Goal: Task Accomplishment & Management: Manage account settings

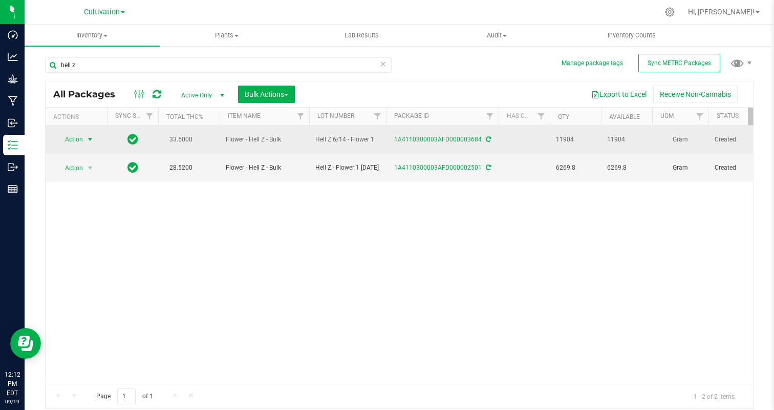
click at [62, 141] on span "Action" at bounding box center [70, 139] width 28 height 14
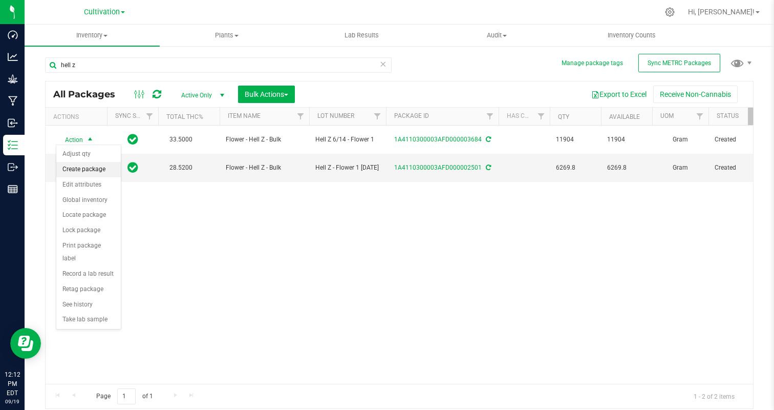
click at [102, 172] on li "Create package" at bounding box center [88, 169] width 65 height 15
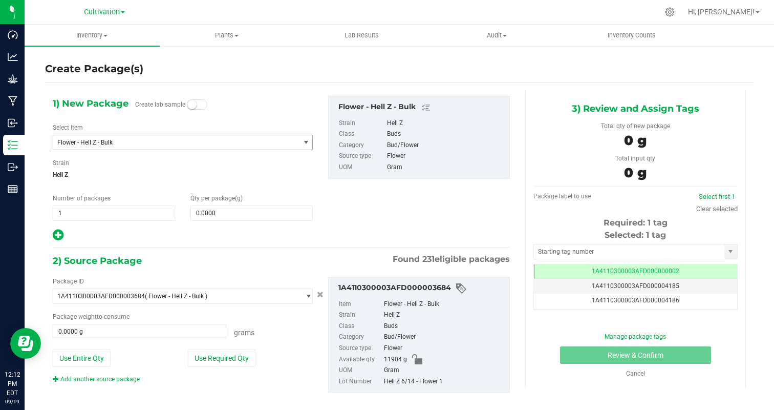
click at [148, 144] on span "Flower - Hell Z - Bulk" at bounding box center [171, 142] width 229 height 7
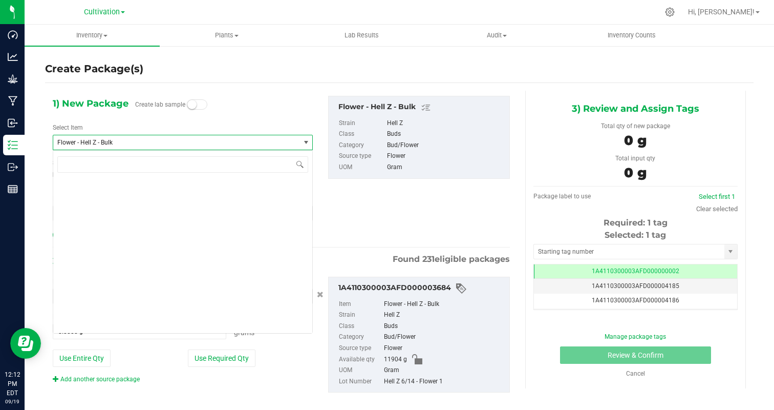
scroll to position [3325, 0]
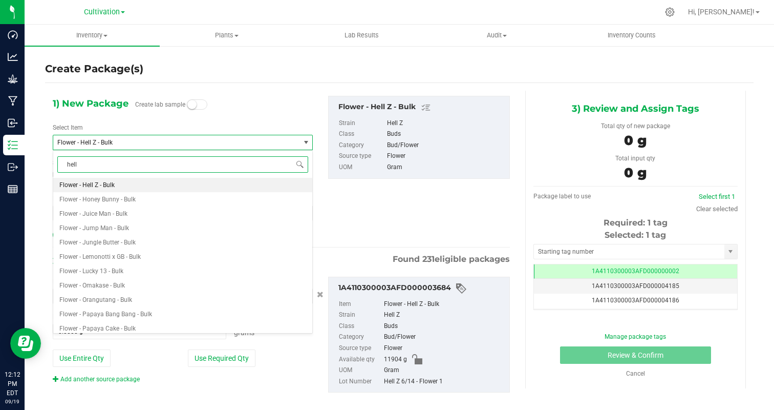
type input "hell z"
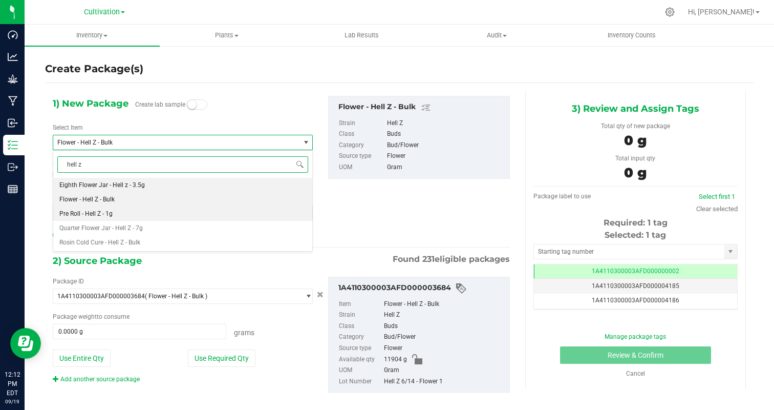
click at [136, 214] on li "Pre Roll - Hell Z - 1g" at bounding box center [182, 213] width 259 height 14
type input "0"
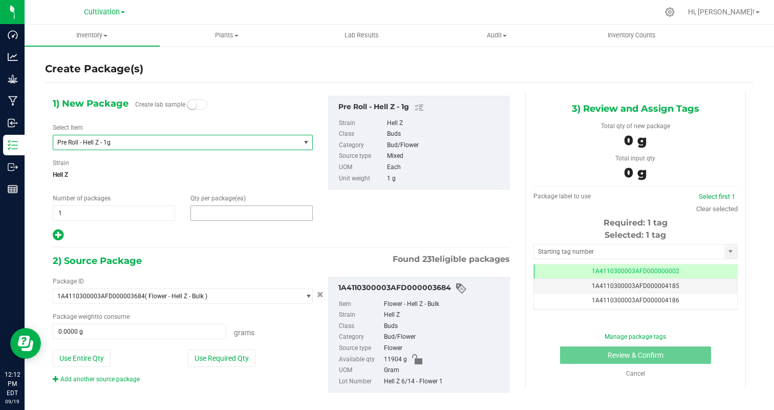
click at [214, 217] on span at bounding box center [251, 212] width 122 height 15
type input "50"
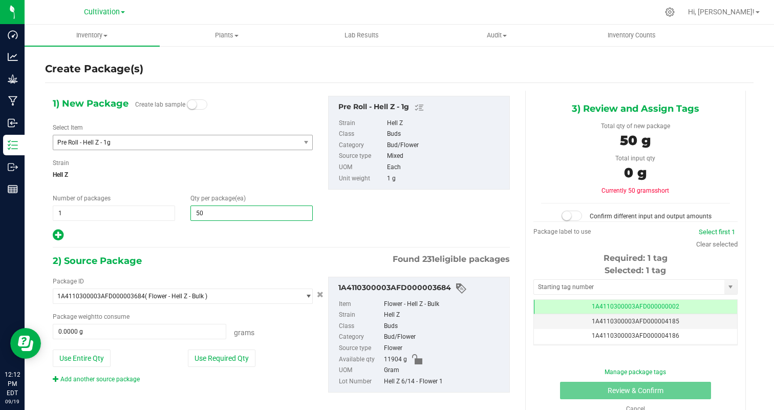
type input "50"
click at [178, 232] on div at bounding box center [183, 234] width 260 height 13
click at [232, 360] on button "Use Required Qty" at bounding box center [222, 357] width 68 height 17
type input "50.0000 g"
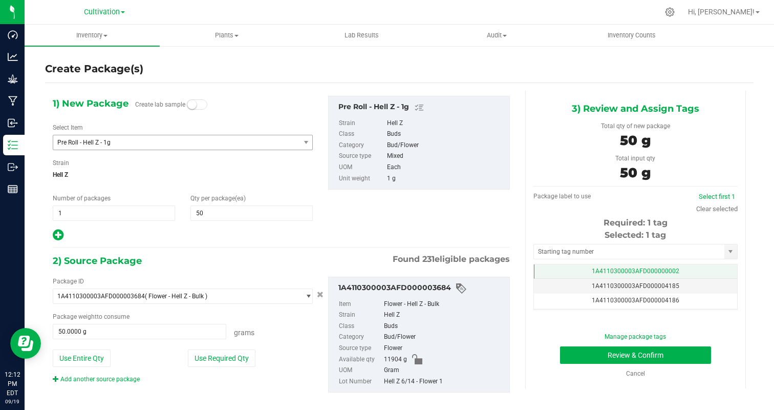
click at [689, 269] on td "1A4110300003AFD000000002" at bounding box center [635, 271] width 203 height 15
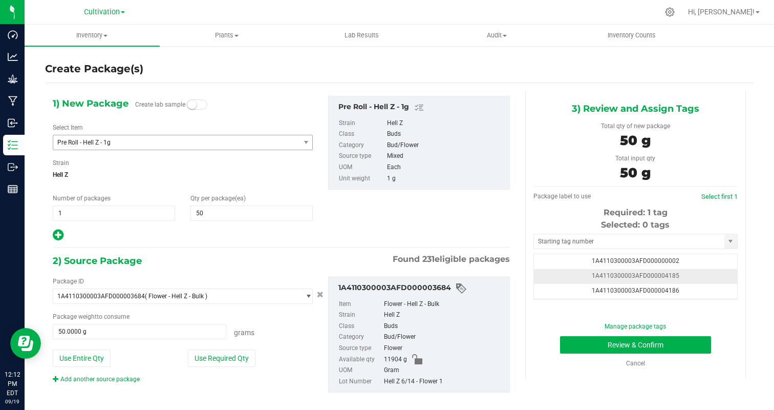
click at [697, 276] on td "1A4110300003AFD000004185" at bounding box center [635, 276] width 203 height 15
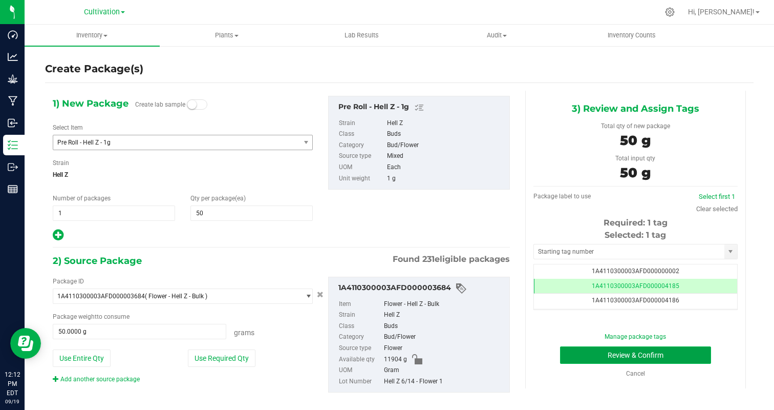
click at [617, 352] on button "Review & Confirm" at bounding box center [635, 354] width 151 height 17
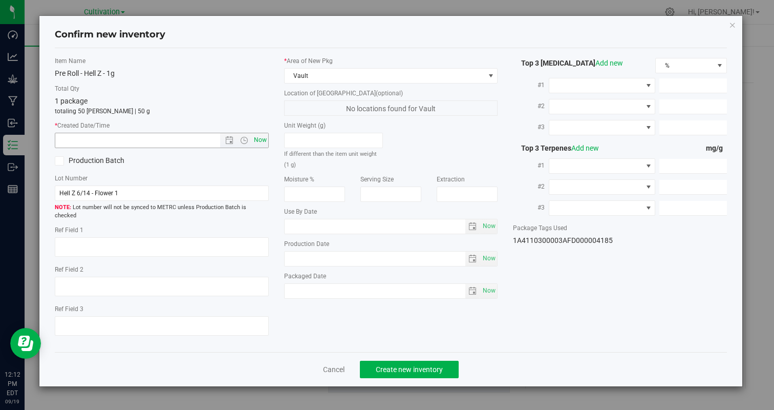
click at [262, 142] on span "Now" at bounding box center [259, 140] width 17 height 15
type input "9/19/2025 12:12 PM"
click at [389, 365] on span "Create new inventory" at bounding box center [409, 369] width 67 height 8
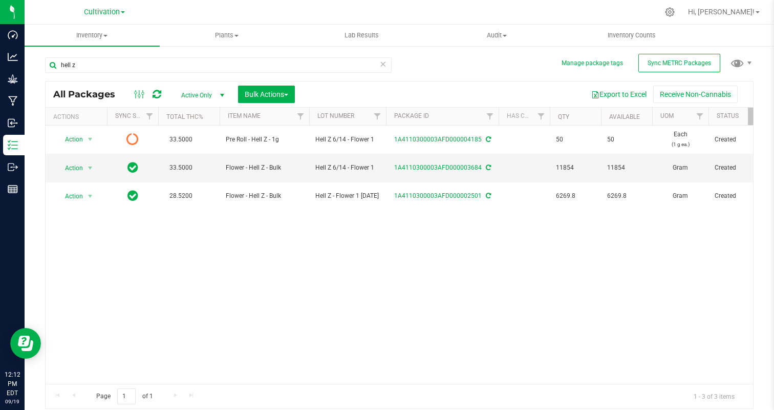
click at [384, 62] on icon at bounding box center [382, 63] width 7 height 12
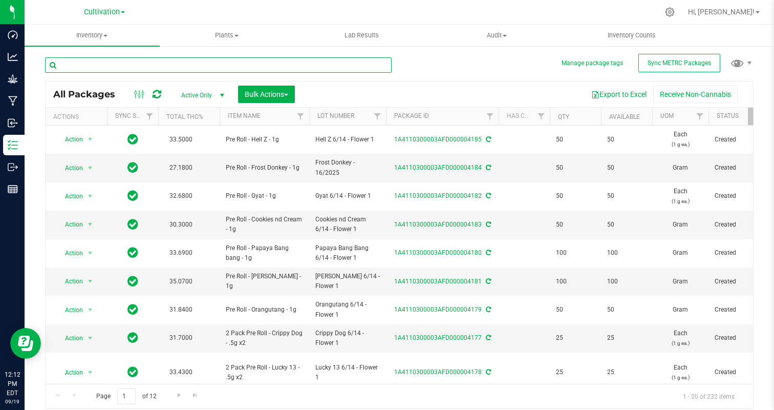
click at [326, 65] on input "text" at bounding box center [218, 64] width 347 height 15
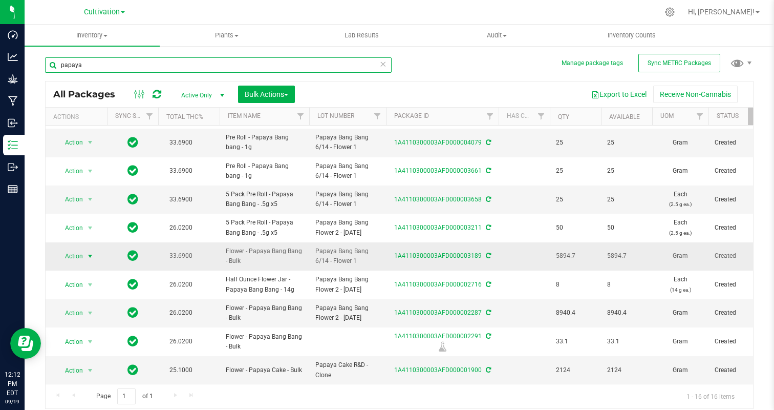
type input "papaya"
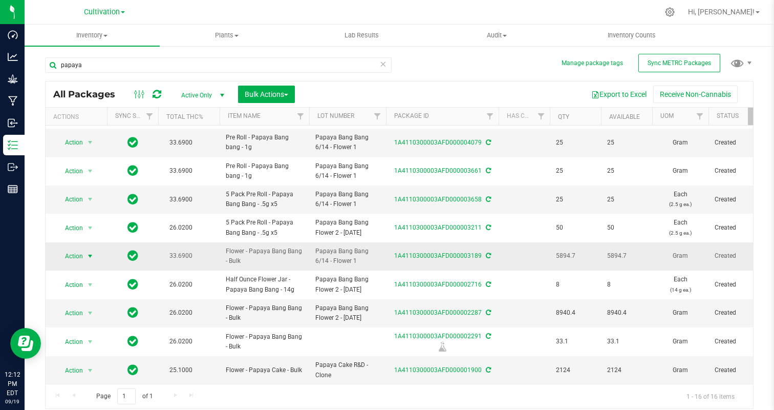
click at [86, 253] on span "select" at bounding box center [90, 256] width 8 height 8
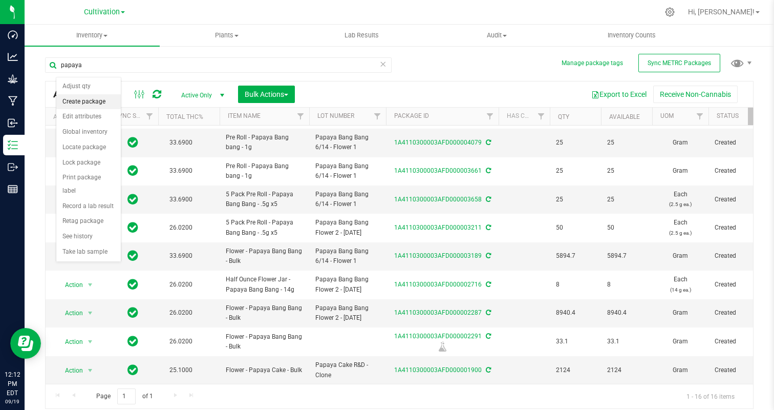
click at [88, 100] on li "Create package" at bounding box center [88, 101] width 65 height 15
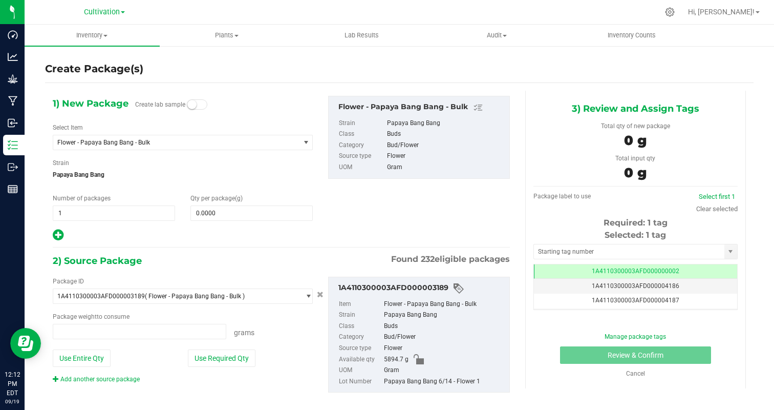
type input "0.0000 g"
click at [91, 141] on span "Flower - Papaya Bang Bang - Bulk" at bounding box center [171, 142] width 229 height 7
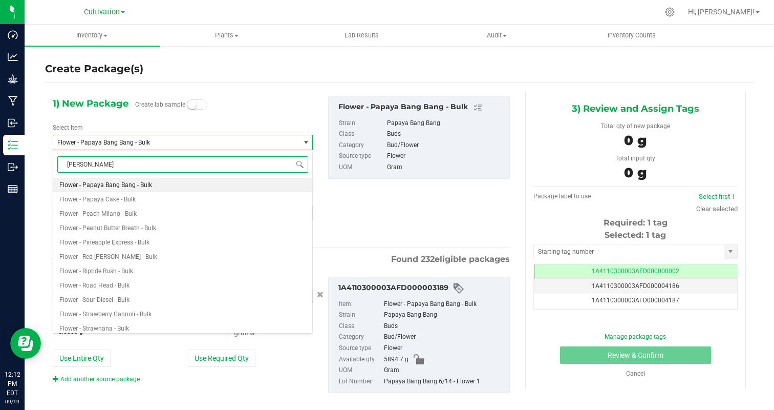
type input "papaya"
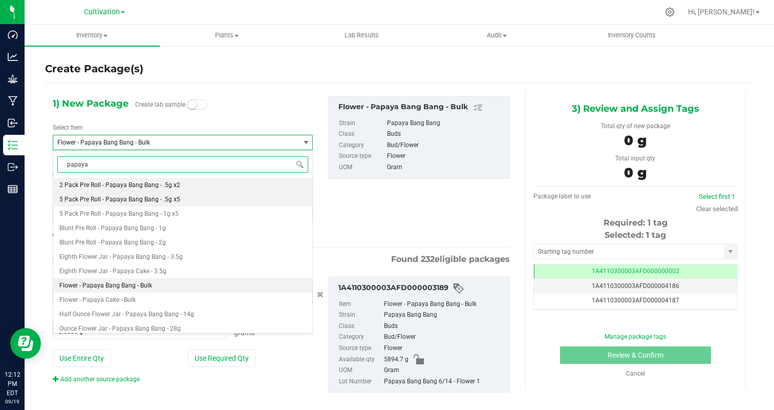
click at [161, 199] on span "5 Pack Pre Roll - Papaya Bang Bang - .5g x5" at bounding box center [119, 199] width 121 height 7
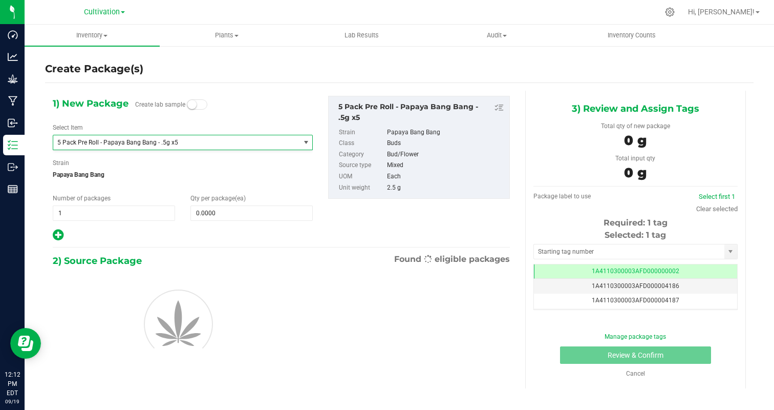
type input "0"
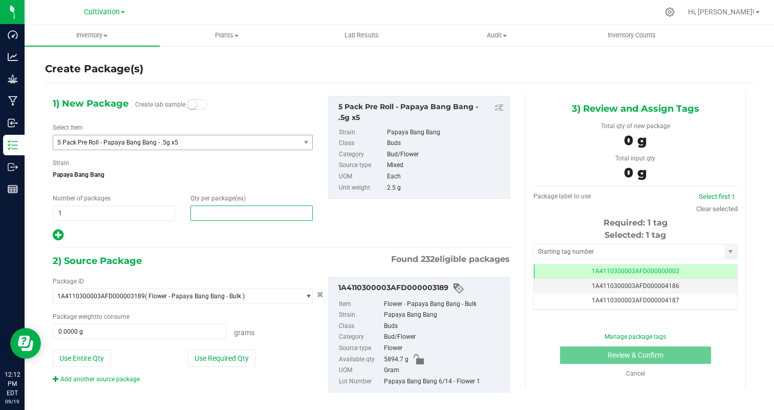
click at [246, 219] on span at bounding box center [251, 212] width 122 height 15
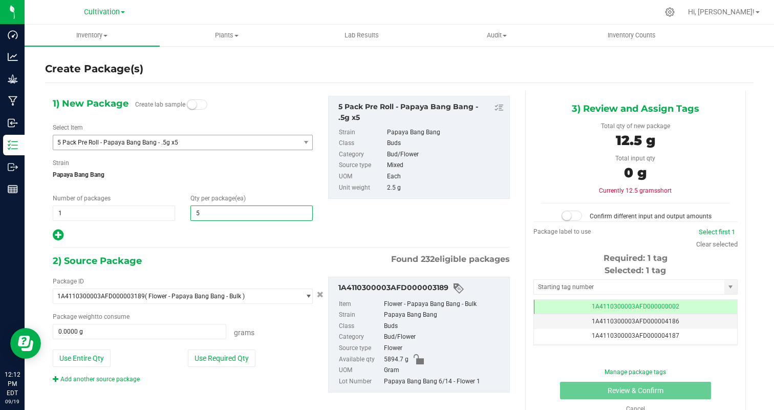
type input "50"
click at [216, 223] on div "1) New Package Create lab sample Select Item 5 Pack Pre Roll - Papaya Bang Bang…" at bounding box center [182, 169] width 275 height 146
click at [231, 360] on button "Use Required Qty" at bounding box center [222, 357] width 68 height 17
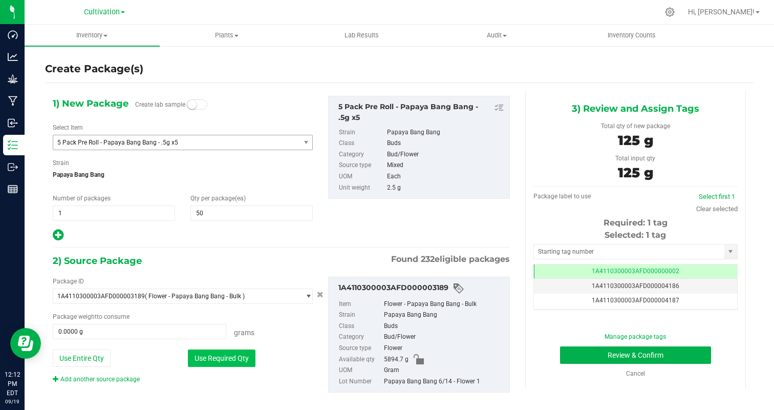
type input "125.0000 g"
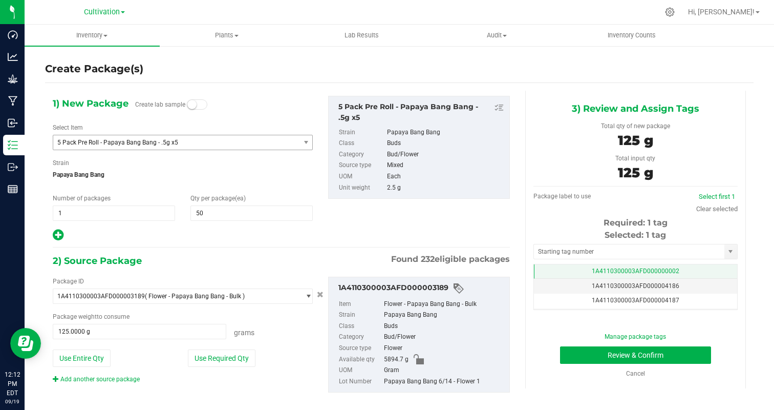
click at [664, 265] on td "1A4110300003AFD000000002" at bounding box center [635, 271] width 203 height 15
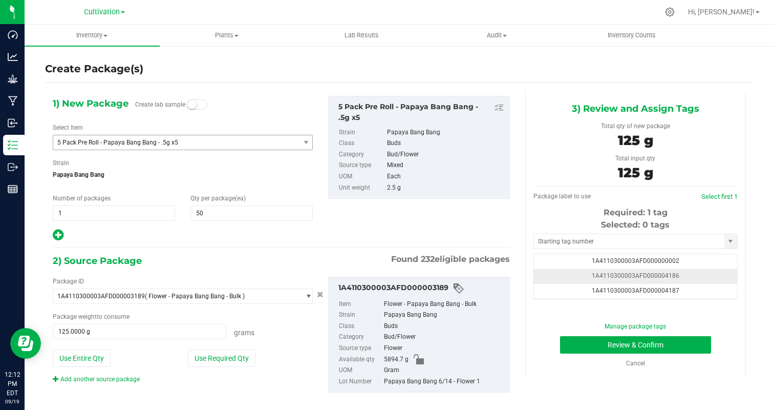
click at [722, 278] on td "1A4110300003AFD000004186" at bounding box center [635, 276] width 203 height 15
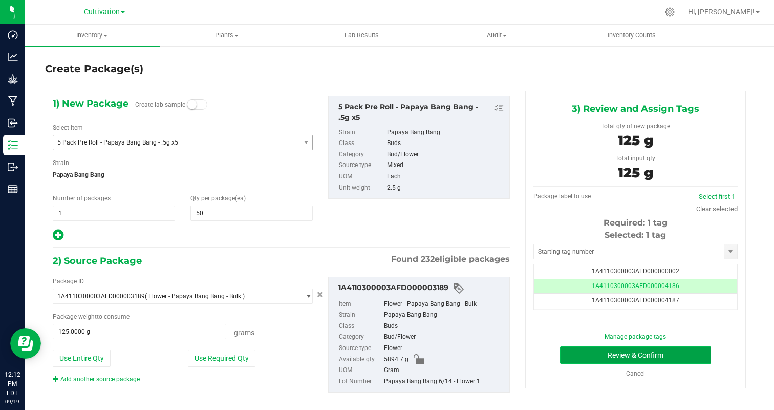
click at [671, 361] on button "Review & Confirm" at bounding box center [635, 354] width 151 height 17
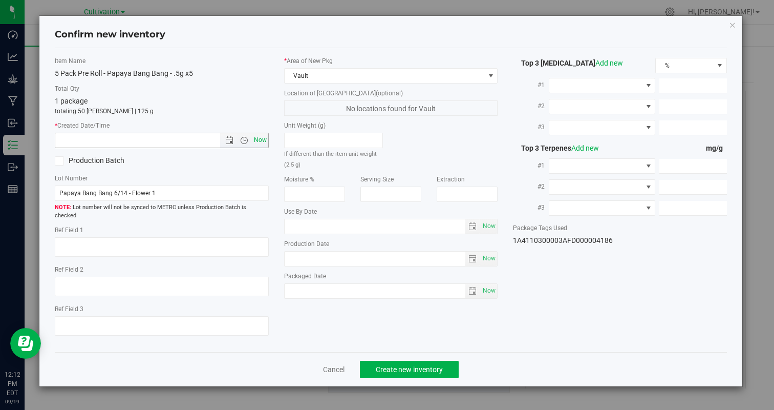
click at [263, 143] on span "Now" at bounding box center [259, 140] width 17 height 15
type input "9/19/2025 12:12 PM"
click at [396, 365] on span "Create new inventory" at bounding box center [409, 369] width 67 height 8
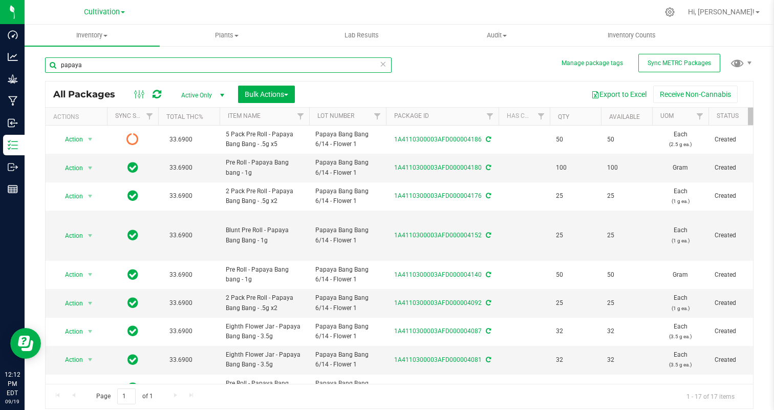
click at [117, 64] on input "papaya" at bounding box center [218, 64] width 347 height 15
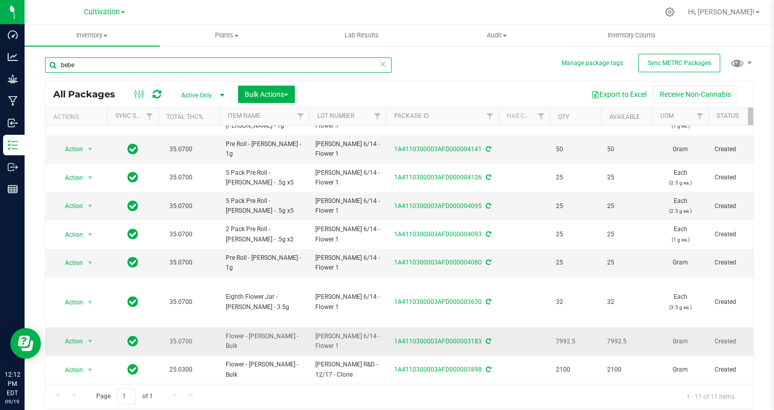
type input "bebe"
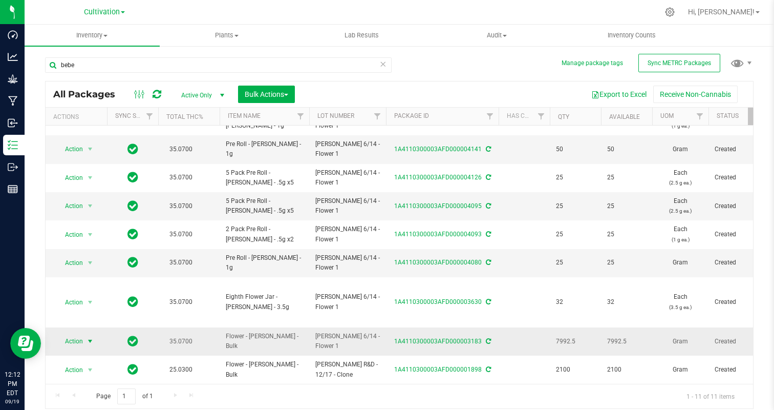
click at [77, 345] on span "Action" at bounding box center [70, 341] width 28 height 14
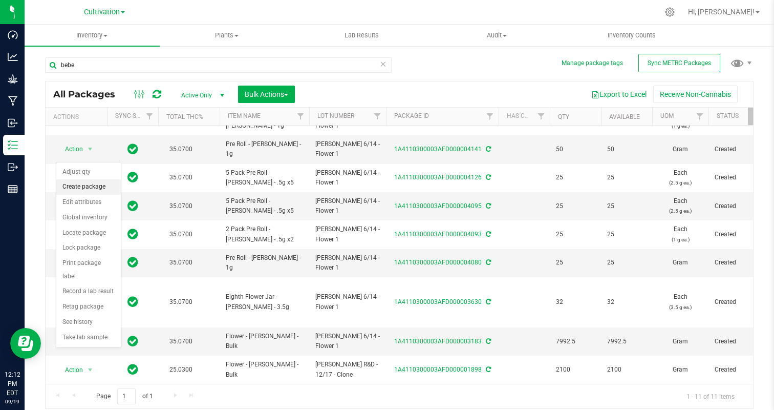
click at [86, 188] on li "Create package" at bounding box center [88, 186] width 65 height 15
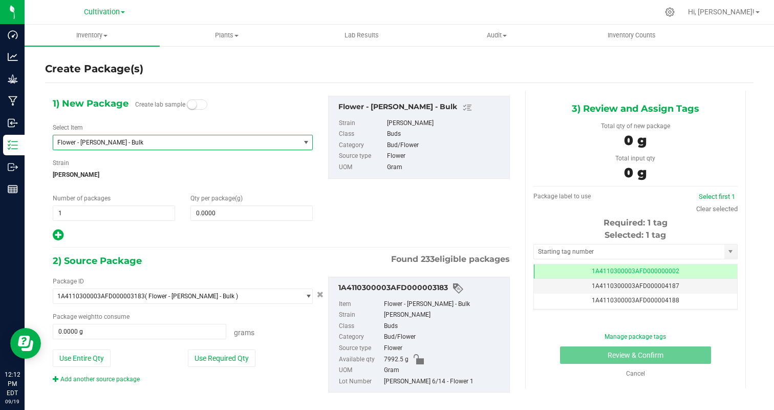
click at [133, 145] on span "Flower - Bebe Sherb - Bulk" at bounding box center [171, 142] width 229 height 7
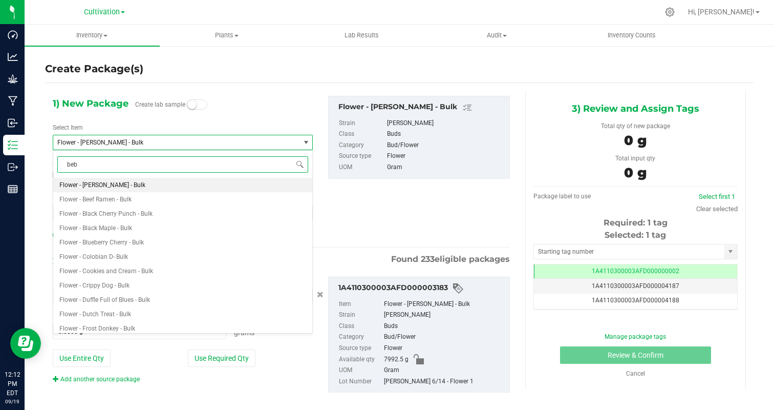
type input "bebe"
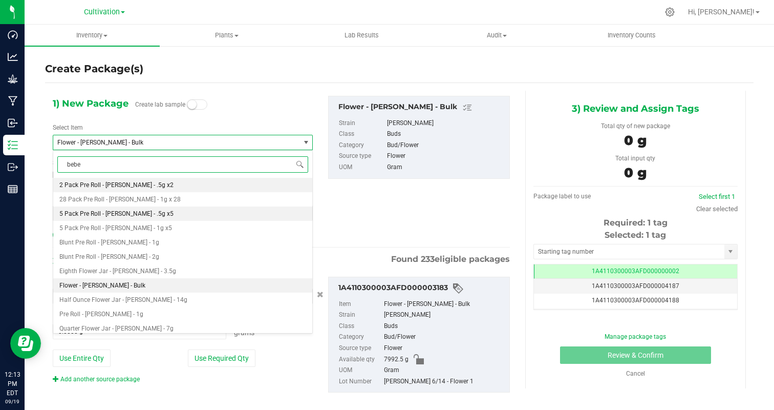
click at [188, 216] on li "5 Pack Pre Roll - Bebe Sherb - .5g x5" at bounding box center [182, 213] width 259 height 14
type input "0"
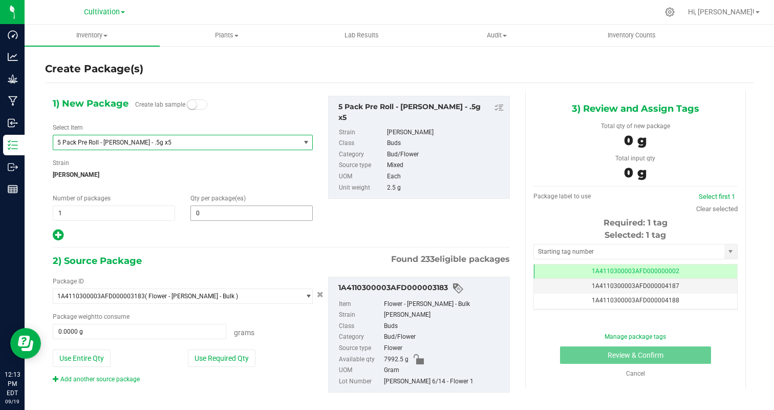
click at [234, 220] on span "0 0" at bounding box center [251, 212] width 122 height 15
click at [224, 217] on span at bounding box center [251, 212] width 122 height 15
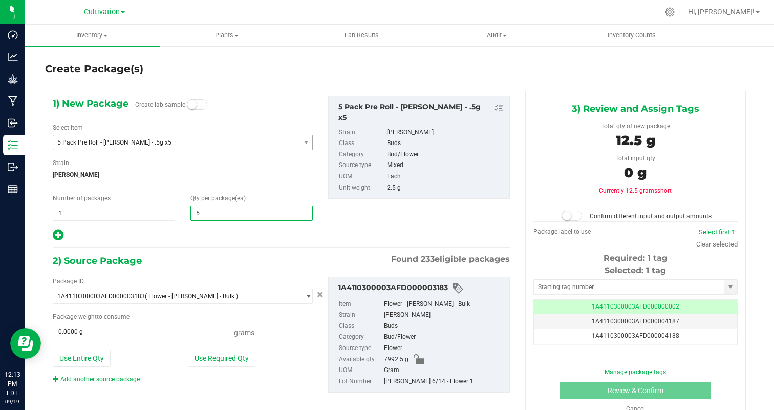
type input "50"
click at [186, 238] on div at bounding box center [183, 234] width 260 height 13
click at [225, 355] on button "Use Required Qty" at bounding box center [222, 357] width 68 height 17
type input "125.0000 g"
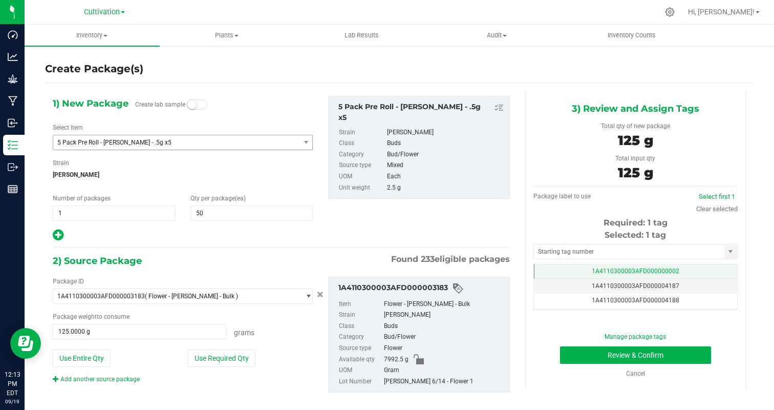
click at [679, 275] on td "1A4110300003AFD000000002" at bounding box center [635, 271] width 203 height 15
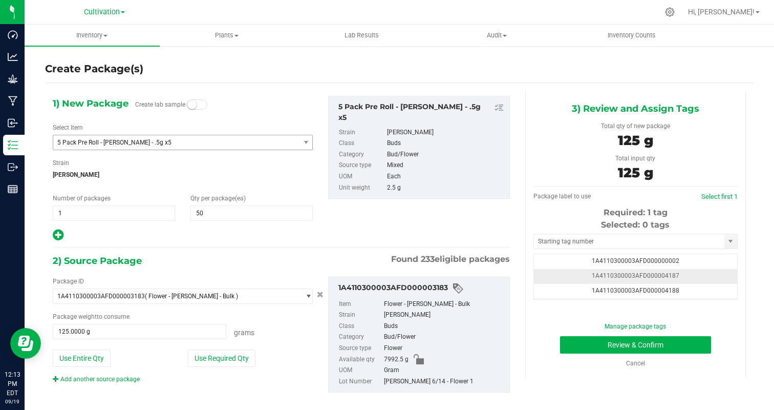
click at [708, 272] on td "1A4110300003AFD000004187" at bounding box center [635, 276] width 203 height 15
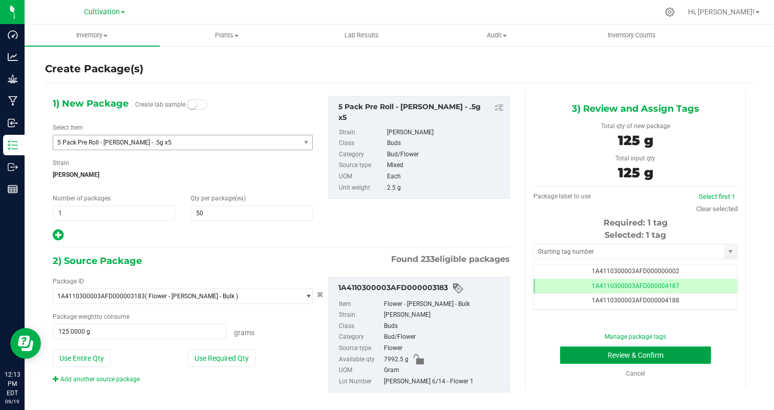
click at [681, 353] on button "Review & Confirm" at bounding box center [635, 354] width 151 height 17
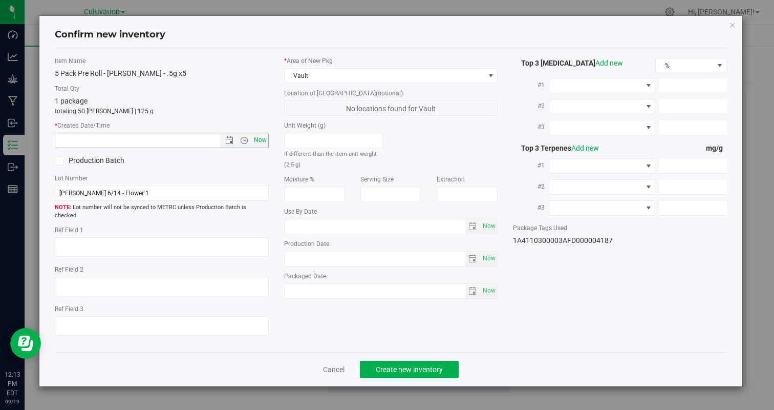
click at [263, 140] on span "Now" at bounding box center [259, 140] width 17 height 15
type input "9/19/2025 12:13 PM"
click at [393, 365] on span "Create new inventory" at bounding box center [409, 369] width 67 height 8
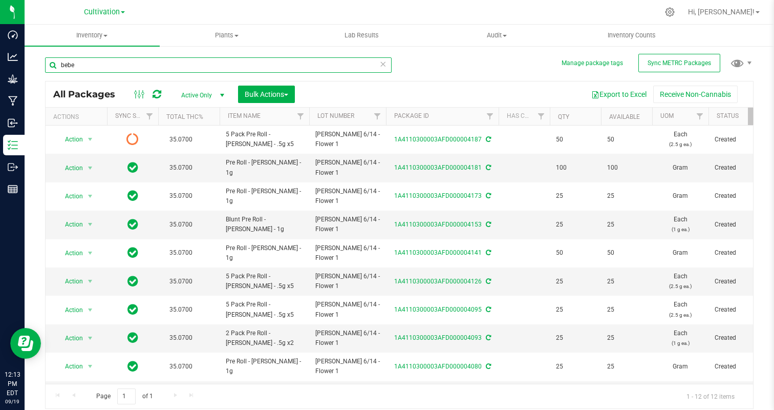
click at [145, 63] on input "bebe" at bounding box center [218, 64] width 347 height 15
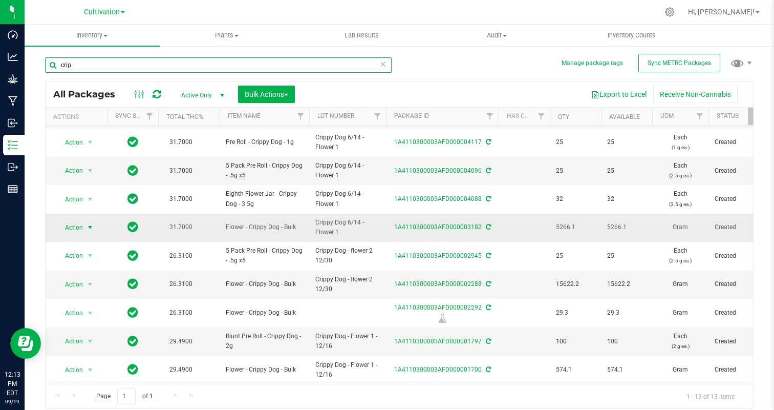
type input "crip"
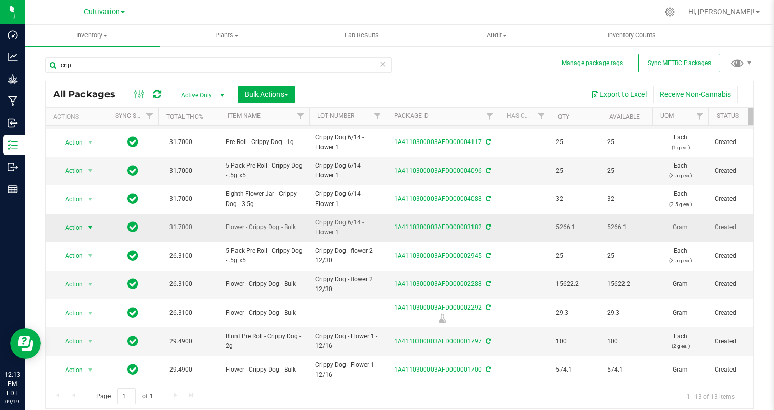
click at [84, 227] on span "select" at bounding box center [90, 227] width 13 height 14
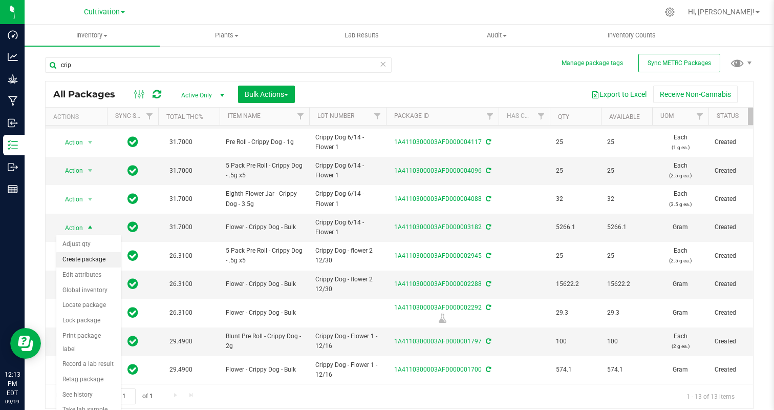
click at [91, 263] on li "Create package" at bounding box center [88, 259] width 65 height 15
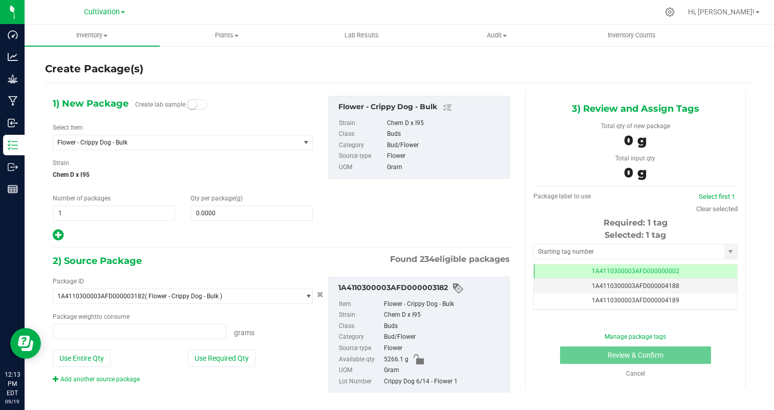
type input "0.0000 g"
click at [117, 147] on span "Flower - Crippy Dog - Bulk" at bounding box center [176, 142] width 246 height 14
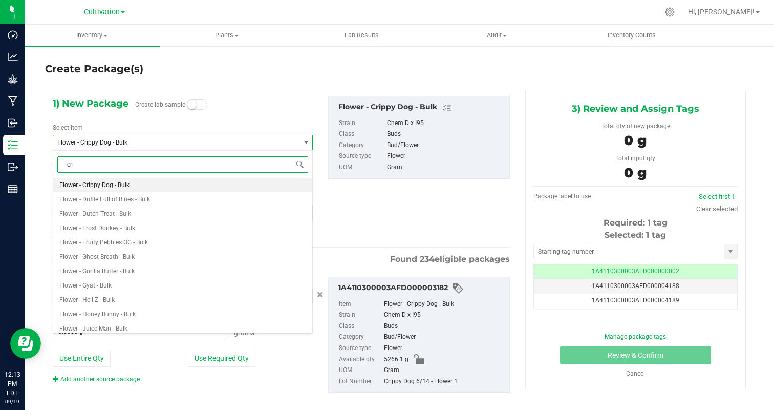
type input "crip"
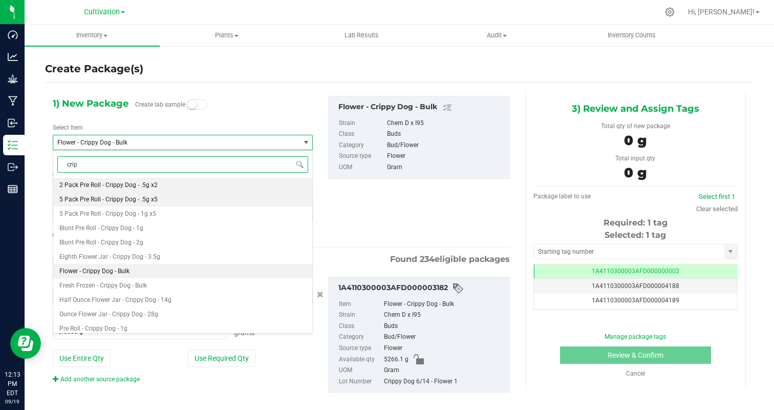
click at [166, 196] on li "5 Pack Pre Roll - Crippy Dog - .5g x5" at bounding box center [182, 199] width 259 height 14
type input "0"
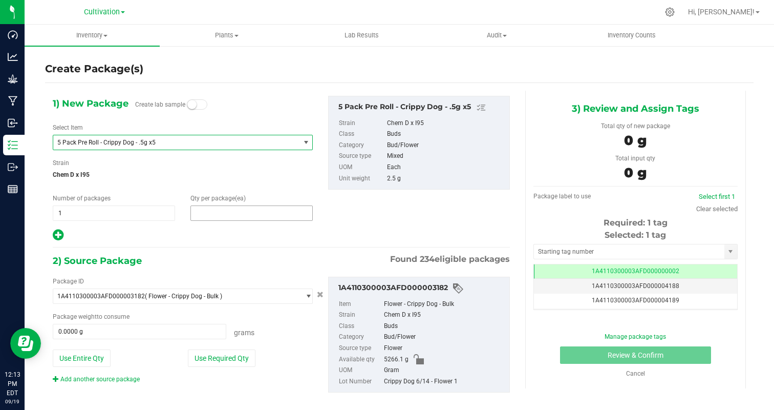
click at [212, 217] on span at bounding box center [251, 212] width 122 height 15
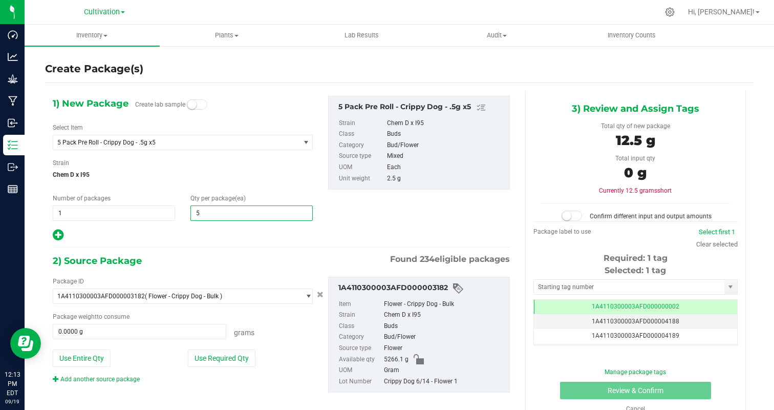
type input "50"
click at [207, 227] on div "1) New Package Create lab sample Select Item 5 Pack Pre Roll - Crippy Dog - .5g…" at bounding box center [182, 169] width 275 height 146
click at [230, 360] on button "Use Required Qty" at bounding box center [222, 357] width 68 height 17
type input "125.0000 g"
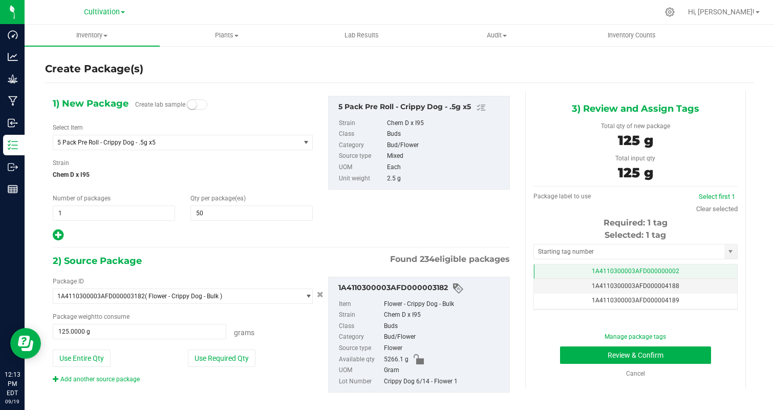
click at [692, 271] on td "1A4110300003AFD000000002" at bounding box center [635, 271] width 203 height 15
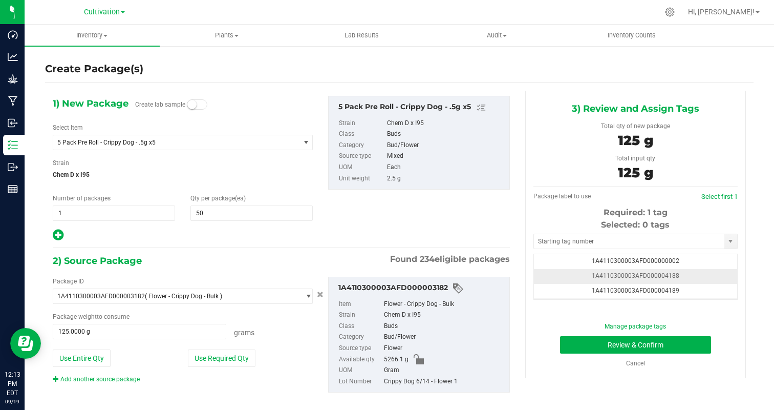
click at [703, 274] on td "1A4110300003AFD000004188" at bounding box center [635, 276] width 203 height 15
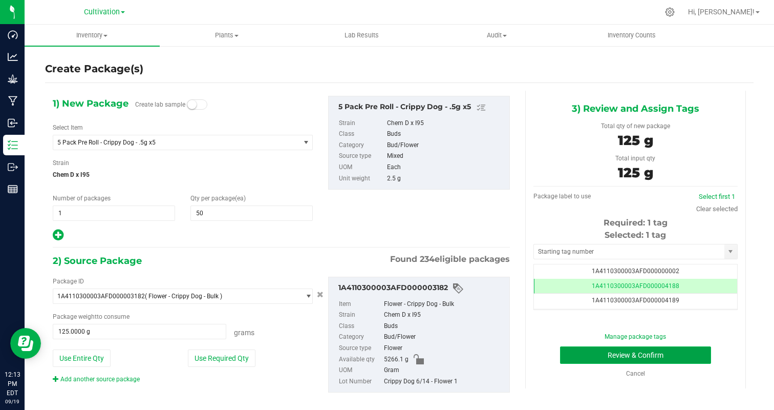
click at [696, 353] on button "Review & Confirm" at bounding box center [635, 354] width 151 height 17
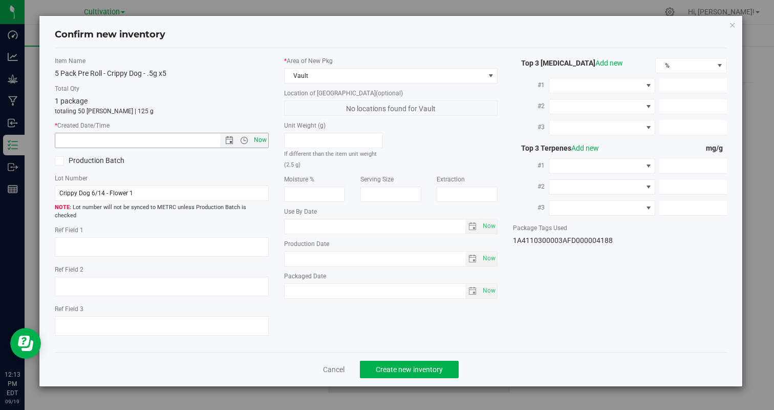
click at [266, 143] on span "Now" at bounding box center [259, 140] width 17 height 15
type input "9/19/2025 12:13 PM"
click at [406, 371] on div "Cancel Create new inventory" at bounding box center [391, 369] width 672 height 34
click at [403, 365] on span "Create new inventory" at bounding box center [409, 369] width 67 height 8
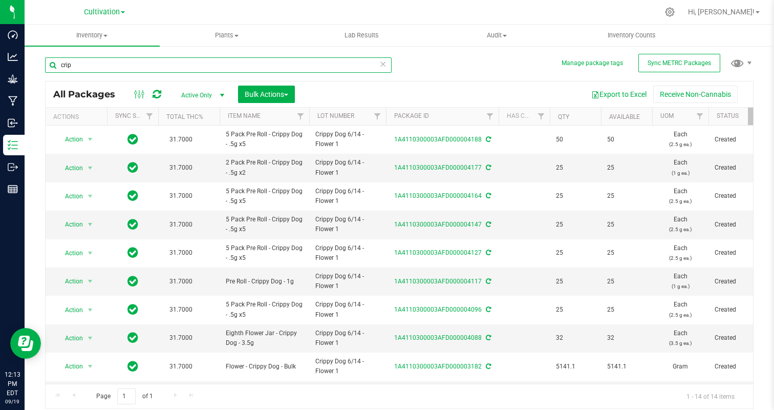
click at [124, 66] on input "crip" at bounding box center [218, 64] width 347 height 15
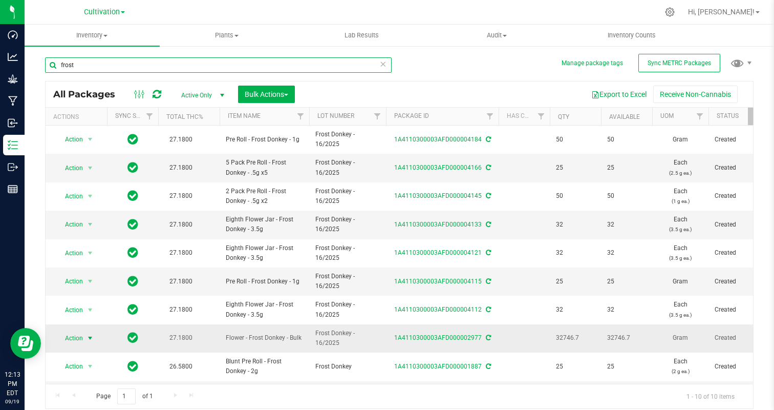
type input "frost"
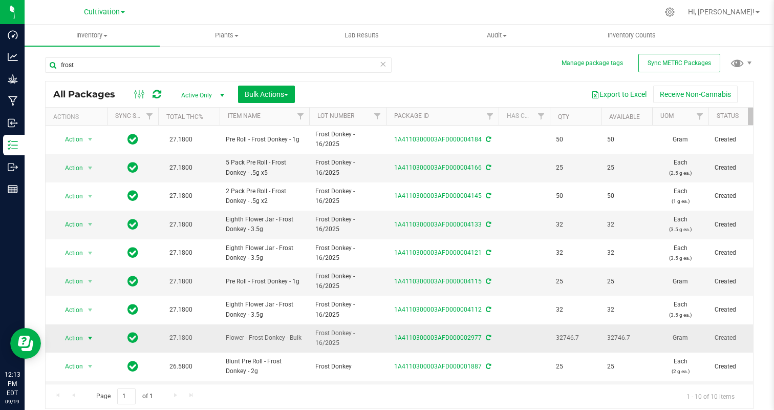
click at [76, 336] on span "Action" at bounding box center [70, 338] width 28 height 14
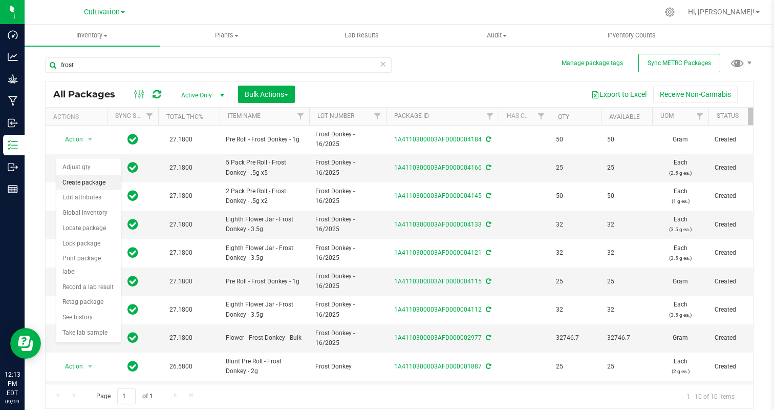
click at [90, 183] on li "Create package" at bounding box center [88, 182] width 65 height 15
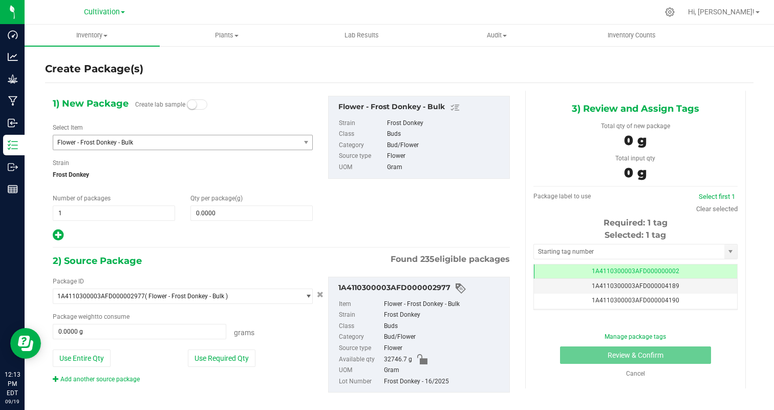
click at [142, 142] on span "Flower - Frost Donkey - Bulk" at bounding box center [171, 142] width 229 height 7
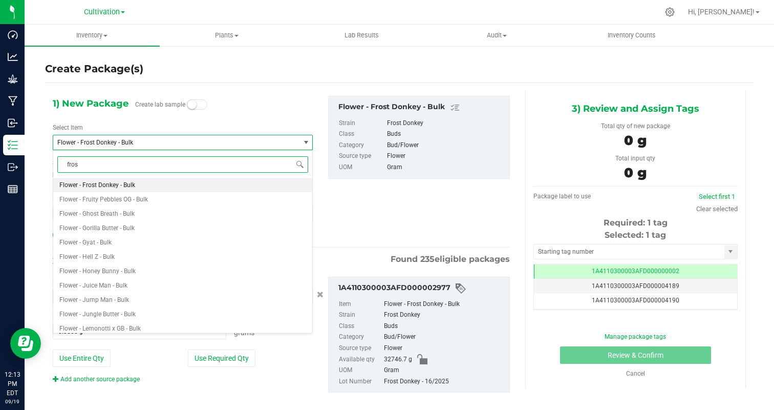
type input "frost"
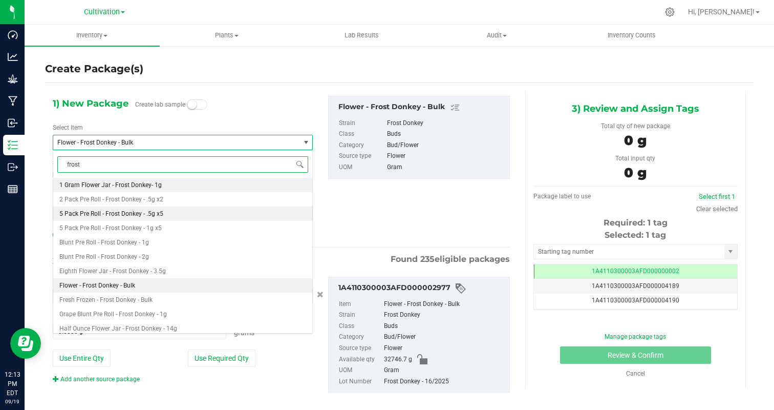
click at [200, 207] on li "5 Pack Pre Roll - Frost Donkey - .5g x5" at bounding box center [182, 213] width 259 height 14
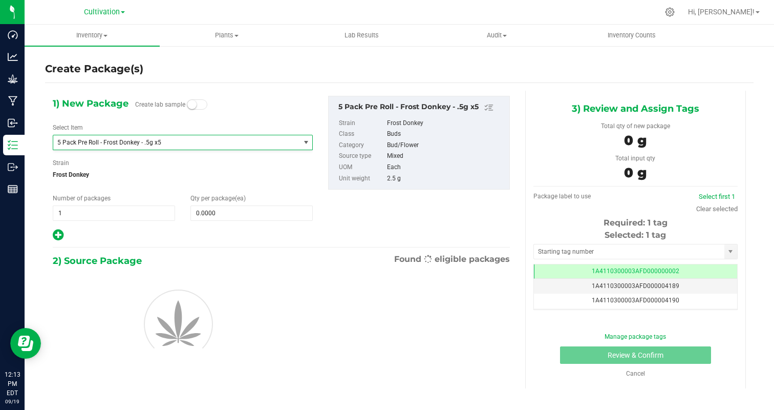
type input "0"
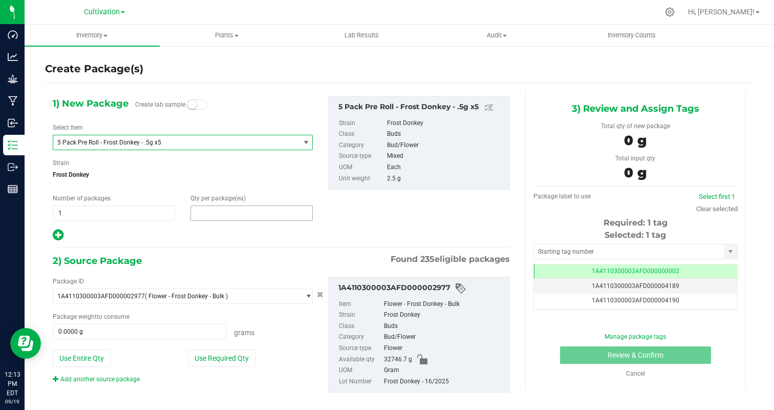
click at [224, 220] on span at bounding box center [251, 212] width 122 height 15
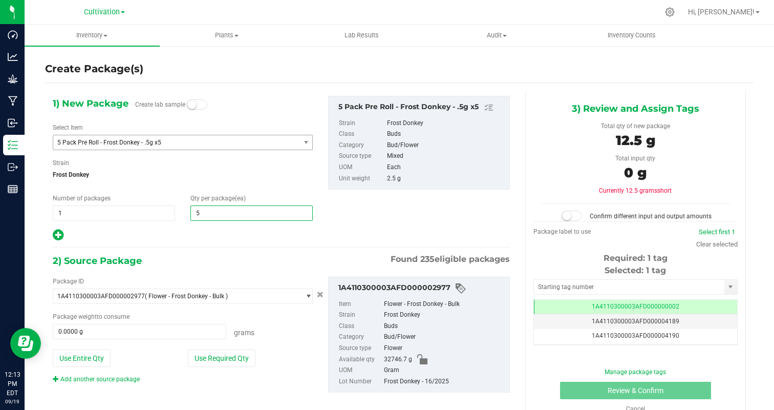
type input "50"
click at [200, 232] on div at bounding box center [183, 234] width 260 height 13
click at [244, 357] on button "Use Required Qty" at bounding box center [222, 357] width 68 height 17
type input "125.0000 g"
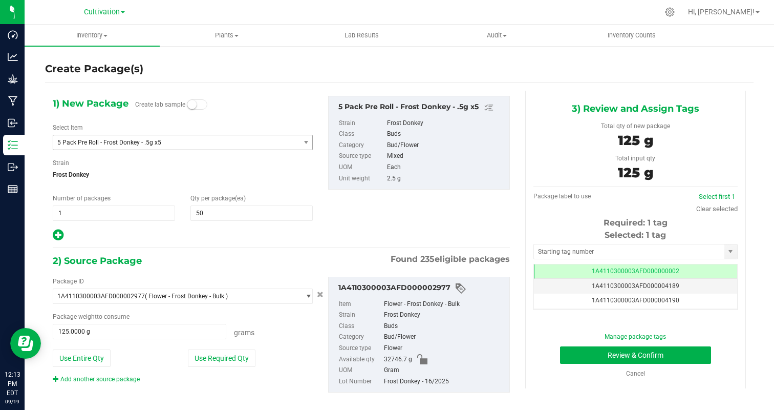
click at [673, 264] on div "Tag 1A4110300003AFD000000002 1A4110300003AFD000004189 1A4110300003AFD000004190 …" at bounding box center [635, 287] width 204 height 46
click at [685, 268] on td "1A4110300003AFD000000002" at bounding box center [635, 271] width 203 height 15
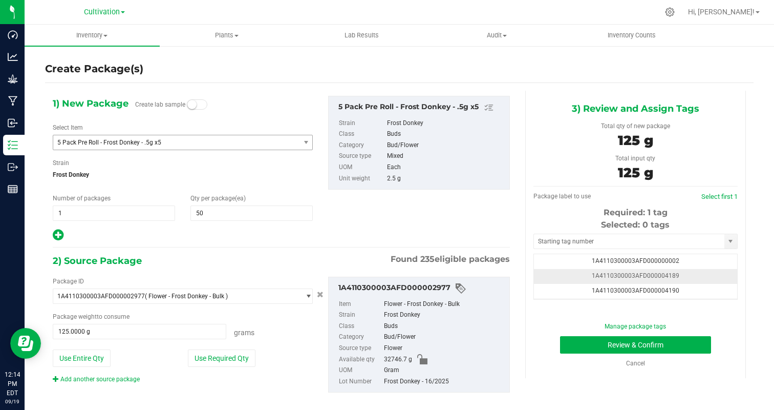
click at [692, 272] on td "1A4110300003AFD000004189" at bounding box center [635, 276] width 203 height 15
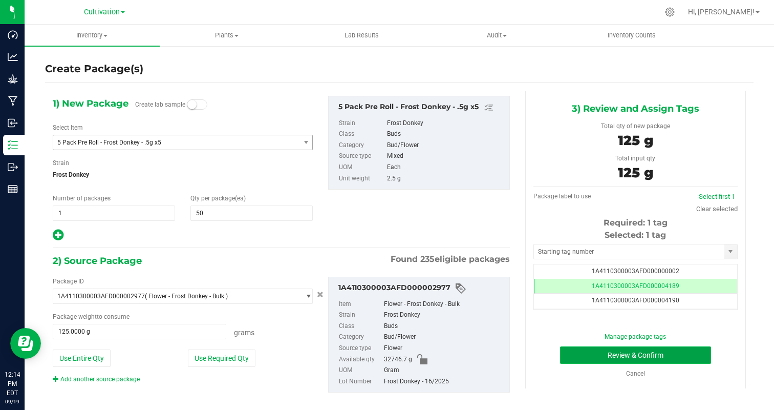
click at [686, 353] on button "Review & Confirm" at bounding box center [635, 354] width 151 height 17
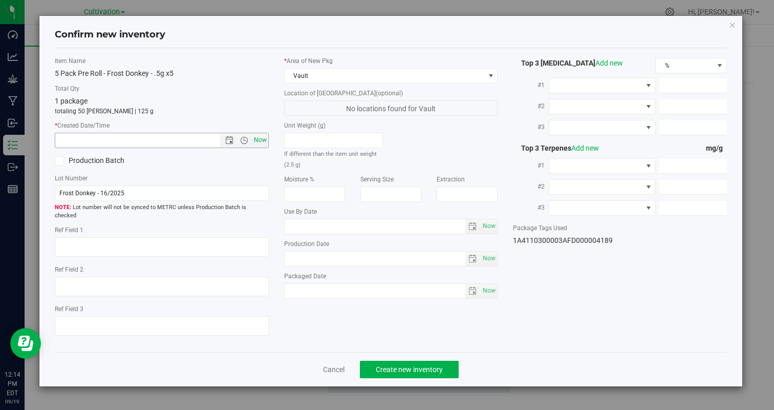
click at [262, 142] on span "Now" at bounding box center [259, 140] width 17 height 15
type input "9/19/2025 12:14 PM"
click at [392, 365] on span "Create new inventory" at bounding box center [409, 369] width 67 height 8
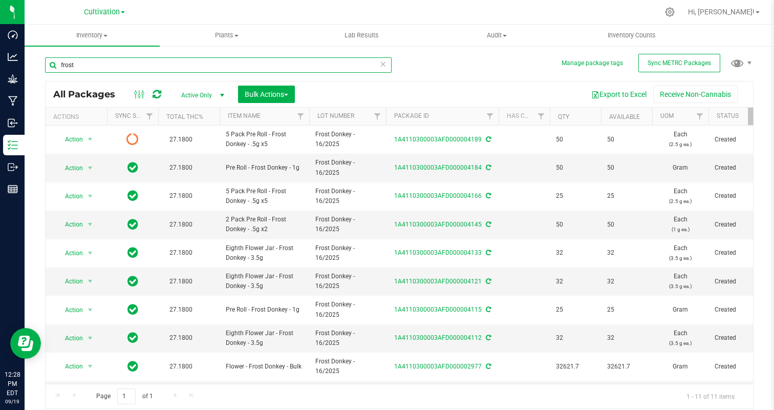
click at [147, 72] on input "frost" at bounding box center [218, 64] width 347 height 15
type input "k"
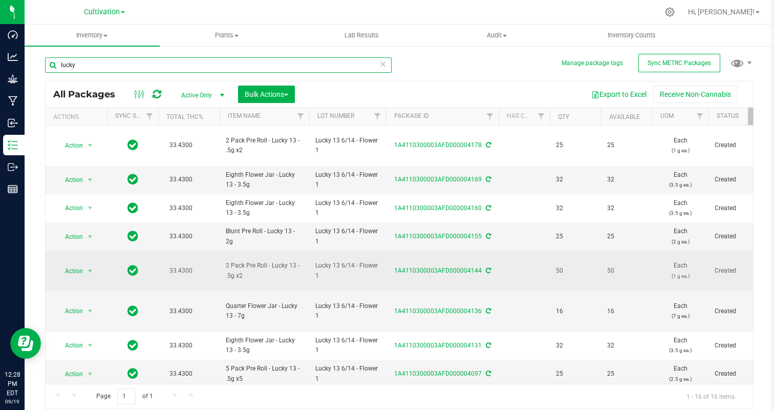
scroll to position [234, 0]
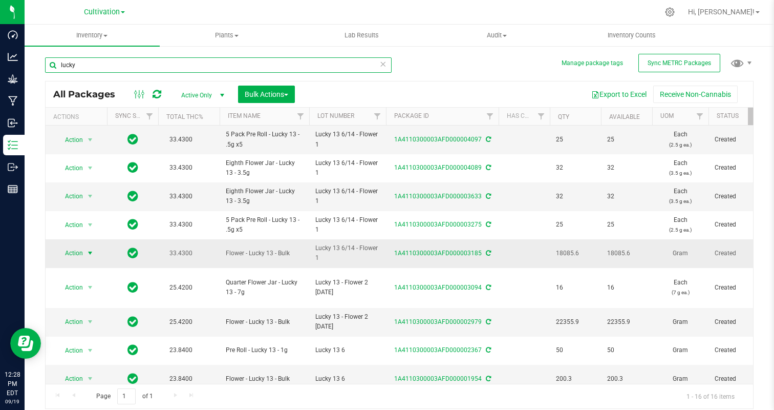
type input "lucky"
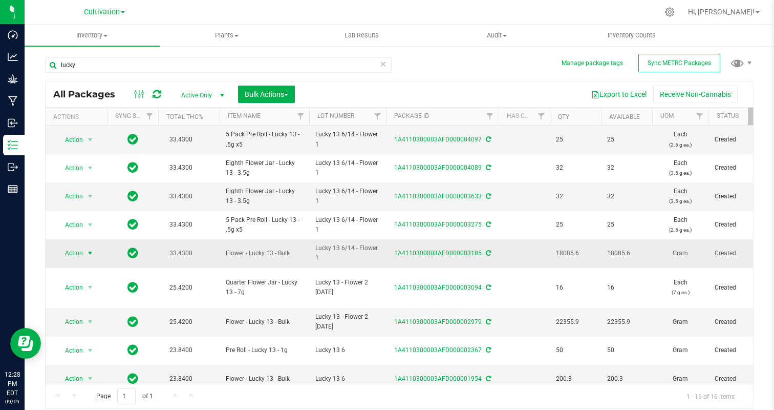
click at [67, 253] on span "Action" at bounding box center [70, 253] width 28 height 14
click at [88, 94] on li "Create package" at bounding box center [88, 98] width 65 height 15
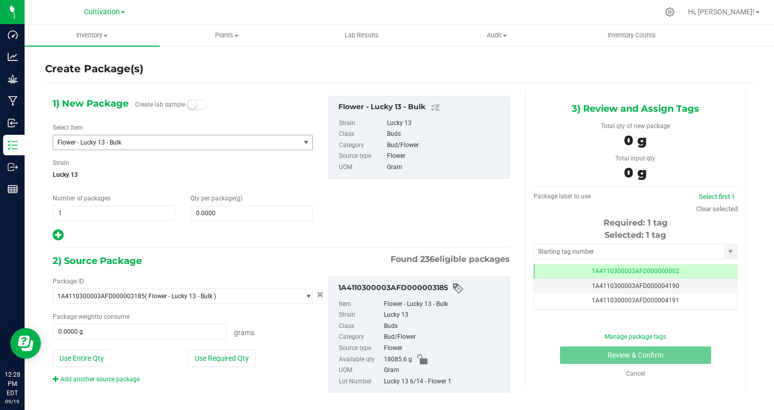
click at [122, 143] on span "Flower - Lucky 13 - Bulk" at bounding box center [171, 142] width 229 height 7
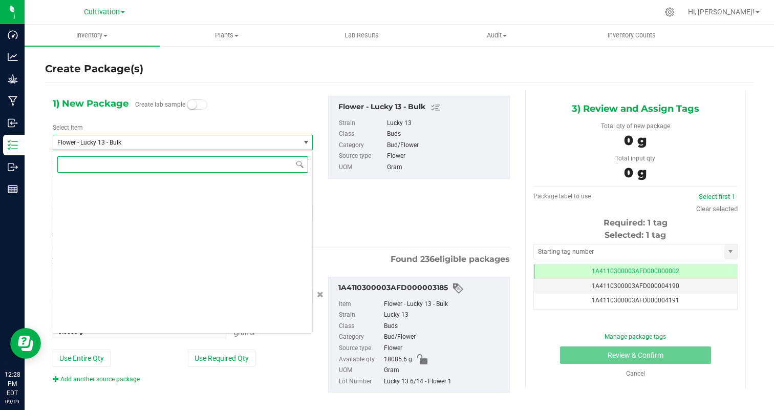
scroll to position [3411, 0]
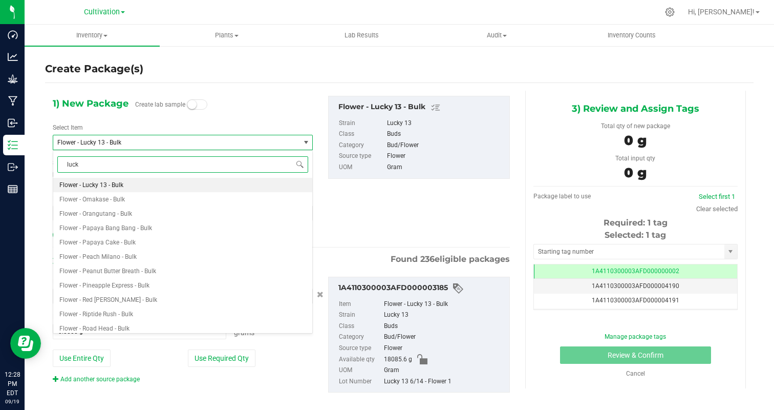
type input "lucky"
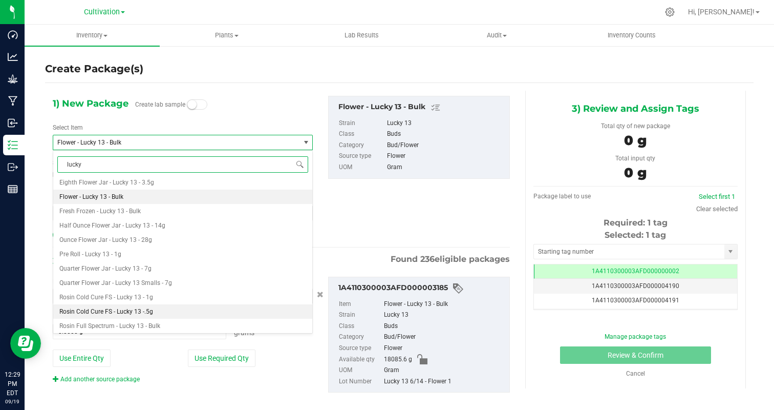
click at [163, 309] on li "Rosin Cold Cure FS - Lucky 13 -.5g" at bounding box center [182, 311] width 259 height 14
type input "0"
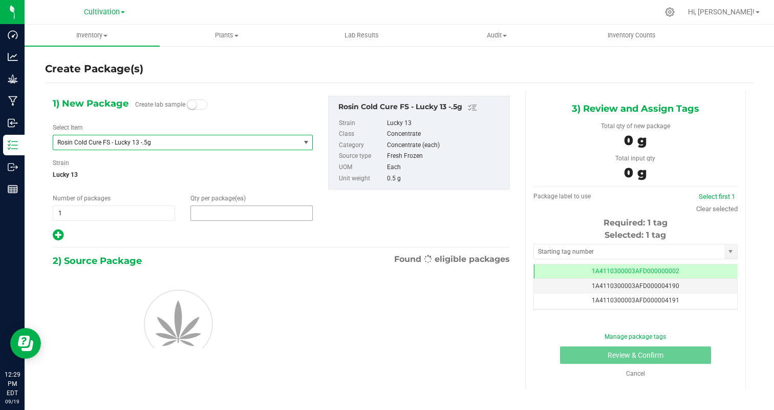
click at [206, 208] on span at bounding box center [251, 212] width 122 height 15
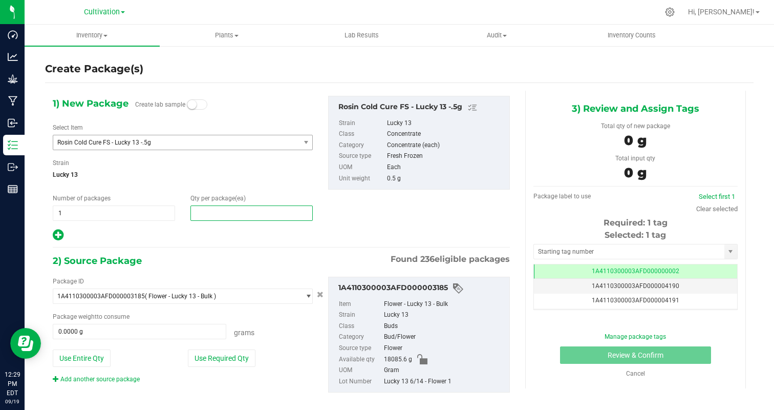
type input "5"
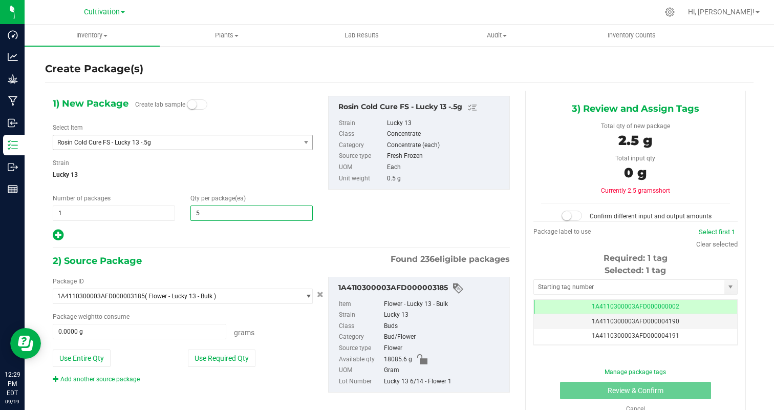
type input "5"
click at [202, 237] on div at bounding box center [183, 234] width 260 height 13
click at [217, 354] on button "Use Required Qty" at bounding box center [222, 357] width 68 height 17
type input "2.5000 g"
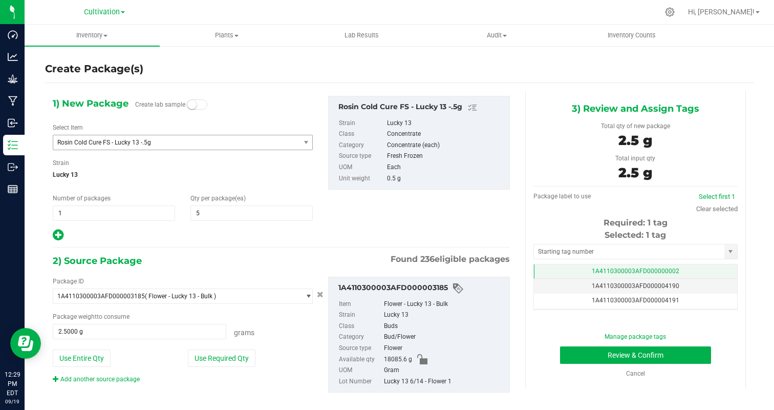
click at [678, 269] on td "1A4110300003AFD000000002" at bounding box center [635, 271] width 203 height 15
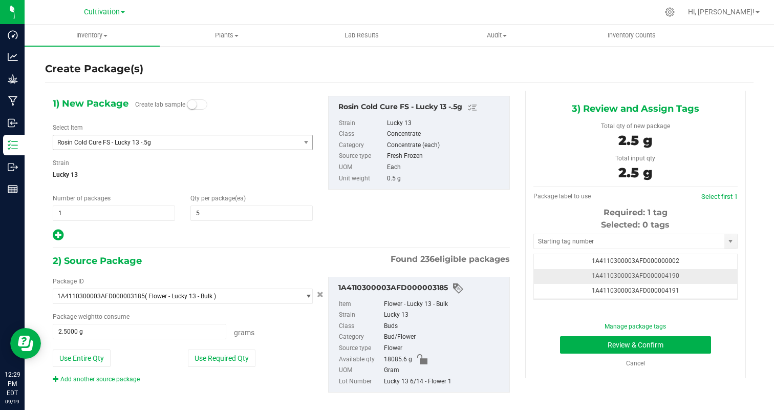
click at [699, 274] on td "1A4110300003AFD000004190" at bounding box center [635, 276] width 203 height 15
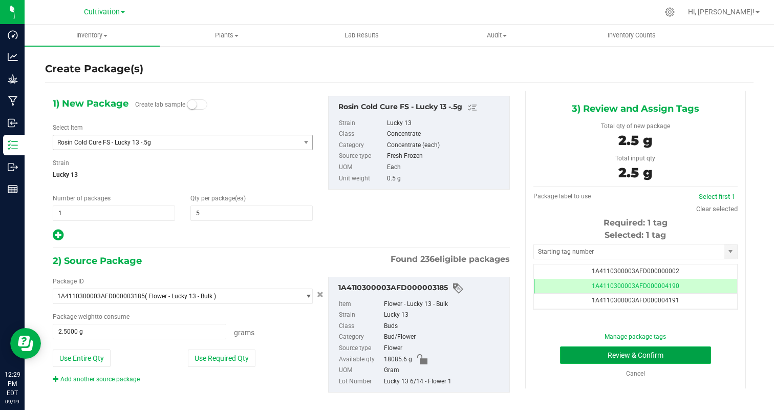
click at [690, 357] on button "Review & Confirm" at bounding box center [635, 354] width 151 height 17
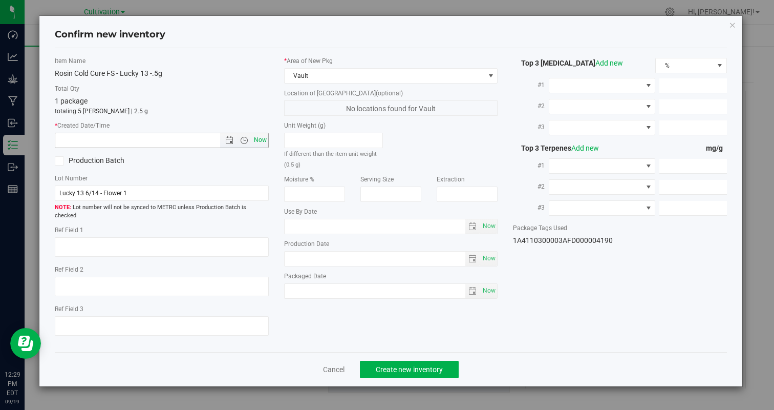
click at [266, 140] on span "Now" at bounding box center [259, 140] width 17 height 15
type input "9/19/2025 12:29 PM"
click at [409, 366] on button "Create new inventory" at bounding box center [409, 368] width 99 height 17
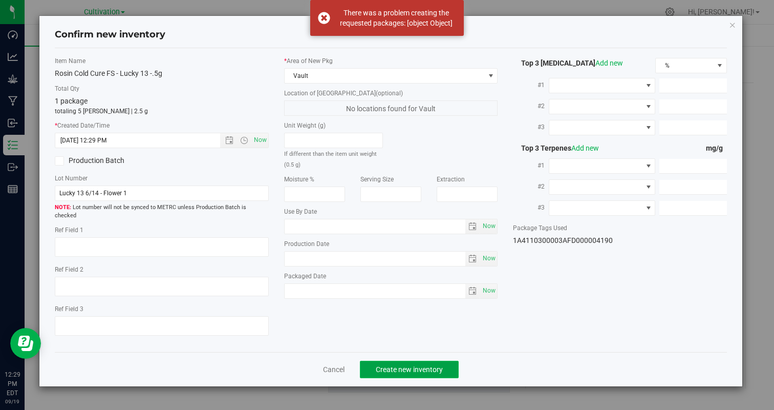
click at [409, 365] on button "Create new inventory" at bounding box center [409, 368] width 99 height 17
click at [335, 364] on link "Cancel" at bounding box center [334, 369] width 22 height 10
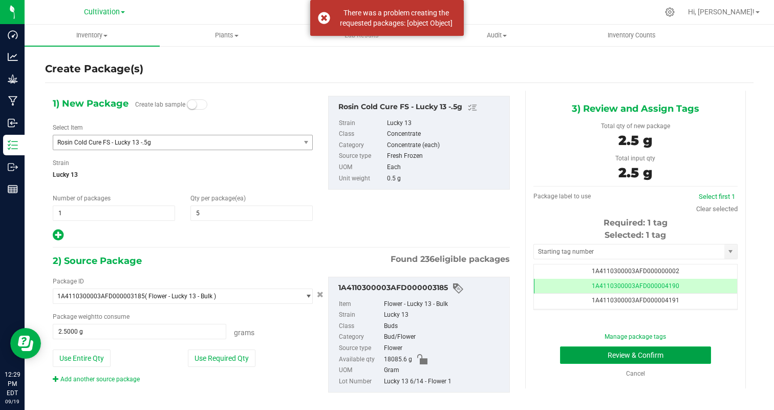
click at [605, 349] on button "Review & Confirm" at bounding box center [635, 354] width 151 height 17
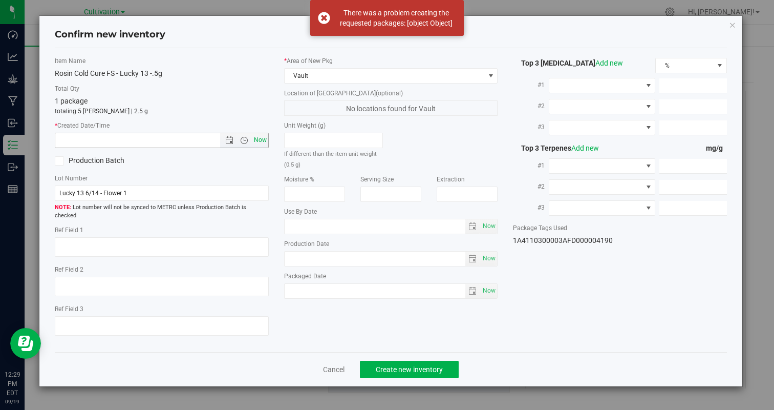
click at [262, 140] on span "Now" at bounding box center [259, 140] width 17 height 15
type input "9/19/2025 12:29 PM"
click at [393, 365] on span "Create new inventory" at bounding box center [409, 369] width 67 height 8
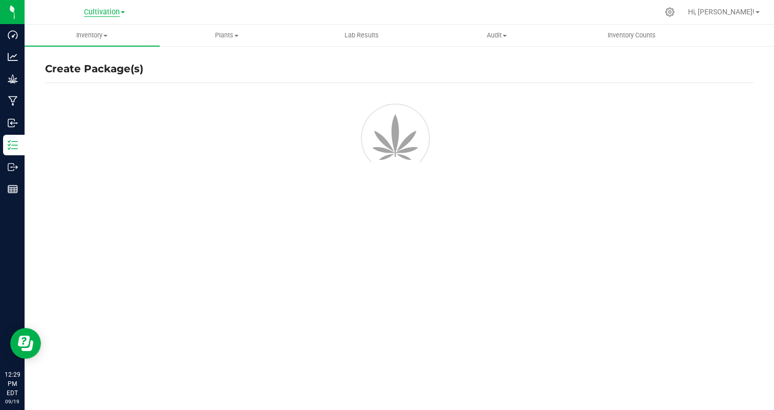
click at [109, 11] on span "Cultivation" at bounding box center [102, 12] width 36 height 9
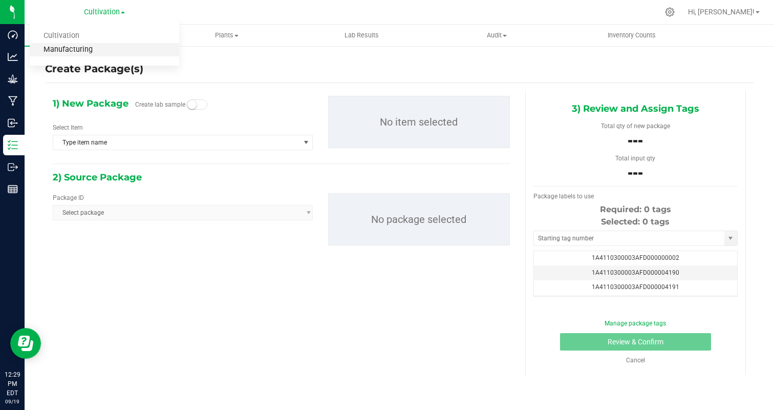
click at [89, 53] on link "Manufacturing" at bounding box center [104, 50] width 149 height 14
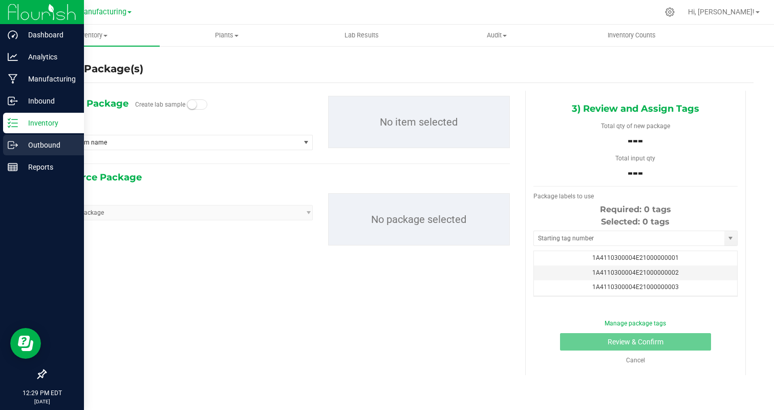
click at [18, 144] on p "Outbound" at bounding box center [48, 145] width 61 height 12
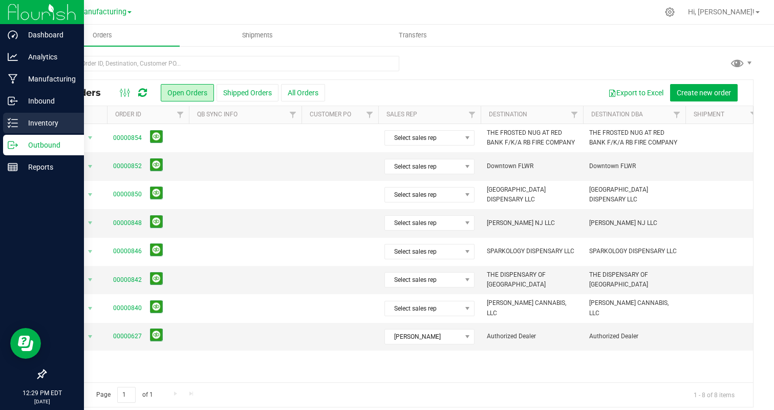
click at [42, 122] on p "Inventory" at bounding box center [48, 123] width 61 height 12
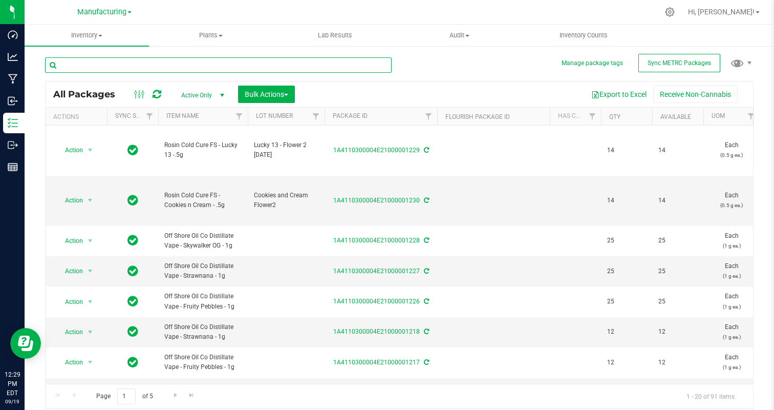
click at [197, 62] on input "text" at bounding box center [218, 64] width 347 height 15
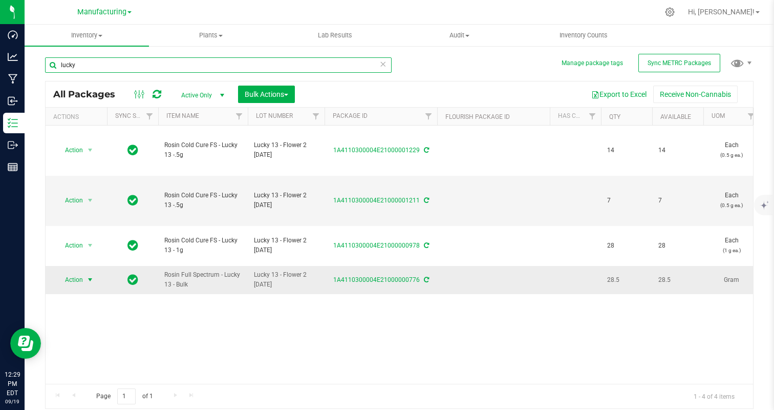
type input "lucky"
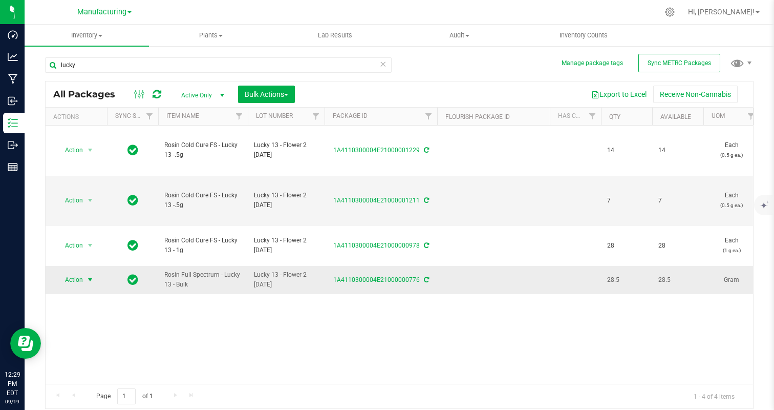
click at [82, 284] on span "Action" at bounding box center [70, 279] width 28 height 14
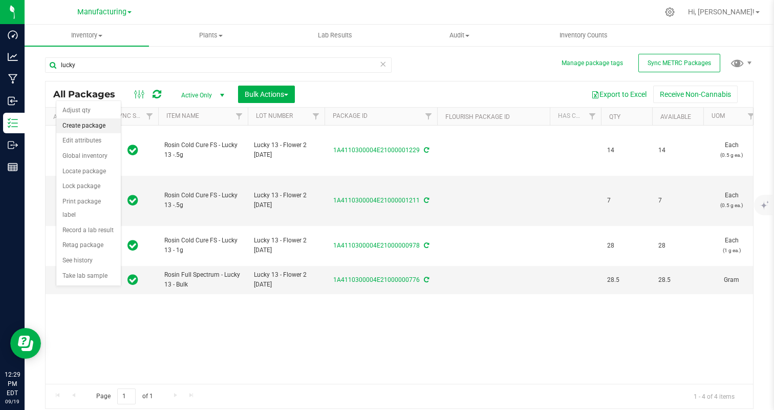
click at [82, 120] on li "Create package" at bounding box center [88, 125] width 65 height 15
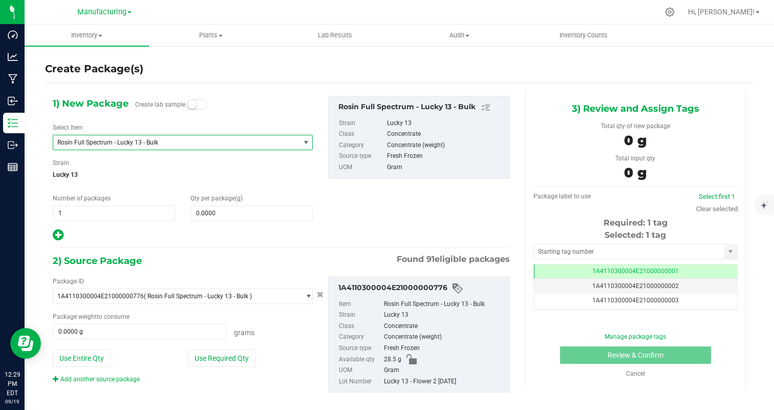
click at [102, 136] on span "Rosin Full Spectrum - Lucky 13 - Bulk" at bounding box center [176, 142] width 246 height 14
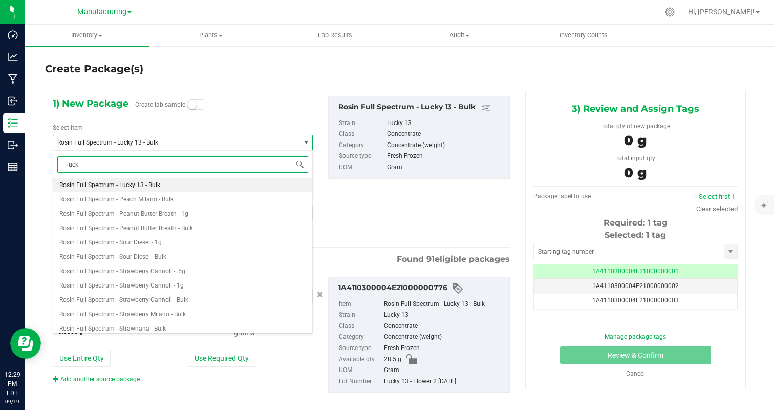
type input "lucky"
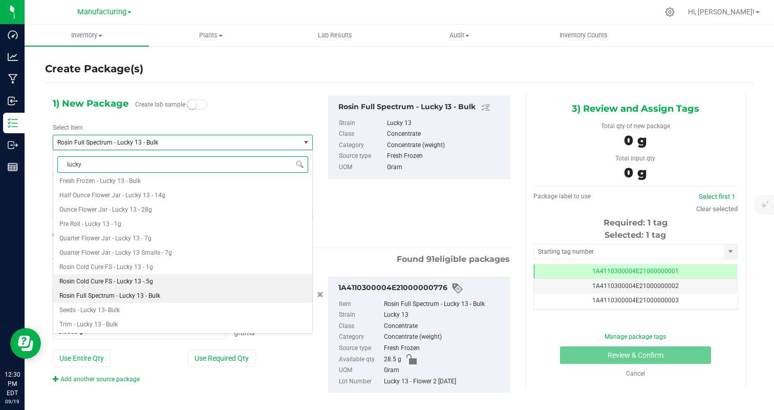
click at [146, 284] on span "Rosin Cold Cure FS - Lucky 13 -.5g" at bounding box center [106, 280] width 94 height 7
type input "0"
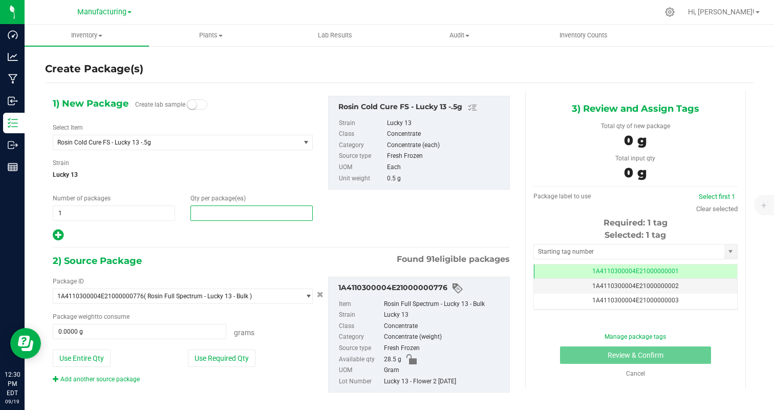
click at [219, 213] on span at bounding box center [251, 212] width 122 height 15
type input "5"
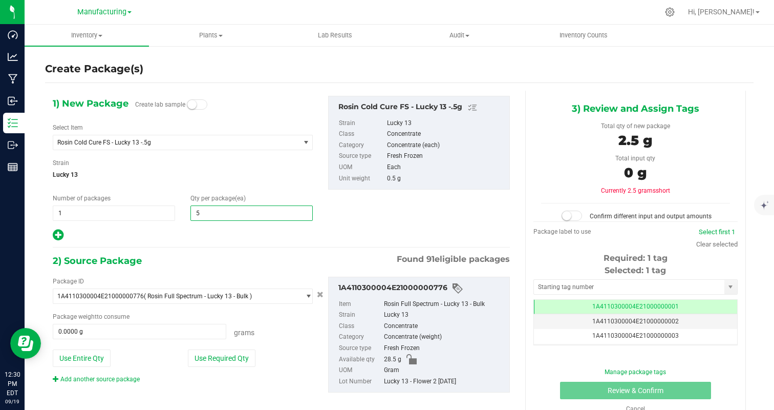
type input "5"
click at [180, 237] on div at bounding box center [183, 234] width 260 height 13
click at [209, 357] on button "Use Required Qty" at bounding box center [222, 357] width 68 height 17
type input "2.5000 g"
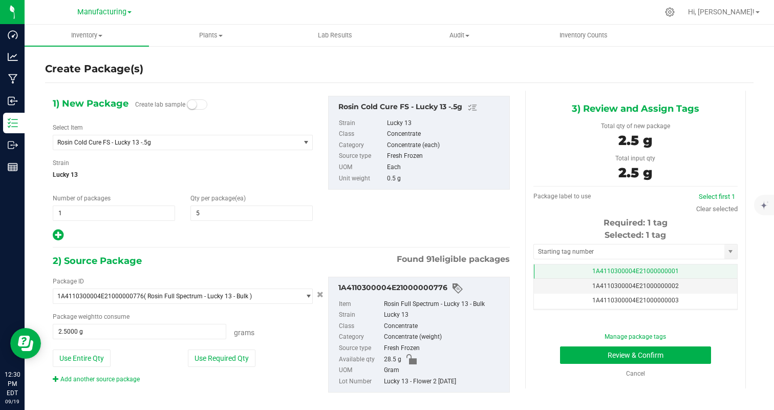
click at [689, 274] on td "1A4110300004E21000000001" at bounding box center [635, 271] width 203 height 15
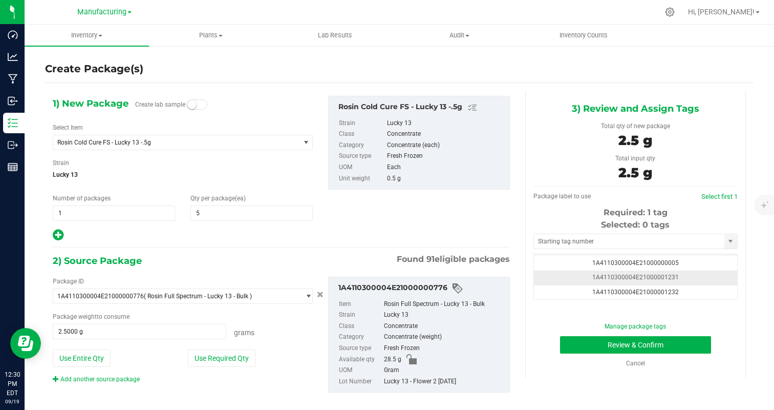
click at [689, 274] on td "1A4110300004E21000001231" at bounding box center [635, 277] width 203 height 15
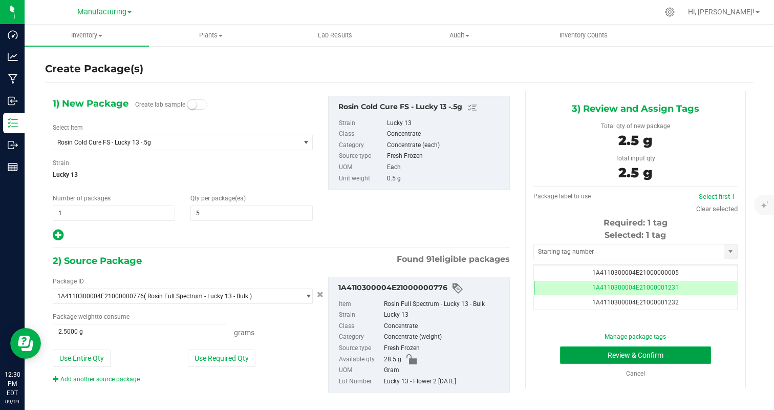
click at [601, 356] on button "Review & Confirm" at bounding box center [635, 354] width 151 height 17
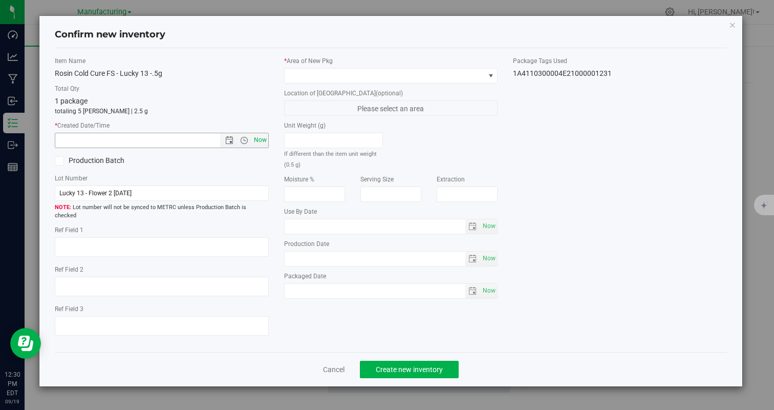
click at [257, 141] on span "Now" at bounding box center [259, 140] width 17 height 15
type input "[DATE] 12:30 PM"
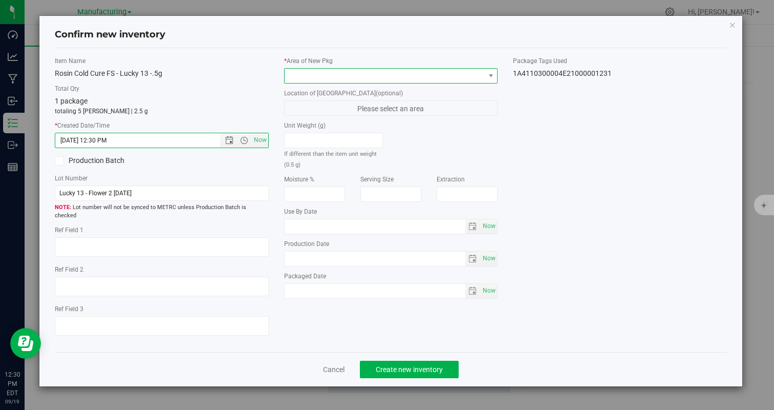
click at [338, 77] on span at bounding box center [385, 76] width 200 height 14
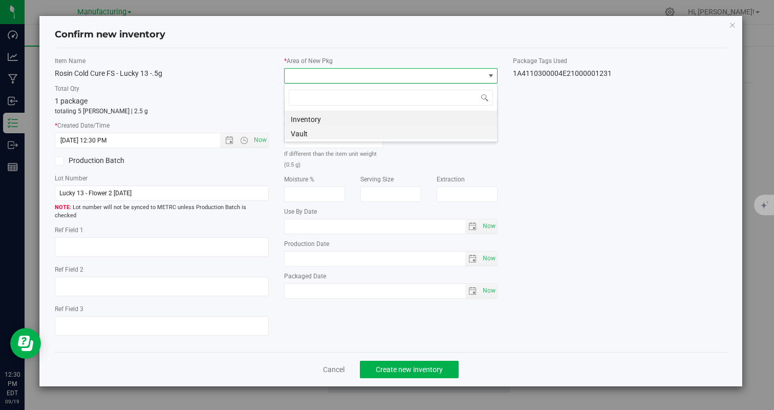
click at [304, 127] on li "Vault" at bounding box center [391, 132] width 212 height 14
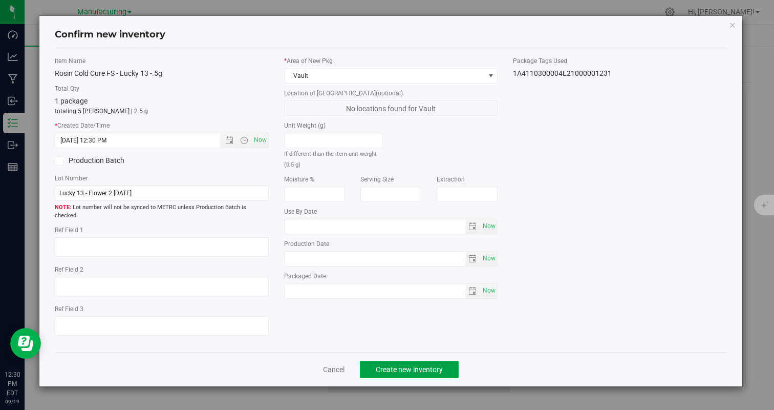
click at [382, 365] on span "Create new inventory" at bounding box center [409, 369] width 67 height 8
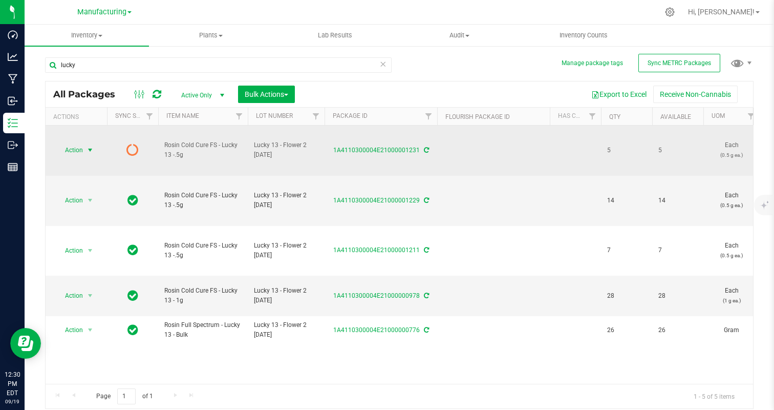
click at [81, 154] on span "Action" at bounding box center [70, 150] width 28 height 14
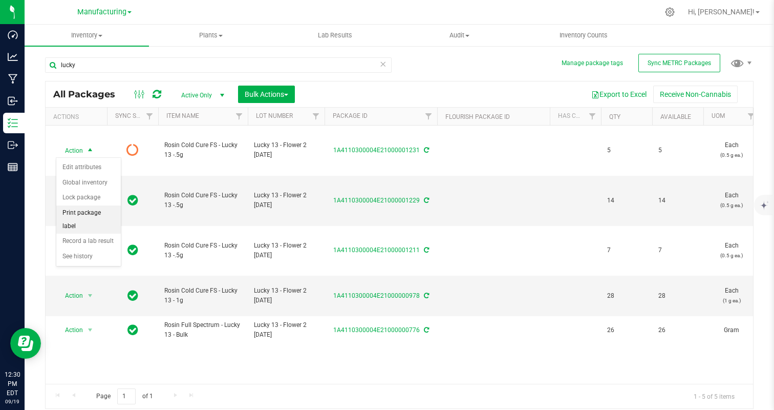
click at [99, 219] on li "Print package label" at bounding box center [88, 219] width 65 height 28
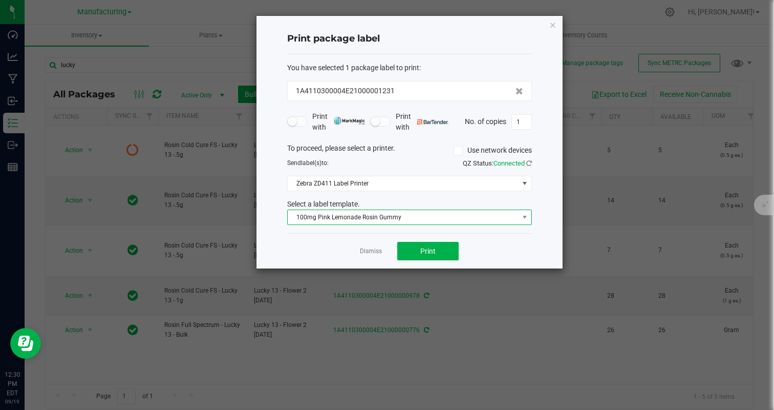
click at [375, 212] on span "100mg Pink Lemonade Rosin Gummy" at bounding box center [403, 217] width 231 height 14
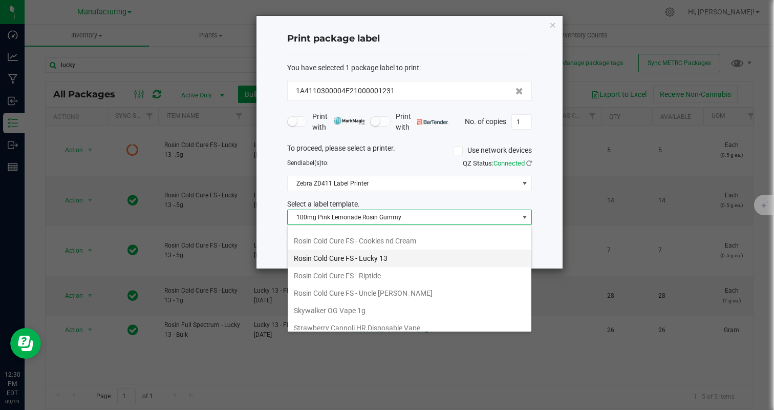
click at [399, 255] on li "Rosin Cold Cure FS - Lucky 13" at bounding box center [410, 257] width 244 height 17
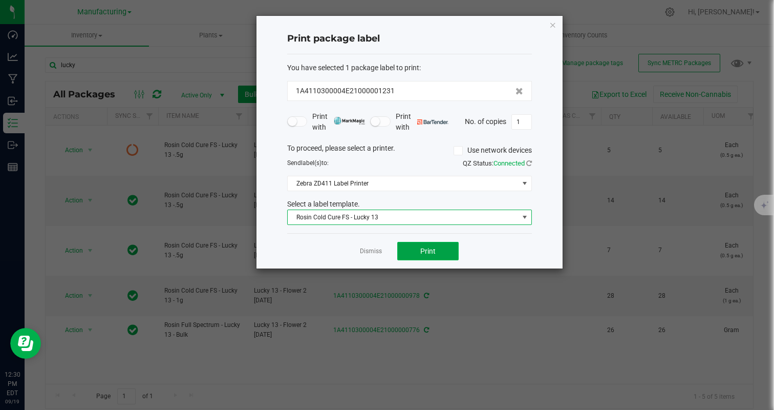
click at [435, 253] on span "Print" at bounding box center [427, 251] width 15 height 8
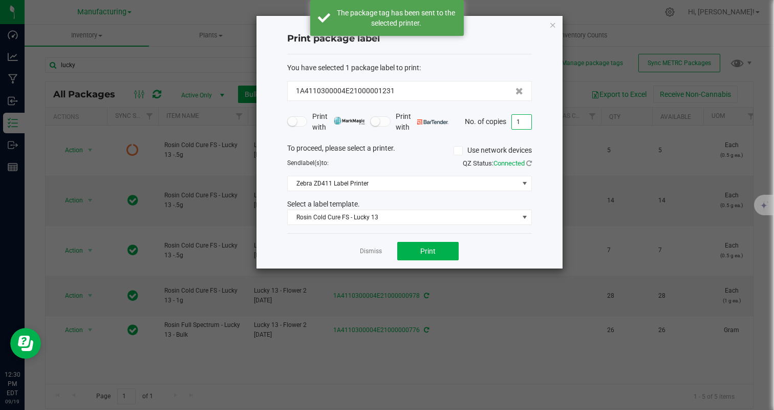
click at [528, 118] on input "1" at bounding box center [521, 122] width 19 height 14
type input "5"
click at [480, 214] on span "Rosin Cold Cure FS - Lucky 13" at bounding box center [403, 217] width 231 height 14
click at [557, 248] on div "Print package label You have selected 1 package label to print : 1A4110300004E2…" at bounding box center [409, 142] width 306 height 252
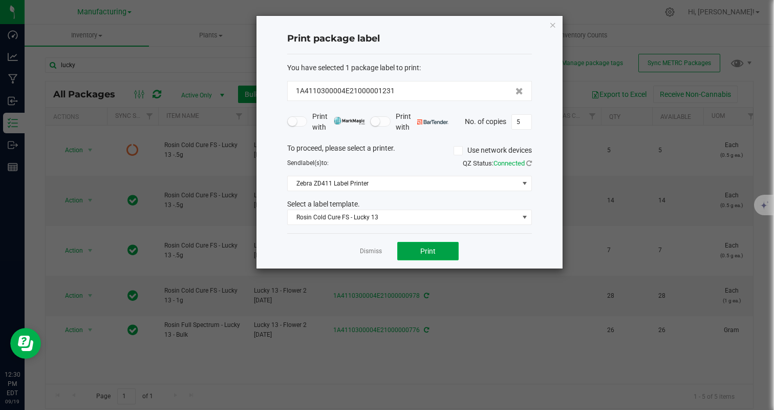
click at [432, 245] on button "Print" at bounding box center [427, 251] width 61 height 18
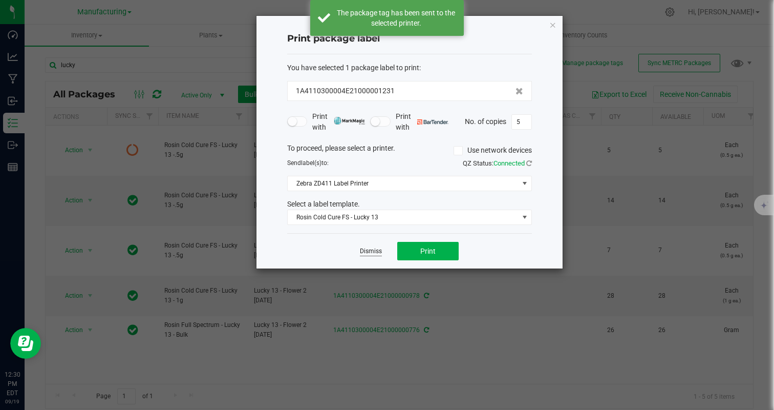
click at [372, 251] on link "Dismiss" at bounding box center [371, 251] width 22 height 9
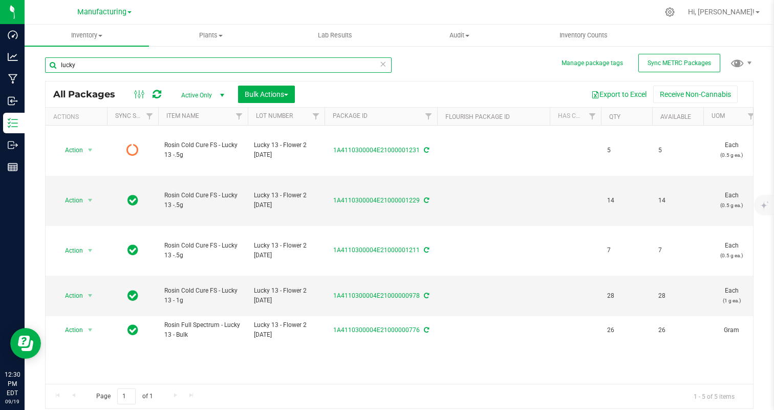
click at [174, 61] on input "lucky" at bounding box center [218, 64] width 347 height 15
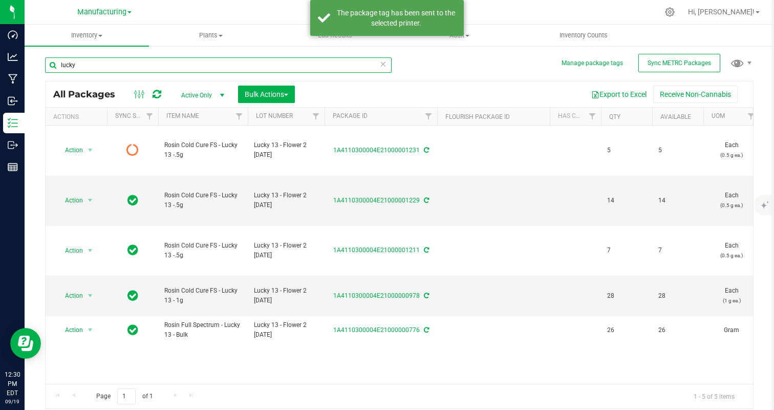
click at [174, 61] on input "lucky" at bounding box center [218, 64] width 347 height 15
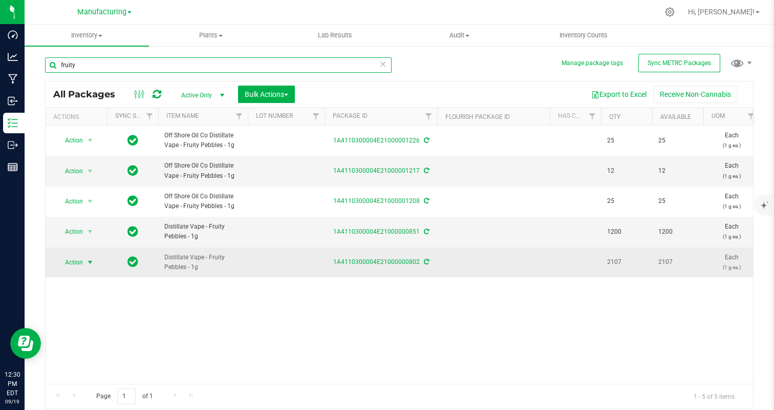
type input "fruity"
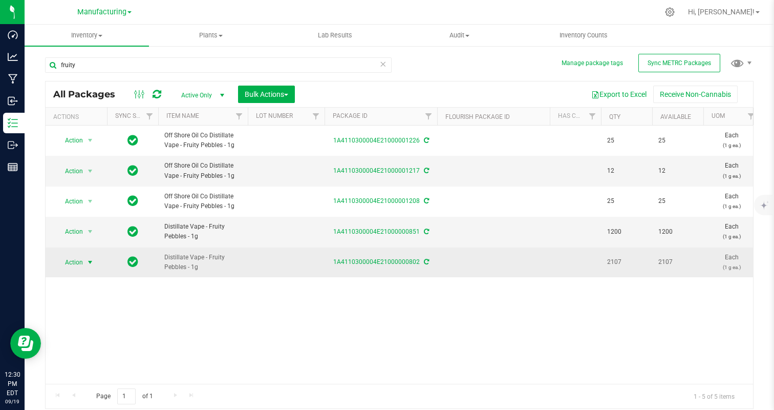
click at [71, 259] on span "Action" at bounding box center [70, 262] width 28 height 14
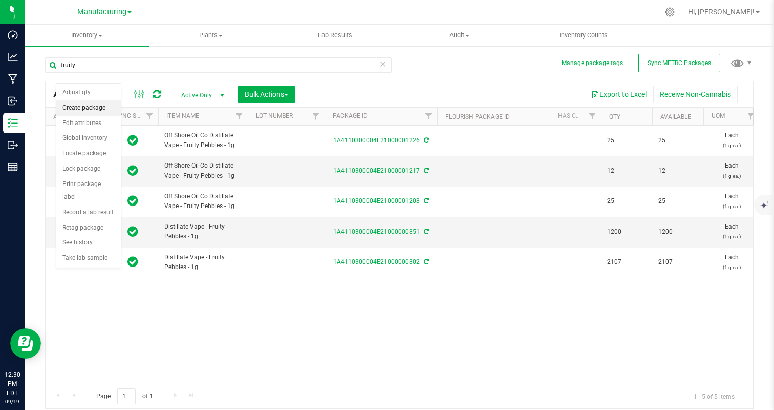
click at [96, 104] on li "Create package" at bounding box center [88, 107] width 65 height 15
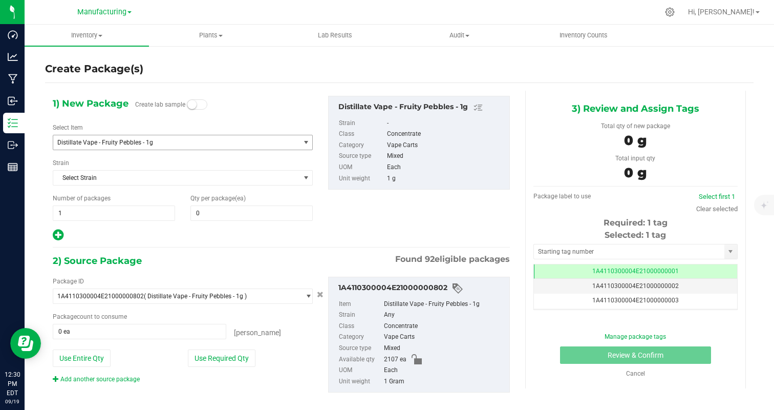
click at [101, 146] on span "Distillate Vape - Fruity Pebbles - 1g" at bounding box center [176, 142] width 246 height 14
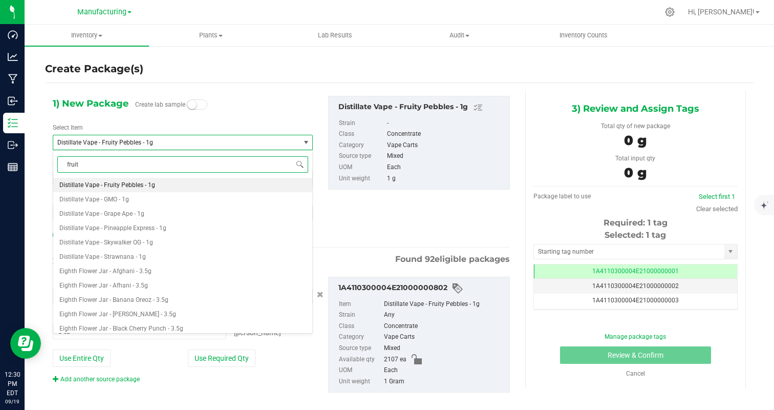
type input "fruity"
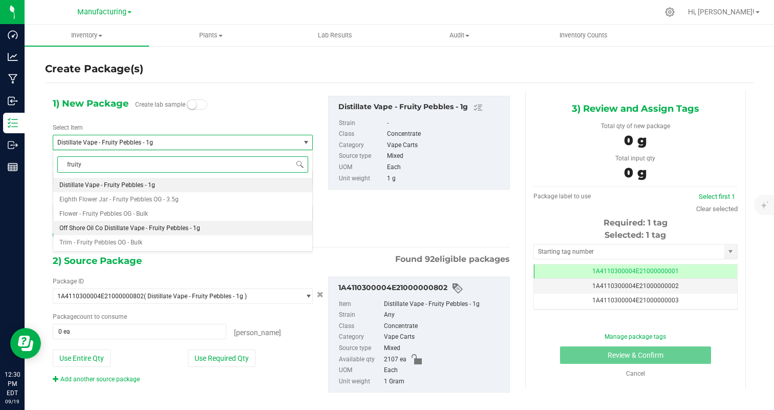
click at [98, 232] on li "Off Shore Oil Co Distillate Vape - Fruity Pebbles - 1g" at bounding box center [182, 228] width 259 height 14
type input "0"
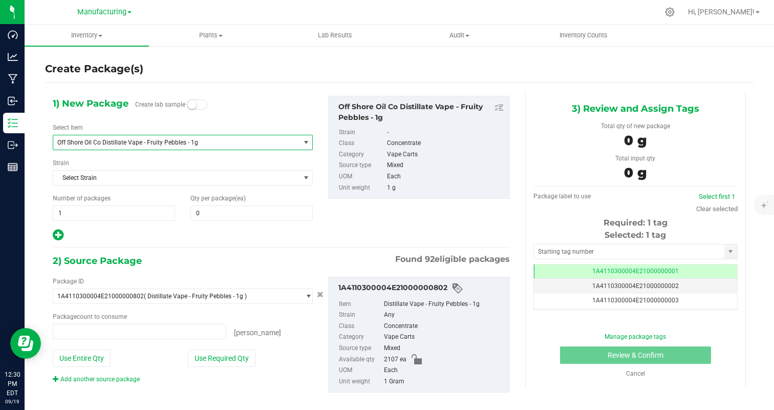
type input "0 ea"
click at [233, 212] on span at bounding box center [251, 212] width 122 height 15
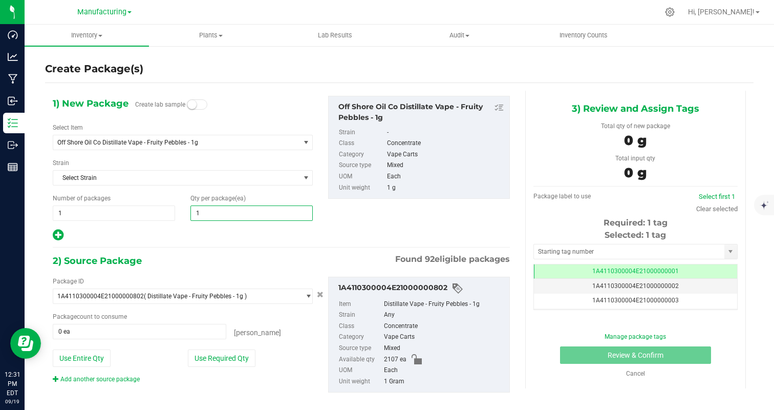
type input "12"
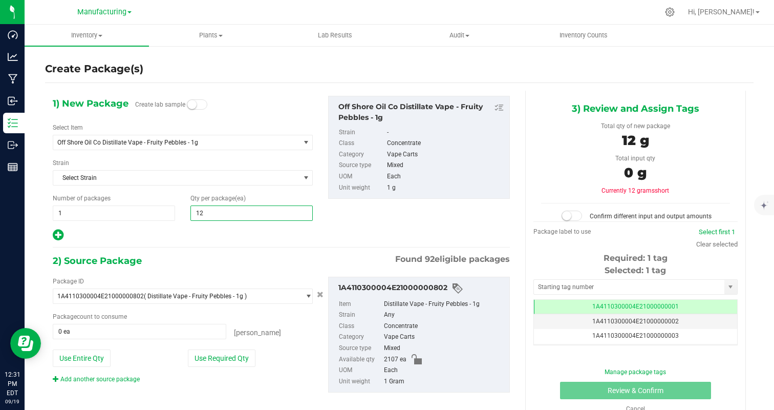
type input "12"
click at [202, 232] on div at bounding box center [183, 234] width 260 height 13
click at [217, 364] on button "Use Required Qty" at bounding box center [222, 357] width 68 height 17
type input "12 ea"
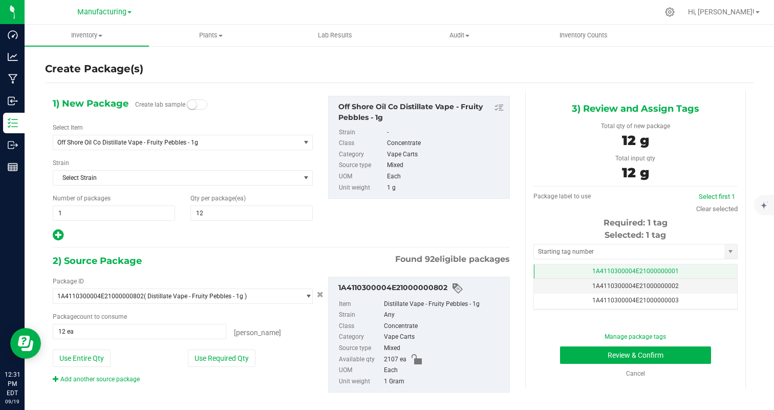
click at [660, 270] on span "1A4110300004E21000000001" at bounding box center [635, 270] width 87 height 7
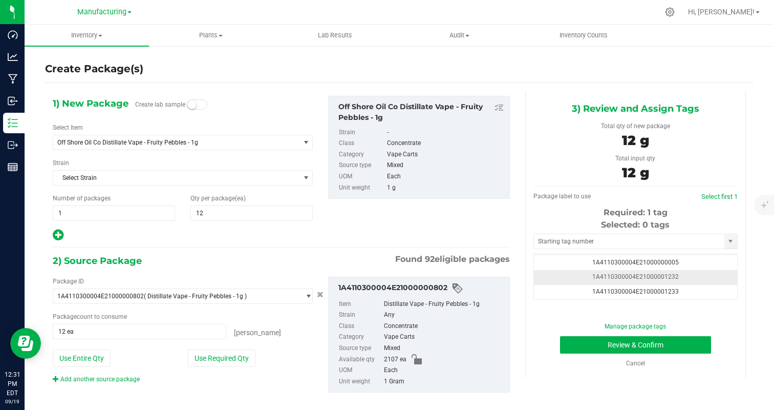
click at [698, 279] on td "1A4110300004E21000001232" at bounding box center [635, 277] width 203 height 15
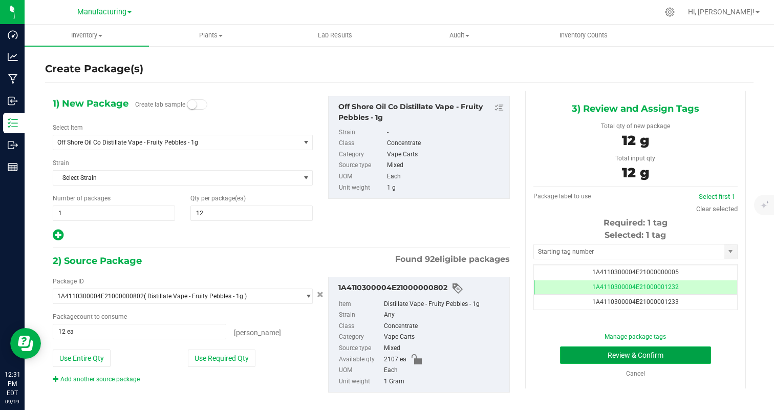
click at [678, 354] on button "Review & Confirm" at bounding box center [635, 354] width 151 height 17
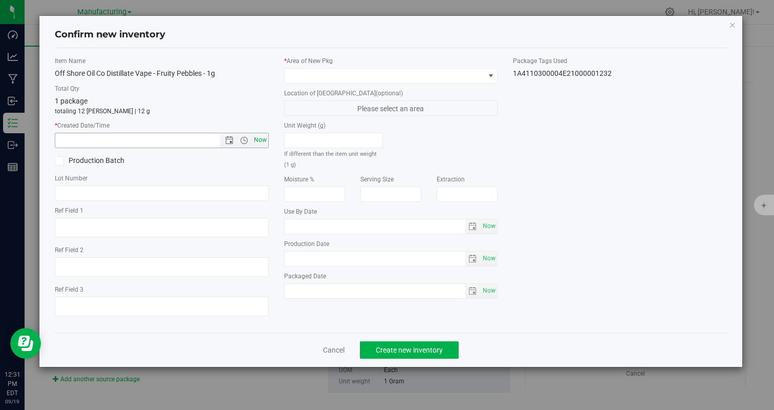
click at [262, 136] on span "Now" at bounding box center [259, 140] width 17 height 15
type input "[DATE] 12:31 PM"
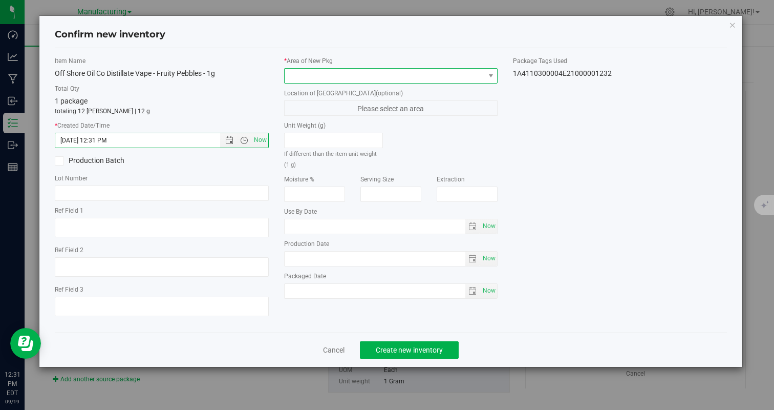
click at [334, 70] on span at bounding box center [385, 76] width 200 height 14
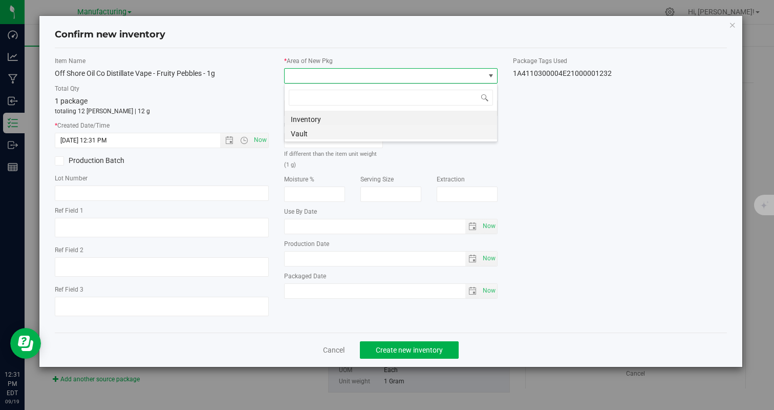
click at [303, 133] on li "Vault" at bounding box center [391, 132] width 212 height 14
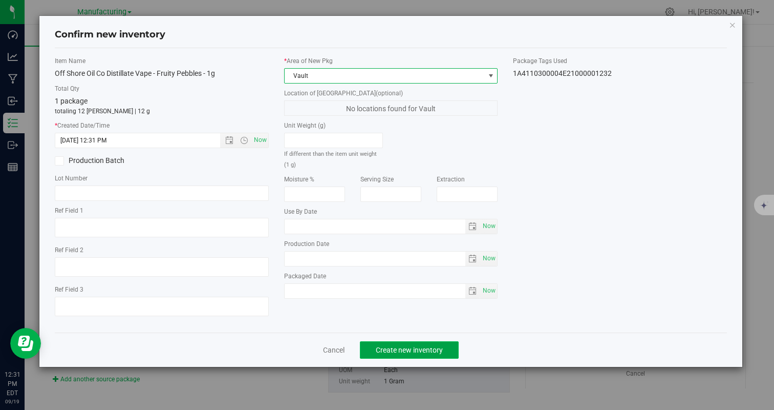
click at [406, 347] on span "Create new inventory" at bounding box center [409, 350] width 67 height 8
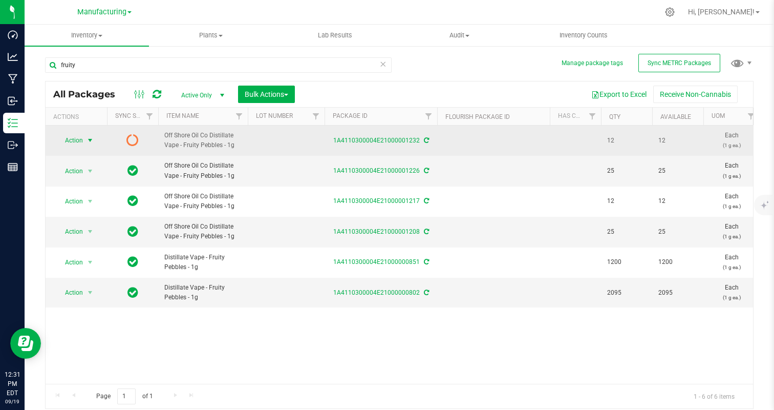
click at [76, 136] on span "Action" at bounding box center [70, 140] width 28 height 14
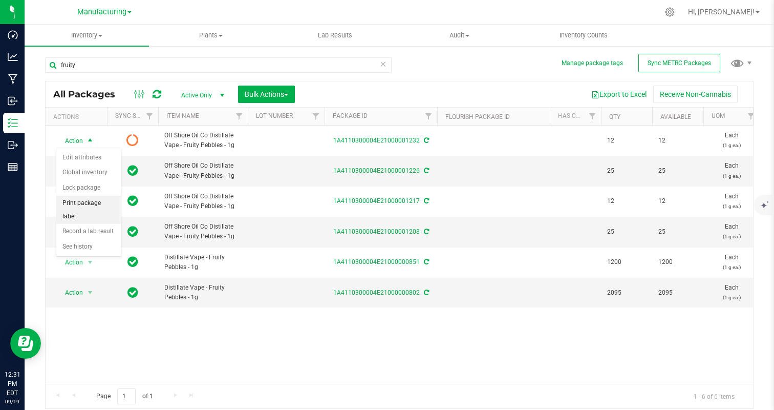
click at [100, 203] on li "Print package label" at bounding box center [88, 210] width 65 height 28
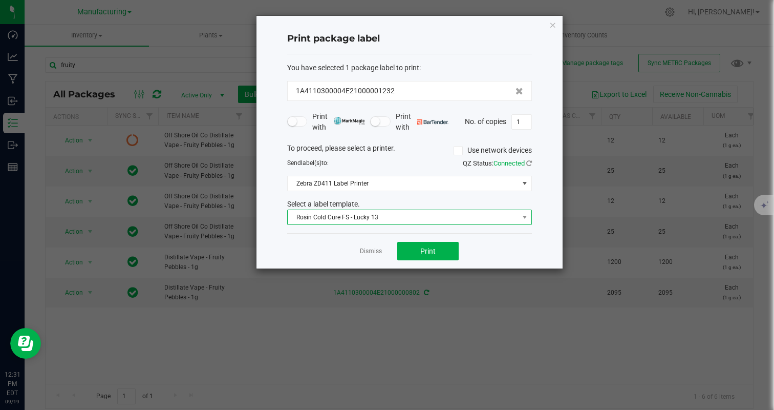
click at [350, 219] on span "Rosin Cold Cure FS - Lucky 13" at bounding box center [403, 217] width 231 height 14
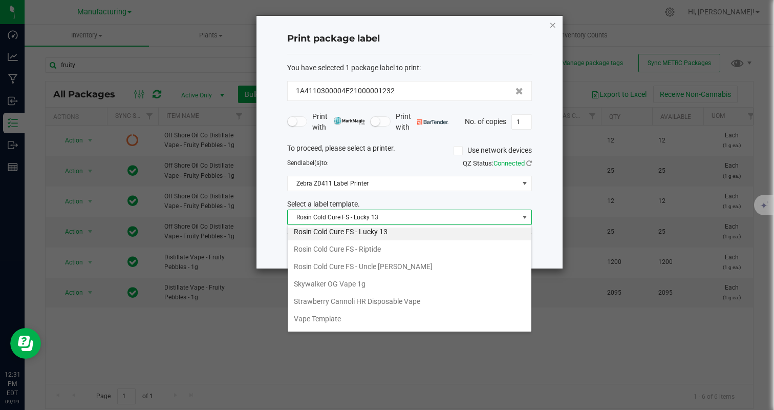
click at [551, 24] on icon "button" at bounding box center [552, 24] width 7 height 12
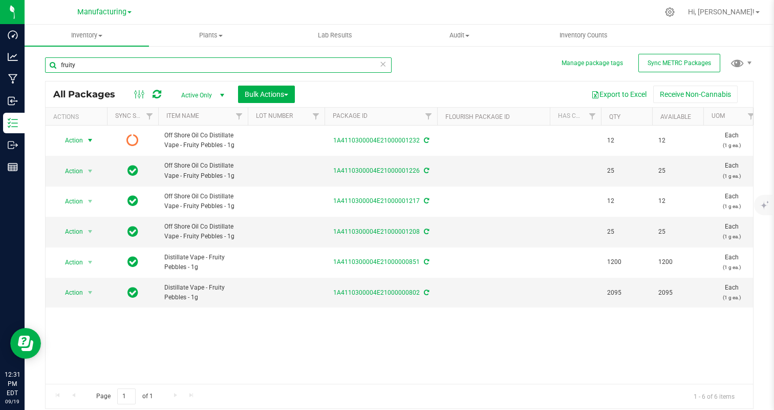
click at [386, 64] on input "fruity" at bounding box center [218, 64] width 347 height 15
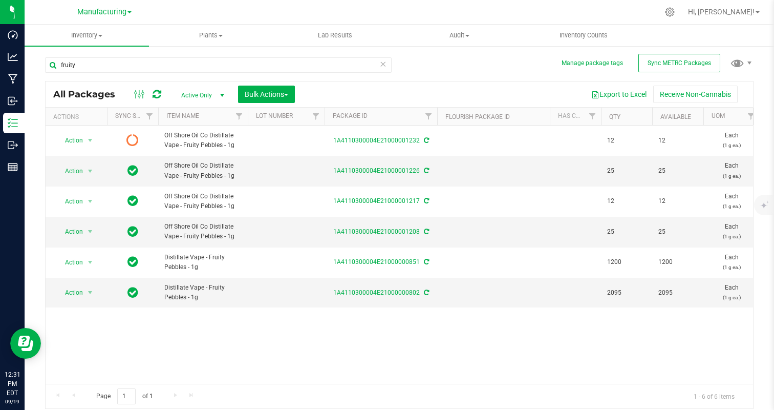
click at [382, 64] on icon at bounding box center [382, 63] width 7 height 12
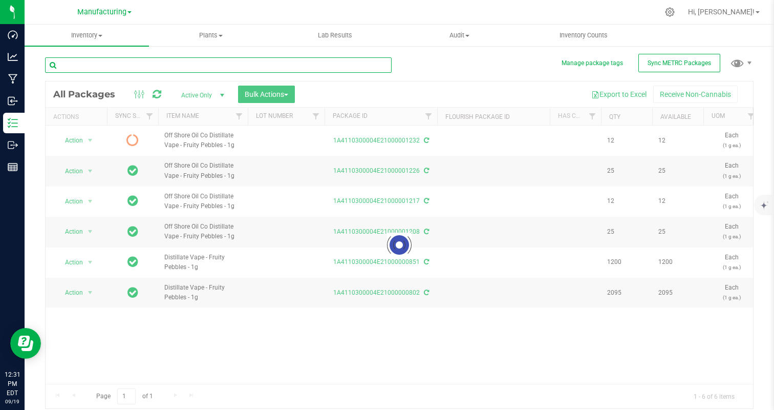
click at [295, 64] on input "text" at bounding box center [218, 64] width 347 height 15
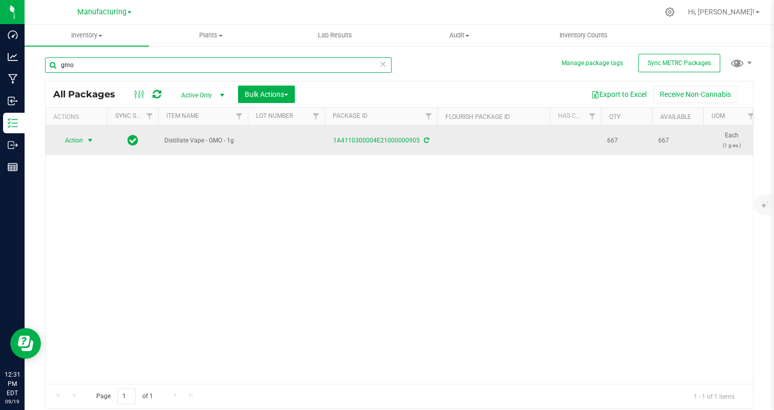
type input "gmo"
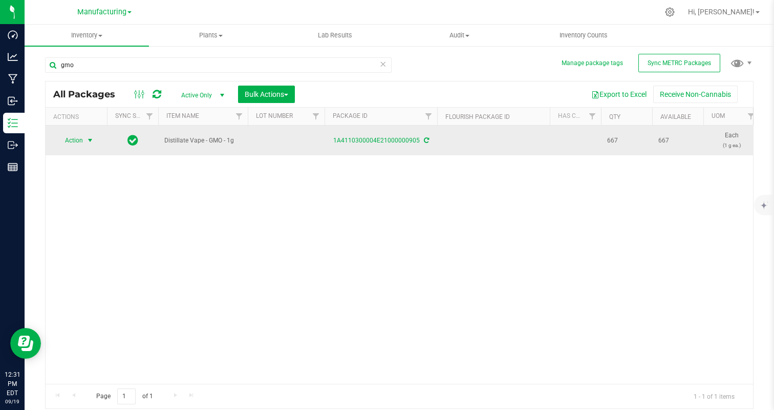
click at [71, 137] on span "Action" at bounding box center [70, 140] width 28 height 14
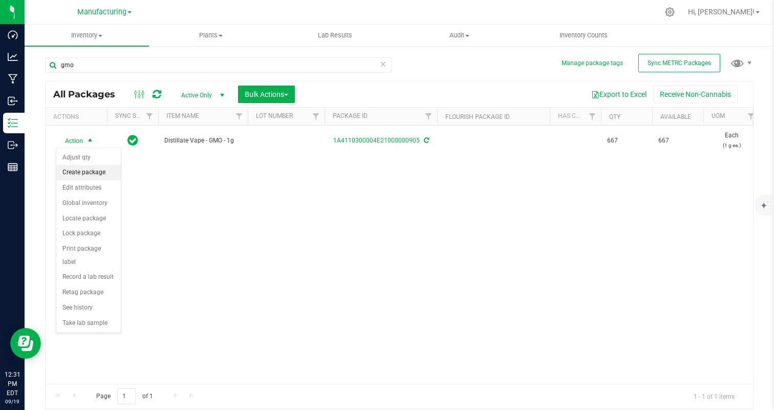
click at [95, 170] on li "Create package" at bounding box center [88, 172] width 65 height 15
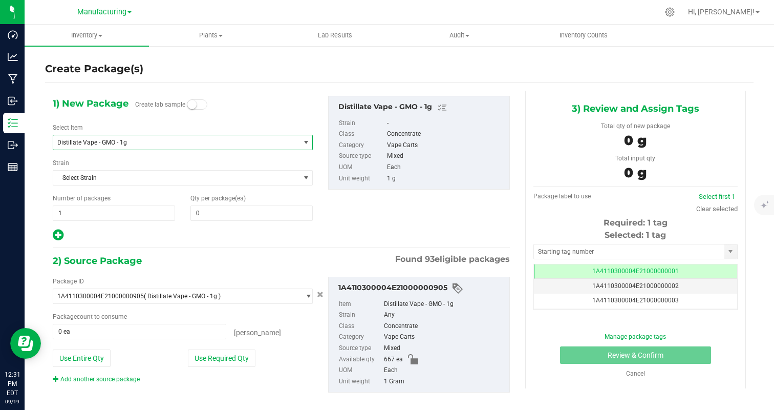
click at [110, 137] on span "Distillate Vape - GMO - 1g" at bounding box center [176, 142] width 246 height 14
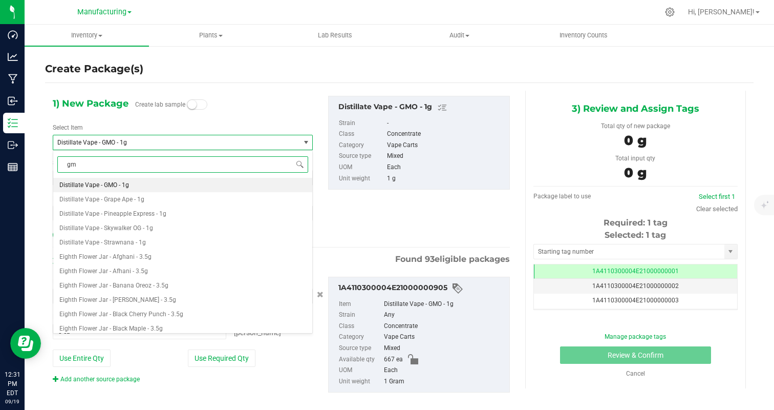
type input "gmo"
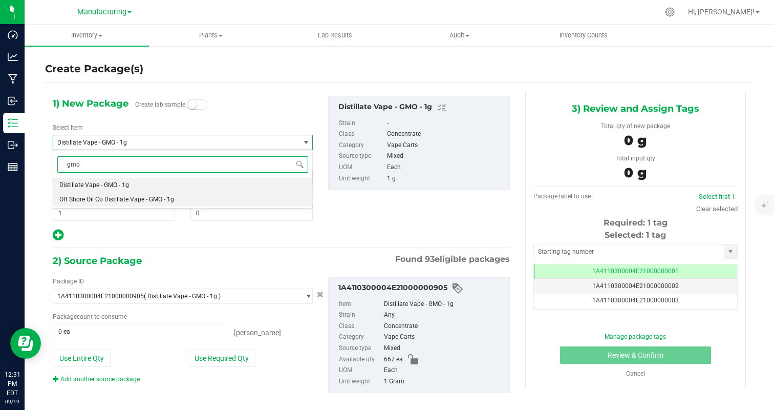
click at [188, 199] on li "Off Shore Oil Co Distillate Vape - GMO - 1g" at bounding box center [182, 199] width 259 height 14
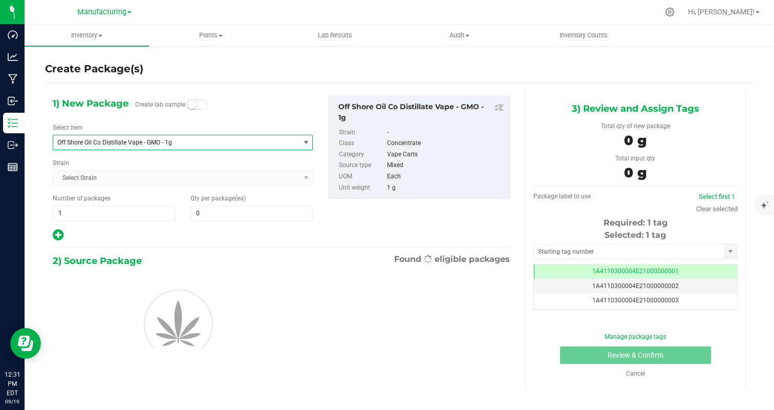
type input "0"
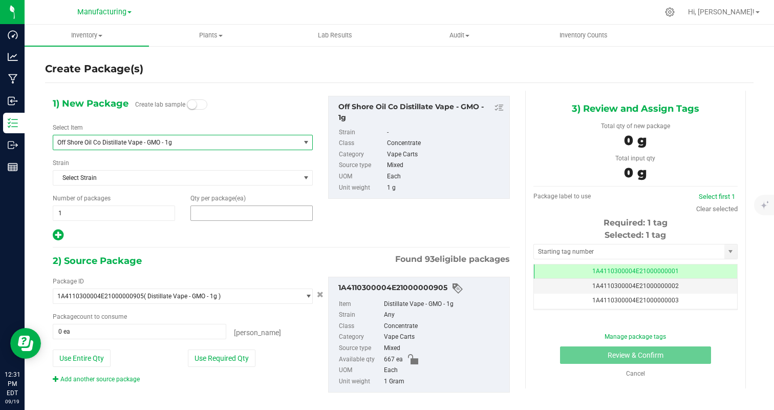
click at [210, 212] on span at bounding box center [251, 212] width 122 height 15
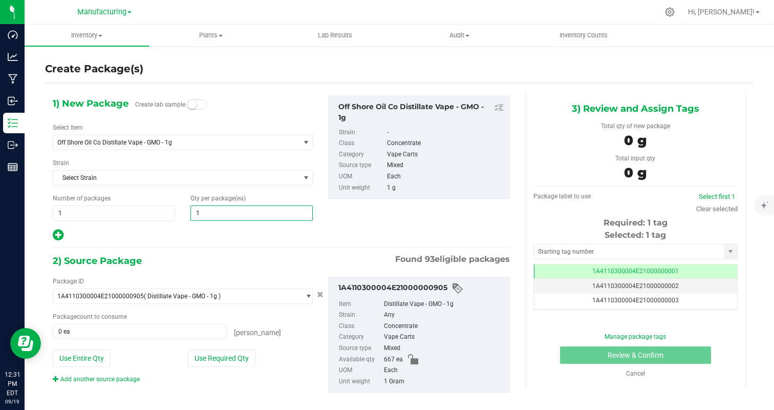
type input "12"
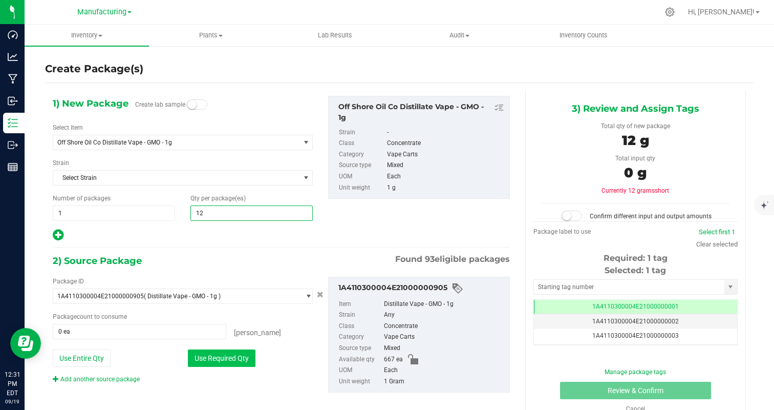
type input "12"
click at [221, 360] on button "Use Required Qty" at bounding box center [222, 357] width 68 height 17
type input "12 ea"
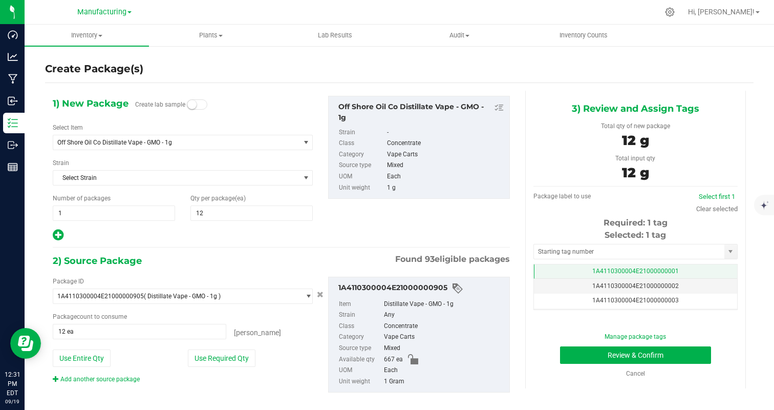
click at [671, 271] on span "1A4110300004E21000000001" at bounding box center [635, 270] width 87 height 7
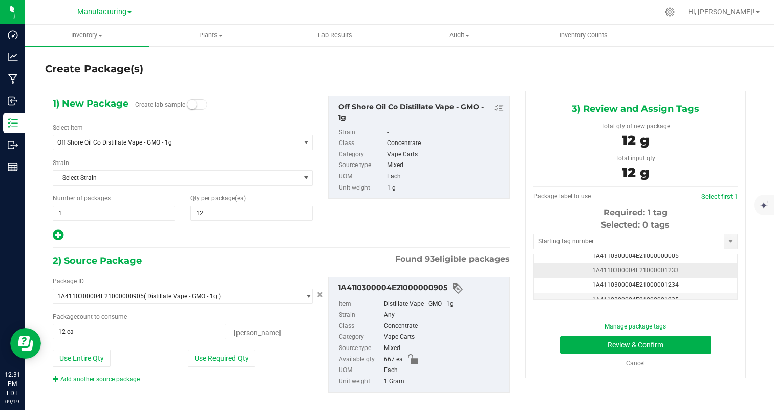
click at [698, 270] on td "1A4110300004E21000001233" at bounding box center [635, 270] width 203 height 15
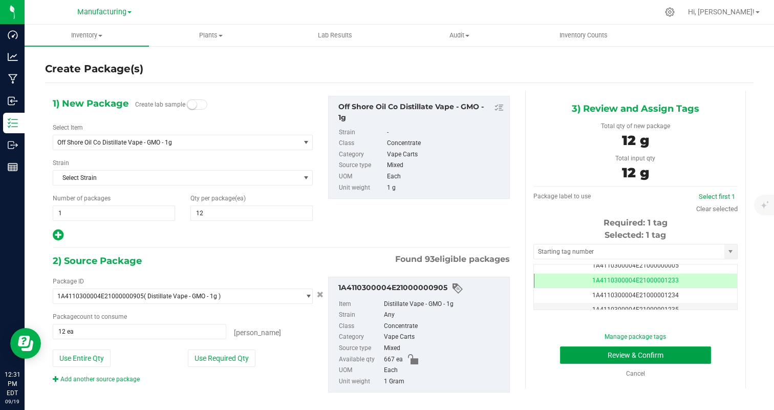
click at [679, 361] on button "Review & Confirm" at bounding box center [635, 354] width 151 height 17
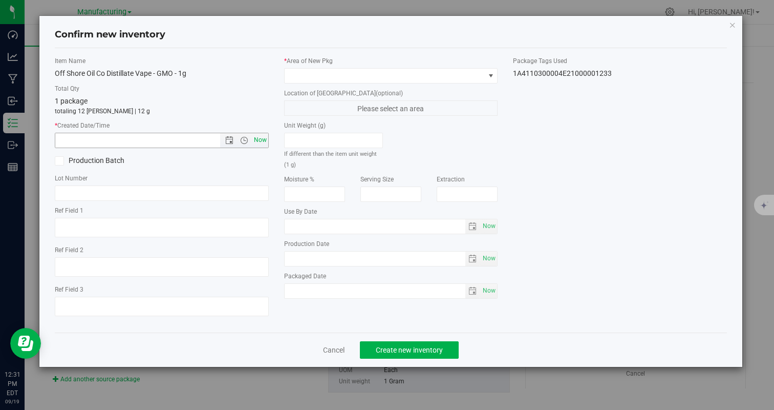
click at [254, 138] on span "Now" at bounding box center [259, 140] width 17 height 15
type input "[DATE] 12:31 PM"
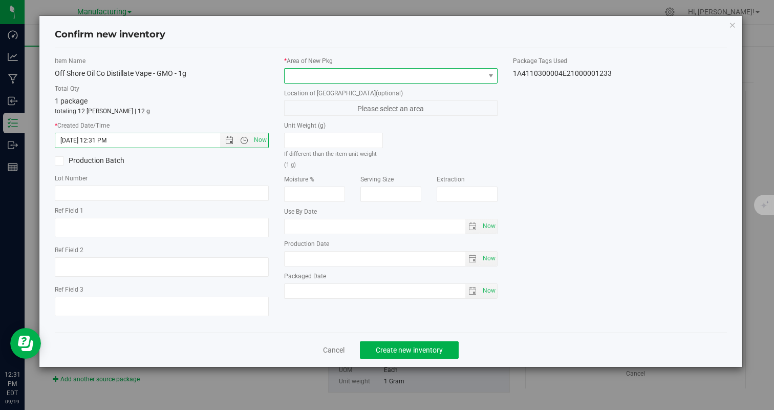
click at [307, 70] on span at bounding box center [385, 76] width 200 height 14
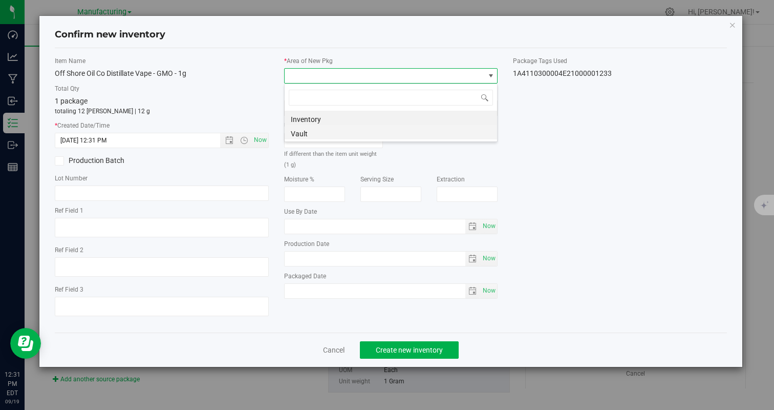
click at [308, 128] on li "Vault" at bounding box center [391, 132] width 212 height 14
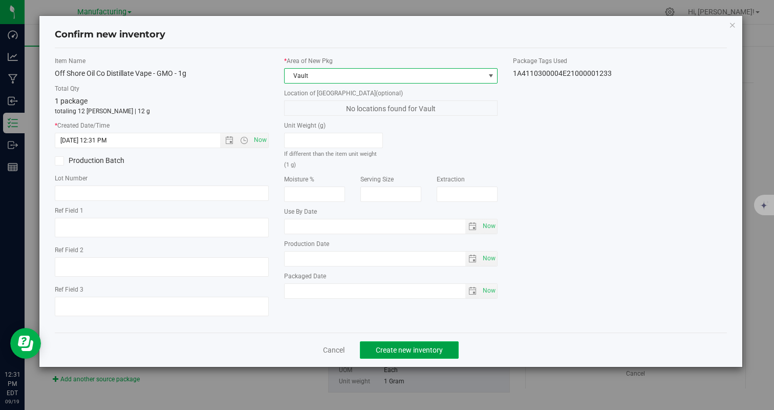
click at [423, 354] on button "Create new inventory" at bounding box center [409, 349] width 99 height 17
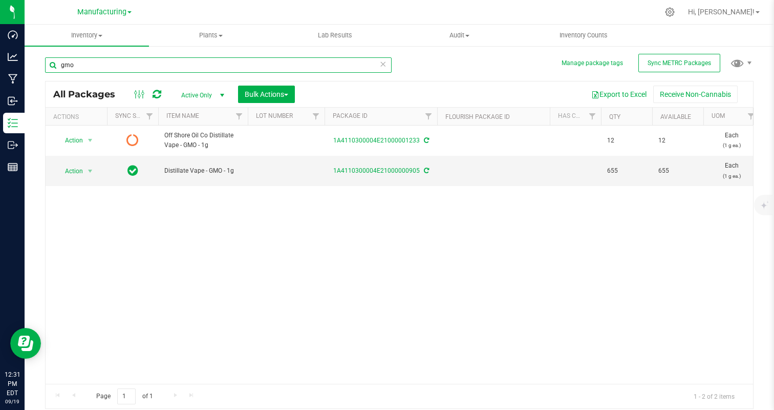
click at [132, 69] on input "gmo" at bounding box center [218, 64] width 347 height 15
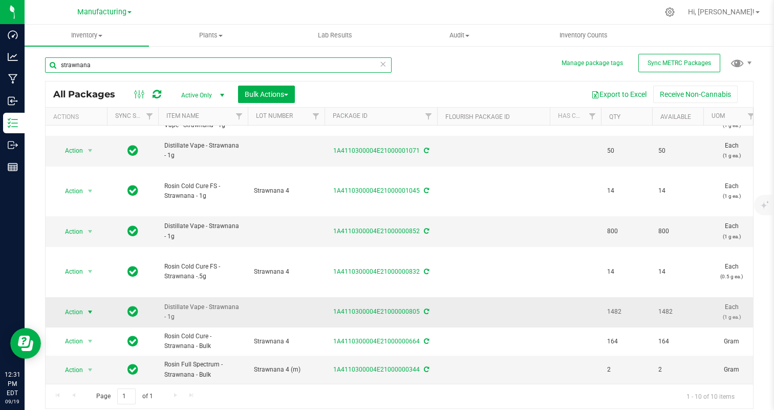
type input "strawnana"
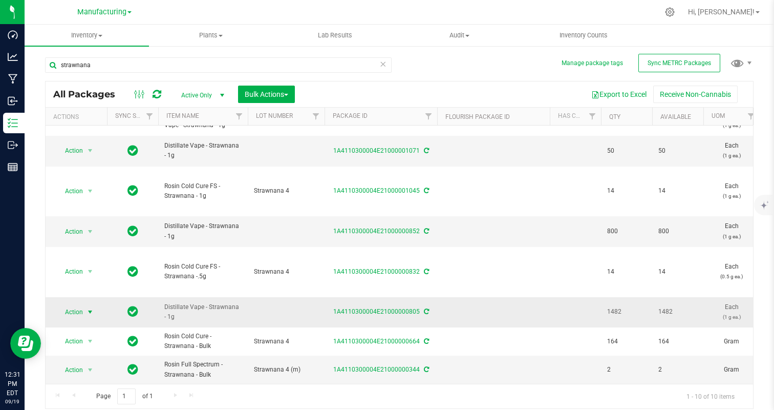
click at [90, 306] on span "select" at bounding box center [90, 312] width 13 height 14
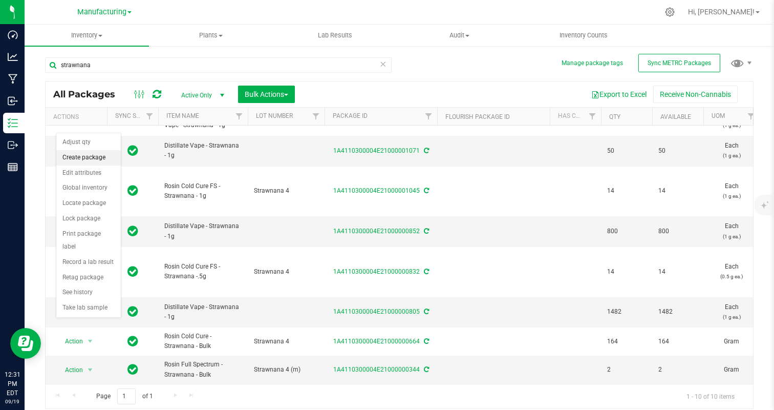
click at [81, 159] on li "Create package" at bounding box center [88, 157] width 65 height 15
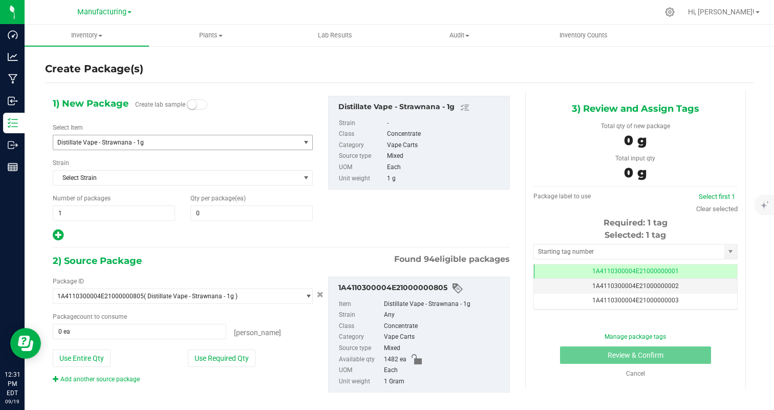
click at [128, 142] on span "Distillate Vape - Strawnana - 1g" at bounding box center [171, 142] width 229 height 7
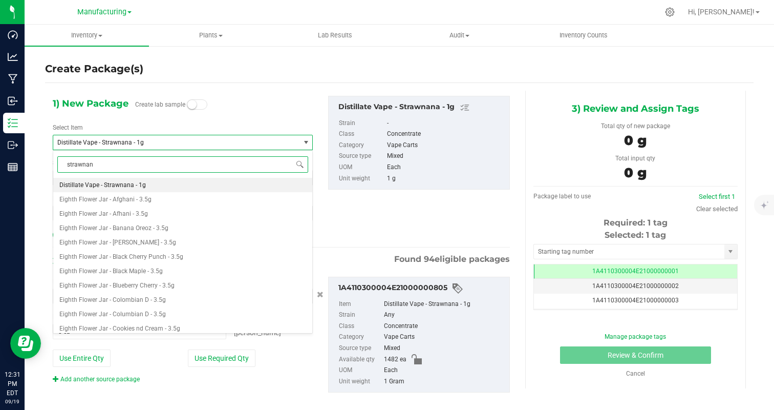
type input "strawnana"
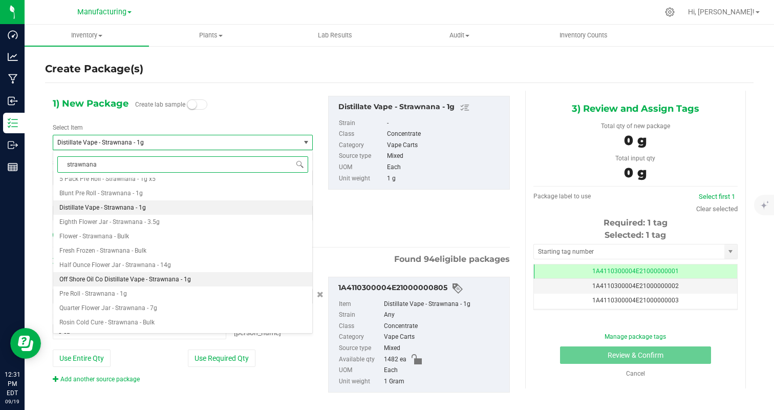
click at [132, 282] on span "Off Shore Oil Co Distillate Vape - Strawnana - 1g" at bounding box center [125, 278] width 132 height 7
type input "0"
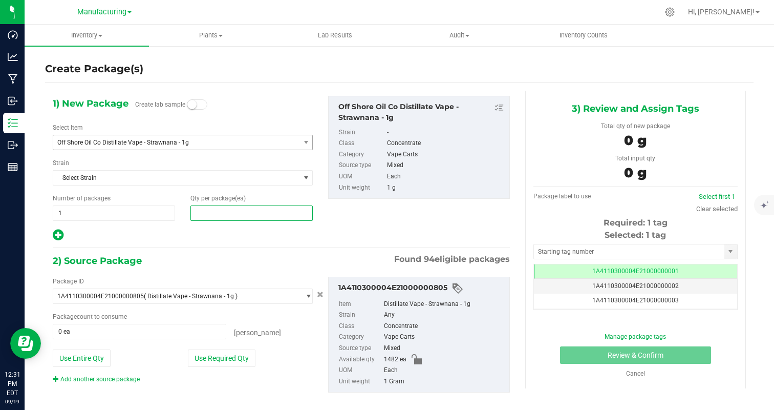
click at [217, 213] on span at bounding box center [251, 212] width 122 height 15
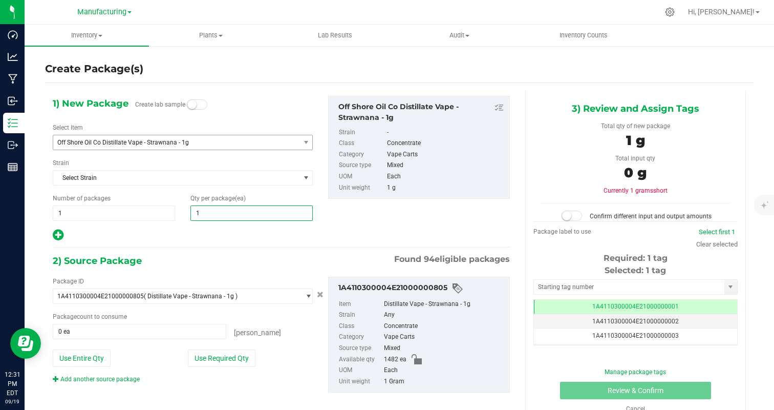
type input "12"
click at [192, 231] on div at bounding box center [183, 234] width 260 height 13
click at [240, 354] on button "Use Required Qty" at bounding box center [222, 357] width 68 height 17
type input "12 ea"
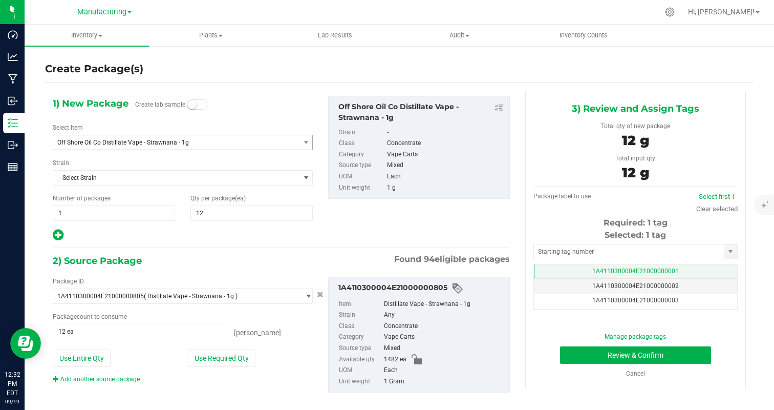
click at [690, 271] on td "1A4110300004E21000000001" at bounding box center [635, 271] width 203 height 15
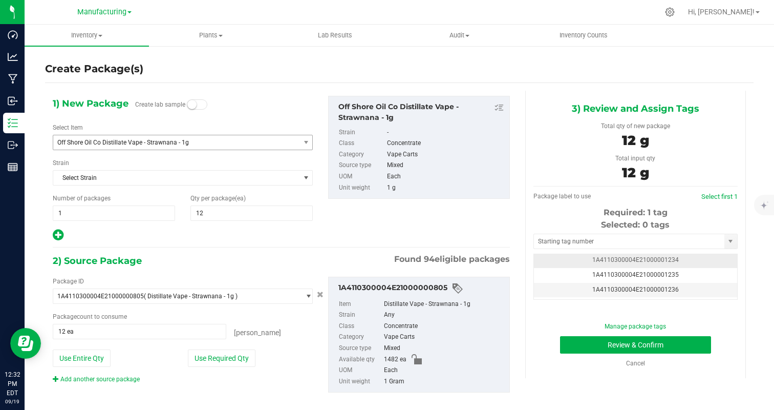
click at [695, 257] on td "1A4110300004E21000001234" at bounding box center [635, 260] width 203 height 15
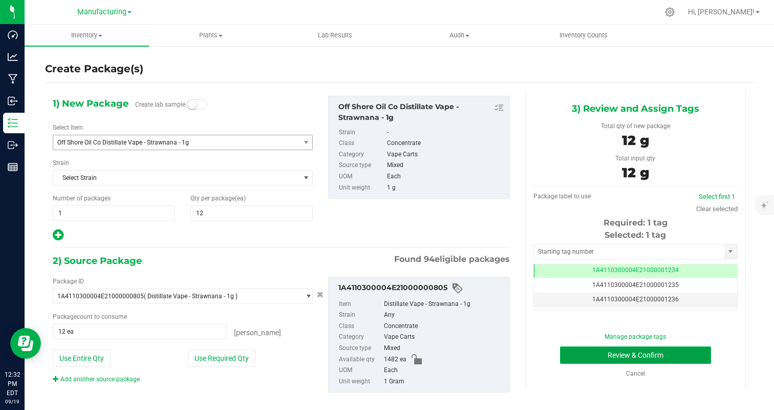
click at [691, 352] on button "Review & Confirm" at bounding box center [635, 354] width 151 height 17
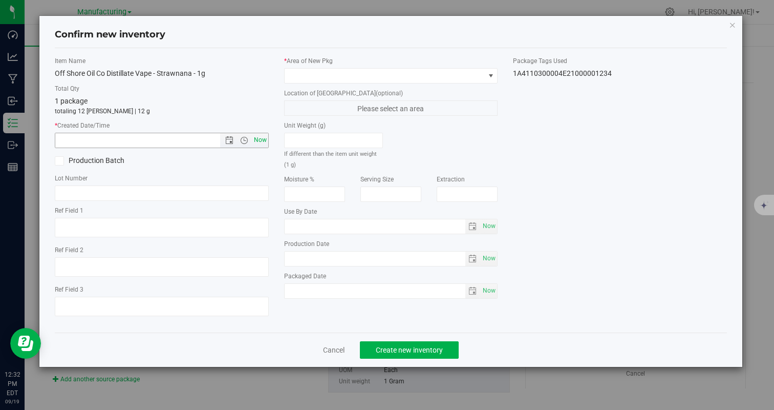
click at [260, 138] on span "Now" at bounding box center [259, 140] width 17 height 15
type input "[DATE] 12:32 PM"
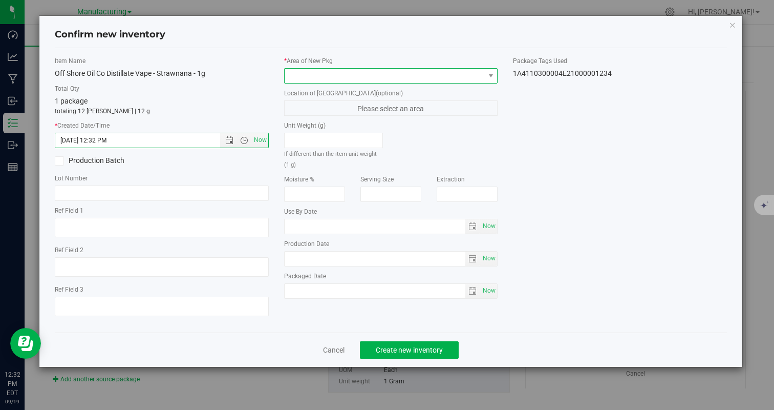
click at [326, 79] on span at bounding box center [385, 76] width 200 height 14
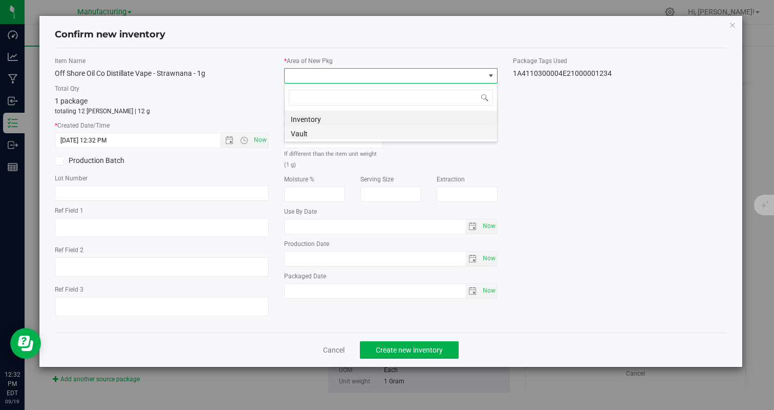
click at [324, 134] on li "Vault" at bounding box center [391, 132] width 212 height 14
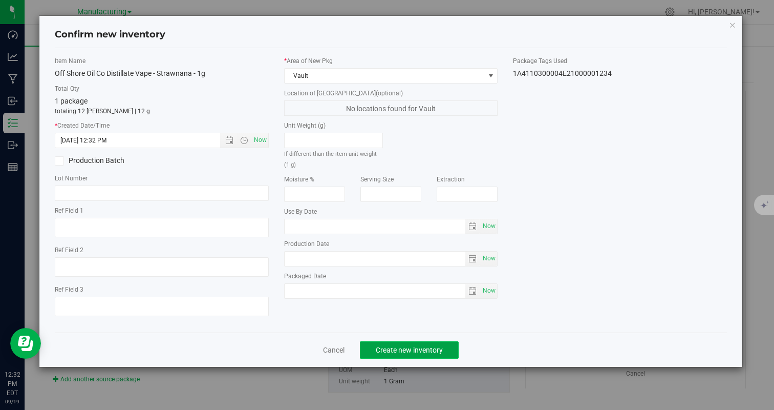
click at [401, 346] on span "Create new inventory" at bounding box center [409, 350] width 67 height 8
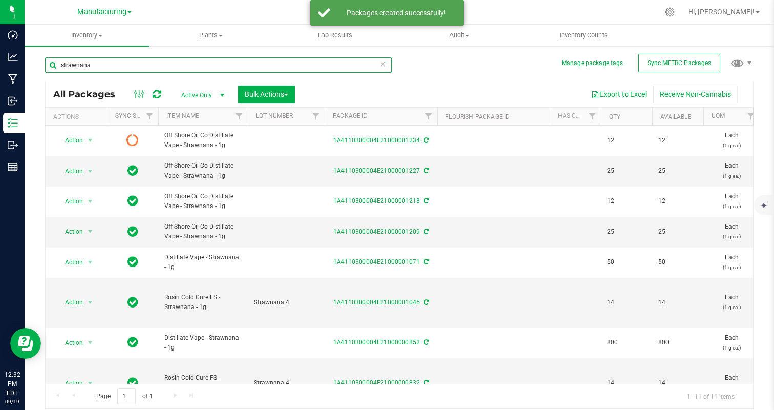
click at [164, 64] on input "strawnana" at bounding box center [218, 64] width 347 height 15
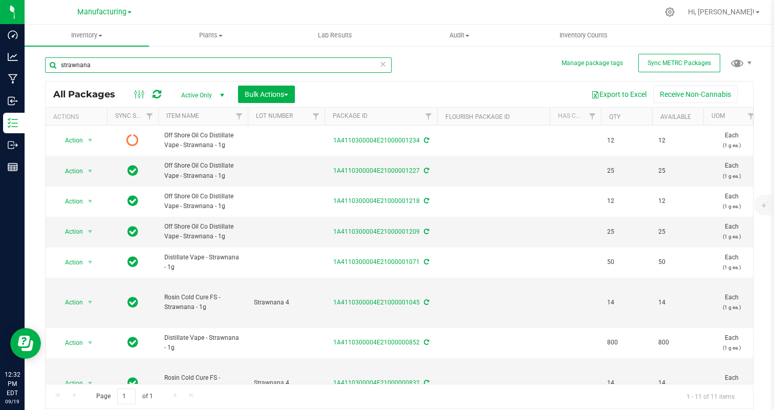
click at [164, 64] on input "strawnana" at bounding box center [218, 64] width 347 height 15
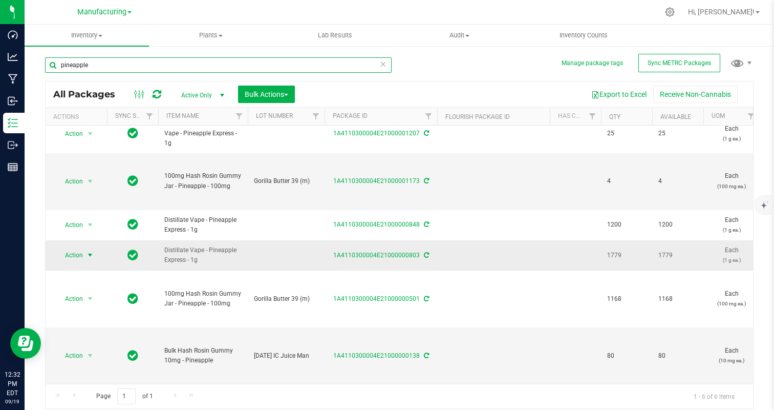
type input "pineapple"
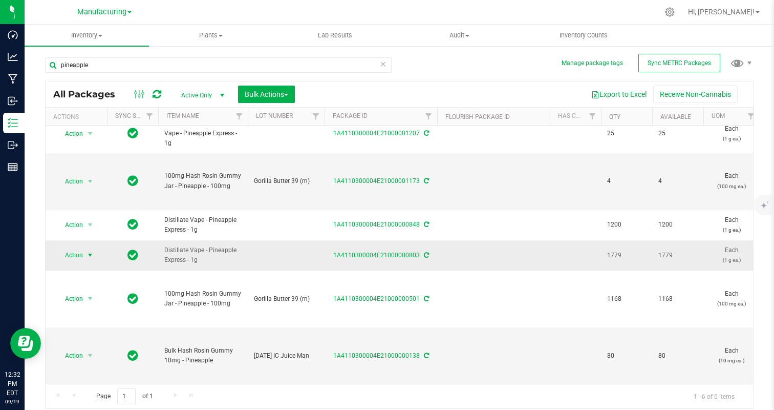
click at [79, 250] on span "Action" at bounding box center [70, 255] width 28 height 14
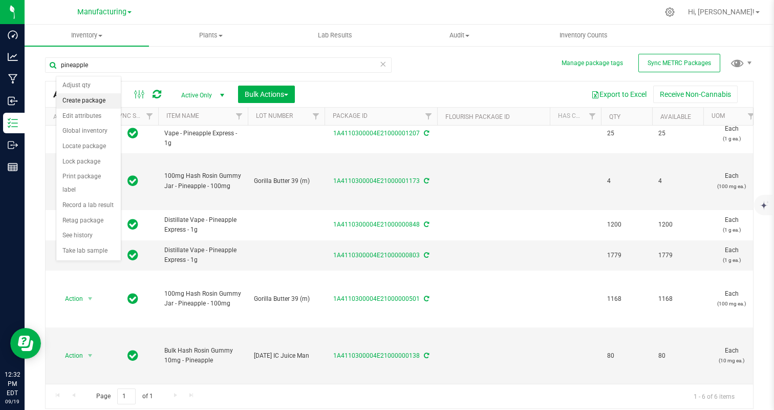
click at [82, 97] on li "Create package" at bounding box center [88, 100] width 65 height 15
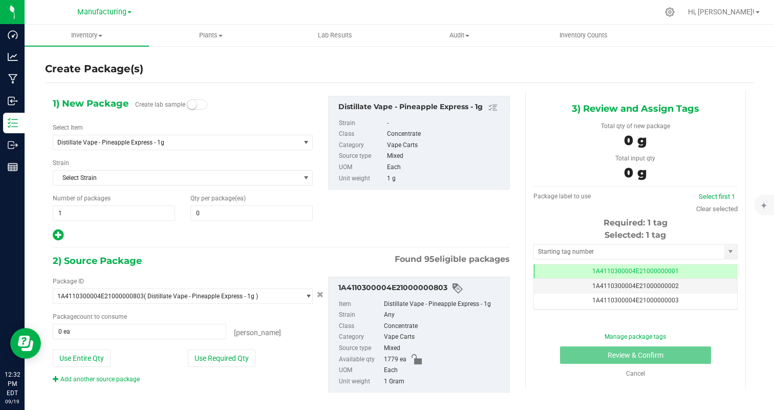
click at [123, 133] on div "Select Item Distillate Vape - Pineapple Express - 1g 1 Gram Flower Jar - Afghan…" at bounding box center [183, 136] width 260 height 27
click at [123, 139] on span "Distillate Vape - Pineapple Express - 1g" at bounding box center [171, 142] width 229 height 7
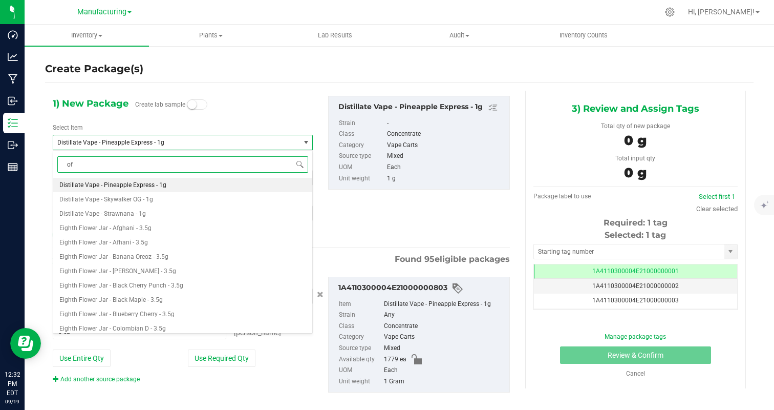
type input "off"
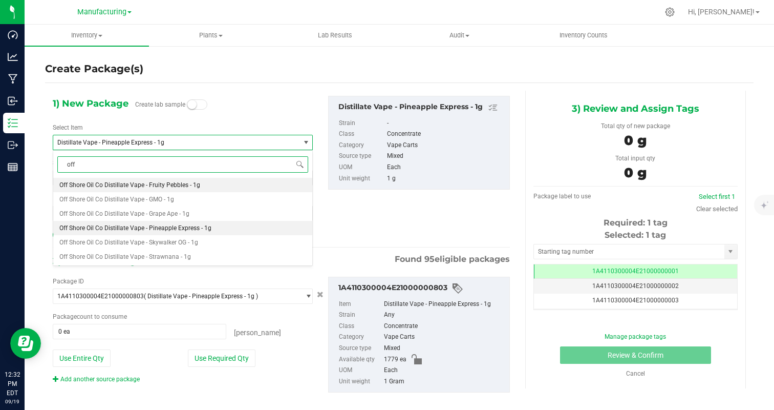
click at [174, 225] on span "Off Shore Oil Co Distillate Vape - Pineapple Express - 1g" at bounding box center [135, 227] width 152 height 7
type input "0"
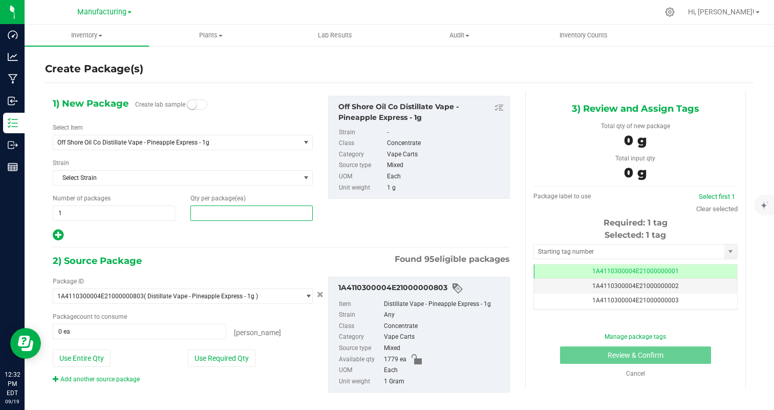
click at [232, 212] on span at bounding box center [251, 212] width 122 height 15
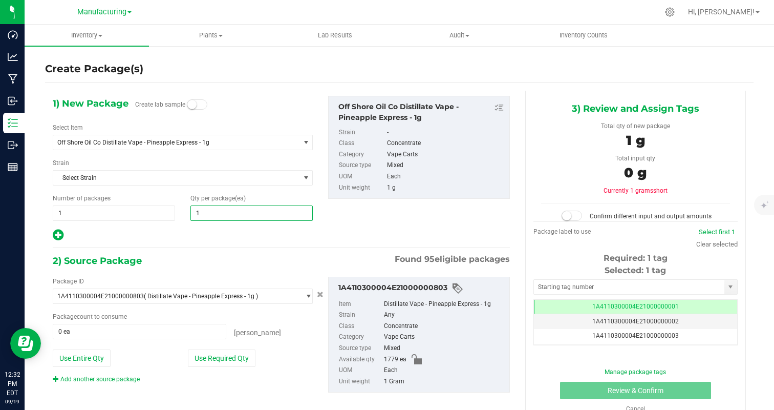
type input "18"
click at [187, 252] on div "1) New Package Create lab sample Select Item Off Shore Oil Co Distillate Vape -…" at bounding box center [281, 253] width 473 height 324
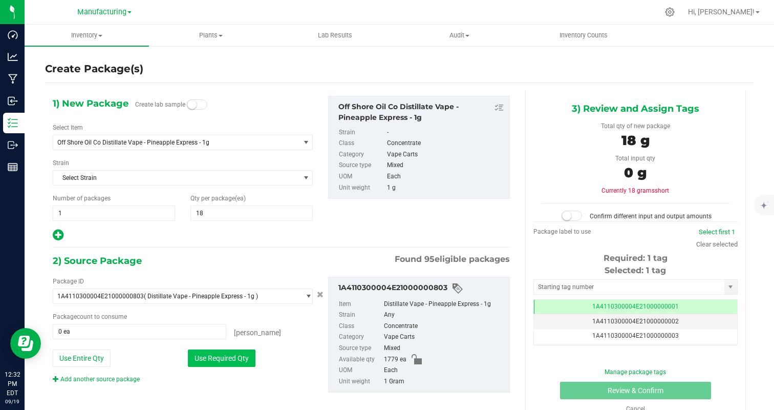
click at [235, 353] on button "Use Required Qty" at bounding box center [222, 357] width 68 height 17
type input "18 ea"
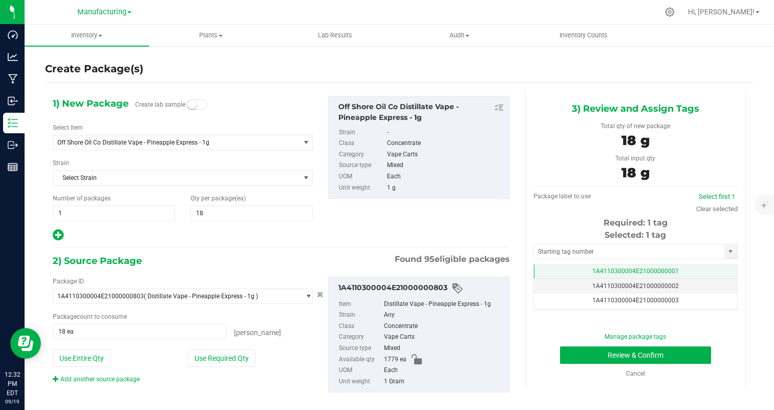
click at [673, 274] on td "1A4110300004E21000000001" at bounding box center [635, 271] width 203 height 15
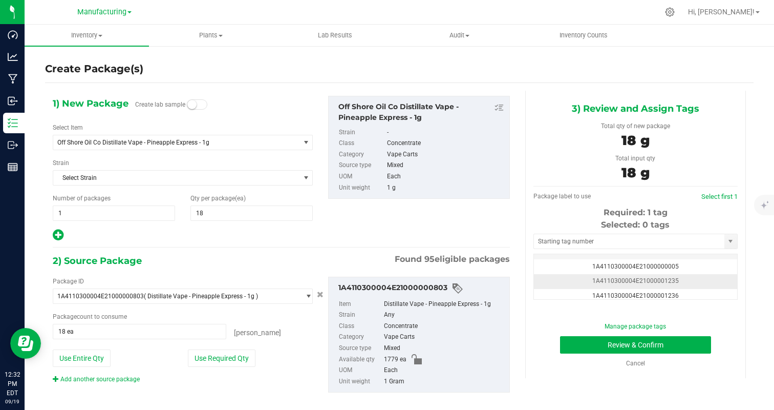
click at [683, 280] on td "1A4110300004E21000001235" at bounding box center [635, 281] width 203 height 15
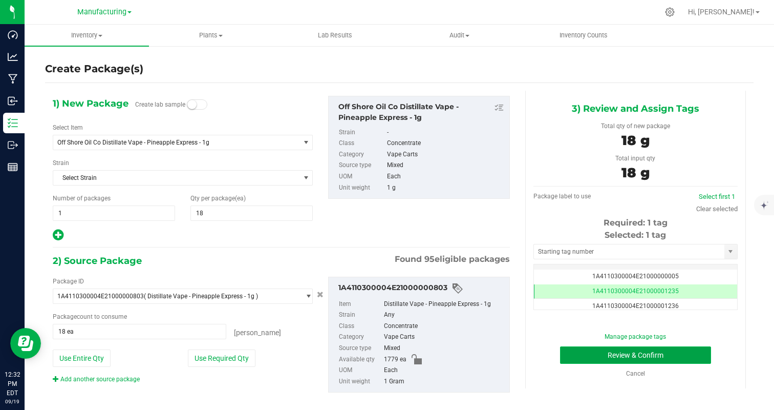
click at [679, 348] on button "Review & Confirm" at bounding box center [635, 354] width 151 height 17
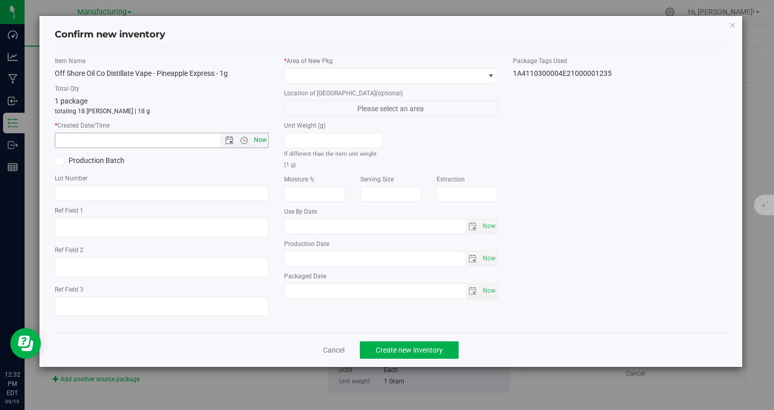
click at [263, 138] on span "Now" at bounding box center [259, 140] width 17 height 15
type input "[DATE] 12:32 PM"
click at [328, 69] on span at bounding box center [385, 76] width 200 height 14
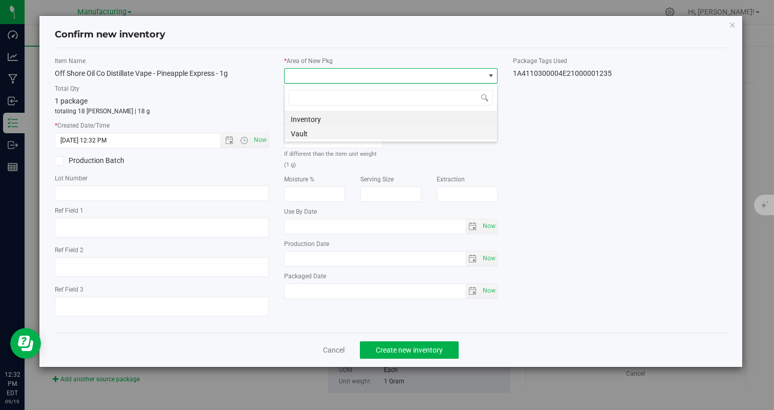
click at [328, 129] on li "Vault" at bounding box center [391, 132] width 212 height 14
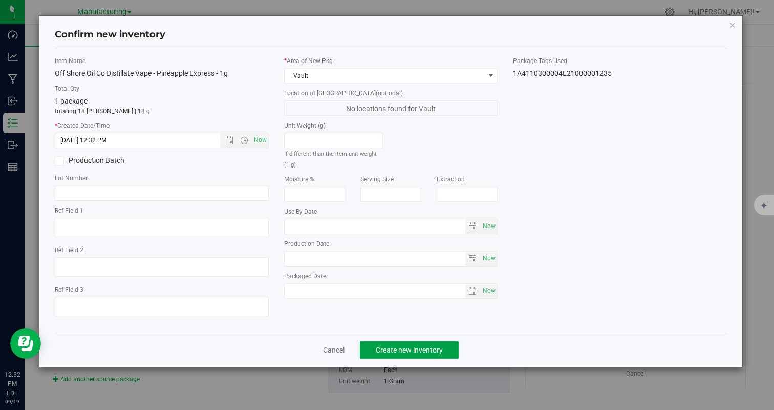
click at [410, 347] on span "Create new inventory" at bounding box center [409, 350] width 67 height 8
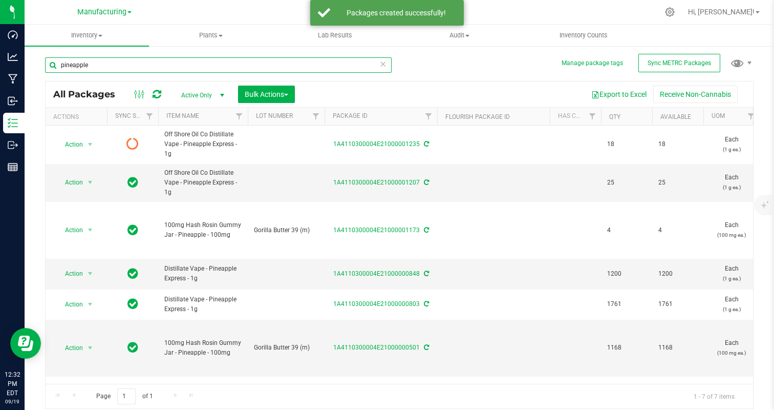
click at [139, 72] on input "pineapple" at bounding box center [218, 64] width 347 height 15
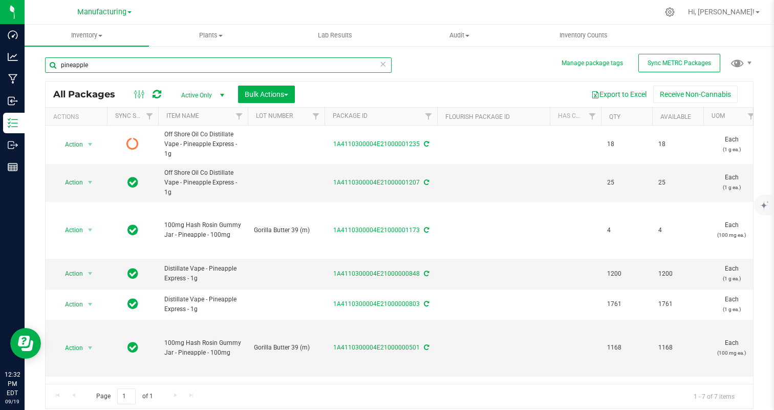
click at [139, 72] on input "pineapple" at bounding box center [218, 64] width 347 height 15
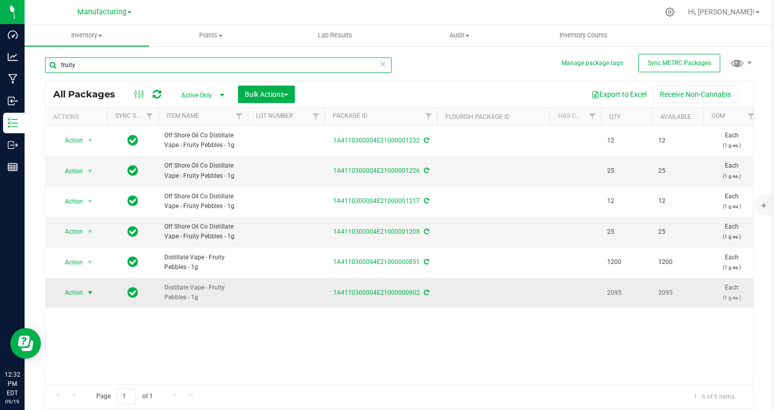
type input "fruity"
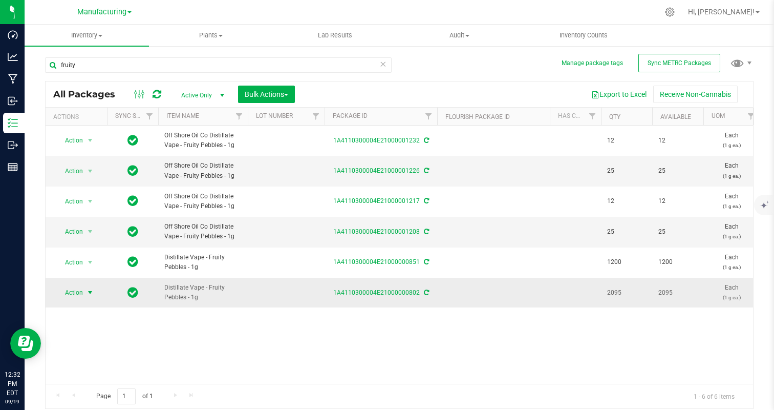
click at [90, 286] on span "select" at bounding box center [90, 292] width 13 height 14
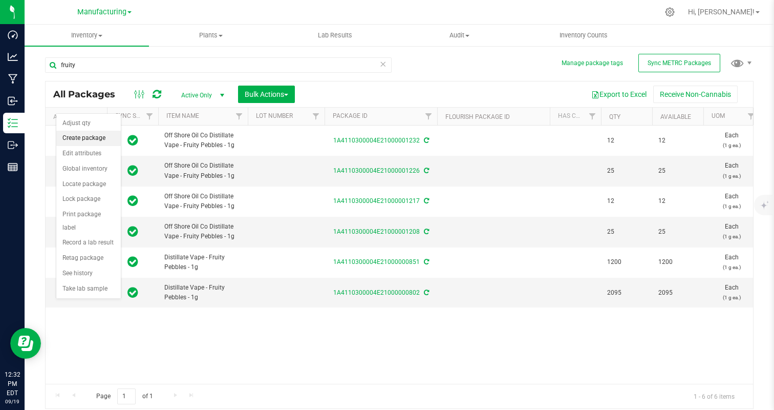
click at [99, 138] on li "Create package" at bounding box center [88, 138] width 65 height 15
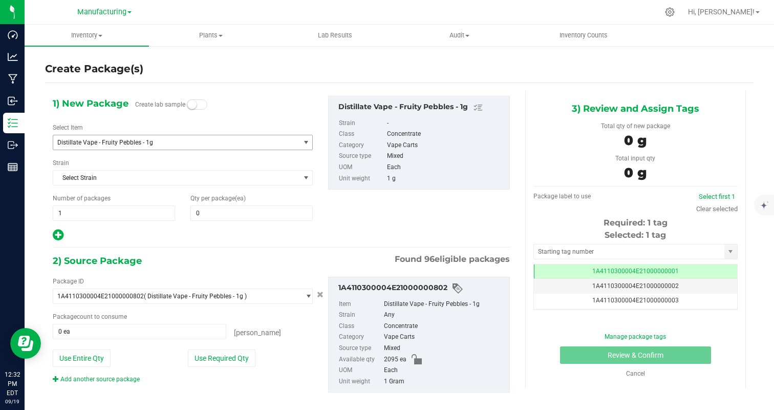
click at [135, 145] on span "Distillate Vape - Fruity Pebbles - 1g" at bounding box center [171, 142] width 229 height 7
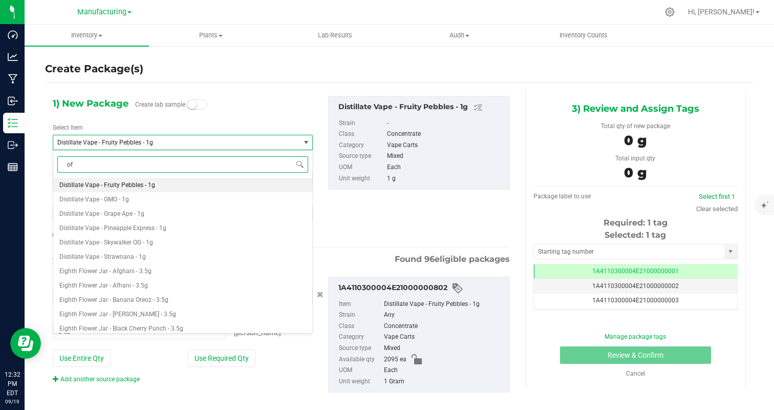
type input "off"
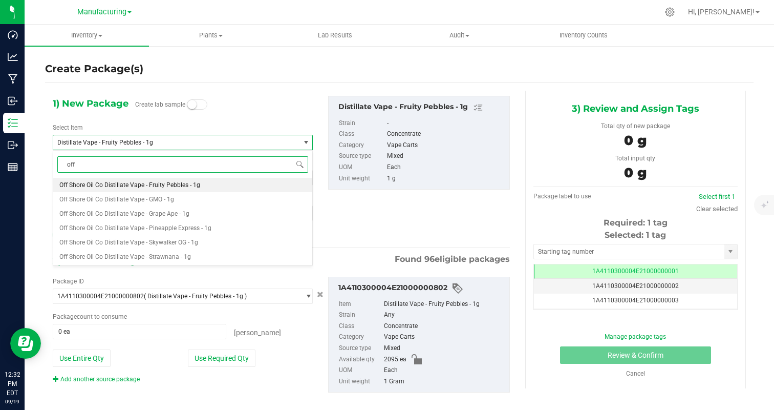
click at [214, 184] on li "Off Shore Oil Co Distillate Vape - Fruity Pebbles - 1g" at bounding box center [182, 185] width 259 height 14
type input "0"
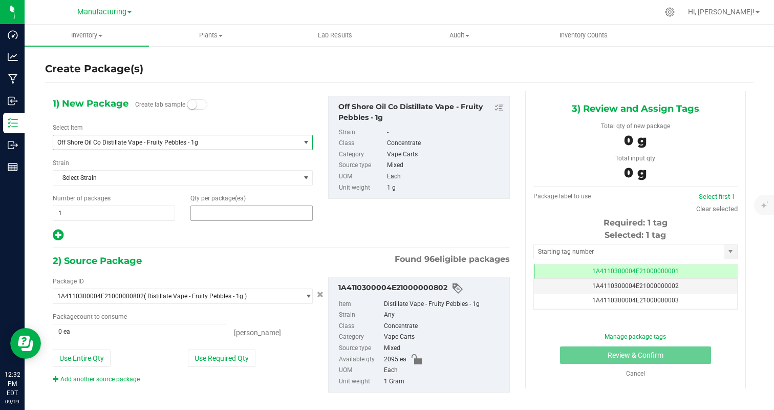
click at [234, 206] on span at bounding box center [251, 212] width 122 height 15
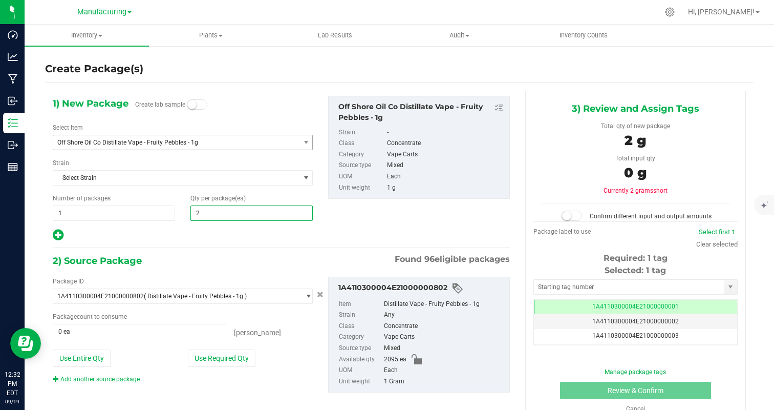
type input "25"
click at [191, 241] on div at bounding box center [183, 234] width 260 height 13
click at [228, 360] on button "Use Required Qty" at bounding box center [222, 357] width 68 height 17
type input "25 ea"
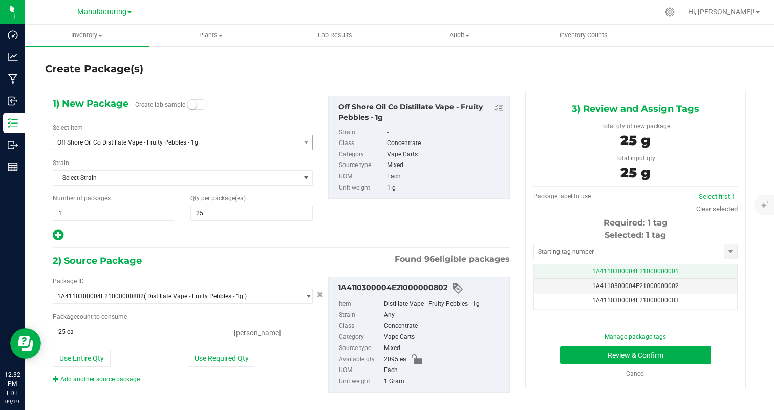
click at [680, 273] on td "1A4110300004E21000000001" at bounding box center [635, 271] width 203 height 15
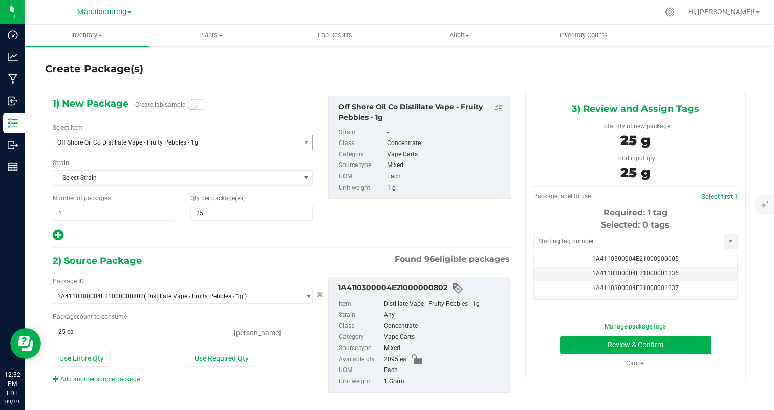
click at [680, 273] on td "1A4110300004E21000001236" at bounding box center [635, 273] width 203 height 15
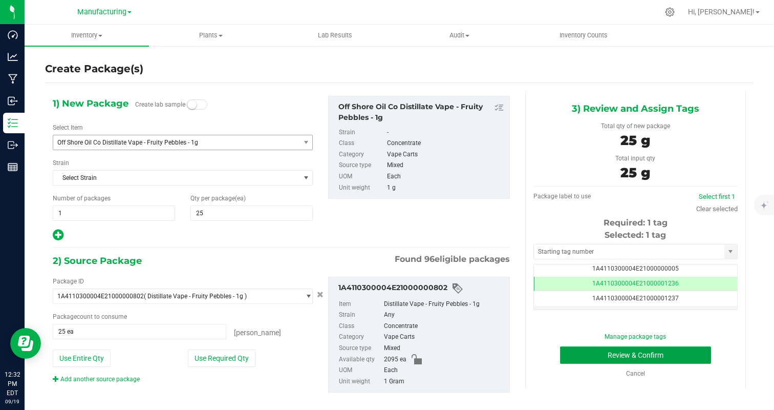
click at [690, 351] on button "Review & Confirm" at bounding box center [635, 354] width 151 height 17
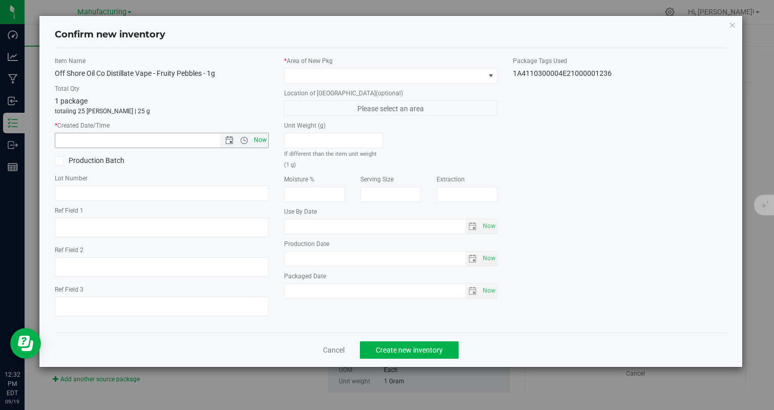
click at [263, 139] on span "Now" at bounding box center [259, 140] width 17 height 15
type input "[DATE] 12:32 PM"
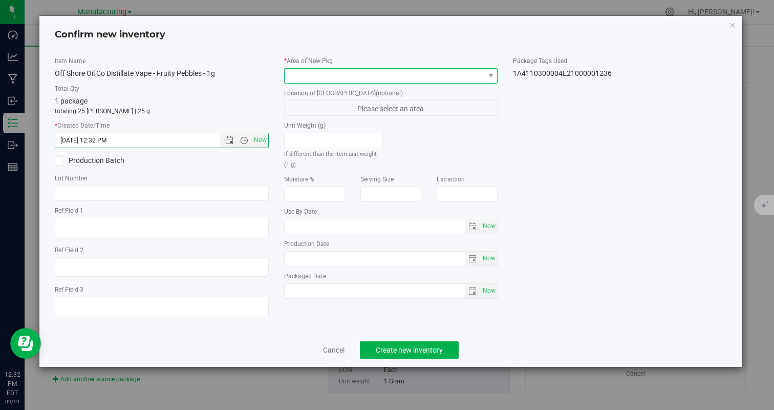
click at [327, 75] on span at bounding box center [385, 76] width 200 height 14
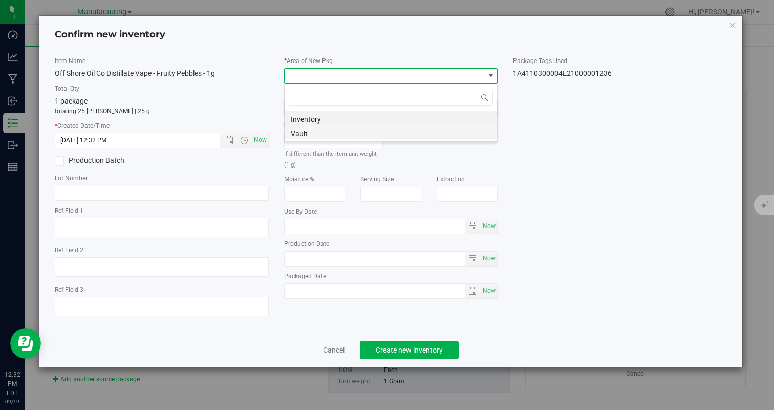
click at [301, 136] on li "Vault" at bounding box center [391, 132] width 212 height 14
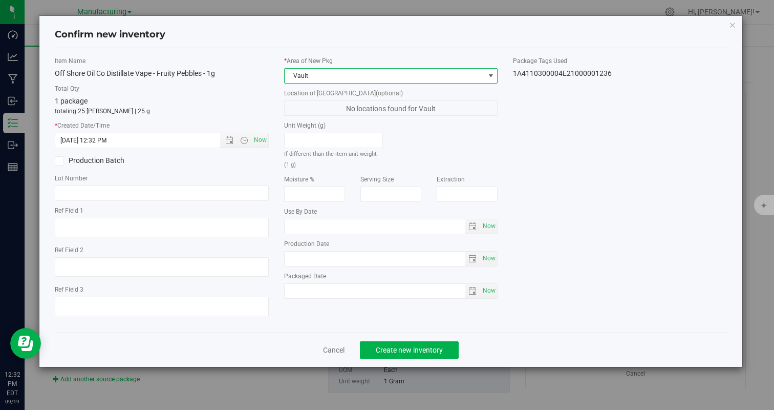
click at [385, 359] on div "Cancel Create new inventory" at bounding box center [391, 349] width 672 height 34
click at [390, 350] on span "Create new inventory" at bounding box center [409, 350] width 67 height 8
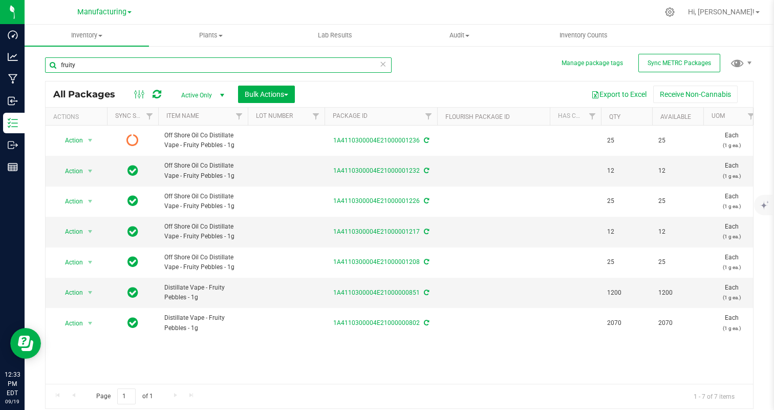
click at [117, 67] on input "fruity" at bounding box center [218, 64] width 347 height 15
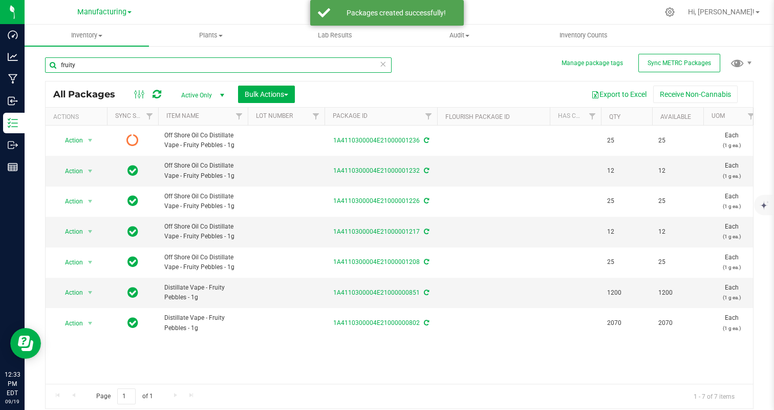
click at [117, 67] on input "fruity" at bounding box center [218, 64] width 347 height 15
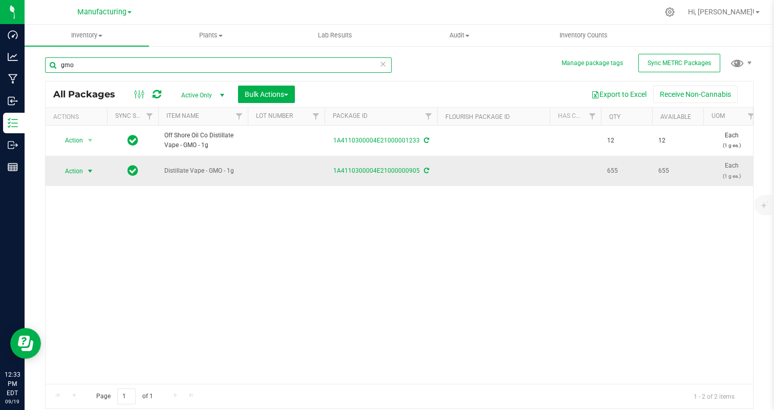
type input "gmo"
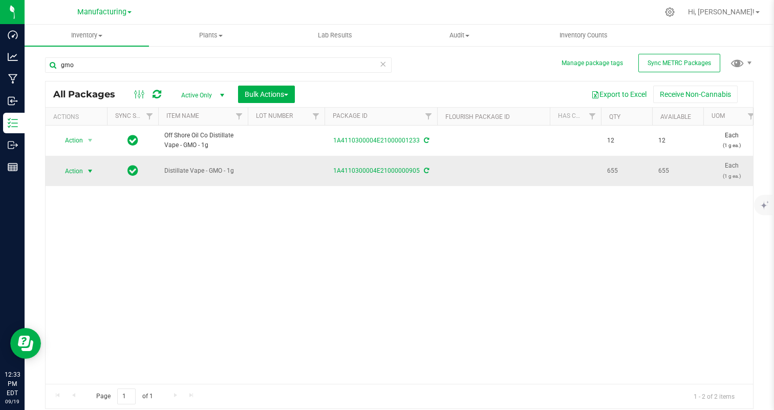
click at [80, 174] on span "Action" at bounding box center [70, 171] width 28 height 14
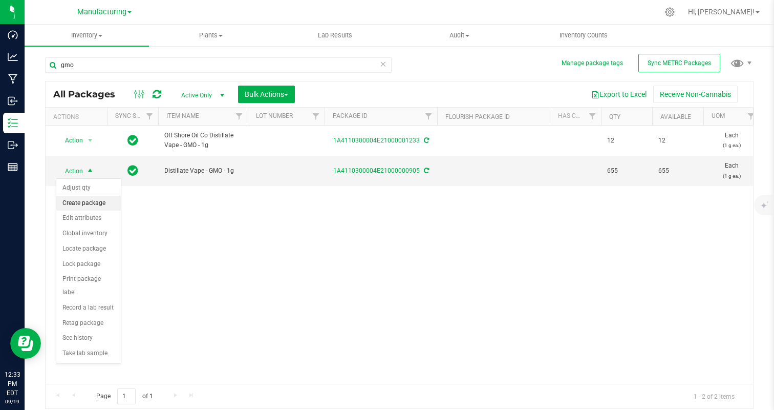
click at [94, 202] on li "Create package" at bounding box center [88, 203] width 65 height 15
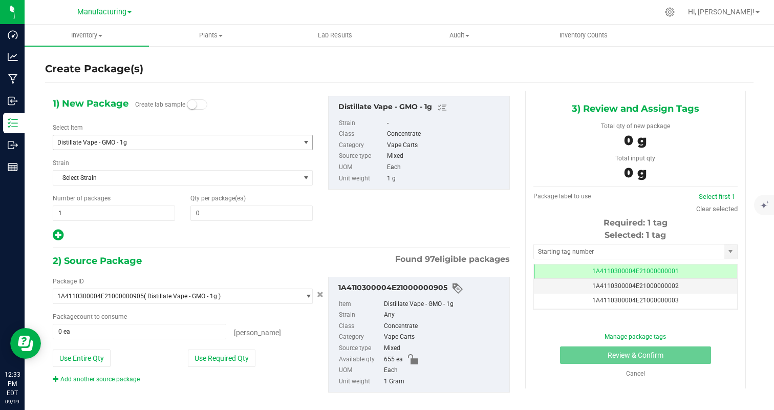
click at [147, 140] on span "Distillate Vape - GMO - 1g" at bounding box center [171, 142] width 229 height 7
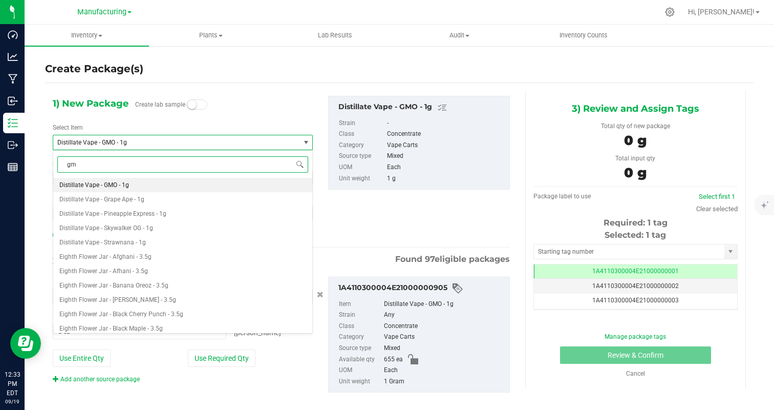
type input "gmo"
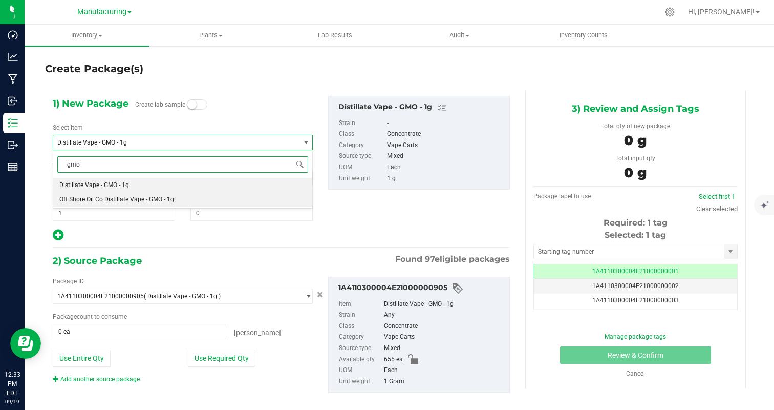
click at [171, 194] on li "Off Shore Oil Co Distillate Vape - GMO - 1g" at bounding box center [182, 199] width 259 height 14
type input "0"
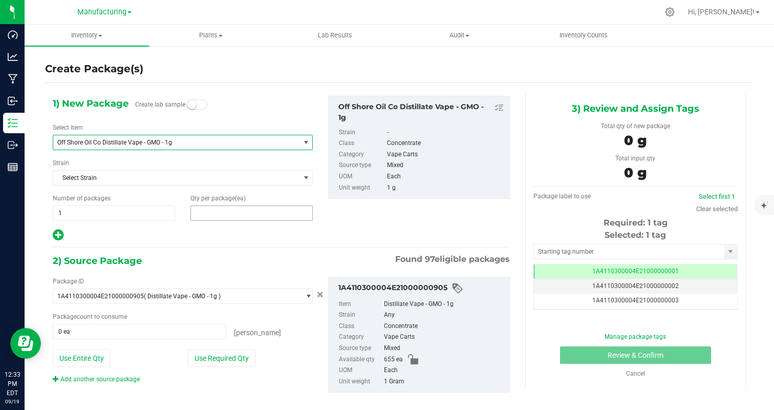
click at [245, 213] on span at bounding box center [251, 212] width 122 height 15
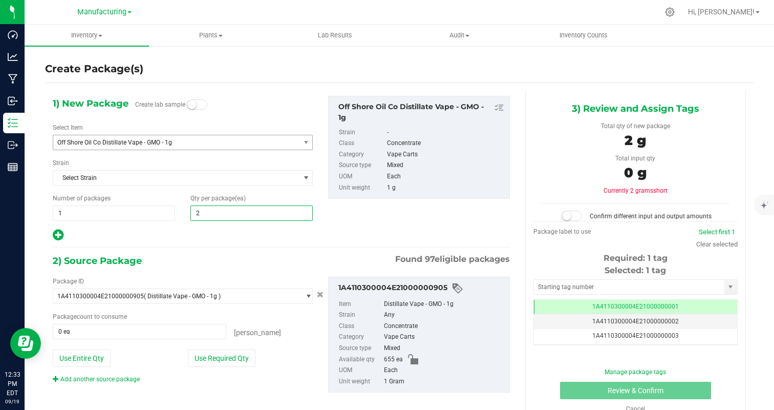
type input "25"
click at [241, 364] on button "Use Required Qty" at bounding box center [222, 357] width 68 height 17
type input "25 ea"
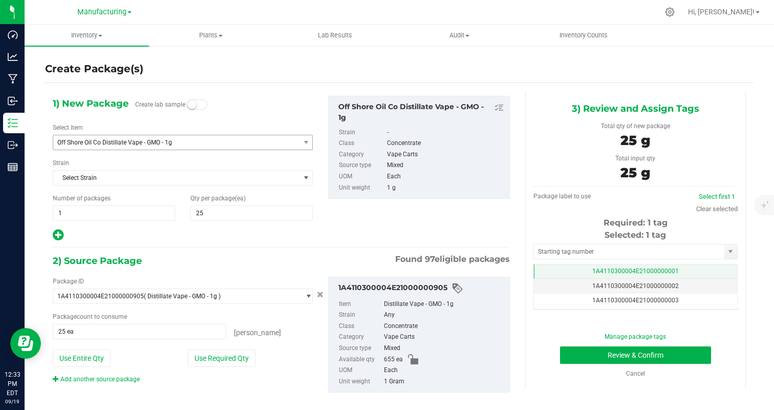
click at [686, 270] on td "1A4110300004E21000000001" at bounding box center [635, 271] width 203 height 15
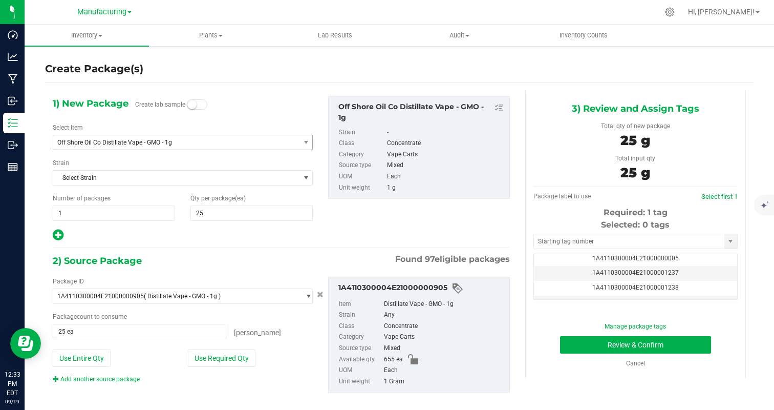
click at [686, 270] on td "1A4110300004E21000001237" at bounding box center [635, 273] width 203 height 15
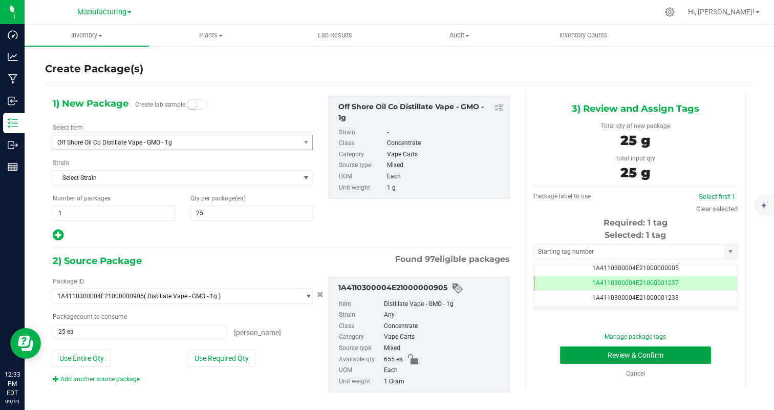
click at [683, 353] on button "Review & Confirm" at bounding box center [635, 354] width 151 height 17
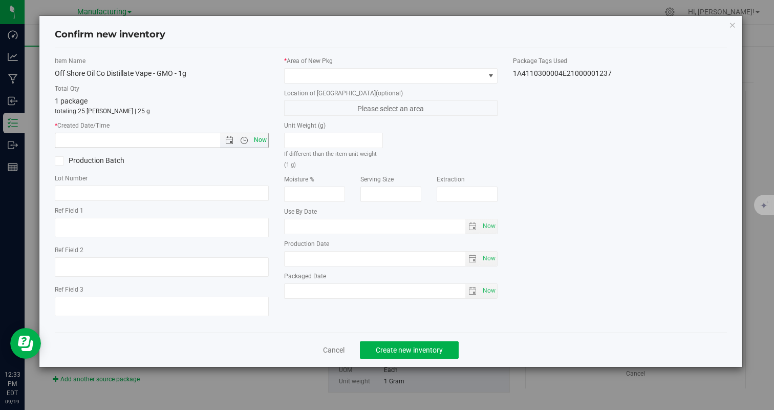
click at [264, 144] on span "Now" at bounding box center [259, 140] width 17 height 15
type input "[DATE] 12:33 PM"
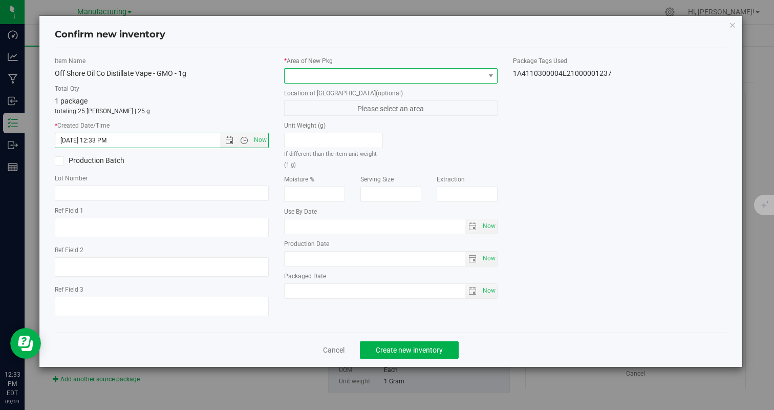
click at [302, 75] on span at bounding box center [385, 76] width 200 height 14
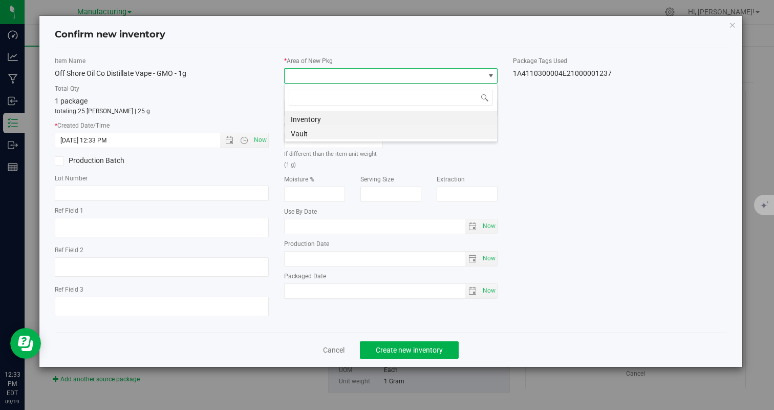
click at [303, 126] on li "Vault" at bounding box center [391, 132] width 212 height 14
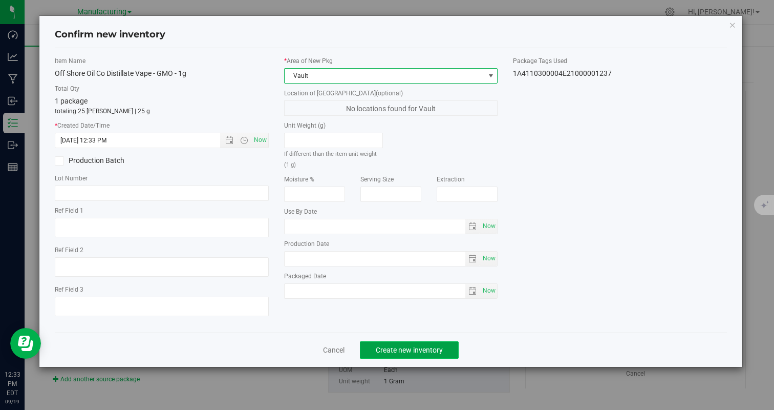
click at [393, 346] on span "Create new inventory" at bounding box center [409, 350] width 67 height 8
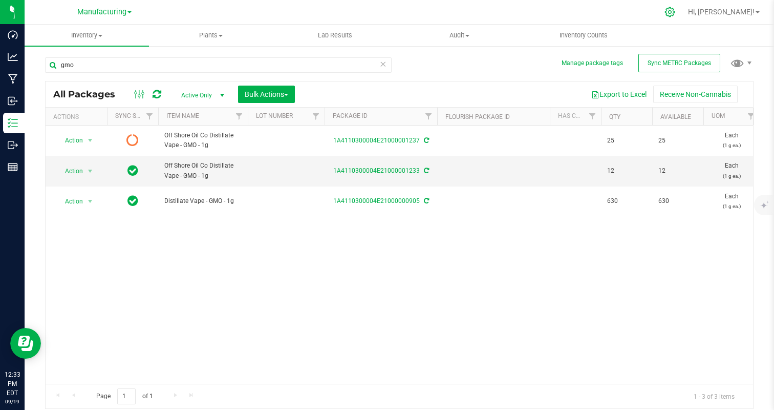
click at [675, 8] on icon at bounding box center [669, 12] width 11 height 11
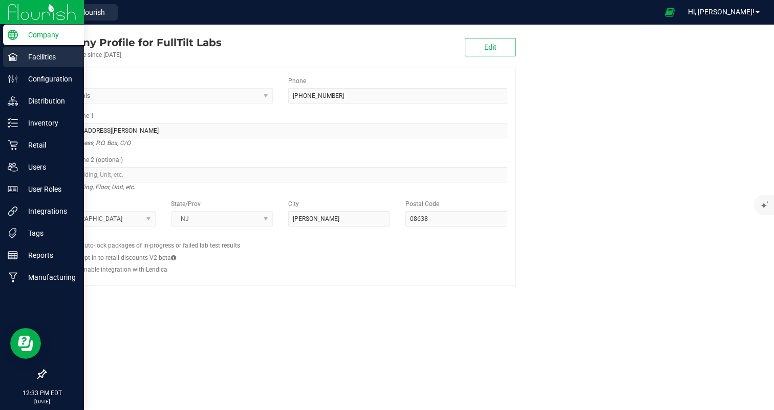
click at [35, 57] on p "Facilities" at bounding box center [48, 57] width 61 height 12
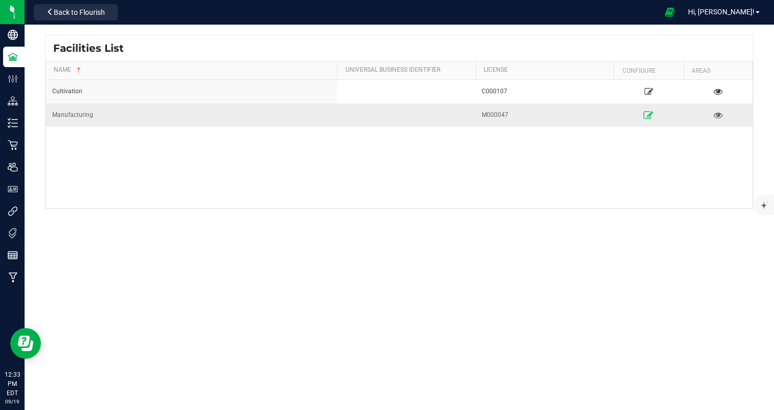
click at [650, 118] on icon at bounding box center [649, 114] width 10 height 7
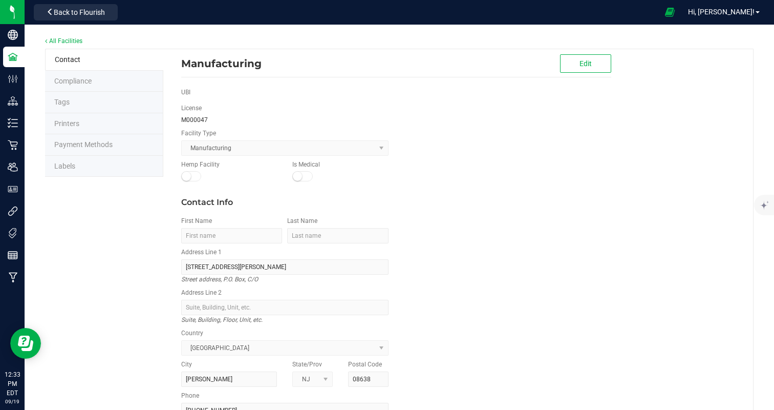
click at [90, 168] on li "Labels" at bounding box center [104, 167] width 118 height 22
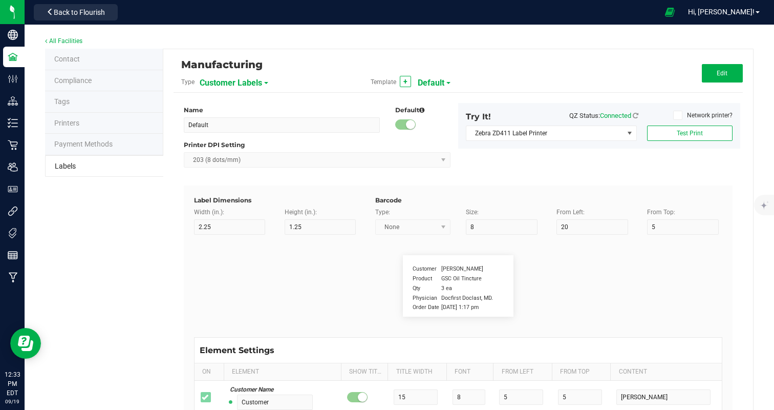
click at [250, 79] on span "Customer Labels" at bounding box center [231, 82] width 62 height 17
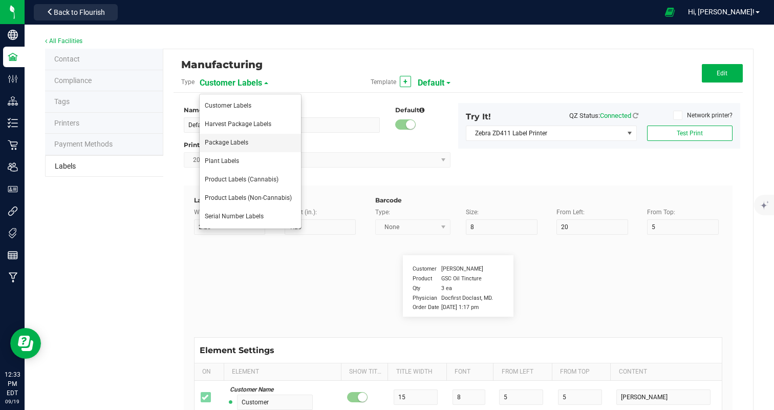
click at [248, 138] on li "Package Labels" at bounding box center [250, 143] width 101 height 18
type input "100mg Pink Lemonade Rosin Gummy"
type input "2"
type input "3"
type input "12"
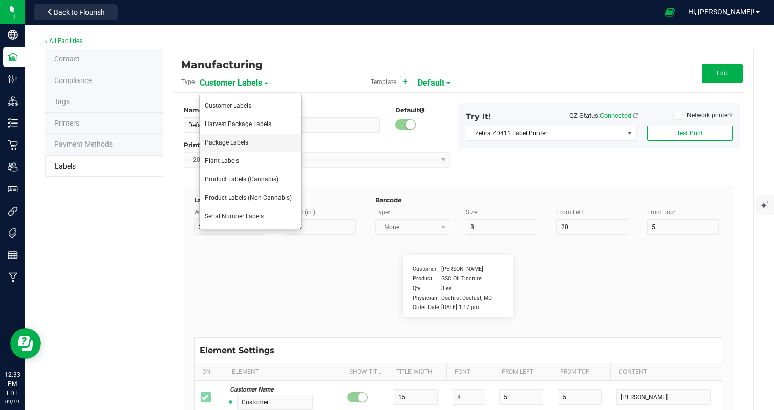
type input "7"
type input "62"
type input "Name"
type input "10"
type input "7"
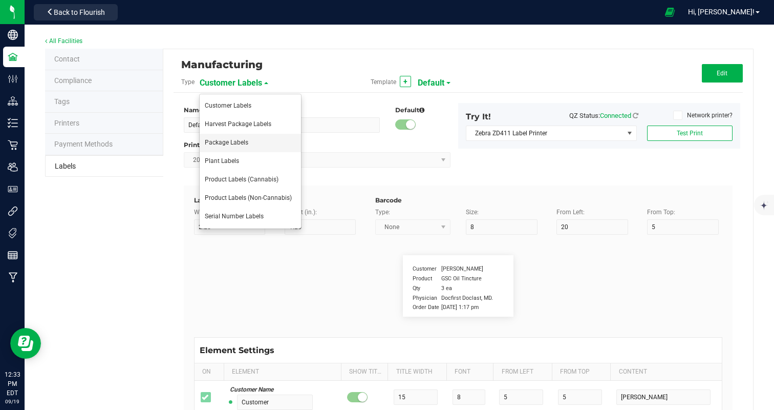
type input "4"
type input "100mg Hash Rosin Gummy - Pink Lemonade"
type input "Net Weight:"
type input "12"
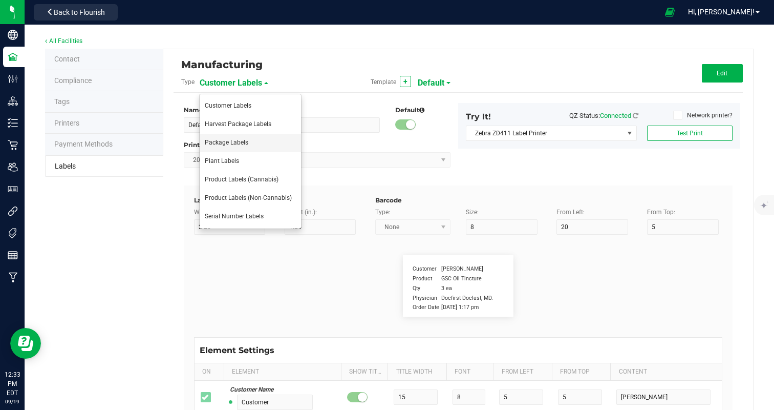
type input "6"
type input "4"
type input "19"
type input "100mg"
type input "Type"
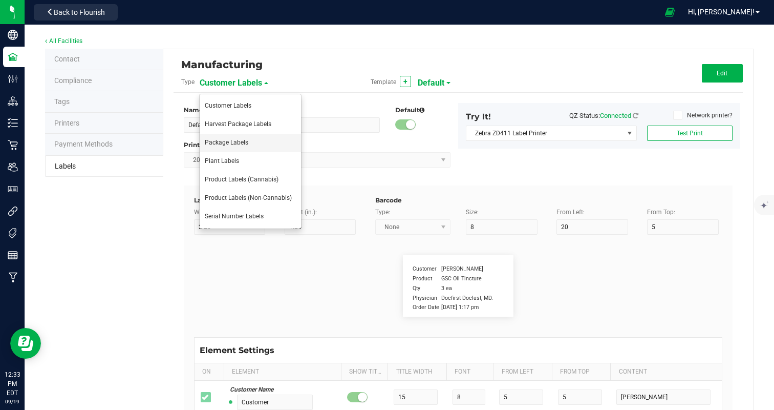
type input "10"
type input "6"
type input "4"
type input "10"
type input "Hash Rosin Edible"
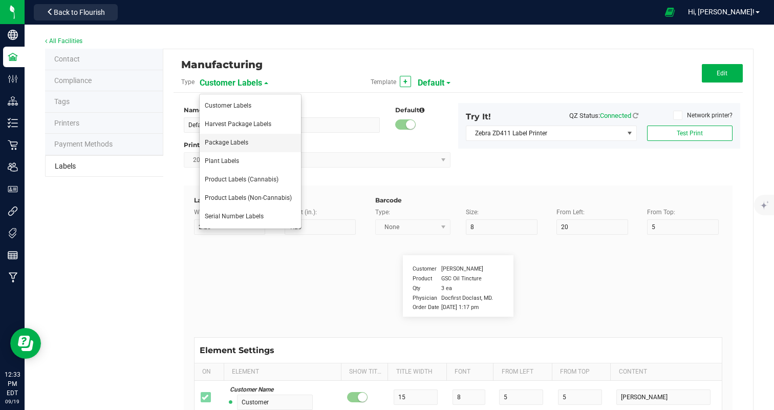
type input "Chemotype:"
type input "12"
type input "6"
type input "4"
type input "12"
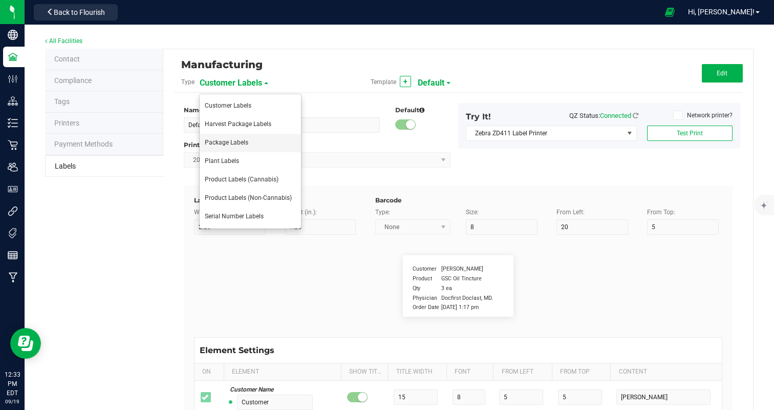
type input "High THC, Low CBD"
type input "Total [MEDICAL_DATA]"
type input "19"
type input "6"
type input "4"
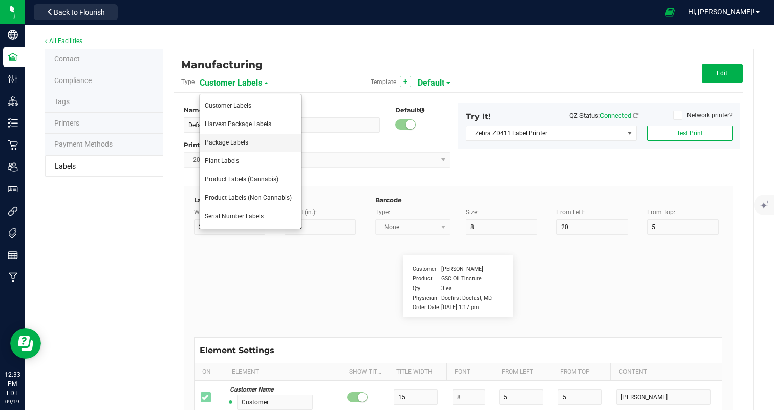
type input "15"
type input "10.62%"
type input "Total THC:"
type input "10"
type input "6"
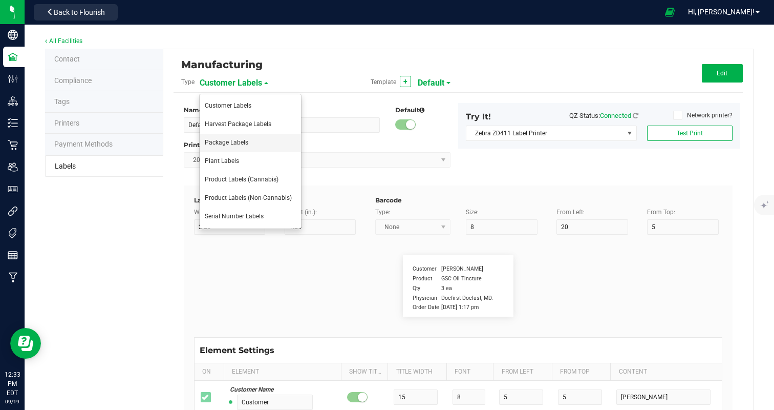
type input "30"
type input "15"
type input "9.75%"
type input "Total CBD:"
type input "10"
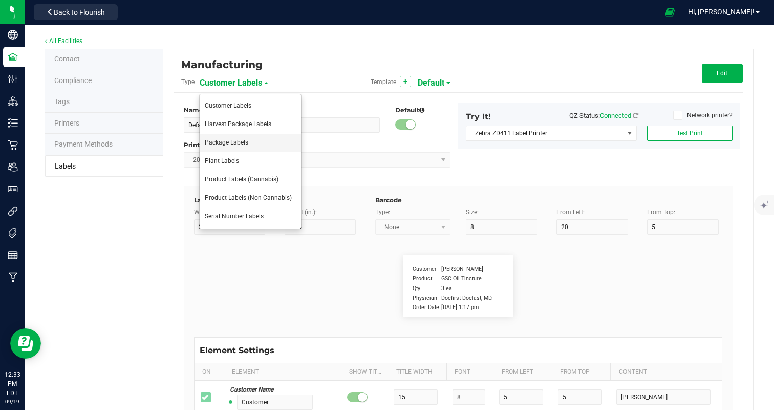
type input "6"
type input "30"
type input "17"
type input "0.05%"
type input "Total CBG:"
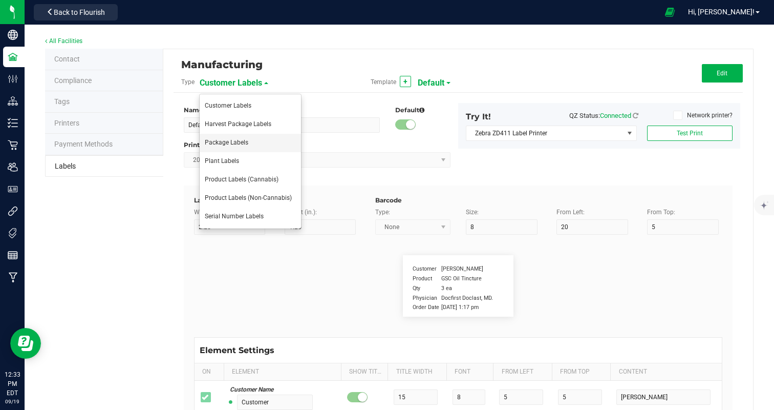
type input "10"
type input "6"
type input "4"
type input "17"
type input "0.32%"
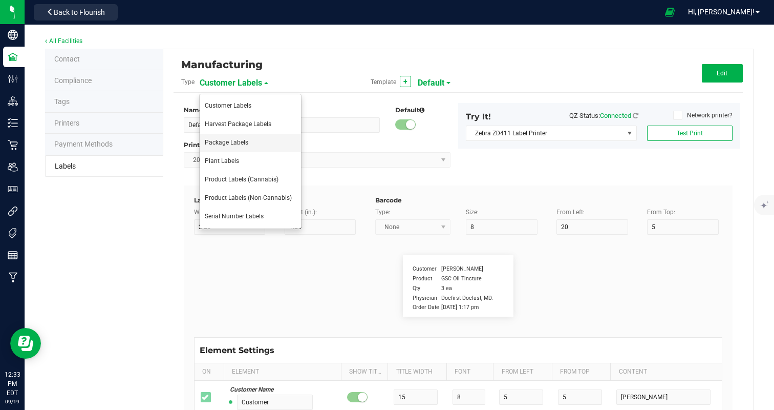
type input "Package Date"
type input "14"
type input "6"
type input "4"
type input "52"
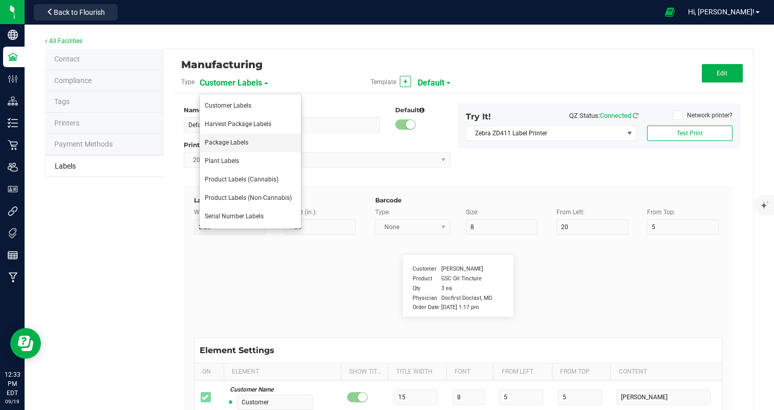
type input "[DATE]"
type input "Use By Date:"
type input "13"
type input "6"
type input "28"
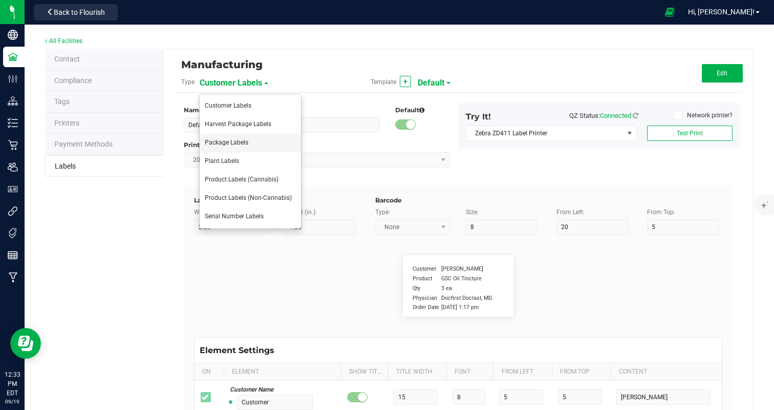
type input "52"
type input "[DATE]"
type input "Phone Number:"
type input "10"
type input "6"
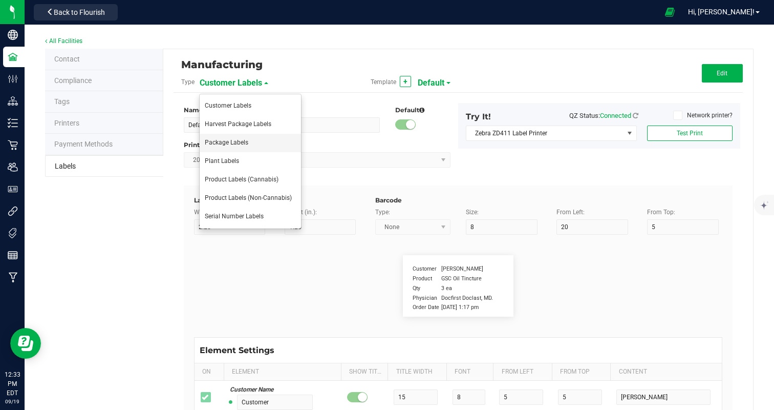
type input "4"
type input "50"
type input "[PHONE_NUMBER] License Number M000047"
type input "100 Milligrams"
type input "6"
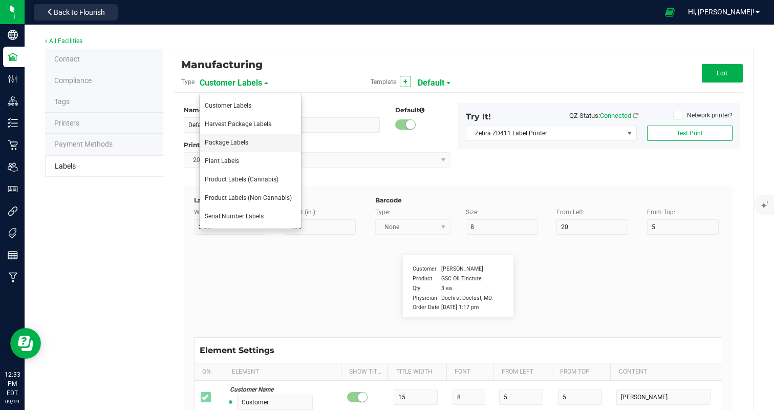
type input "4"
type input "8"
type input "Black Cherry Punch Hash Rosin"
type input "Number of Serving:"
type input "20"
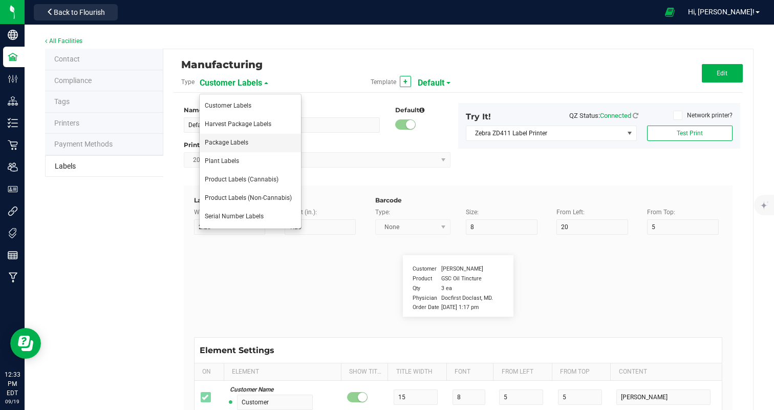
type input "6"
type input "4"
type input "21"
type input "10"
type input "Packaging"
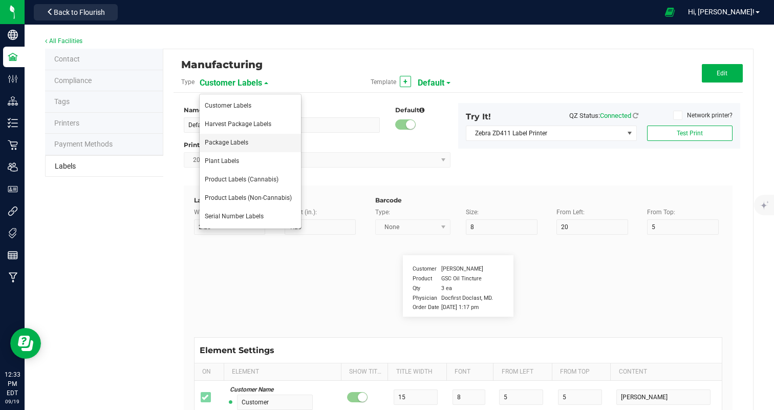
type input "10"
type input "6"
type input "4"
type input "48"
type input "Produced and Packaged By FullTilt Labs LLC"
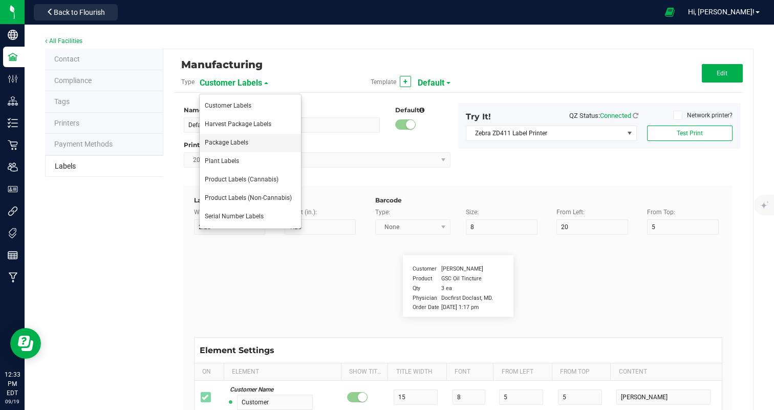
type input "Storage:"
type input "9"
type input "6"
type input "4"
type input "41"
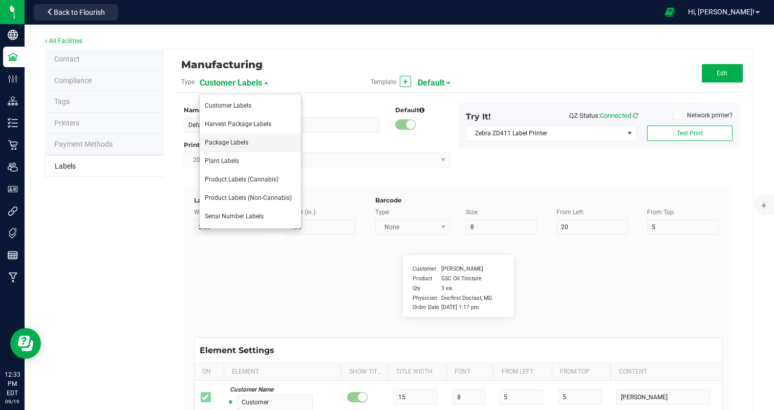
type input "Store in a cool, dry place."
type input "Instructions:"
type input "13"
type input "6"
type input "4"
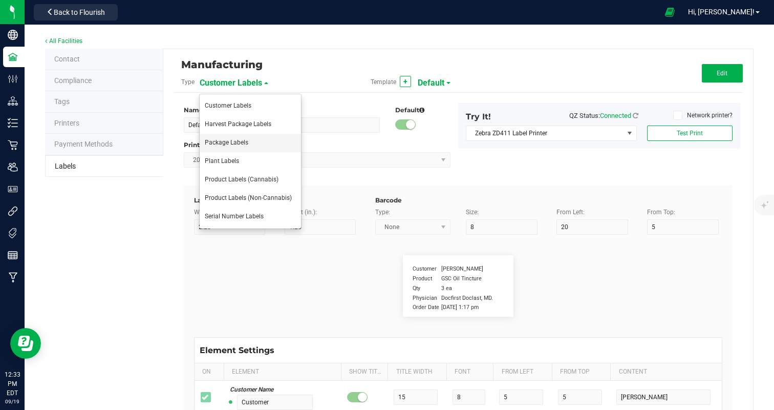
type input "39"
type input "Ingest orally"
type input "Instructions cont."
type input "18"
type input "6"
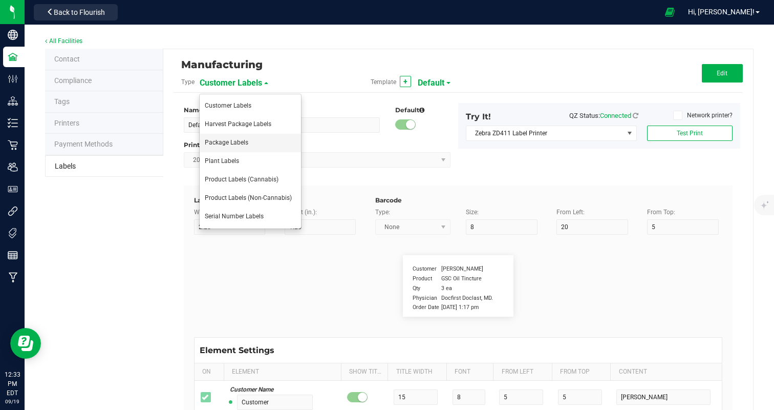
type input "4"
type input "43"
type input "Refrigeration not required."
type input "Active Ingredients:"
type input "18"
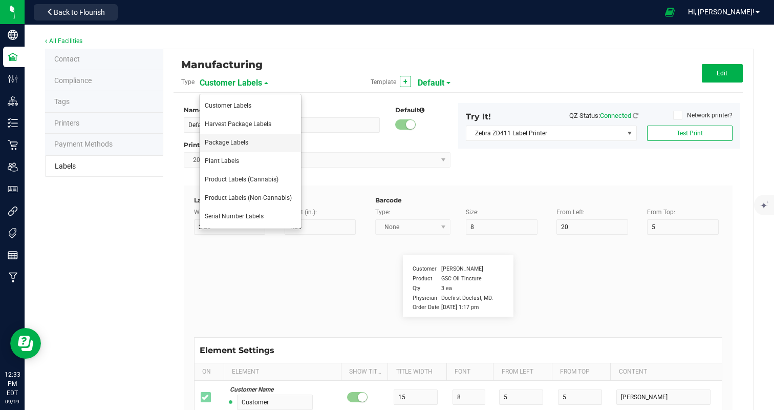
type input "6"
type input "4"
type input "23"
type input "Cannabis Hash Rosin"
type input "Active Ingregients cont:L"
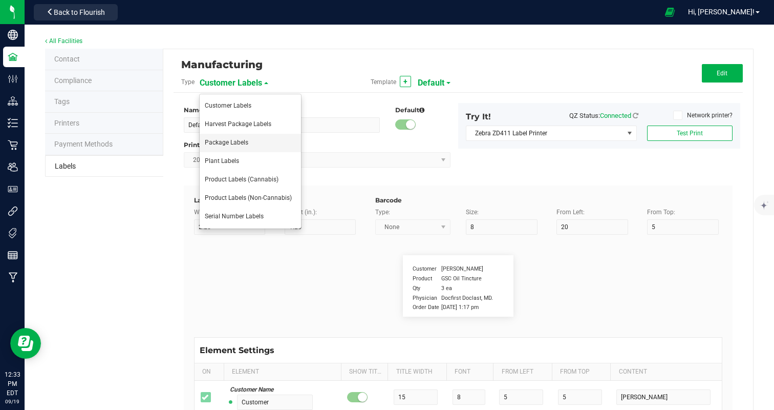
type input "10"
type input "6"
type input "4"
type input "25"
type input "Cane Sugar, Glucose (Corn), Water, Gelatin"
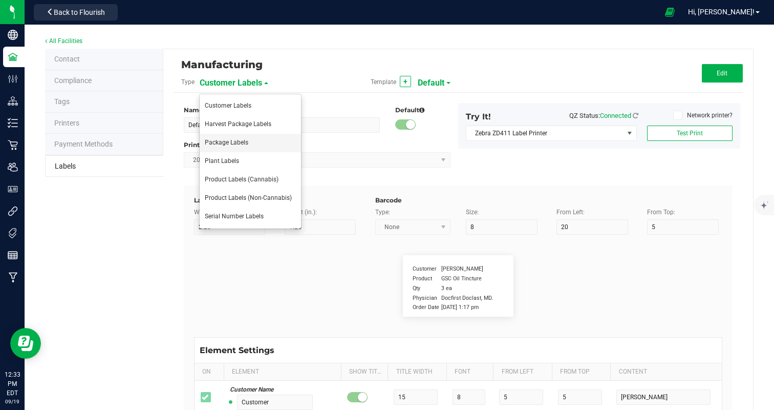
type input "Active Ingredients pt3"
type input "10"
type input "6"
type input "4"
type input "27"
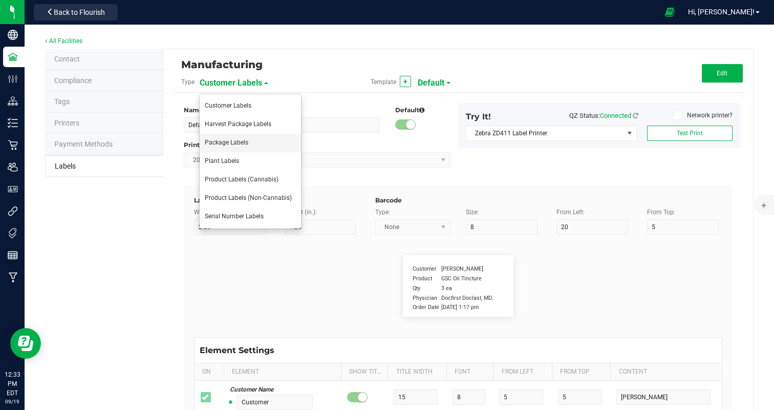
type input "Less than 2% of: [MEDICAL_DATA], Natural Flavor"
type input "Active Ingredients pt 4"
type input "10"
type input "6"
type input "4"
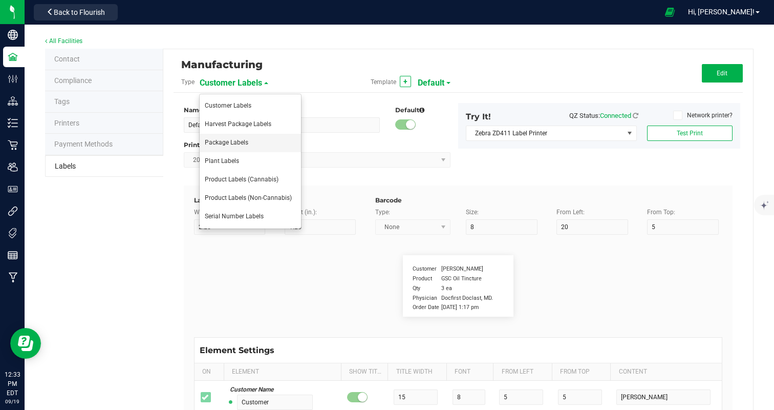
type input "29"
type input "Natural Flavor, Color (Spirulina, Turmeric)"
type input "Active Ingredients pt 5"
type input "10"
type input "6"
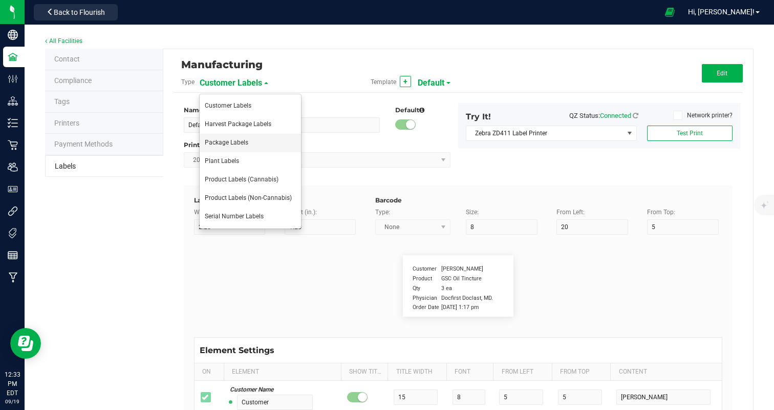
type input "4"
type input "31"
type input "CONTAINS: COCONUT"
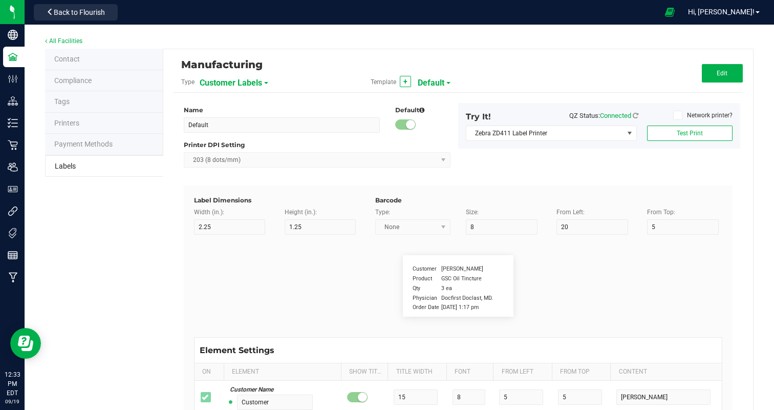
click at [239, 90] on span "Customer Labels" at bounding box center [231, 82] width 62 height 17
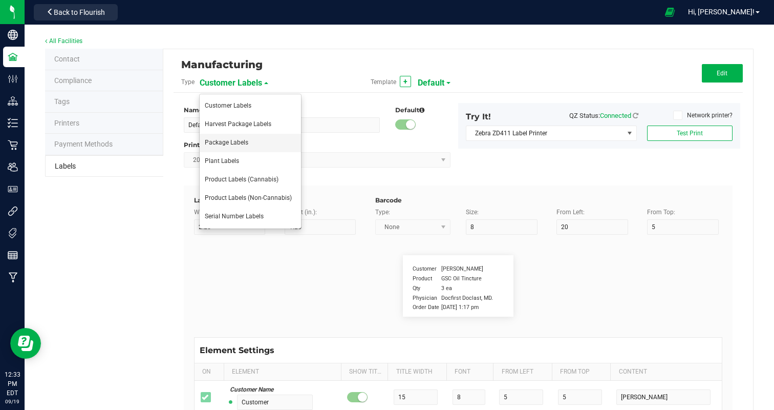
click at [247, 146] on li "Package Labels" at bounding box center [250, 143] width 101 height 18
type input "100mg Pink Lemonade Rosin Gummy"
type input "2"
type input "3"
type input "12"
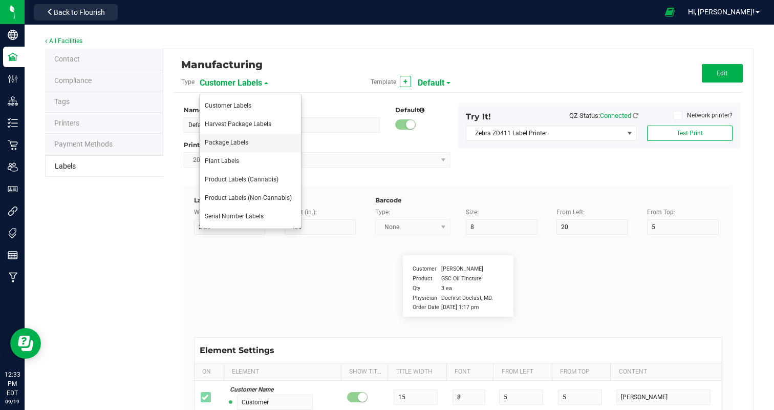
type input "7"
type input "62"
type input "Name"
type input "10"
type input "7"
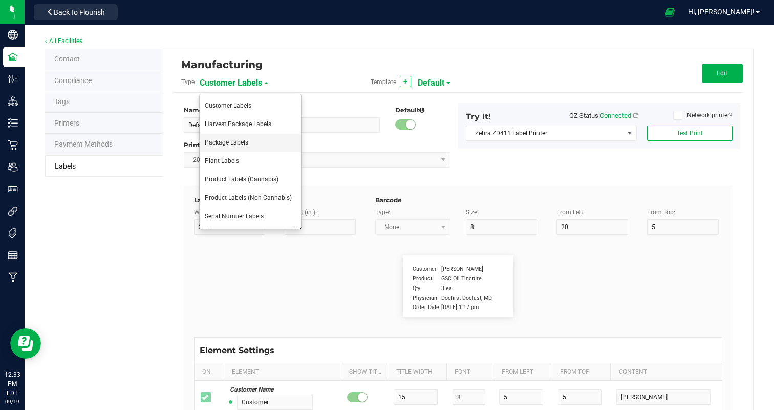
type input "4"
type input "100mg Hash Rosin Gummy - Pink Lemonade"
type input "Net Weight:"
type input "12"
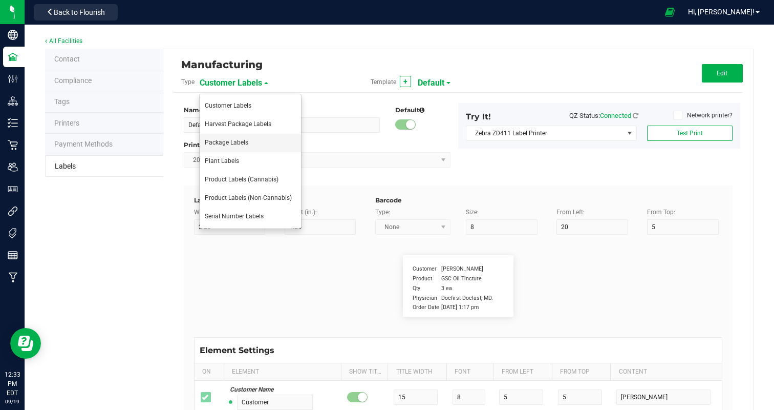
type input "6"
type input "4"
type input "19"
type input "100mg"
type input "Type"
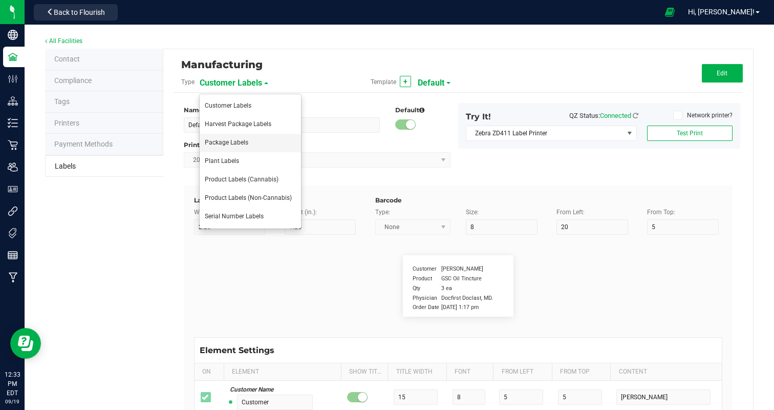
type input "10"
type input "6"
type input "4"
type input "10"
type input "Hash Rosin Edible"
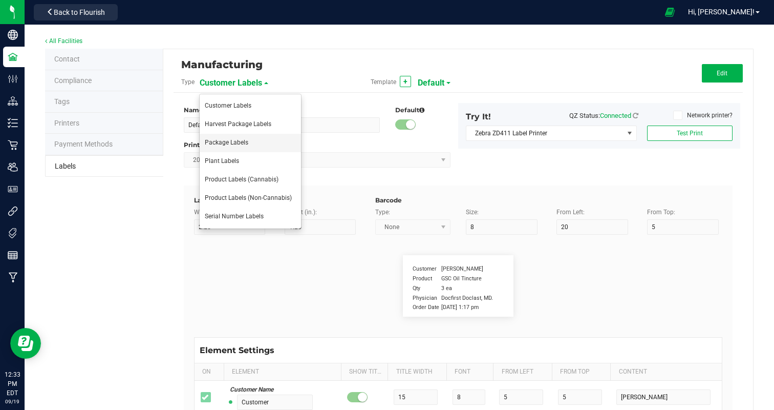
type input "Chemotype:"
type input "12"
type input "6"
type input "4"
type input "12"
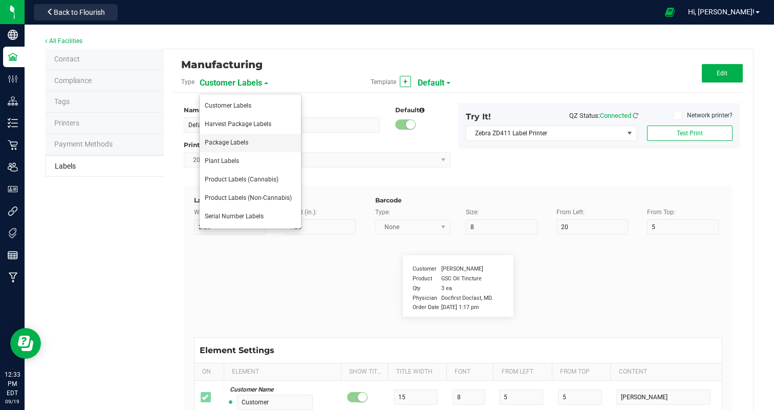
type input "High THC, Low CBD"
type input "Total [MEDICAL_DATA]"
type input "19"
type input "6"
type input "4"
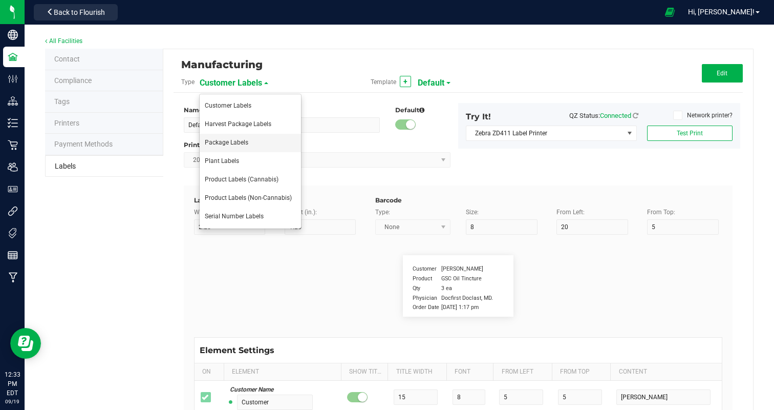
type input "15"
type input "10.62%"
type input "Total THC:"
type input "10"
type input "6"
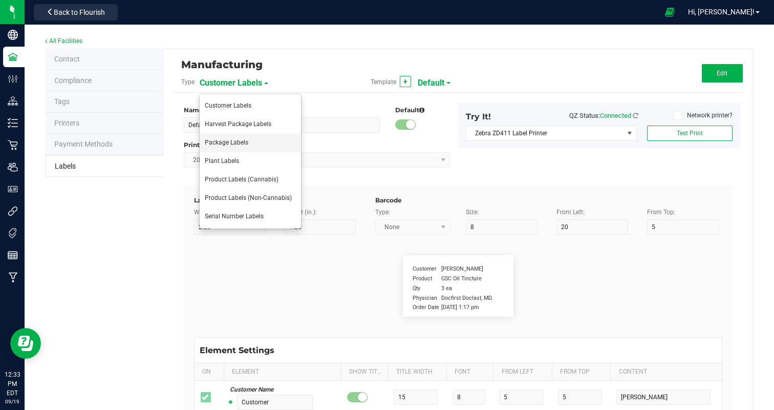
type input "30"
type input "15"
type input "9.75%"
type input "Total CBD:"
type input "10"
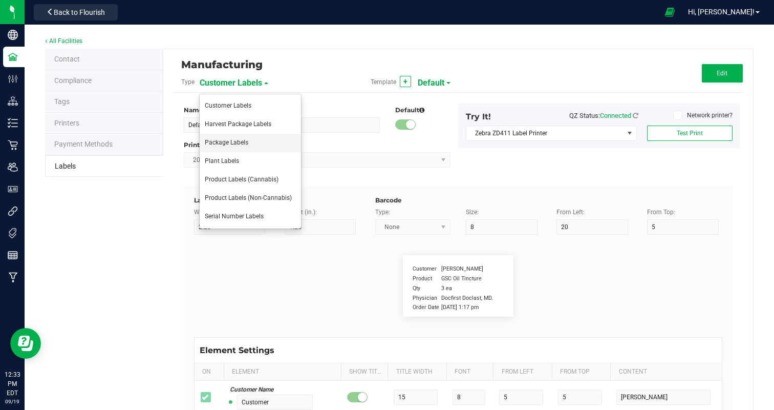
type input "6"
type input "30"
type input "17"
type input "0.05%"
type input "Total CBG:"
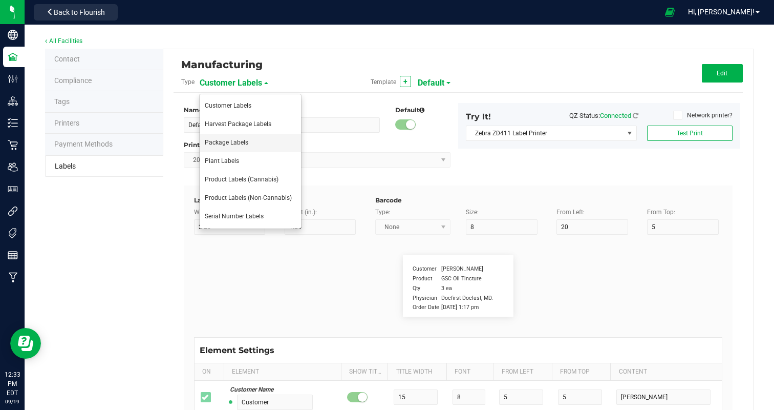
type input "10"
type input "6"
type input "4"
type input "17"
type input "0.32%"
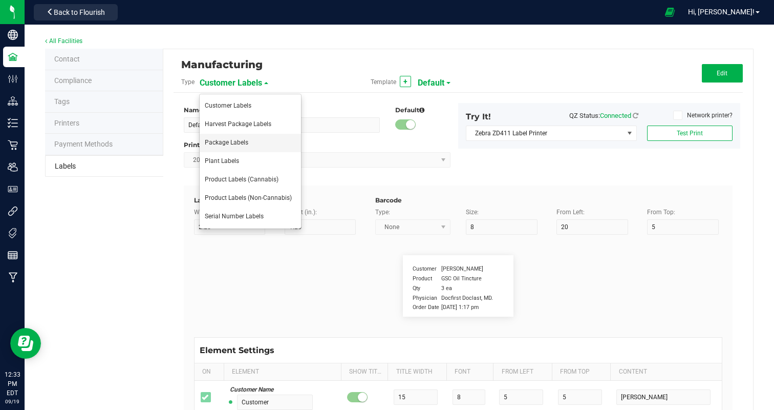
type input "Package Date"
type input "14"
type input "6"
type input "4"
type input "52"
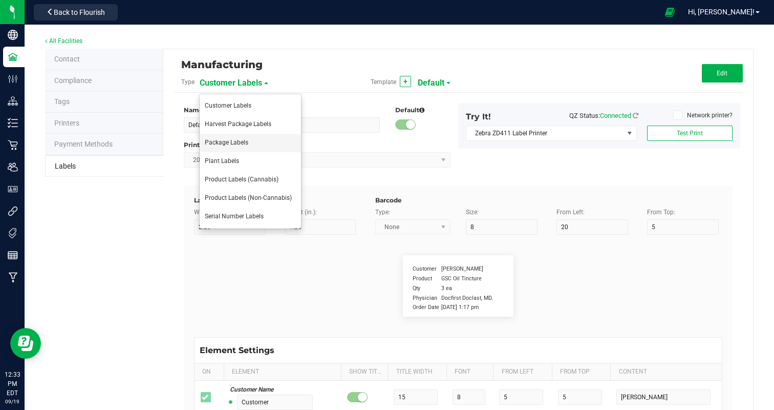
type input "[DATE]"
type input "Use By Date:"
type input "13"
type input "6"
type input "28"
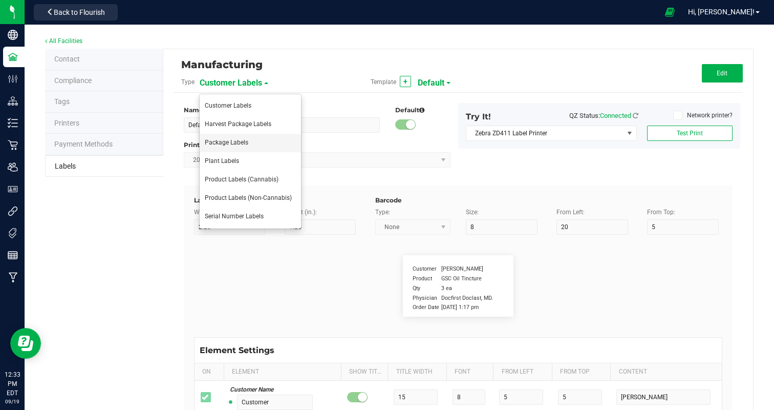
type input "52"
type input "[DATE]"
type input "Phone Number:"
type input "10"
type input "6"
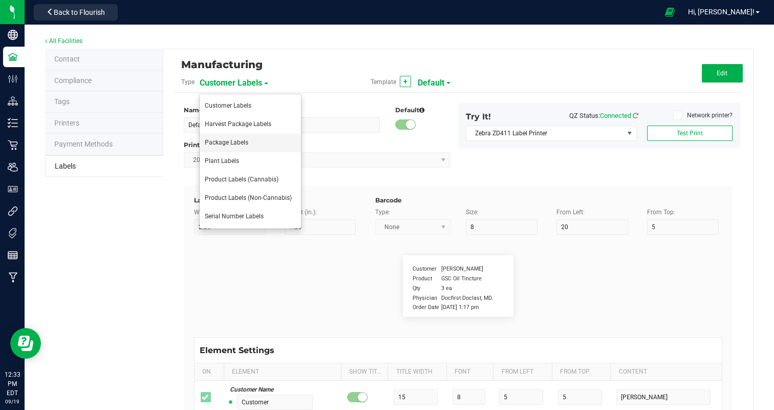
type input "4"
type input "50"
type input "[PHONE_NUMBER] License Number M000047"
type input "100 Milligrams"
type input "6"
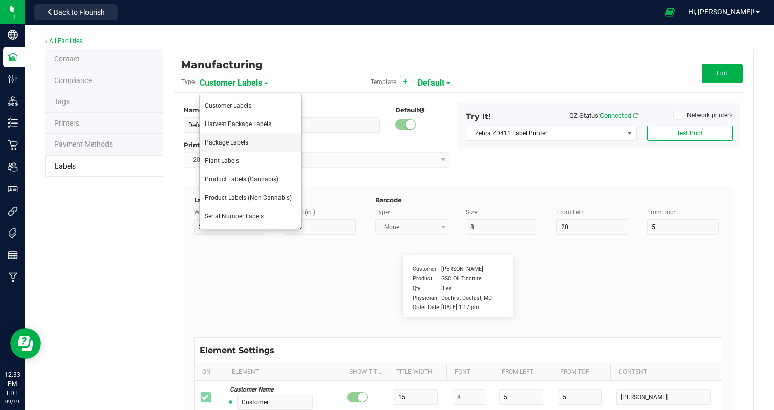
type input "4"
type input "8"
type input "Black Cherry Punch Hash Rosin"
type input "Number of Serving:"
type input "20"
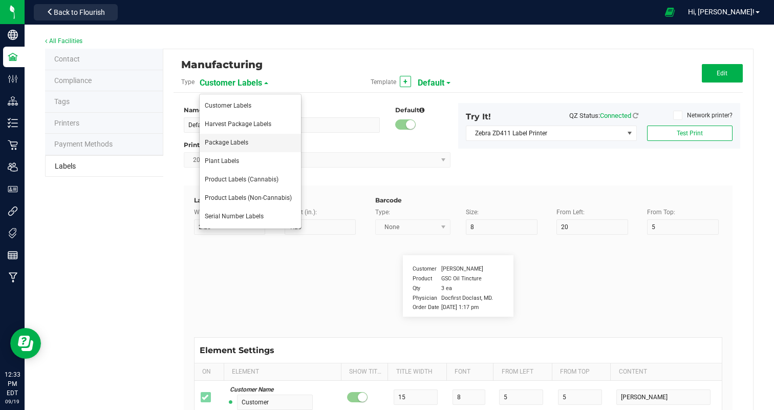
type input "6"
type input "4"
type input "21"
type input "10"
type input "Packaging"
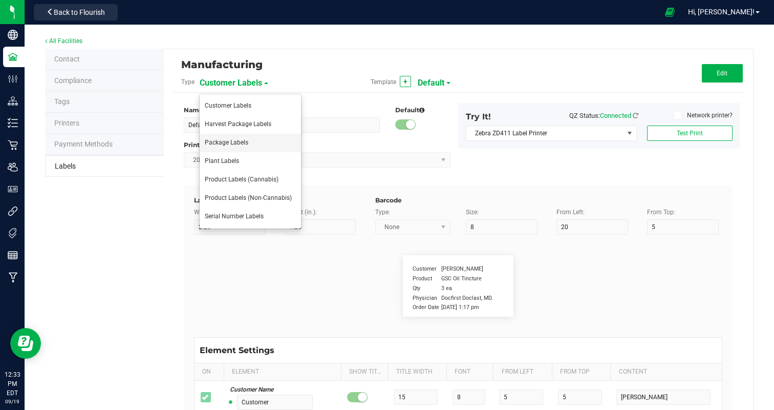
type input "10"
type input "6"
type input "4"
type input "48"
type input "Produced and Packaged By FullTilt Labs LLC"
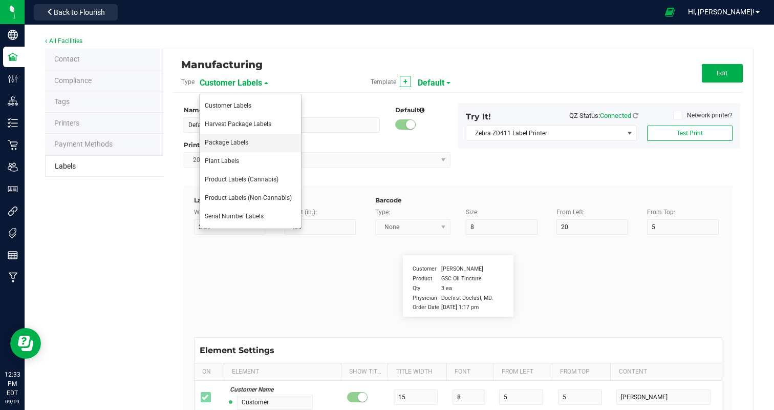
type input "Storage:"
type input "9"
type input "6"
type input "4"
type input "41"
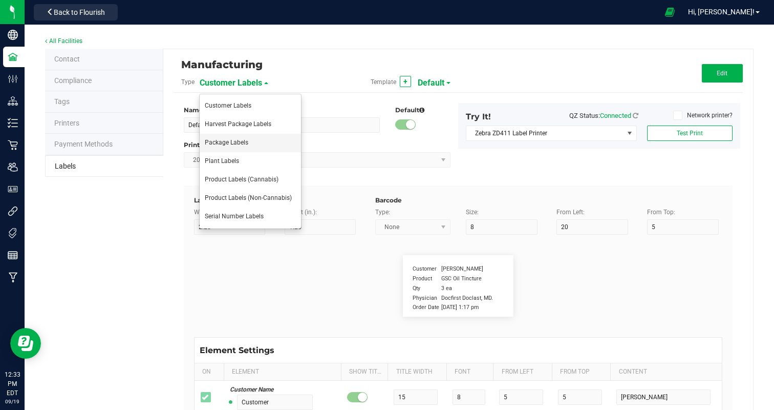
type input "Store in a cool, dry place."
type input "Instructions:"
type input "13"
type input "6"
type input "4"
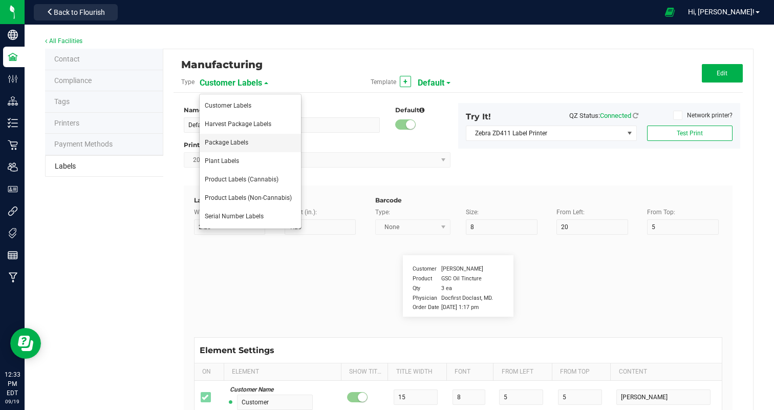
type input "39"
type input "Ingest orally"
type input "Instructions cont."
type input "18"
type input "6"
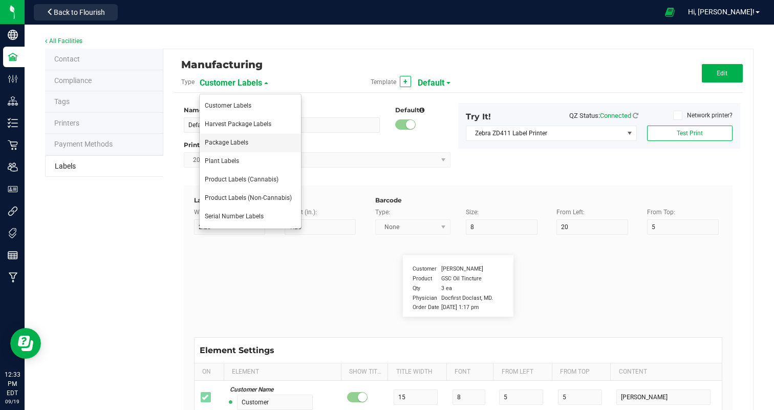
type input "4"
type input "43"
type input "Refrigeration not required."
type input "Active Ingredients:"
type input "18"
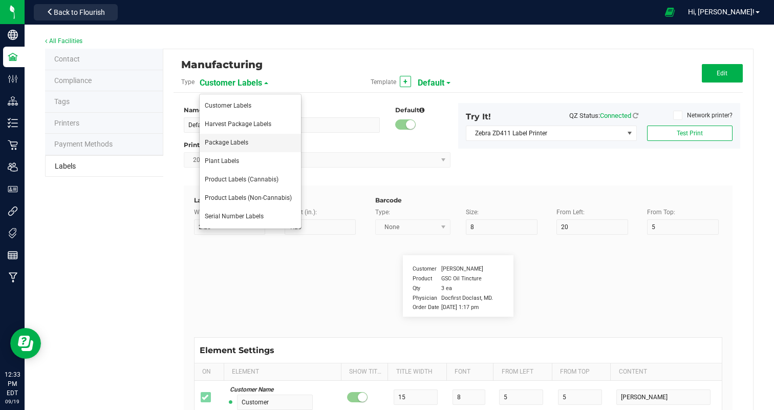
type input "6"
type input "4"
type input "23"
type input "Cannabis Hash Rosin"
type input "Active Ingregients cont:L"
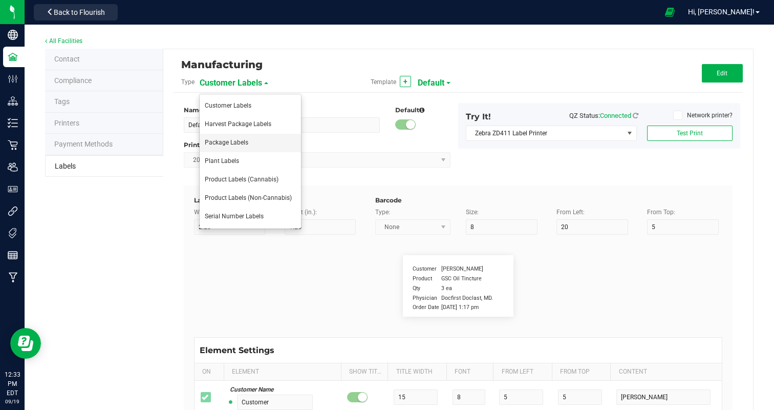
type input "10"
type input "6"
type input "4"
type input "25"
type input "Cane Sugar, Glucose (Corn), Water, Gelatin"
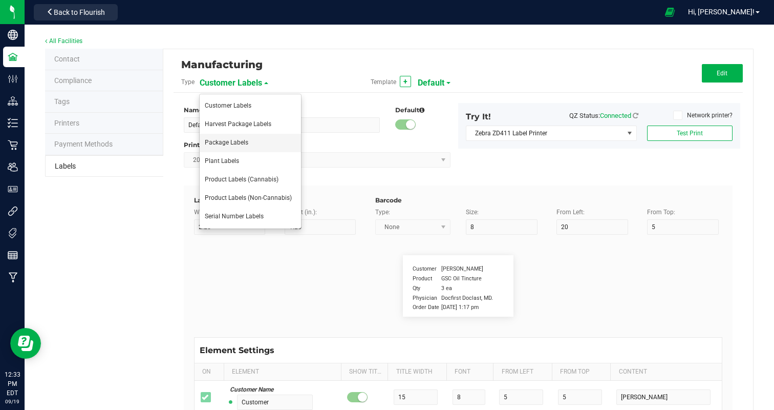
type input "Active Ingredients pt3"
type input "10"
type input "6"
type input "4"
type input "27"
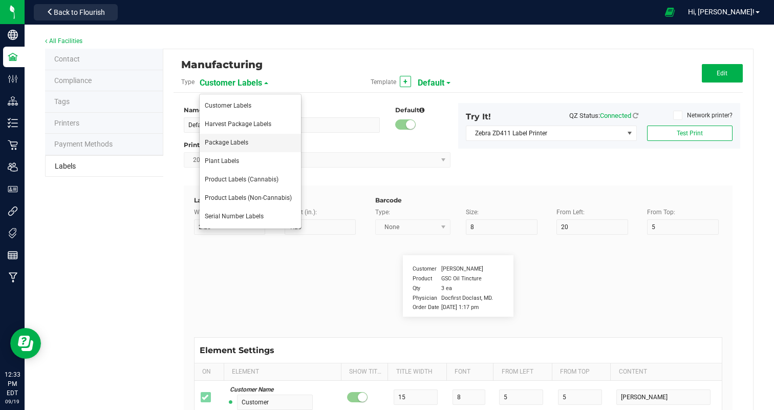
type input "Less than 2% of: [MEDICAL_DATA], Natural Flavor"
type input "Active Ingredients pt 4"
type input "10"
type input "6"
type input "4"
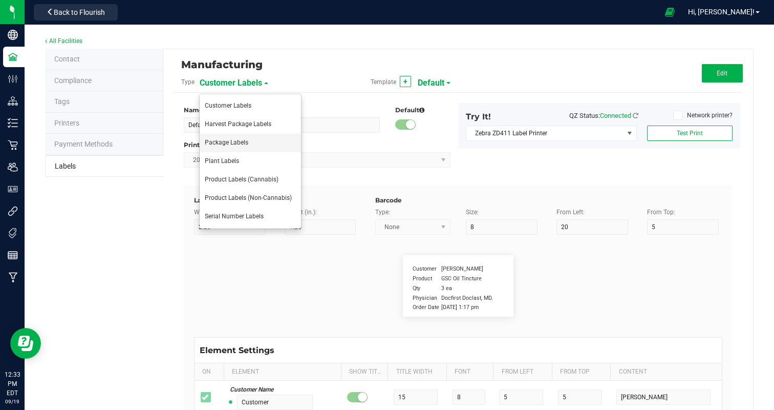
type input "29"
type input "Natural Flavor, Color (Spirulina, Turmeric)"
type input "Active Ingredients pt 5"
type input "10"
type input "6"
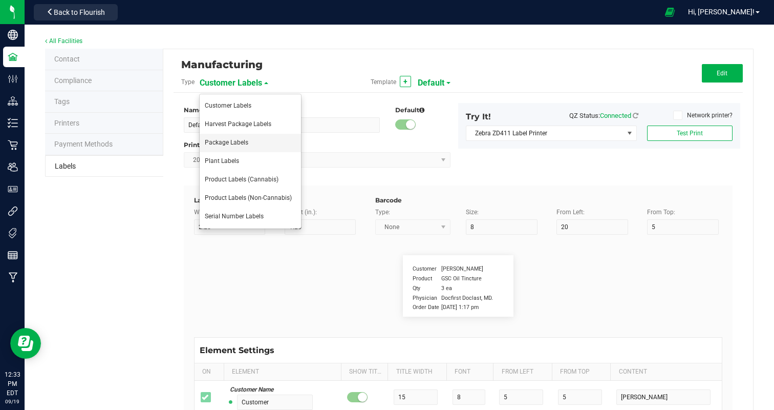
type input "4"
type input "31"
type input "CONTAINS: COCONUT"
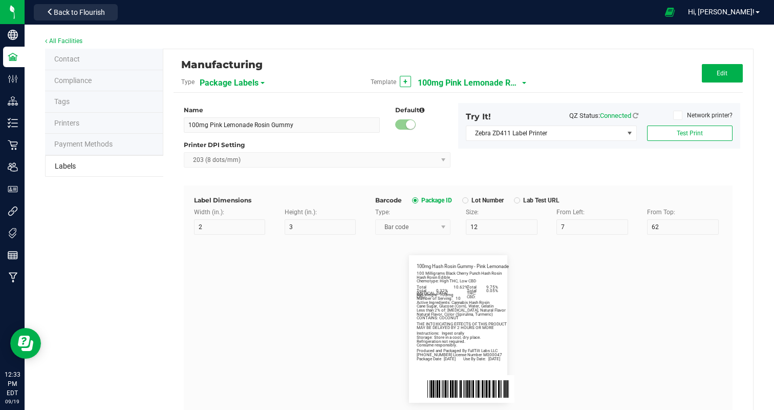
click at [493, 80] on span "100mg Pink Lemonade Rosin Gummy" at bounding box center [469, 82] width 102 height 17
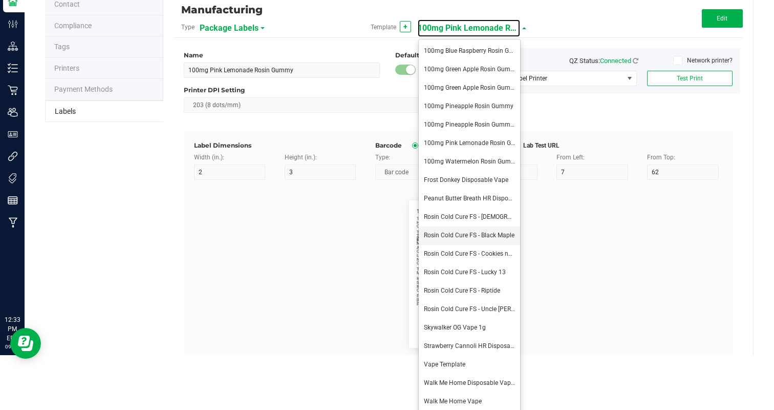
scroll to position [59, 0]
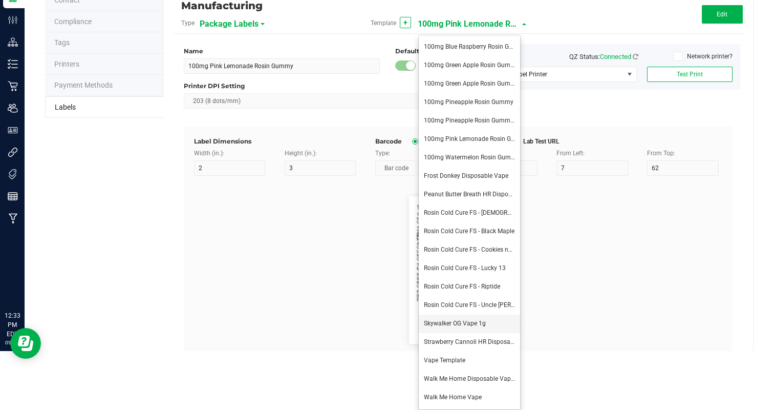
click at [481, 318] on li "Skywalker OG Vape 1g" at bounding box center [469, 323] width 101 height 18
type input "Skywalker OG Vape 1g"
type input "8"
type input "68"
type input "Skywalker OG Distillate Vape 1g"
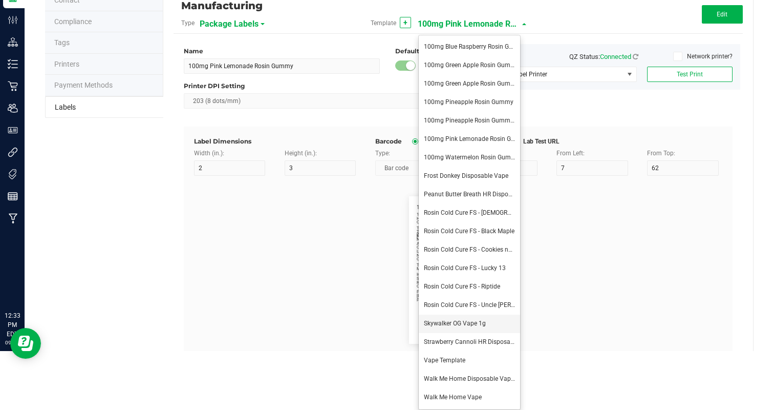
type input "26"
type input "1g"
type input "Indica-Leaning"
type input "Total Cannabinoids:"
type input "87.31%"
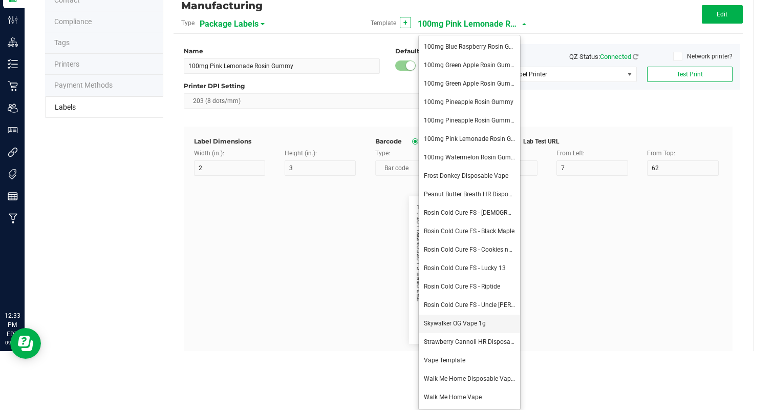
type input "Total Terpenes:"
type input "15"
type input "6.05%"
type input "1 Gram"
type input "25"
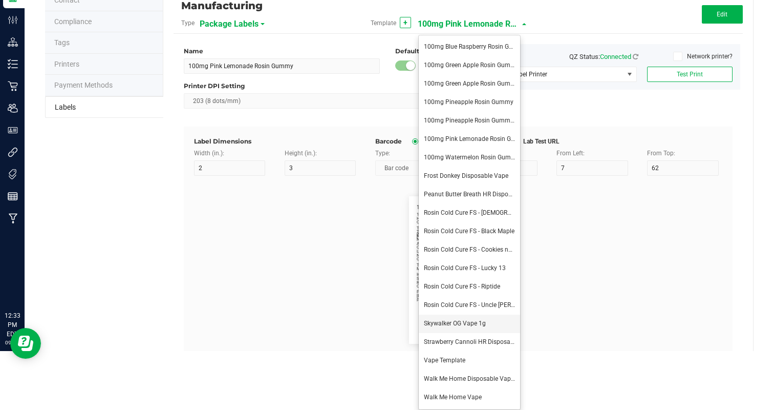
type input "4"
type input "8"
type input "Number of Servings:"
type input "20"
type input "30"
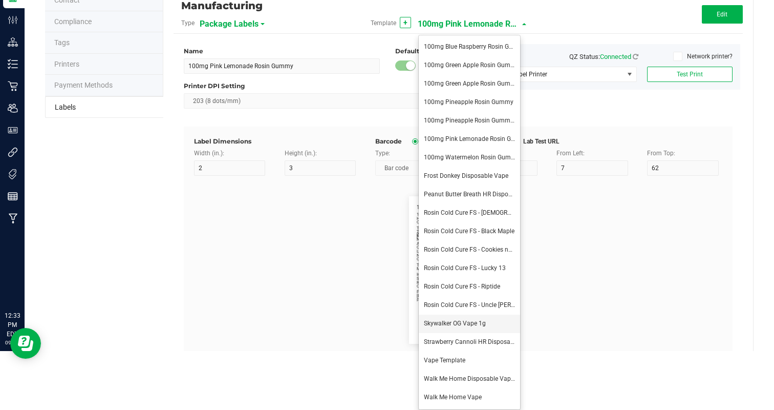
type input "70"
type input "Serving Size:"
type input "28"
type input "8.2 mg"
type input "Packaging"
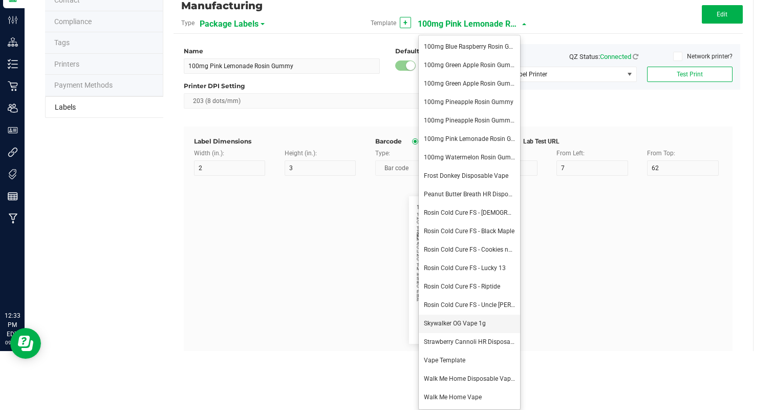
type input "10"
type input "4"
type input "45"
type input "Produced and packaged by FullTilt Labs LLC"
type input "Storage:"
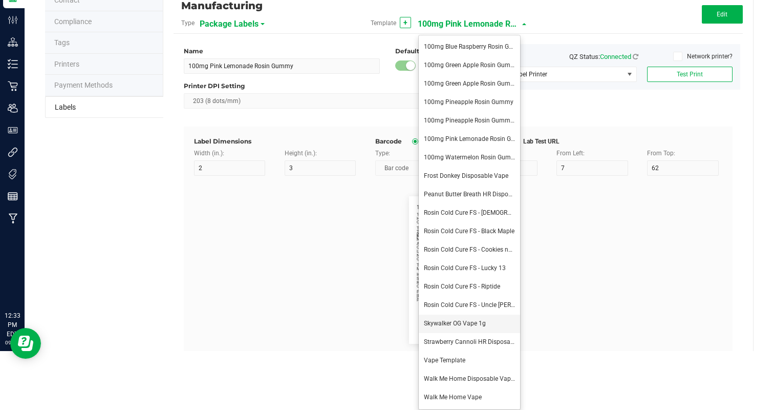
type input "9"
type input "40"
type input "Store in a cool, dry place."
type input "Instructions:"
type input "13"
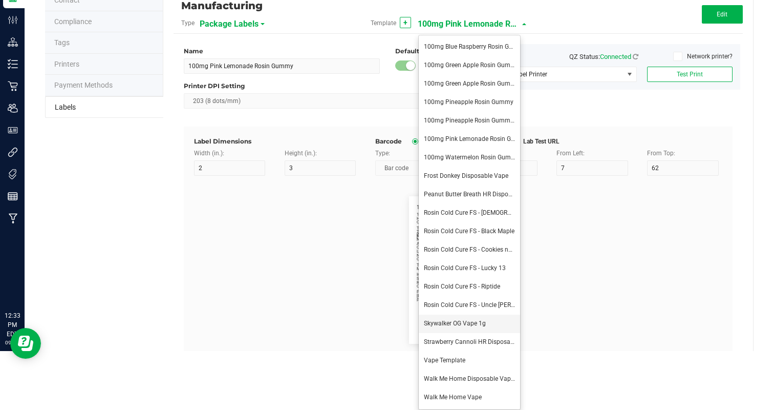
type input "38"
type input "Inhale, exhale for desired effect."
type input "Instructions Cont."
type input "10"
type input "42"
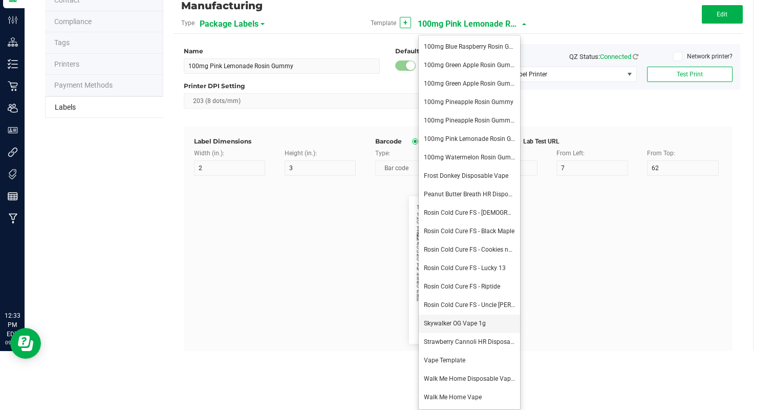
type input "Refrigeration not required."
type input "Package Date:"
type input "14"
type input "49"
type input "09/18/25"
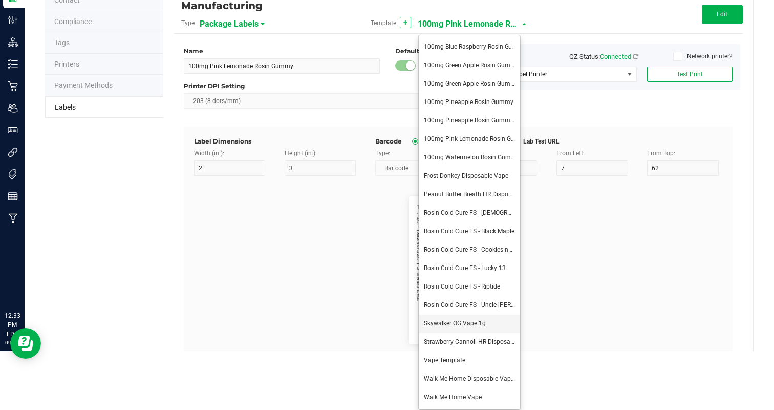
type input "ExpirationDate:"
type input "14"
type input "27"
type input "49"
type input "03/18/26"
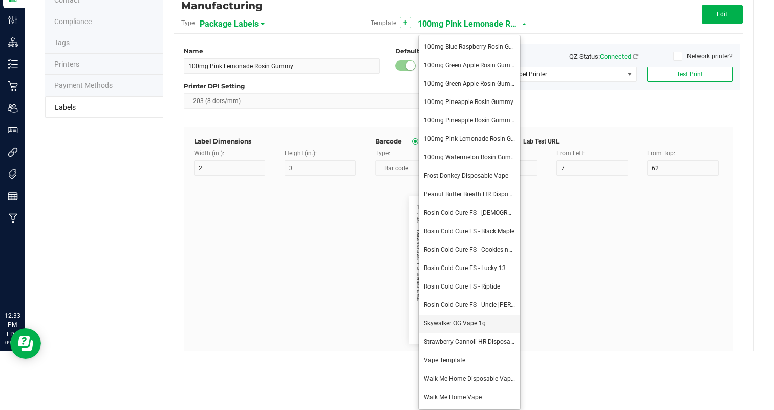
type input "Total THC:"
type input "10"
type input "17"
type input "81.23%"
type input "Total CBD:"
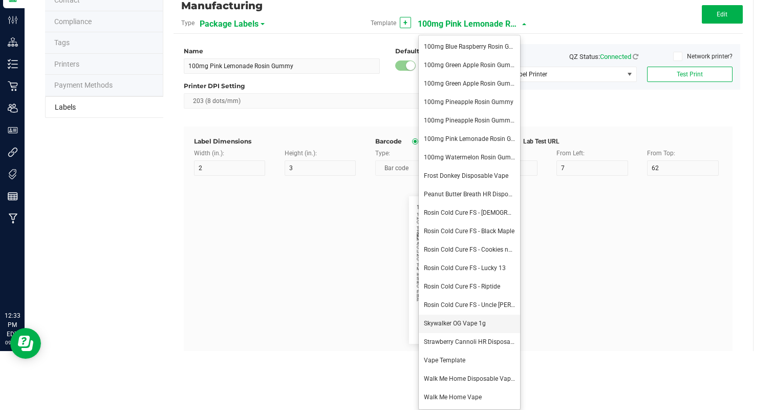
type input "10"
type input "19"
type input "2.12%"
type input "Phone Number"
type input "10"
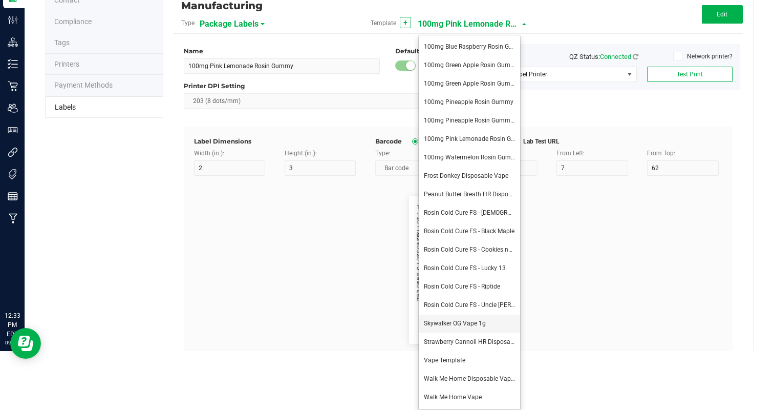
type input "51"
type input "(609) 895-6678 (M000047)"
type input "Total CBG:"
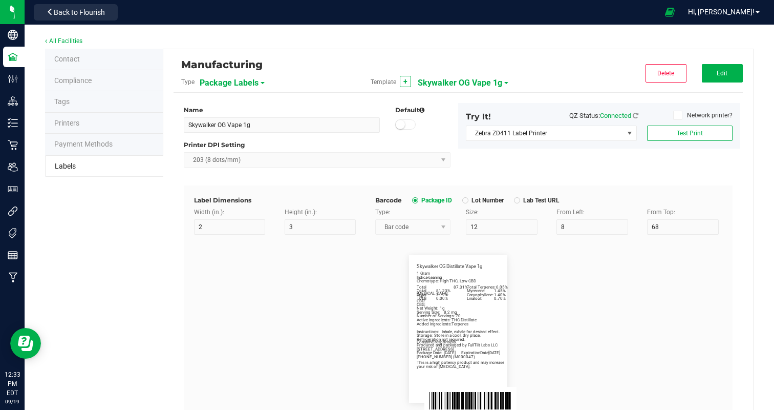
scroll to position [0, 0]
click at [725, 72] on span "Edit" at bounding box center [722, 73] width 11 height 7
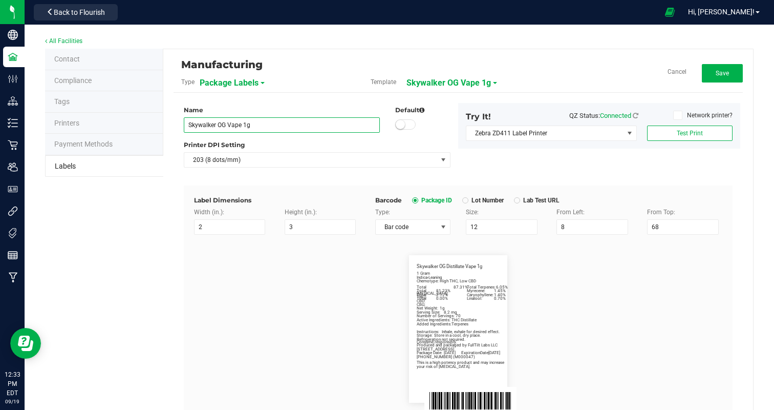
drag, startPoint x: 225, startPoint y: 124, endPoint x: 149, endPoint y: 124, distance: 75.3
click at [149, 124] on div "Contact Compliance Tags Printers Payment Methods Labels Manufacturing Type Pack…" at bounding box center [399, 347] width 708 height 597
click at [168, 249] on div "Manufacturing Type Package Labels Template Fruity Pebbles Vape 1g Cancel Save N…" at bounding box center [458, 347] width 590 height 596
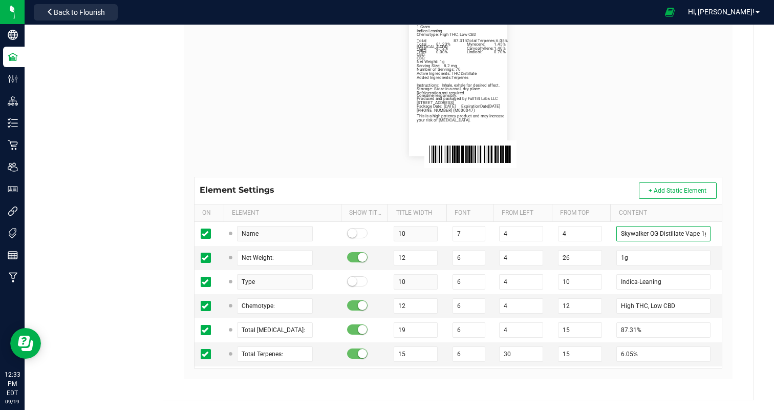
drag, startPoint x: 658, startPoint y: 233, endPoint x: 435, endPoint y: 208, distance: 224.6
click at [435, 208] on div "On Element Show Title Title Width Font From Left From Top Content Name 10 7 4 4…" at bounding box center [458, 285] width 527 height 163
click at [544, 108] on flourish-label-viewer "Fruity Pebbles Distillate Vape 1g Net Weight: 1g Indica-Leaning Chemotype: High…" at bounding box center [458, 82] width 528 height 147
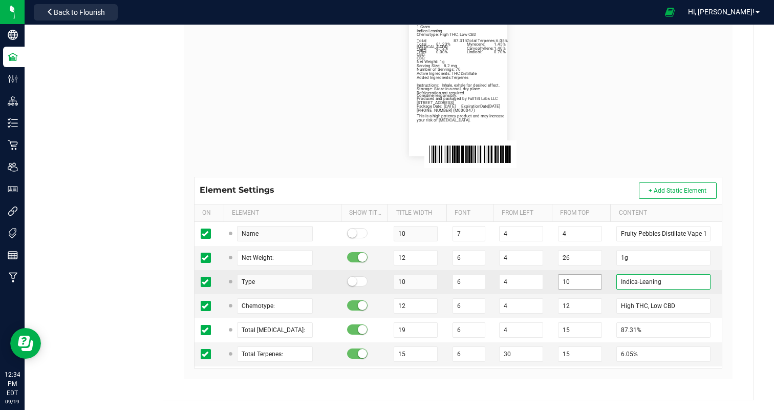
drag, startPoint x: 639, startPoint y: 280, endPoint x: 559, endPoint y: 280, distance: 80.9
click at [563, 280] on tr "Type 10 6 4 10 Indica-Leaning" at bounding box center [458, 282] width 527 height 24
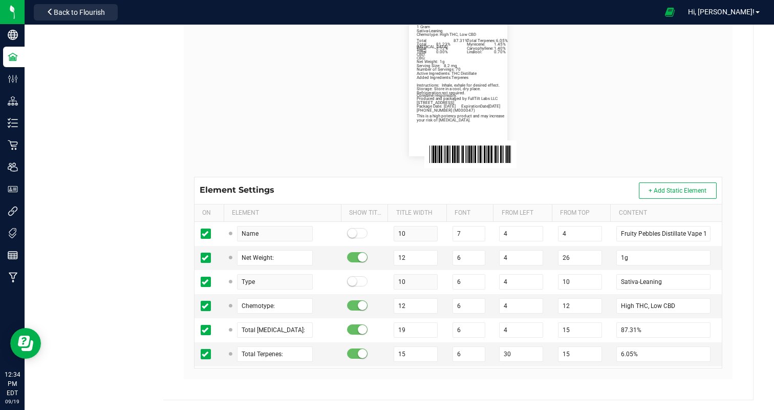
click at [633, 120] on flourish-label-viewer "Fruity Pebbles Distillate Vape 1g Net Weight: 1g Sativa-Leaning Chemotype: High…" at bounding box center [458, 82] width 528 height 147
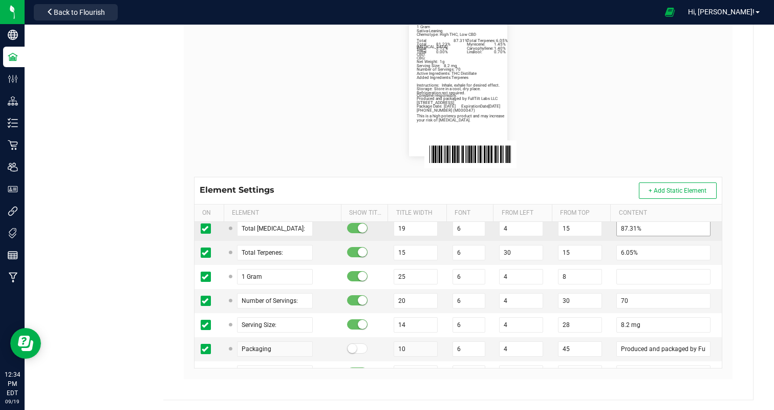
scroll to position [102, 0]
click at [618, 222] on input "87.31%" at bounding box center [663, 227] width 94 height 15
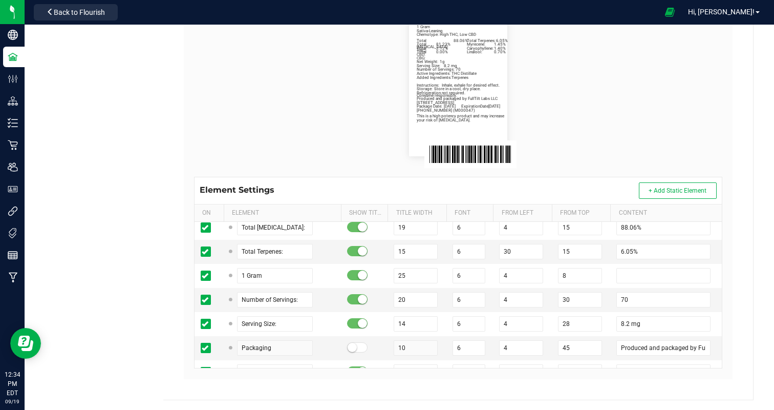
click at [616, 143] on flourish-label-viewer "Fruity Pebbles Distillate Vape 1g Net Weight: 1g Sativa-Leaning Chemotype: High…" at bounding box center [458, 82] width 528 height 147
click at [622, 254] on input "6.05%" at bounding box center [663, 251] width 94 height 15
click at [662, 118] on flourish-label-viewer "Fruity Pebbles Distillate Vape 1g Net Weight: 1g Sativa-Leaning Chemotype: High…" at bounding box center [458, 82] width 528 height 147
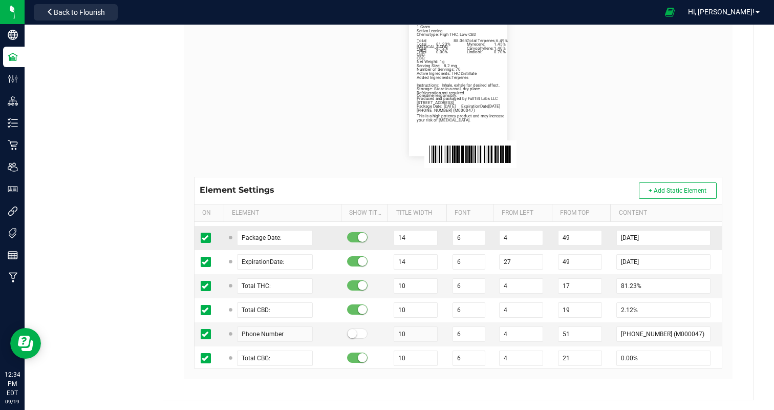
scroll to position [310, 0]
click at [637, 235] on input "09/18/25" at bounding box center [663, 236] width 94 height 15
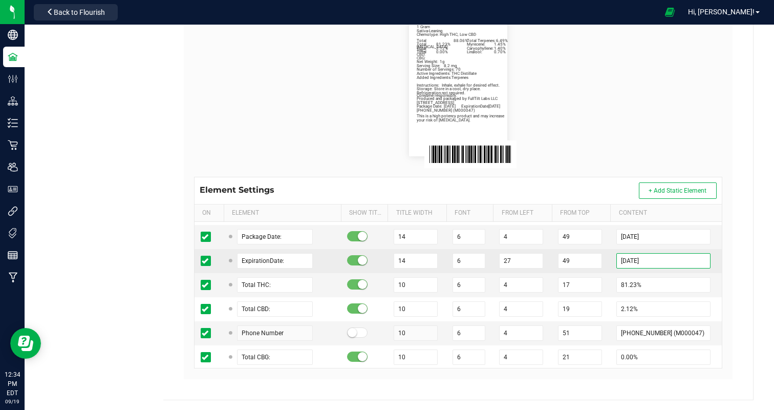
click at [636, 260] on input "03/18/26" at bounding box center [663, 260] width 94 height 15
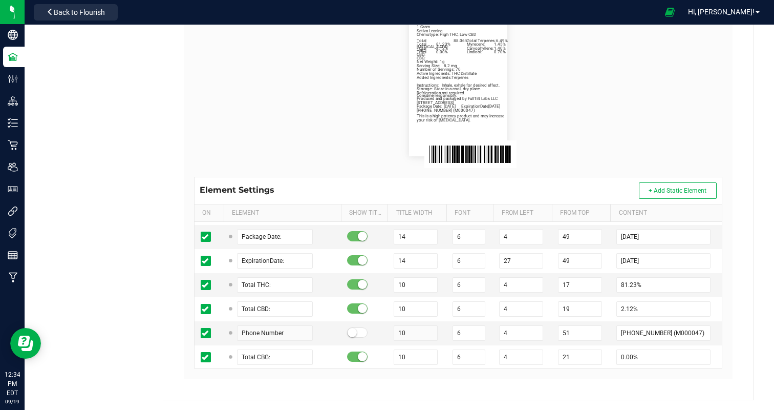
click at [645, 144] on flourish-label-viewer "Fruity Pebbles Distillate Vape 1g Net Weight: 1g Sativa-Leaning Chemotype: High…" at bounding box center [458, 82] width 528 height 147
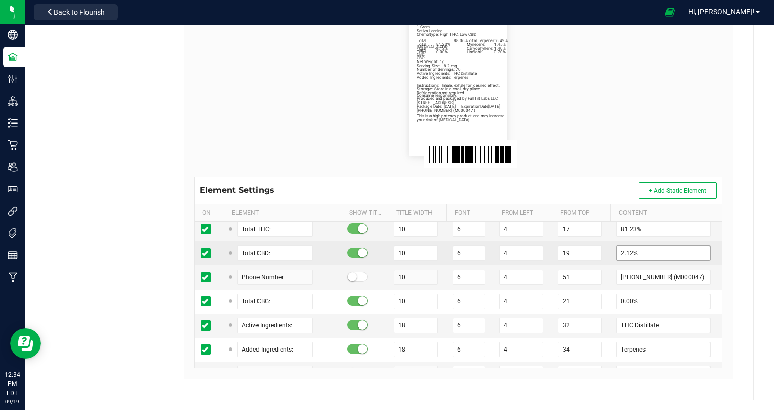
scroll to position [366, 0]
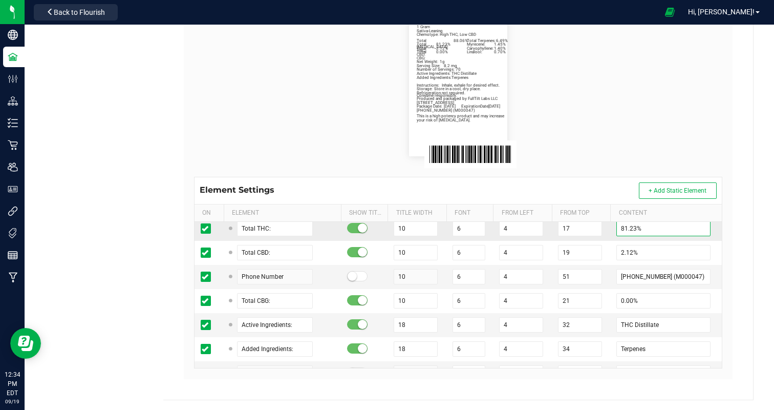
click at [626, 229] on input "81.23%" at bounding box center [663, 228] width 94 height 15
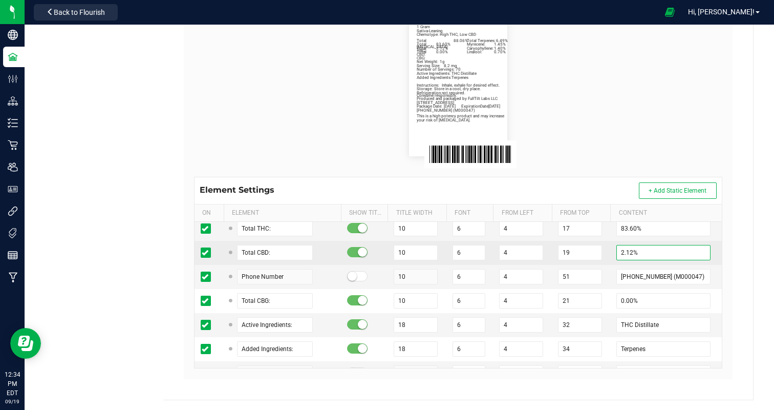
click at [621, 255] on input "2.12%" at bounding box center [663, 252] width 94 height 15
click at [631, 251] on input "2.12%" at bounding box center [663, 252] width 94 height 15
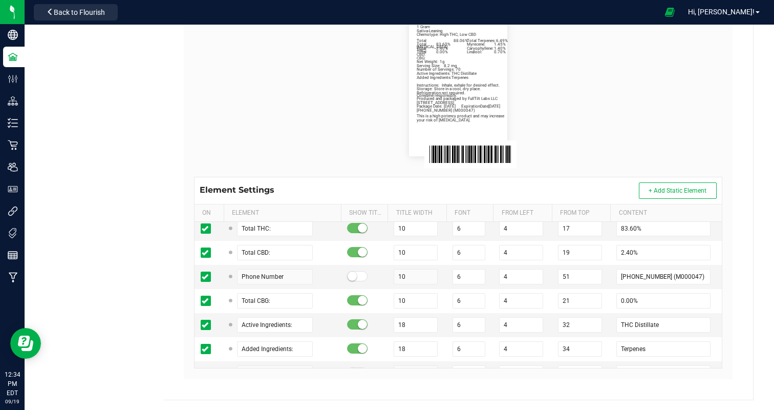
click at [665, 116] on flourish-label-viewer "Fruity Pebbles Distillate Vape 1g Net Weight: 1g Sativa-Leaning Chemotype: High…" at bounding box center [458, 82] width 528 height 147
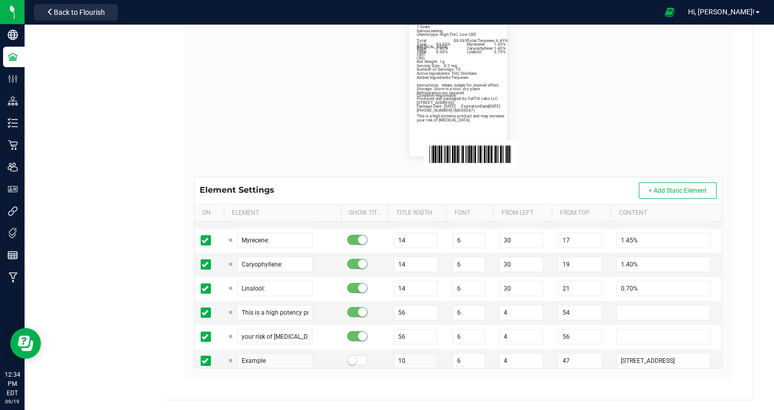
scroll to position [522, 0]
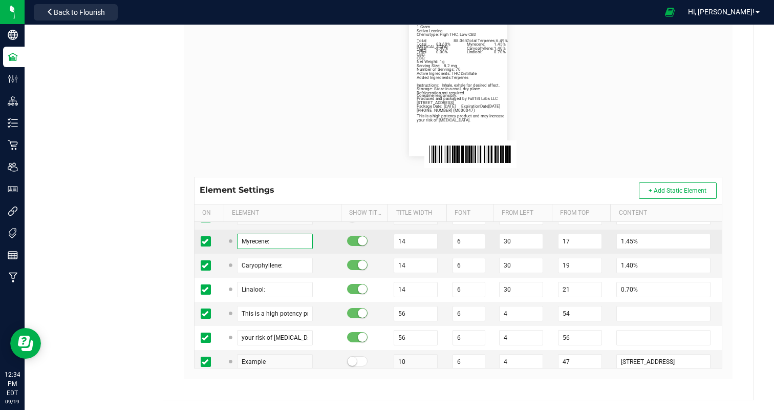
click at [243, 237] on input "Myrecene:" at bounding box center [275, 240] width 76 height 15
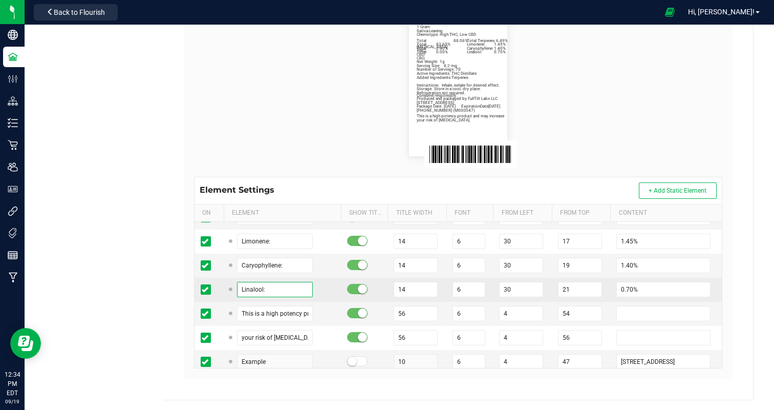
click at [243, 289] on input "Linalool:" at bounding box center [275, 289] width 76 height 15
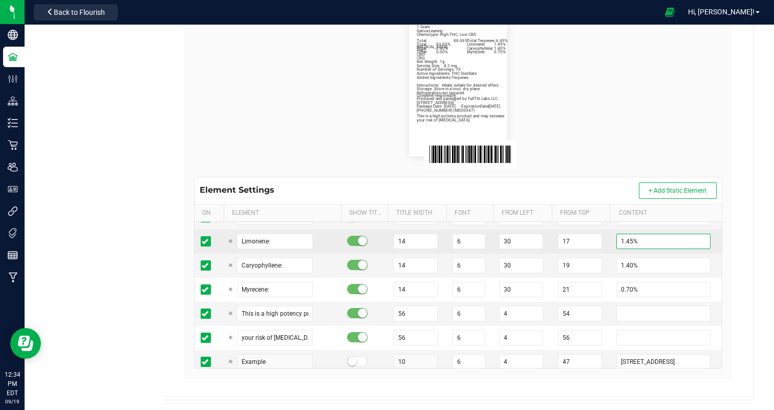
click at [622, 238] on input "1.45%" at bounding box center [663, 240] width 94 height 15
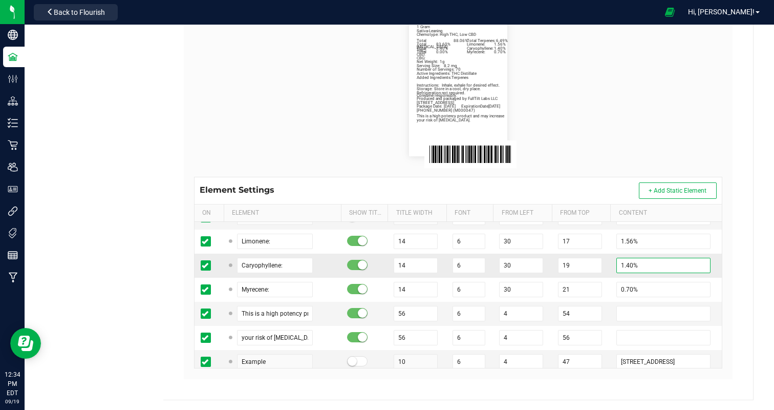
click at [625, 262] on input "1.40%" at bounding box center [663, 264] width 94 height 15
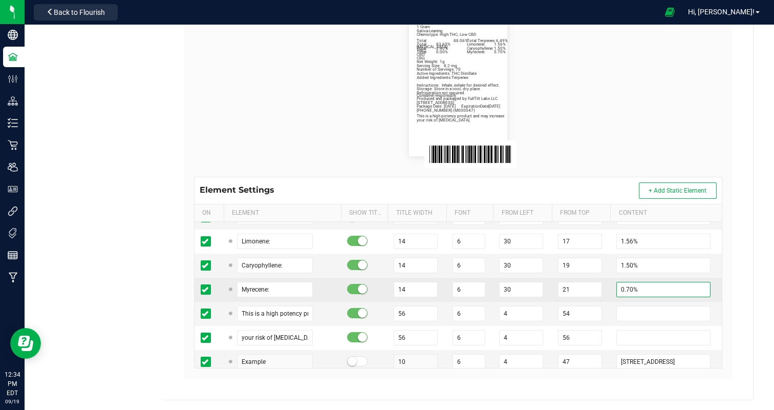
click at [624, 289] on input "0.70%" at bounding box center [663, 289] width 94 height 15
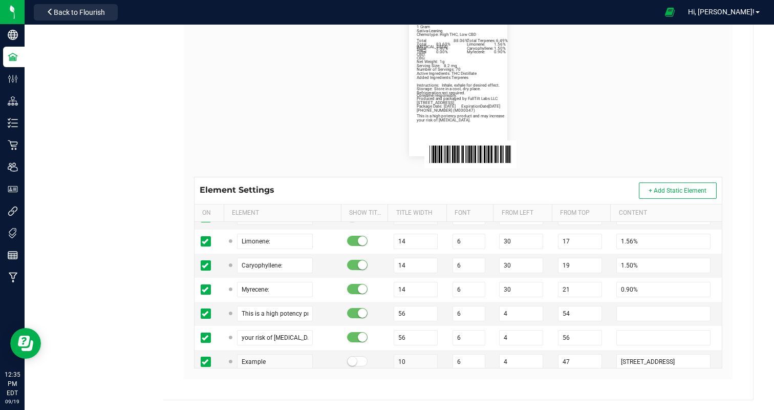
click at [643, 141] on flourish-label-viewer "Fruity Pebbles Distillate Vape 1g Net Weight: 1g Sativa-Leaning Chemotype: High…" at bounding box center [458, 82] width 528 height 147
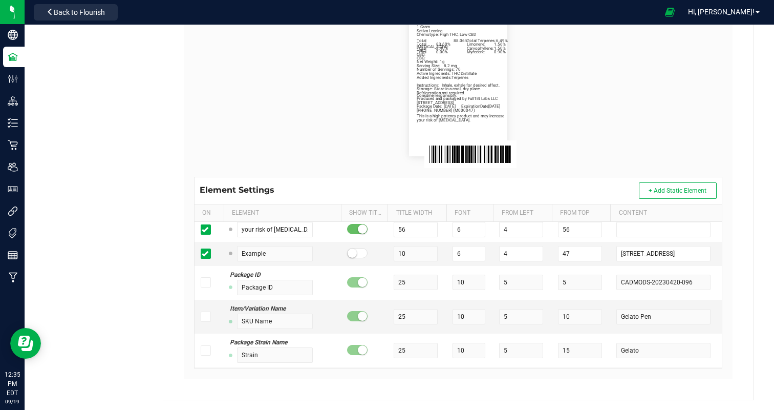
scroll to position [0, 0]
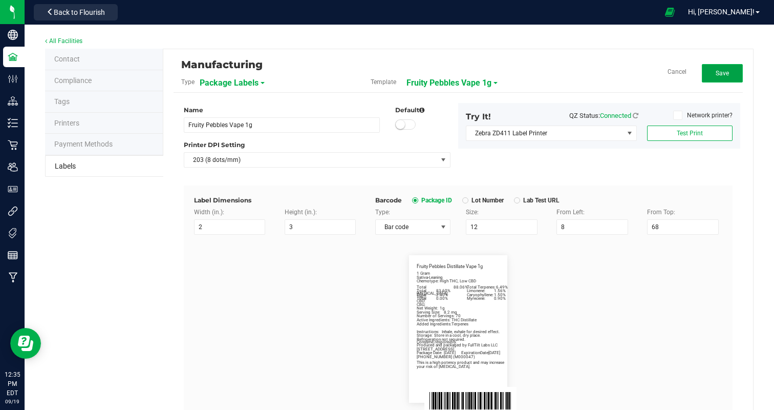
click at [724, 81] on button "Save" at bounding box center [722, 73] width 41 height 18
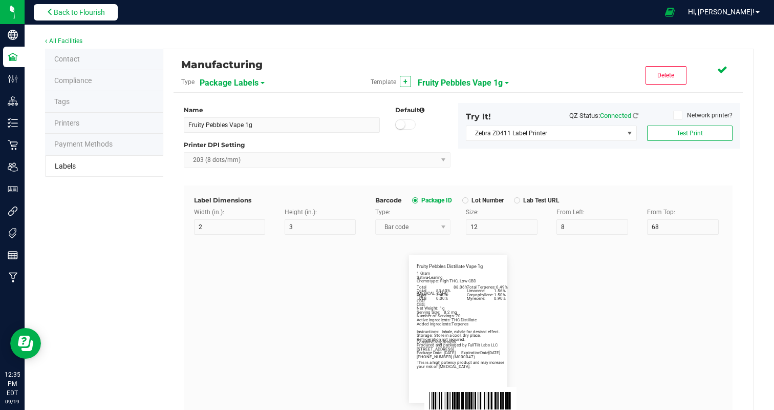
click at [41, 8] on button "Back to Flourish" at bounding box center [76, 12] width 84 height 16
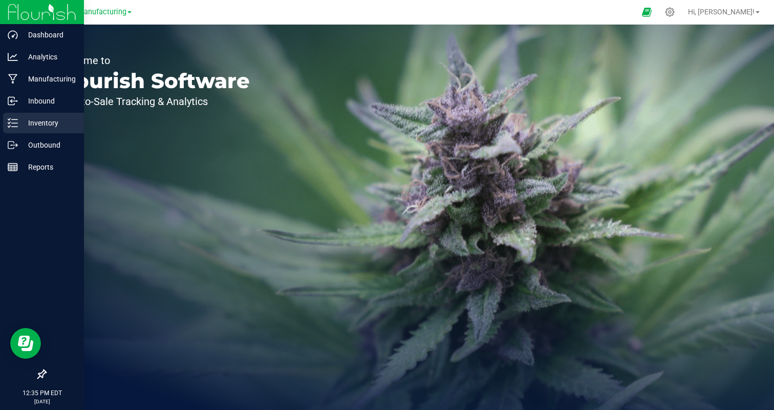
click at [19, 130] on div "Inventory" at bounding box center [43, 123] width 81 height 20
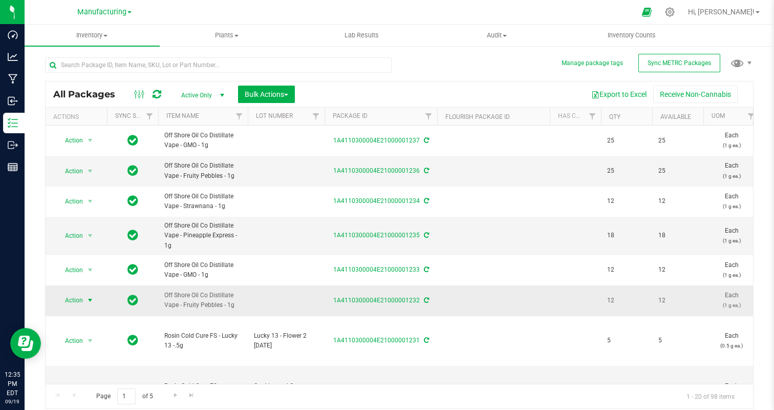
click at [76, 302] on span "Action" at bounding box center [70, 300] width 28 height 14
click at [93, 217] on li "Print package label" at bounding box center [88, 228] width 65 height 28
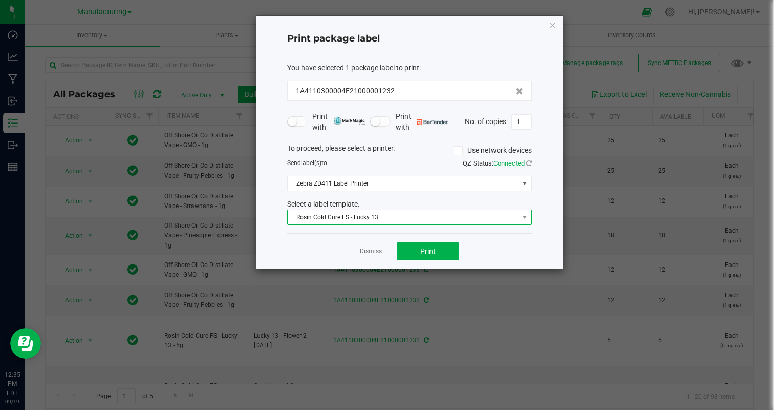
click at [370, 218] on span "Rosin Cold Cure FS - Lucky 13" at bounding box center [403, 217] width 231 height 14
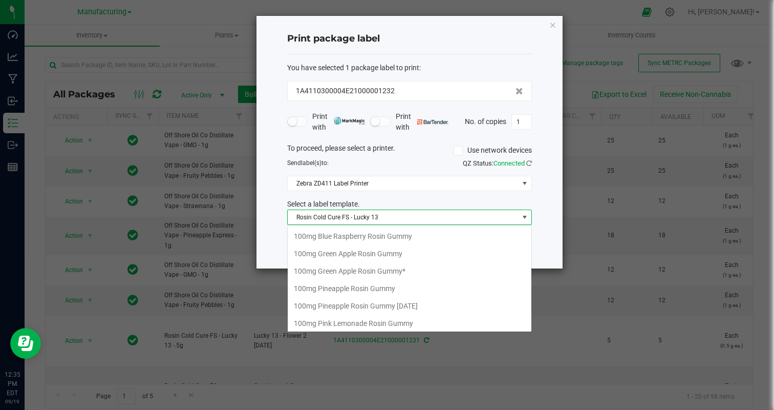
scroll to position [15, 245]
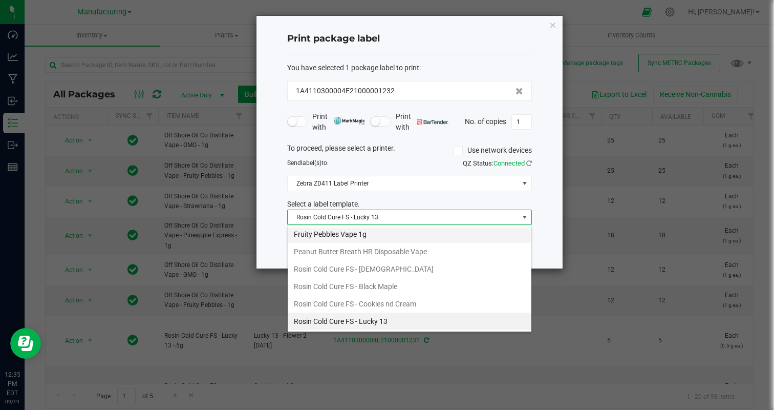
click at [371, 230] on li "Fruity Pebbles Vape 1g" at bounding box center [410, 233] width 244 height 17
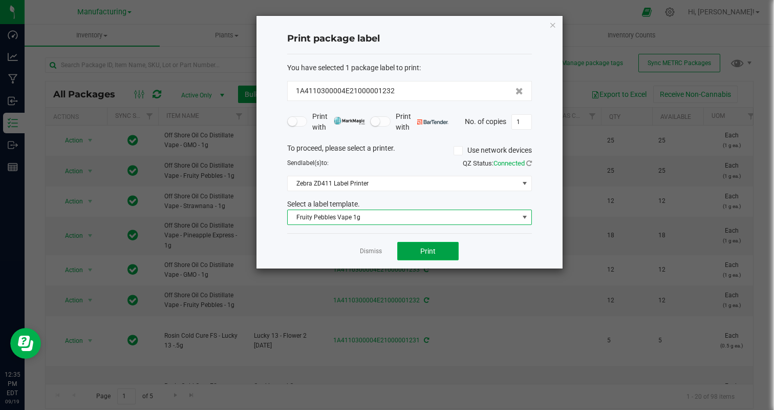
click at [416, 245] on button "Print" at bounding box center [427, 251] width 61 height 18
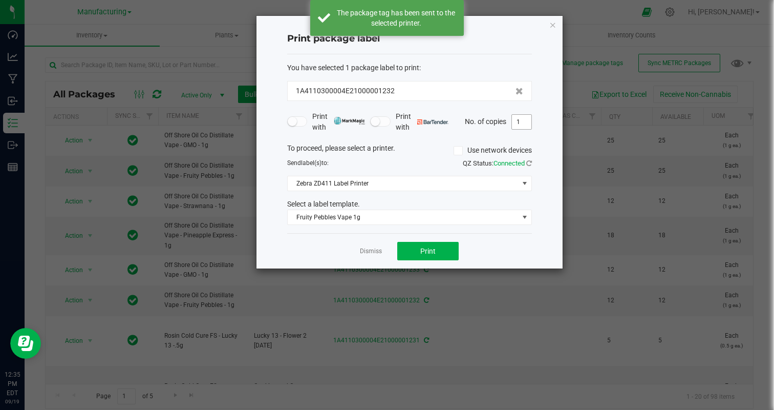
click at [519, 118] on input "1" at bounding box center [521, 122] width 19 height 14
click at [483, 258] on div "Dismiss Print" at bounding box center [409, 250] width 245 height 35
click at [431, 255] on button "Print" at bounding box center [427, 251] width 61 height 18
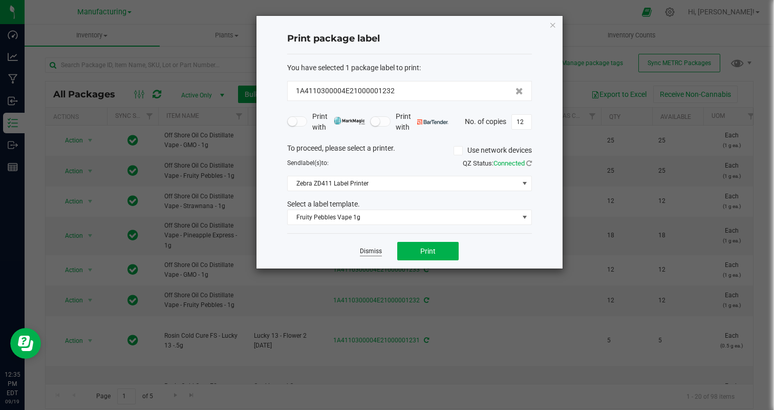
click at [363, 253] on link "Dismiss" at bounding box center [371, 251] width 22 height 9
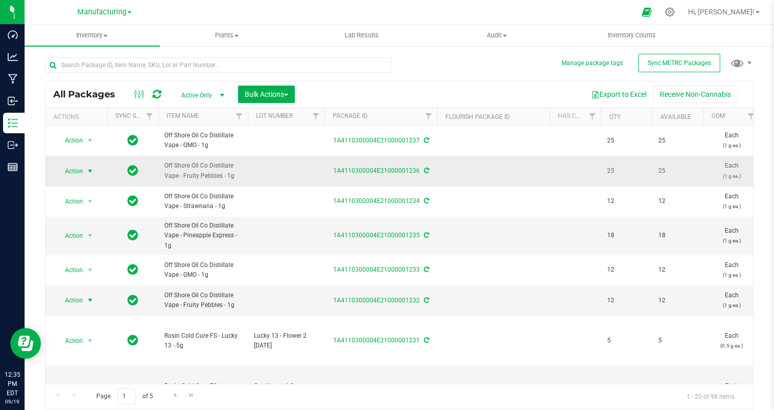
click at [73, 169] on span "Action" at bounding box center [70, 171] width 28 height 14
click at [90, 272] on li "Print package label" at bounding box center [88, 285] width 65 height 28
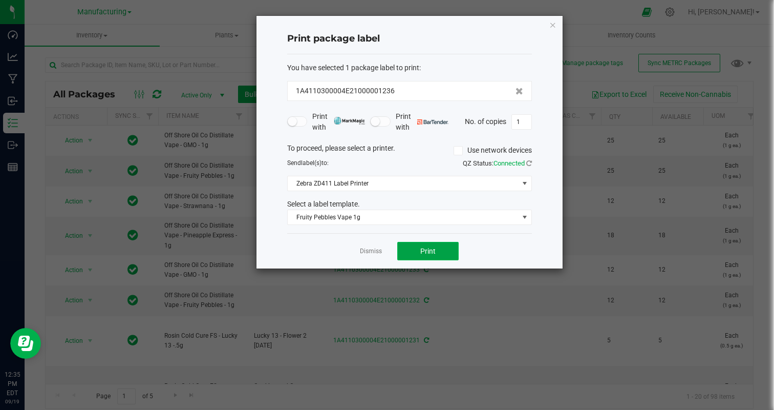
click at [422, 253] on span "Print" at bounding box center [427, 251] width 15 height 8
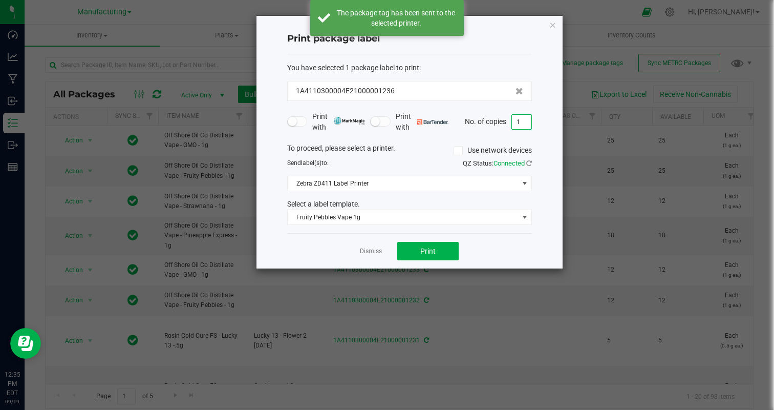
click at [525, 120] on input "1" at bounding box center [521, 122] width 19 height 14
click at [501, 254] on div "Dismiss Print" at bounding box center [409, 250] width 245 height 35
click at [428, 250] on span "Print" at bounding box center [427, 251] width 15 height 8
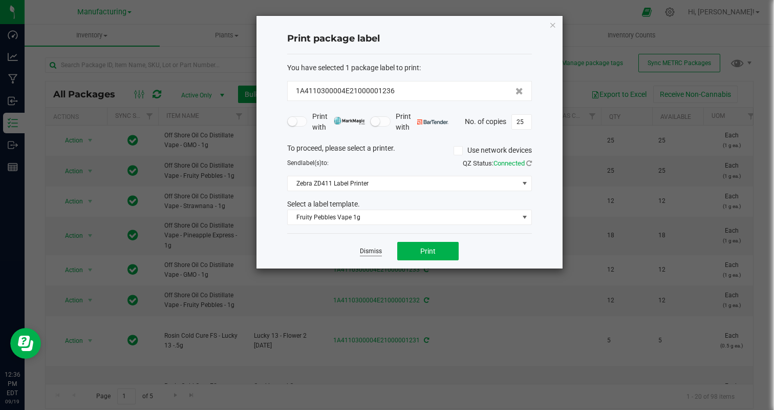
click at [373, 252] on link "Dismiss" at bounding box center [371, 251] width 22 height 9
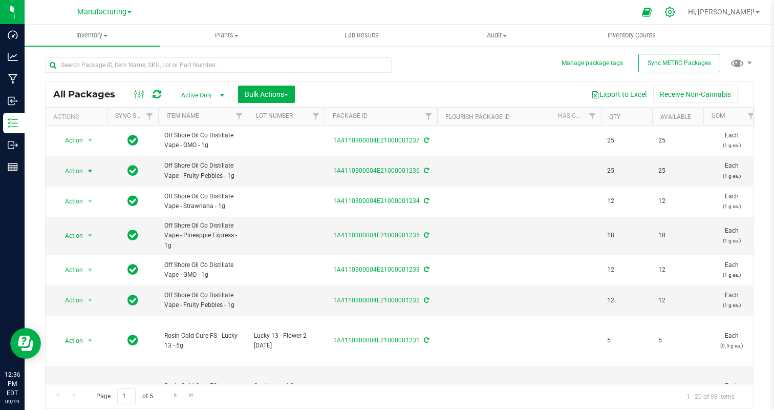
click at [675, 11] on icon at bounding box center [669, 12] width 11 height 11
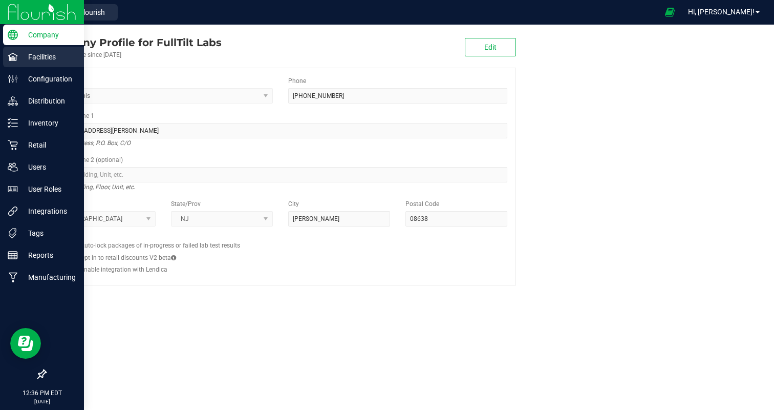
click at [19, 51] on p "Facilities" at bounding box center [48, 57] width 61 height 12
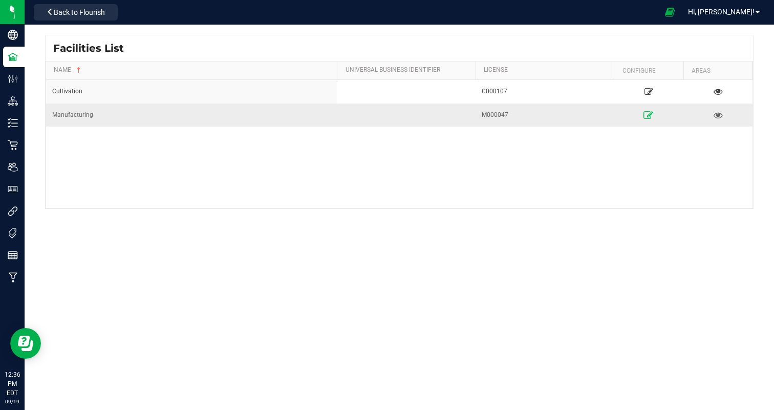
click at [644, 115] on icon at bounding box center [649, 114] width 10 height 7
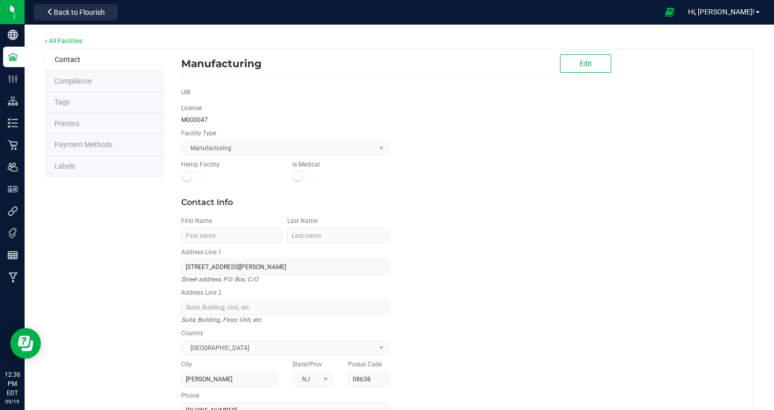
click at [90, 163] on li "Labels" at bounding box center [104, 167] width 118 height 22
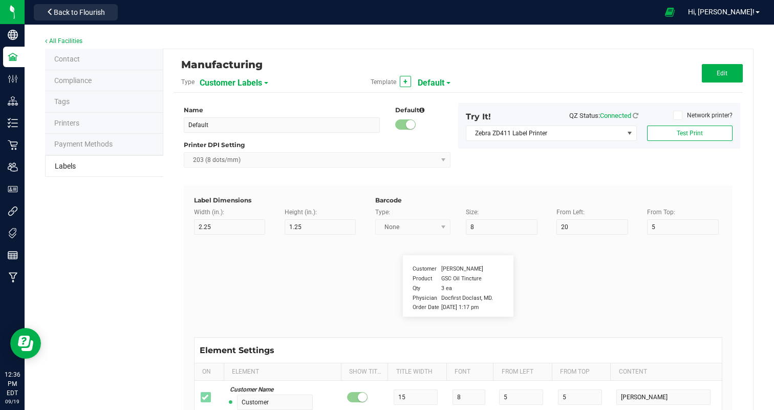
click at [216, 79] on span "Customer Labels" at bounding box center [231, 82] width 62 height 17
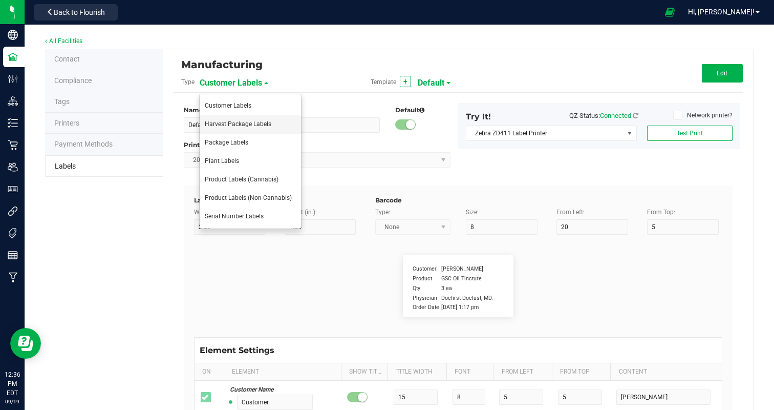
click at [266, 132] on li "Harvest Package Labels" at bounding box center [250, 124] width 101 height 18
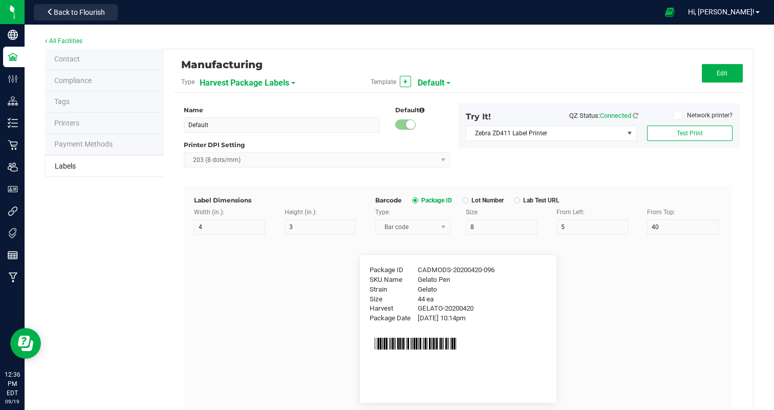
click at [253, 81] on span "Harvest Package Labels" at bounding box center [245, 82] width 90 height 17
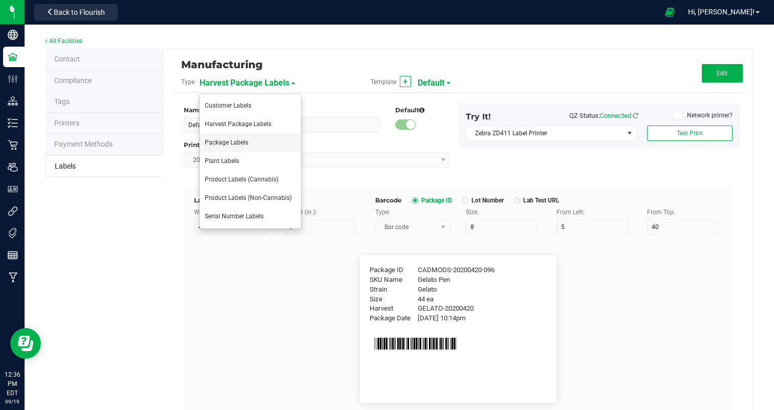
click at [258, 147] on li "Package Labels" at bounding box center [250, 143] width 101 height 18
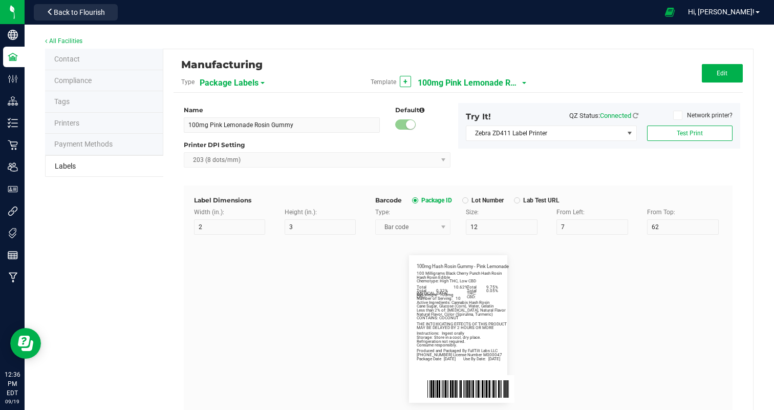
click at [458, 81] on span "100mg Pink Lemonade Rosin Gummy" at bounding box center [469, 82] width 102 height 17
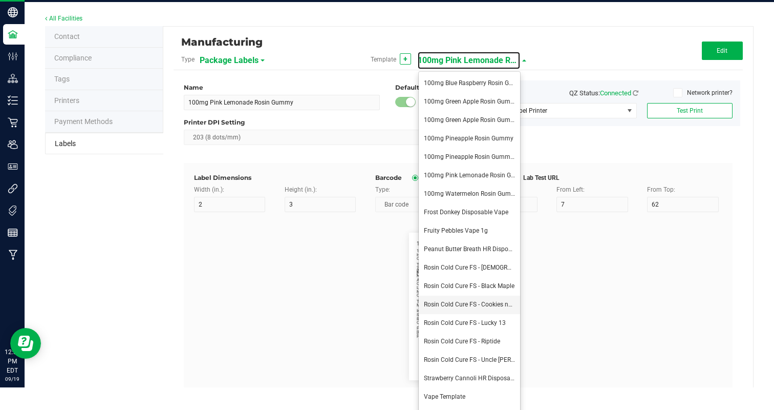
scroll to position [59, 0]
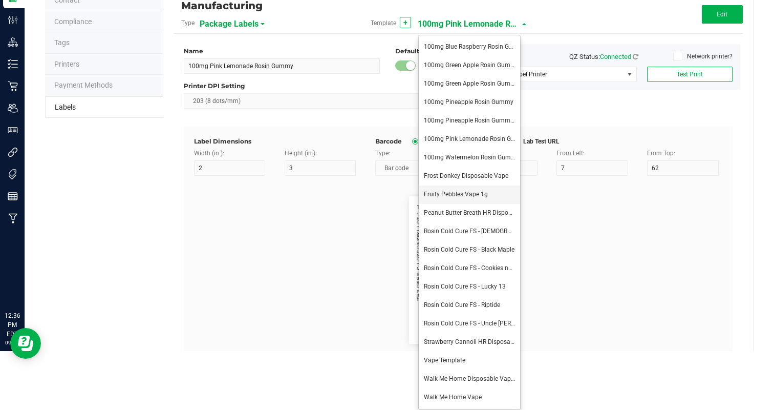
click at [476, 187] on li "Fruity Pebbles Vape 1g" at bounding box center [469, 194] width 101 height 18
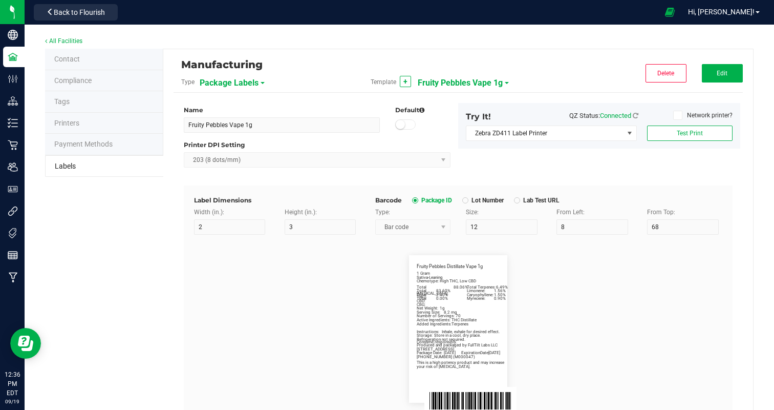
scroll to position [0, 0]
click at [721, 76] on button "Edit" at bounding box center [722, 73] width 41 height 18
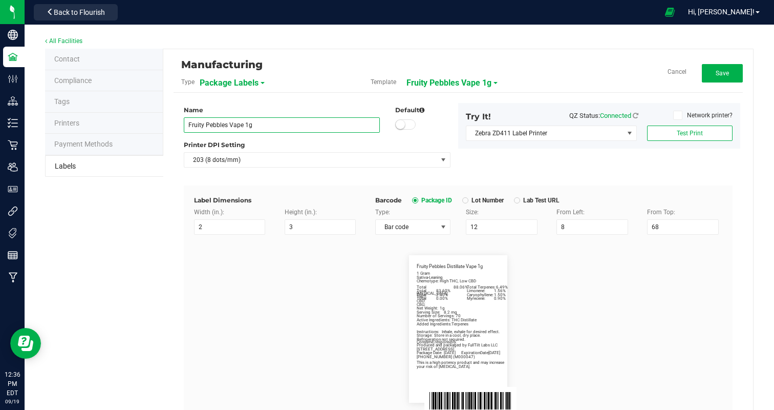
drag, startPoint x: 226, startPoint y: 124, endPoint x: 134, endPoint y: 119, distance: 92.8
click at [134, 119] on div "Contact Compliance Tags Printers Payment Methods Labels Manufacturing Type Pack…" at bounding box center [399, 347] width 708 height 597
click at [260, 295] on flourish-label-viewer "Fruity Pebbles Distillate Vape 1g Net Weight: 1g Sativa-Leaning Chemotype: High…" at bounding box center [458, 328] width 528 height 147
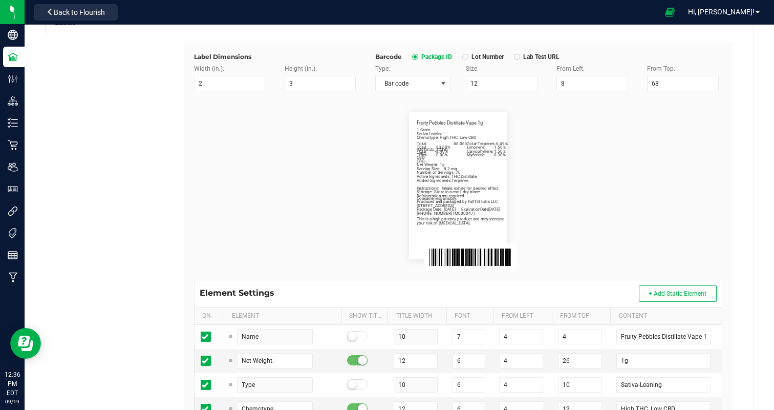
scroll to position [246, 0]
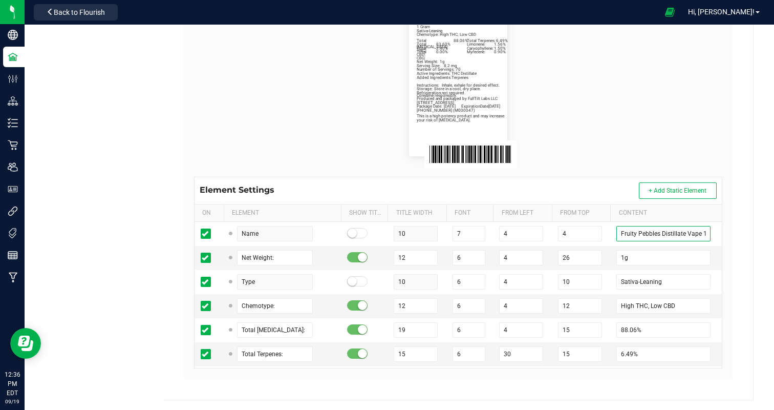
drag, startPoint x: 660, startPoint y: 233, endPoint x: 492, endPoint y: 218, distance: 168.6
click at [492, 218] on div "On Element Show Title Title Width Font From Left From Top Content Name 10 7 4 4…" at bounding box center [458, 285] width 527 height 163
click at [660, 127] on flourish-label-viewer "GMO Distillate Vape 1g Net Weight: 1g Sativa-Leaning Chemotype: High THC, Low C…" at bounding box center [458, 82] width 528 height 147
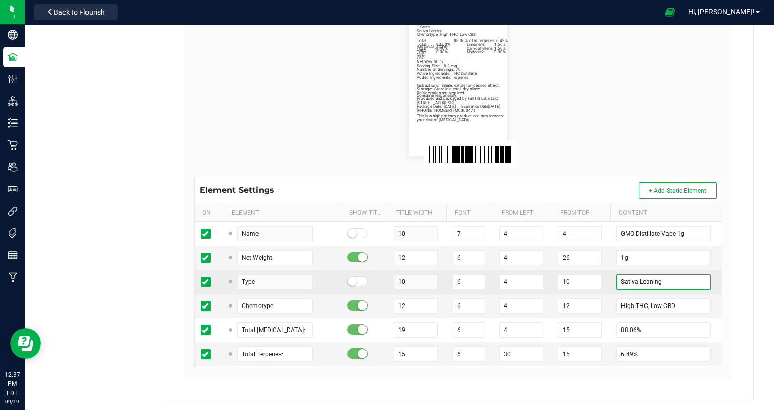
click at [629, 279] on input "Sativa-Leaning" at bounding box center [663, 281] width 94 height 15
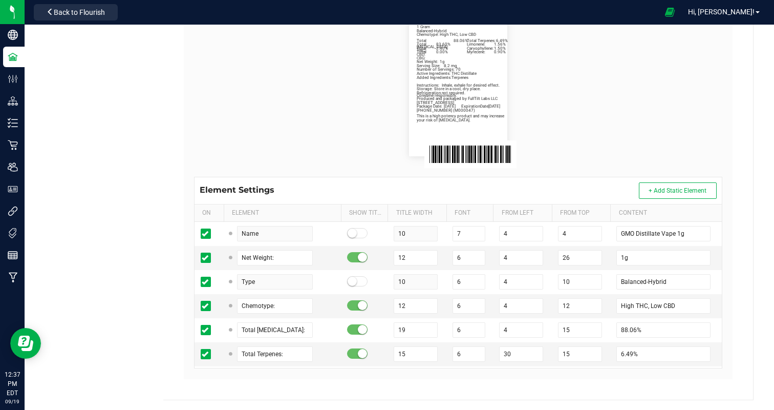
click at [661, 117] on flourish-label-viewer "GMO Distillate Vape 1g Net Weight: 1g Balanced-Hybrid Chemotype: High THC, Low …" at bounding box center [458, 82] width 528 height 147
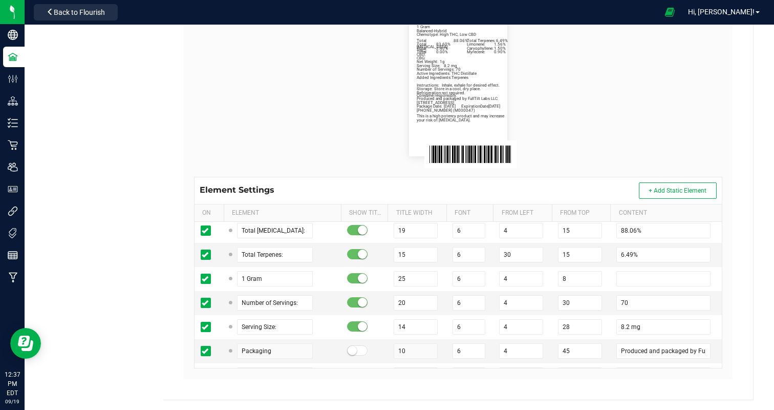
scroll to position [97, 0]
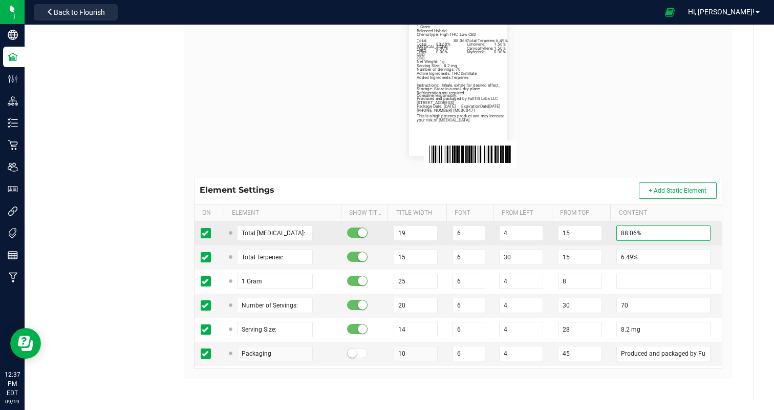
click at [626, 232] on input "88.06%" at bounding box center [663, 232] width 94 height 15
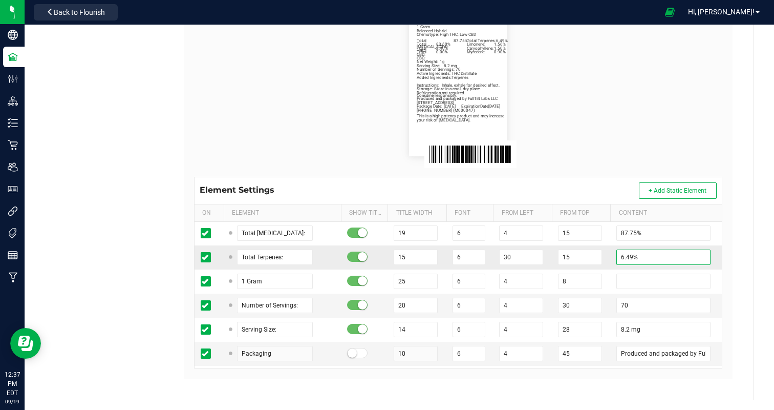
click at [619, 253] on input "6.49%" at bounding box center [663, 256] width 94 height 15
click at [650, 93] on flourish-label-viewer "GMO Distillate Vape 1g Net Weight: 1g Balanced-Hybrid Chemotype: High THC, Low …" at bounding box center [458, 82] width 528 height 147
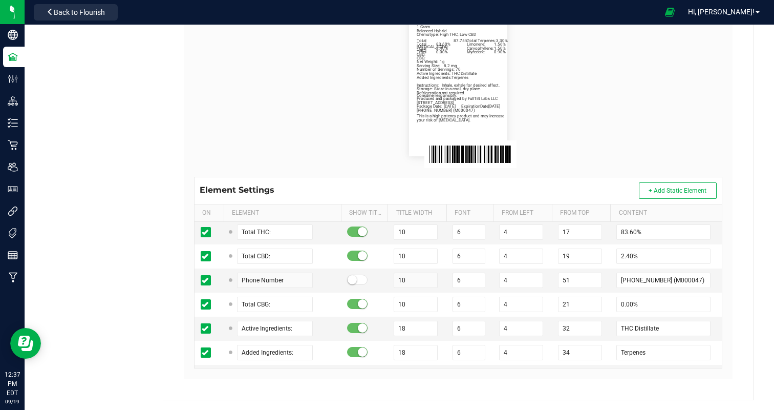
scroll to position [363, 0]
click at [637, 230] on input "83.60%" at bounding box center [663, 231] width 94 height 15
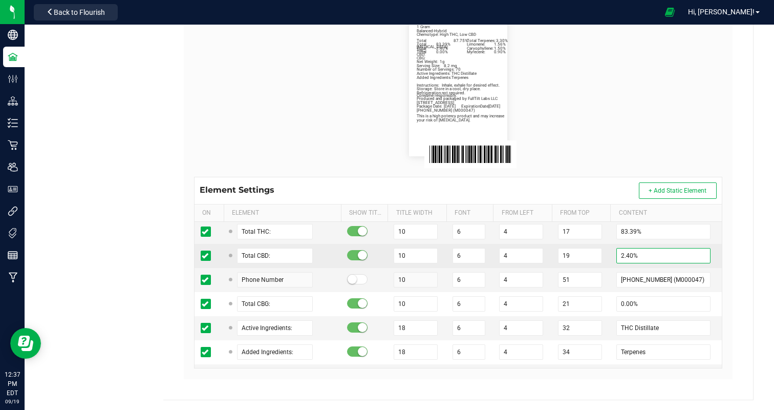
click at [623, 253] on input "2.40%" at bounding box center [663, 255] width 94 height 15
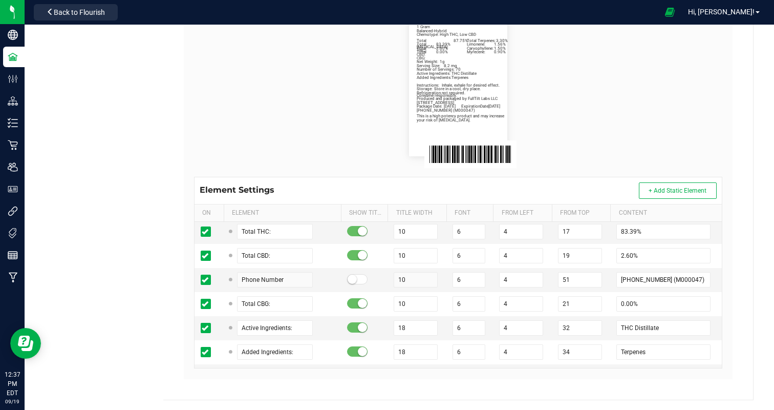
click at [680, 46] on flourish-label-viewer "GMO Distillate Vape 1g Net Weight: 1g Balanced-Hybrid Chemotype: High THC, Low …" at bounding box center [458, 82] width 528 height 147
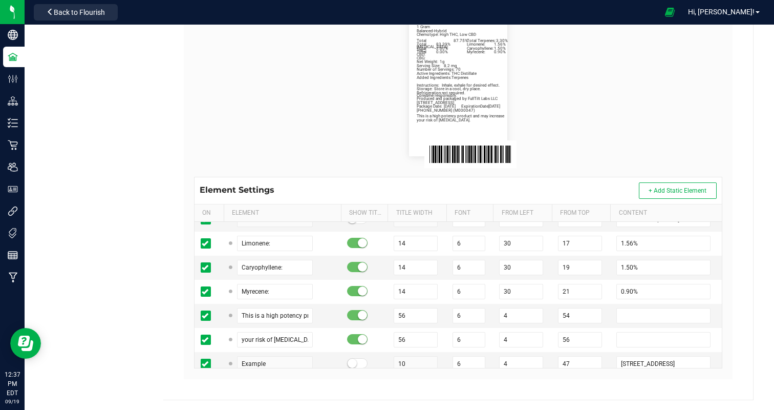
scroll to position [523, 0]
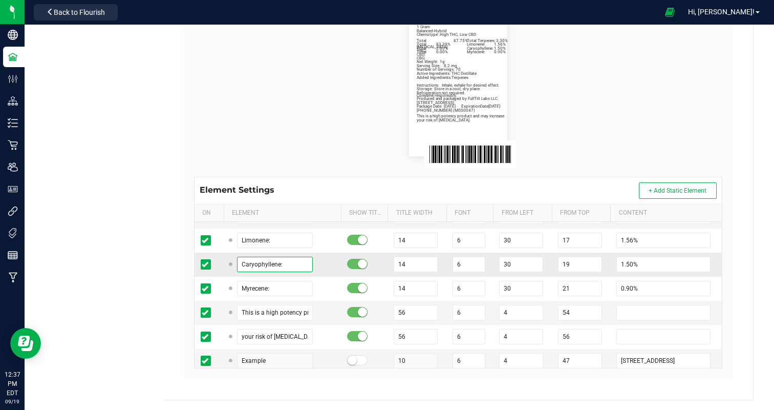
click at [241, 260] on input "Caryophyllene:" at bounding box center [275, 263] width 76 height 15
click at [250, 264] on input "Caryophyllene:" at bounding box center [275, 263] width 76 height 15
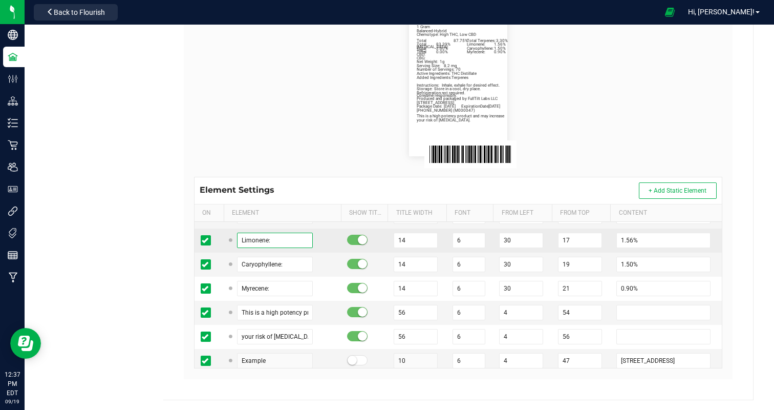
click at [239, 236] on input "Limonene:" at bounding box center [275, 239] width 76 height 15
paste input "Caryophyll"
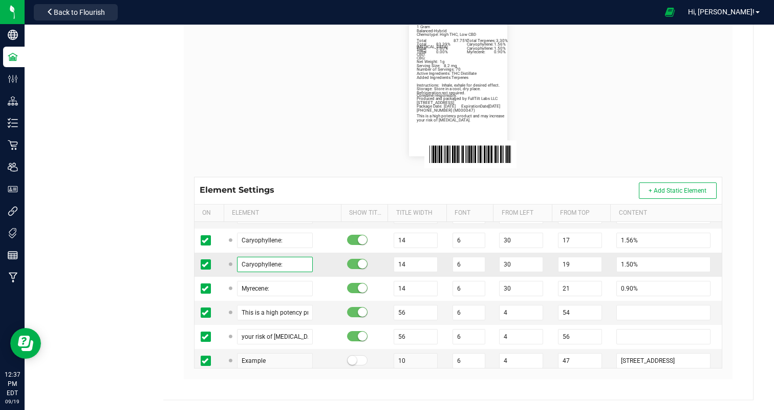
click at [255, 263] on input "Caryophyllene:" at bounding box center [275, 263] width 76 height 15
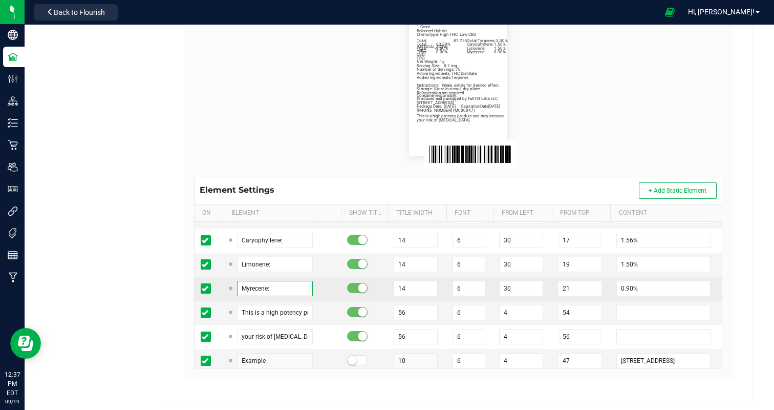
click at [244, 288] on input "Myrecene:" at bounding box center [275, 288] width 76 height 15
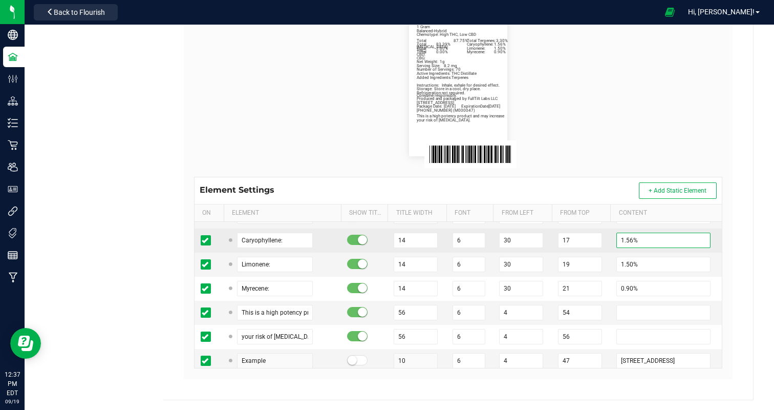
click at [622, 238] on input "1.56%" at bounding box center [663, 239] width 94 height 15
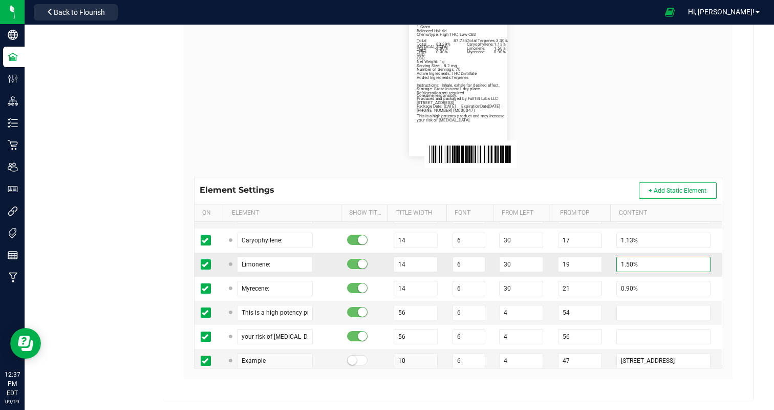
click at [618, 260] on input "1.50%" at bounding box center [663, 263] width 94 height 15
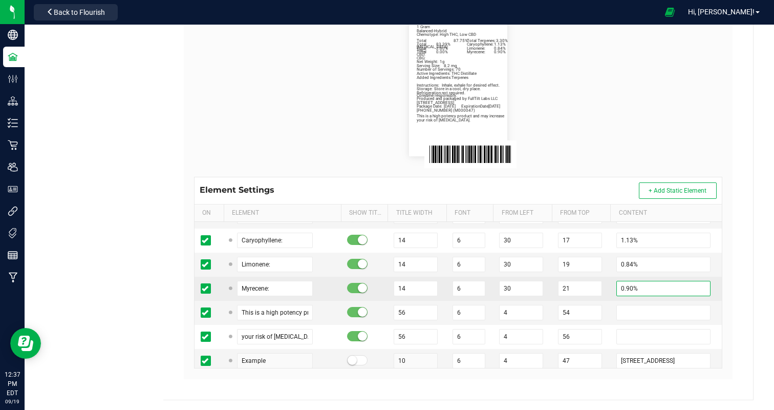
click at [624, 286] on input "0.90%" at bounding box center [663, 288] width 94 height 15
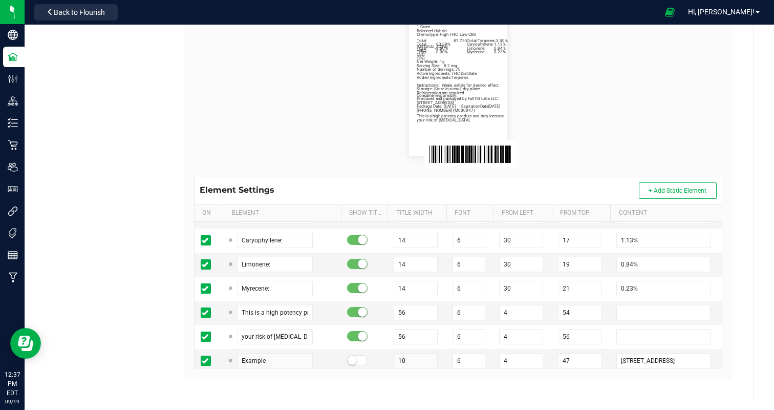
click at [655, 13] on div at bounding box center [390, 12] width 536 height 20
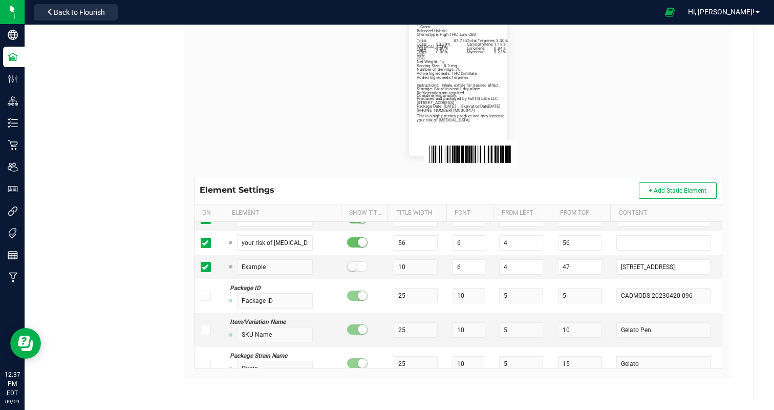
scroll to position [0, 0]
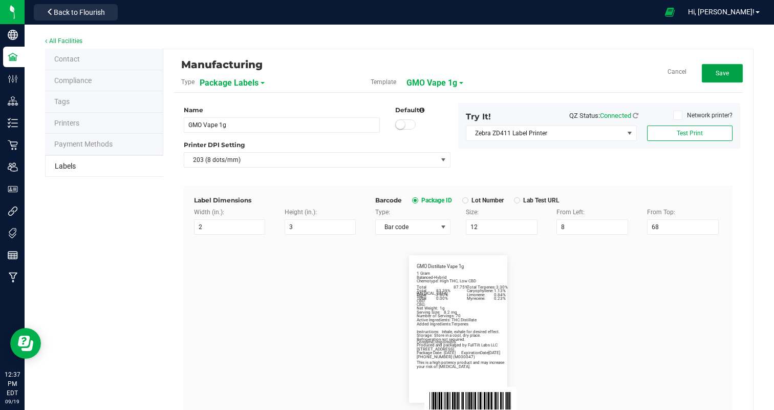
click at [722, 76] on span "Save" at bounding box center [722, 73] width 13 height 7
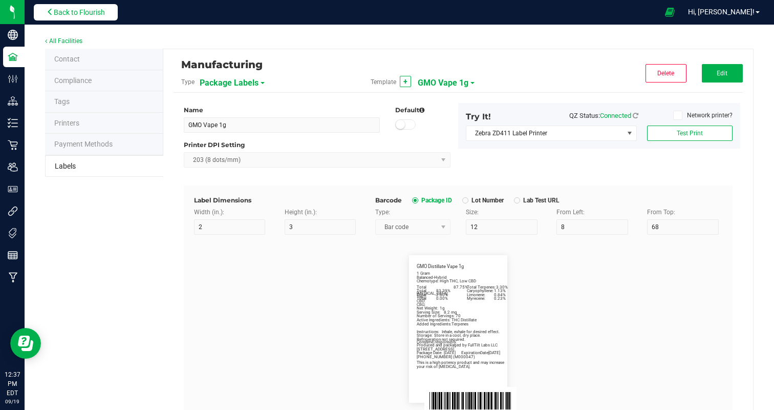
click at [64, 14] on span "Back to Flourish" at bounding box center [79, 12] width 51 height 8
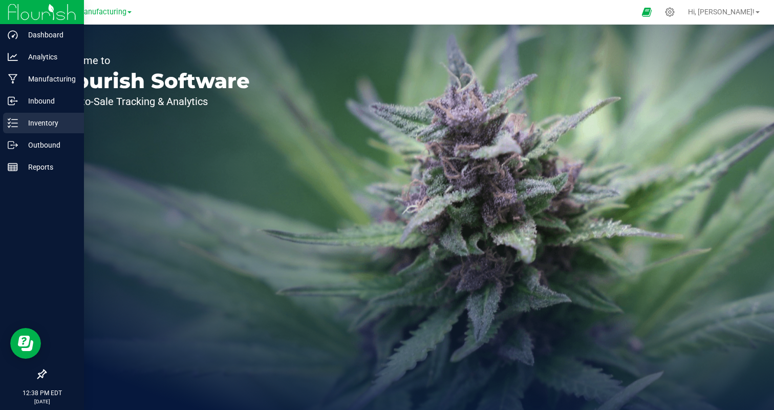
click at [28, 119] on p "Inventory" at bounding box center [48, 123] width 61 height 12
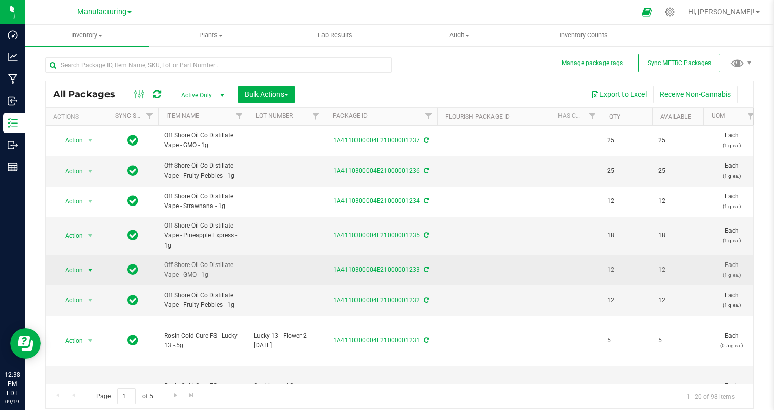
click at [76, 273] on span "Action" at bounding box center [70, 270] width 28 height 14
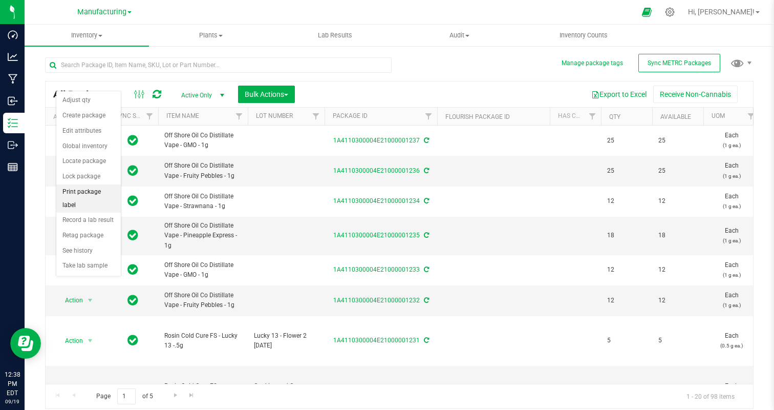
click at [84, 184] on li "Print package label" at bounding box center [88, 198] width 65 height 28
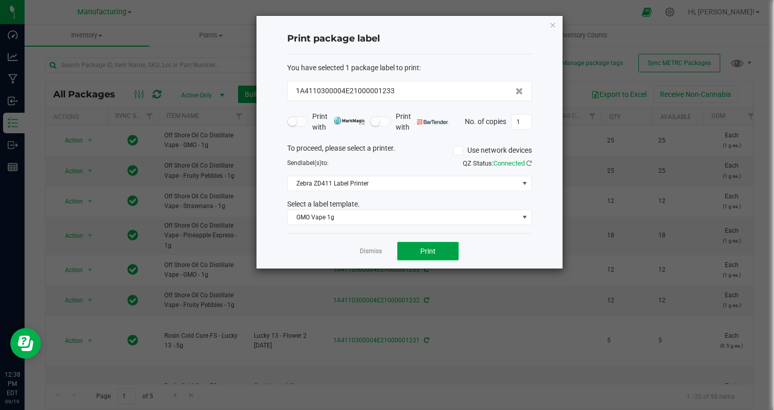
click at [416, 255] on button "Print" at bounding box center [427, 251] width 61 height 18
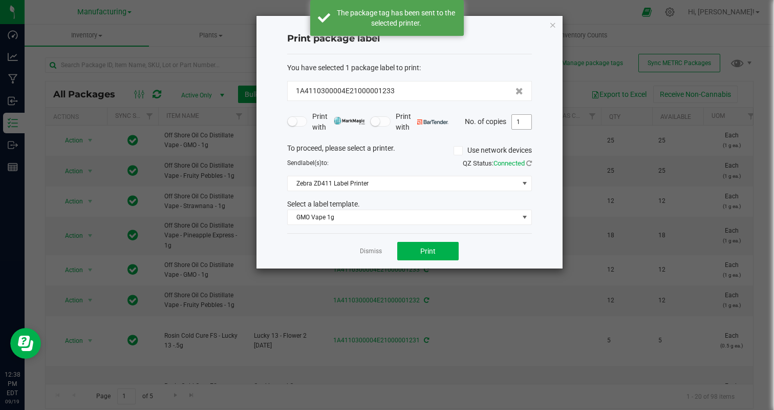
click at [528, 121] on input "1" at bounding box center [521, 122] width 19 height 14
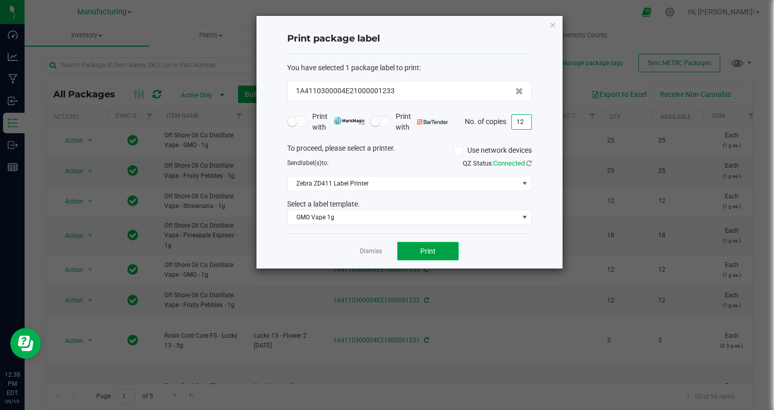
click at [455, 250] on button "Print" at bounding box center [427, 251] width 61 height 18
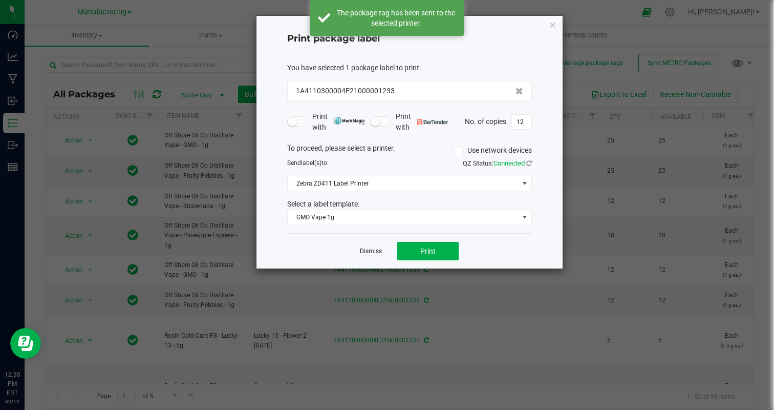
click at [372, 253] on link "Dismiss" at bounding box center [371, 251] width 22 height 9
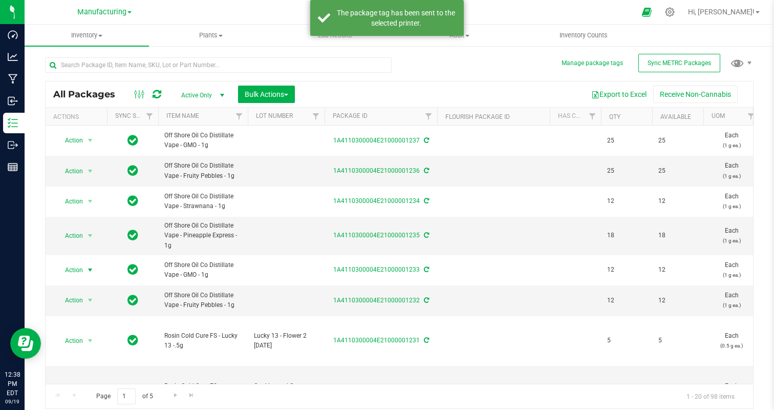
click at [372, 253] on td "1A4110300004E21000001235" at bounding box center [381, 236] width 113 height 38
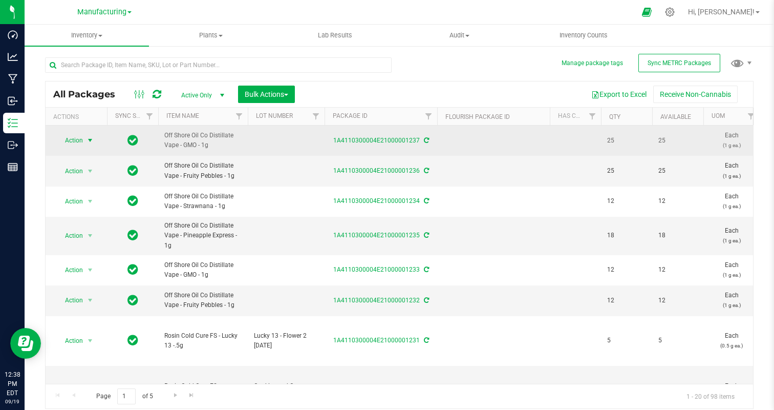
click at [82, 142] on span "Action" at bounding box center [70, 140] width 28 height 14
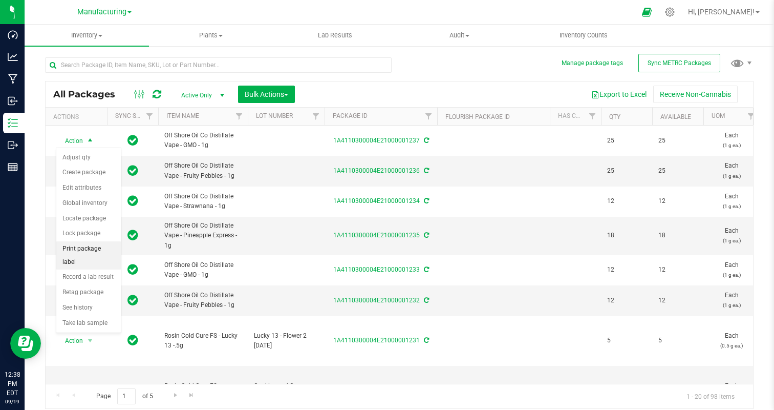
click at [97, 243] on li "Print package label" at bounding box center [88, 255] width 65 height 28
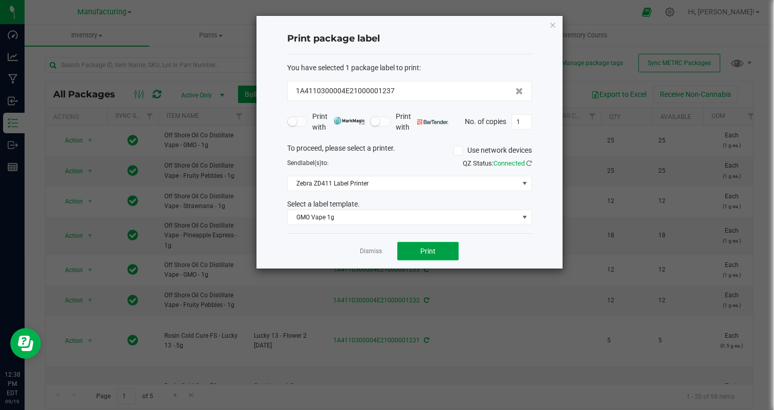
click at [441, 253] on button "Print" at bounding box center [427, 251] width 61 height 18
click at [522, 117] on input "1" at bounding box center [521, 122] width 19 height 14
click at [501, 241] on div "Dismiss Print" at bounding box center [409, 250] width 245 height 35
click at [419, 251] on button "Print" at bounding box center [427, 251] width 61 height 18
click at [370, 253] on link "Dismiss" at bounding box center [371, 251] width 22 height 9
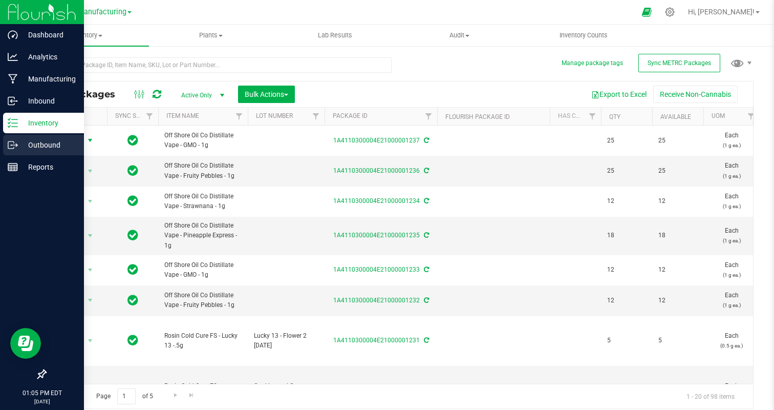
click at [31, 142] on p "Outbound" at bounding box center [48, 145] width 61 height 12
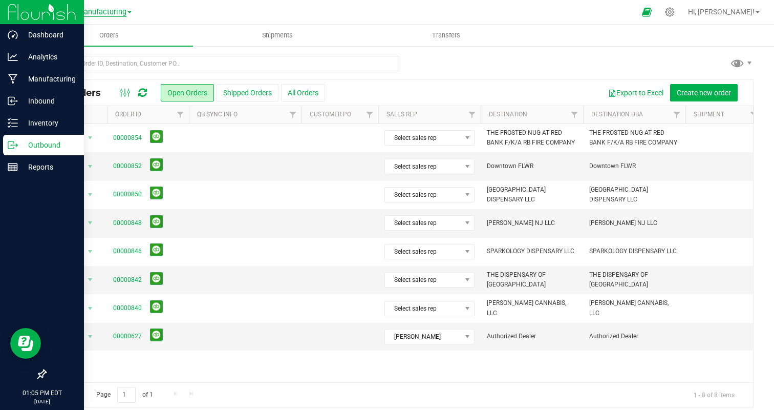
click at [109, 10] on span "Manufacturing" at bounding box center [101, 12] width 49 height 9
click at [70, 36] on link "Cultivation" at bounding box center [104, 36] width 149 height 14
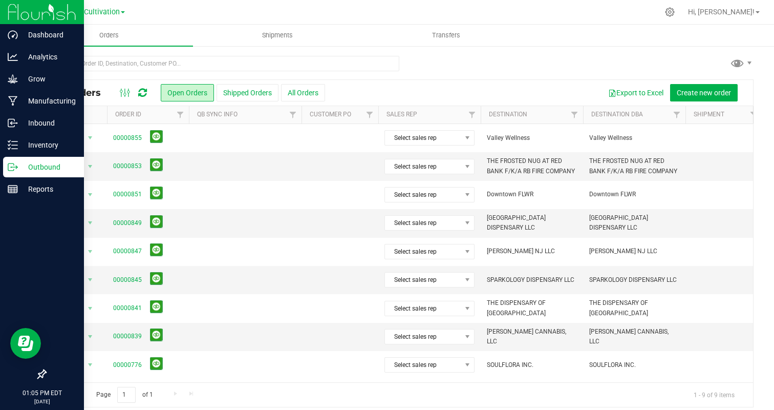
click at [236, 91] on button "Shipped Orders" at bounding box center [248, 92] width 62 height 17
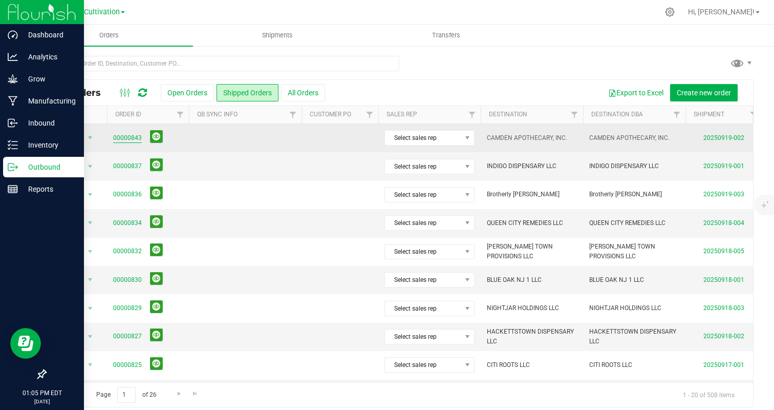
click at [124, 138] on link "00000843" at bounding box center [127, 138] width 29 height 10
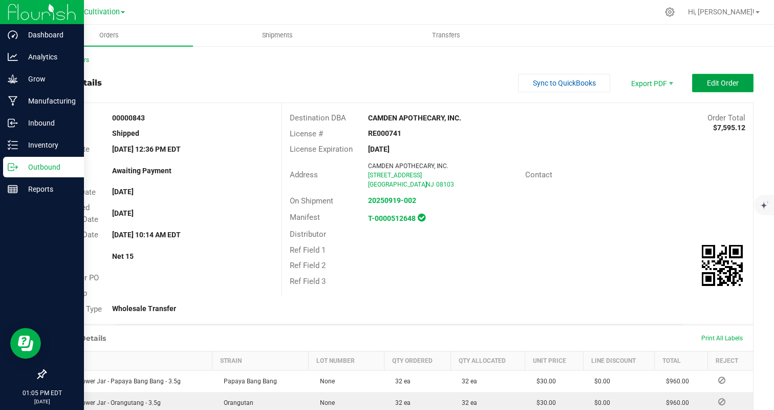
click at [726, 83] on span "Edit Order" at bounding box center [723, 83] width 32 height 8
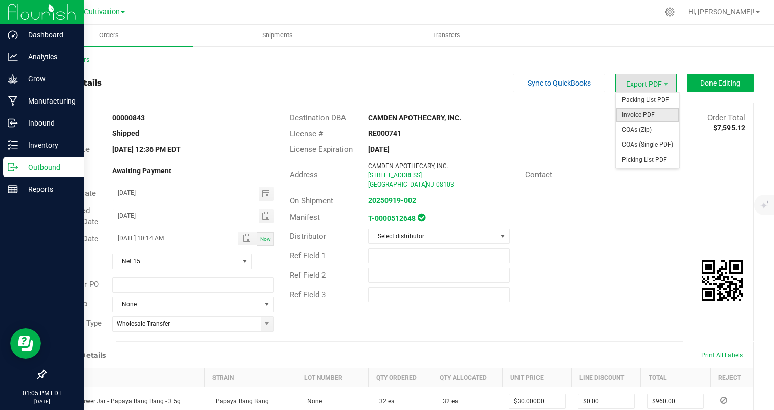
click at [635, 110] on span "Invoice PDF" at bounding box center [647, 115] width 63 height 15
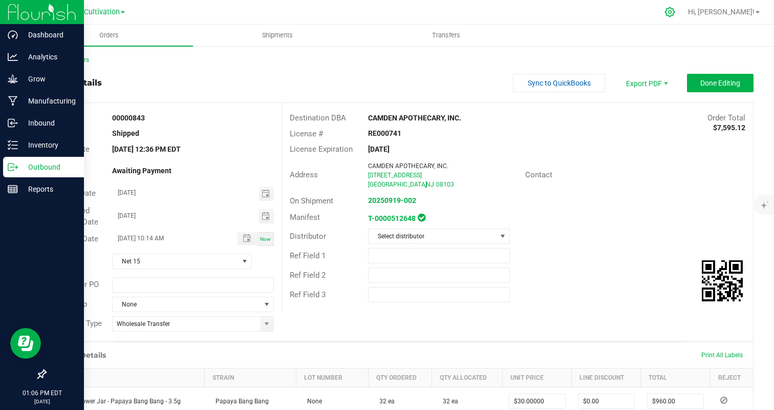
click at [675, 8] on icon at bounding box center [670, 12] width 10 height 10
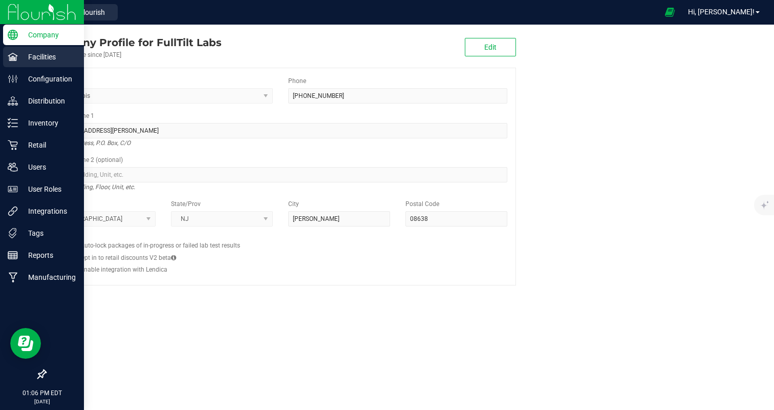
click at [2, 64] on link "Facilities" at bounding box center [42, 58] width 84 height 22
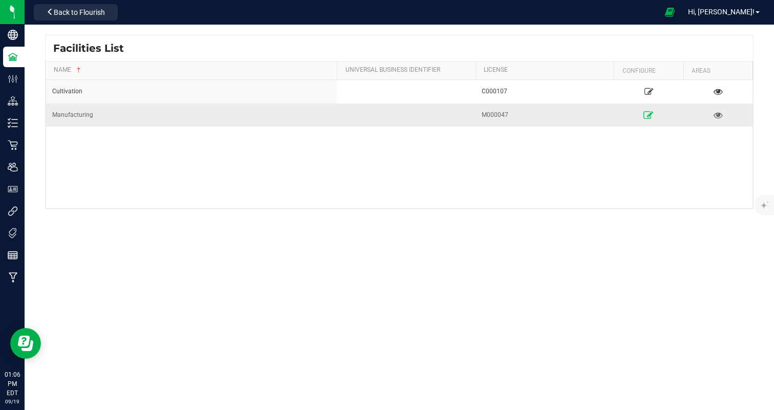
click at [644, 112] on icon at bounding box center [649, 114] width 10 height 7
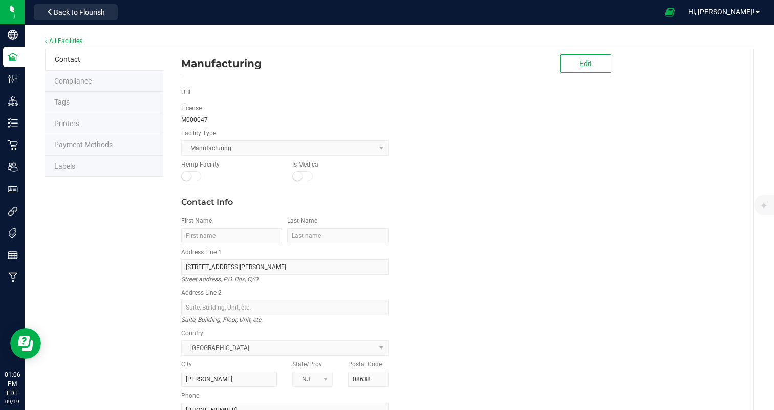
click at [105, 160] on li "Labels" at bounding box center [104, 167] width 118 height 22
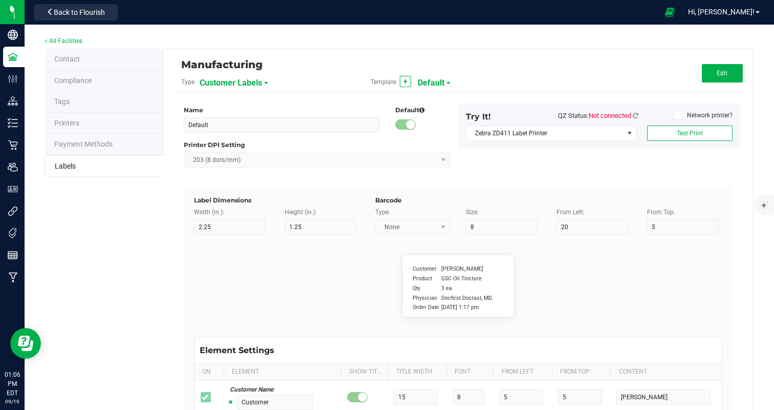
click at [235, 83] on span "Customer Labels" at bounding box center [231, 82] width 62 height 17
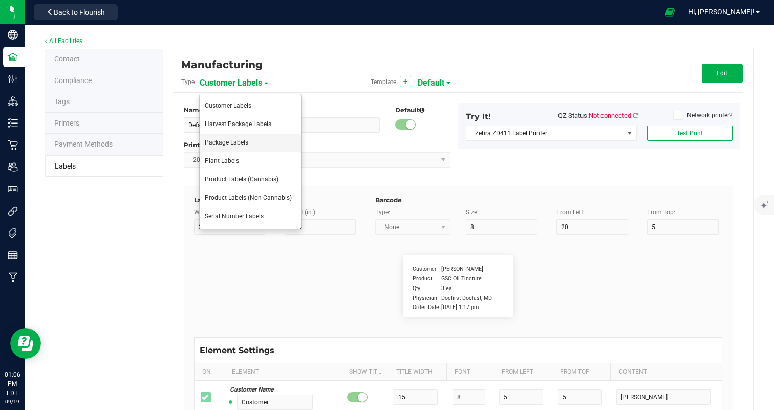
click at [244, 140] on span "Package Labels" at bounding box center [227, 142] width 44 height 7
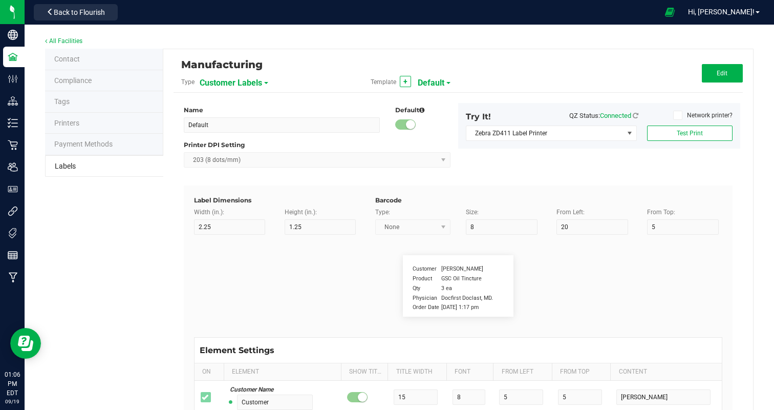
click at [233, 83] on span "Customer Labels" at bounding box center [231, 82] width 62 height 17
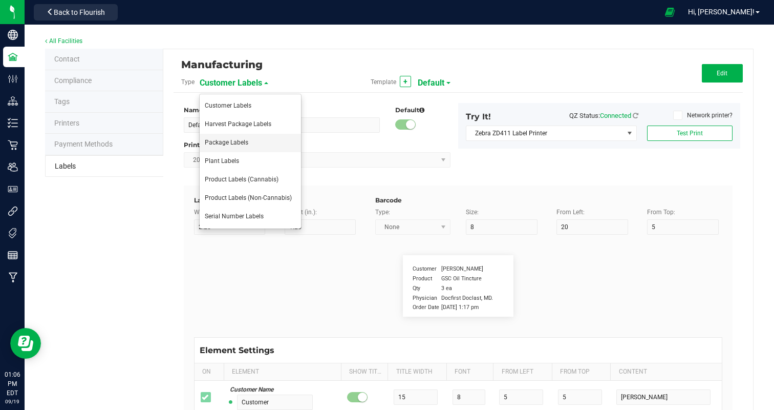
click at [240, 139] on span "Package Labels" at bounding box center [227, 142] width 44 height 7
type input "100mg Pink Lemonade Rosin Gummy"
type input "2"
type input "3"
type input "12"
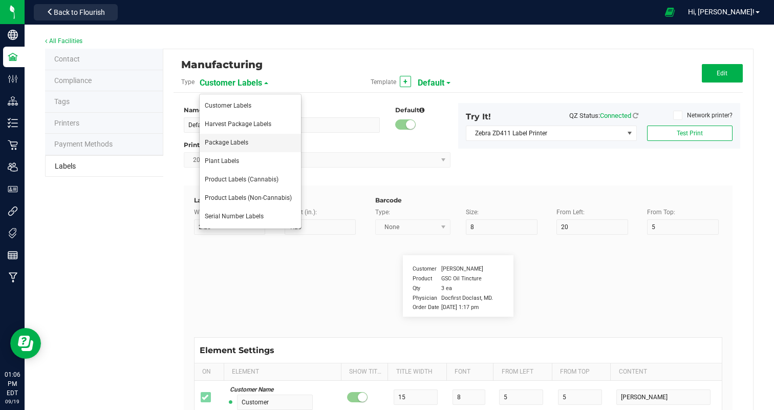
type input "7"
type input "62"
type input "Name"
type input "10"
type input "7"
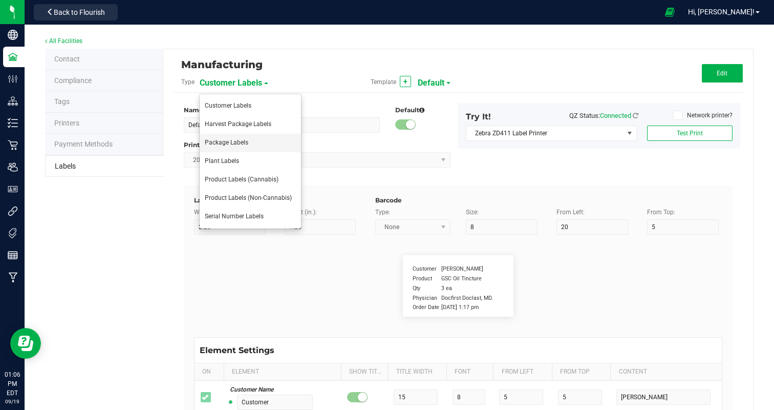
type input "4"
type input "100mg Hash Rosin Gummy - Pink Lemonade"
type input "Net Weight:"
type input "12"
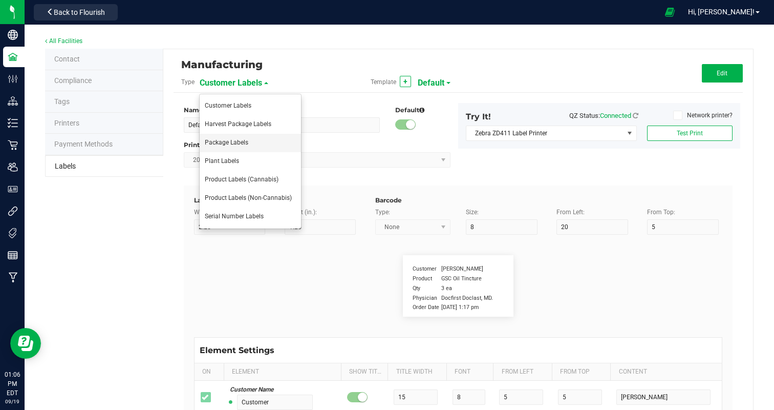
type input "6"
type input "4"
type input "19"
type input "100mg"
type input "Type"
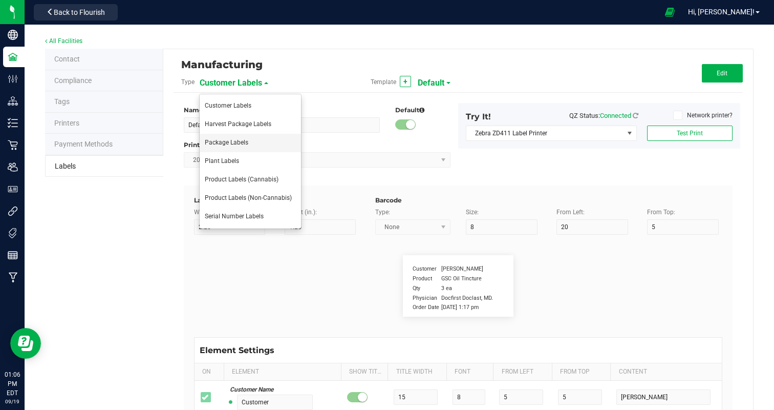
type input "10"
type input "6"
type input "4"
type input "10"
type input "Hash Rosin Edible"
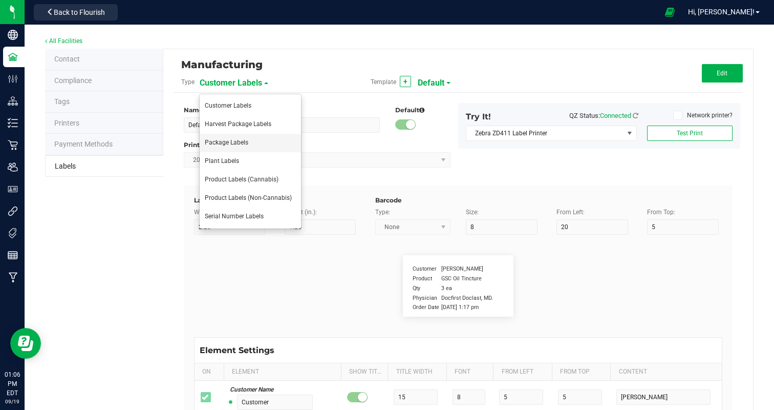
type input "Chemotype:"
type input "12"
type input "6"
type input "4"
type input "12"
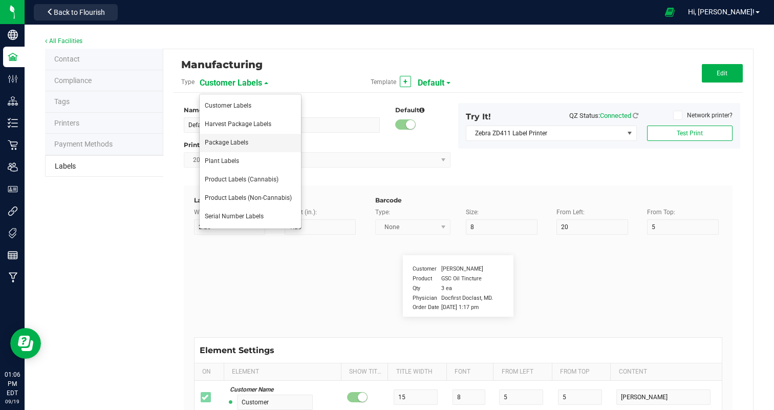
type input "High THC, Low CBD"
type input "Total [MEDICAL_DATA]"
type input "19"
type input "6"
type input "4"
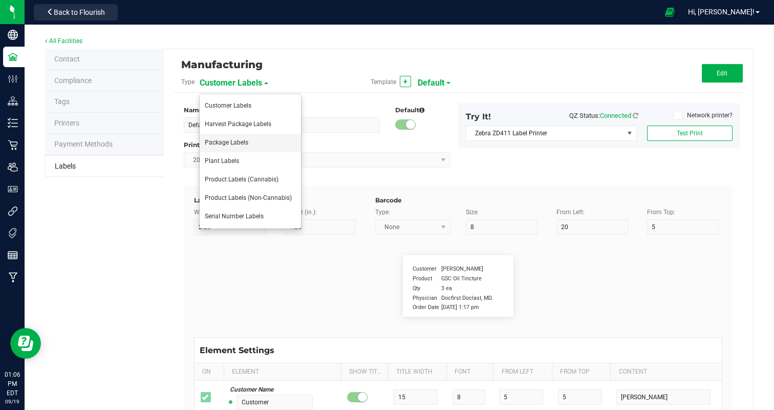
type input "15"
type input "10.62%"
type input "Total THC:"
type input "10"
type input "6"
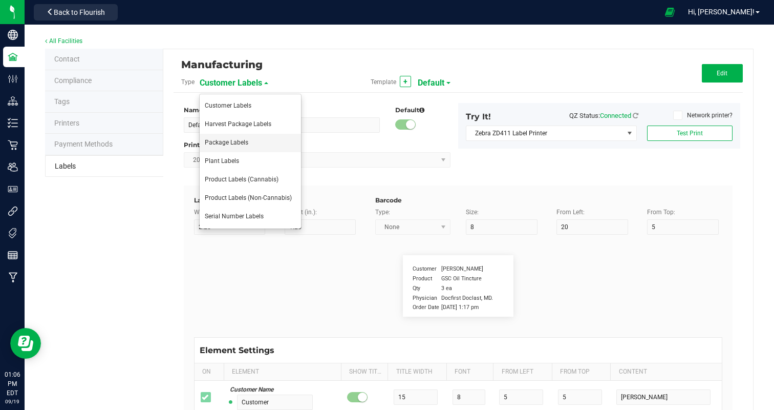
type input "30"
type input "15"
type input "9.75%"
type input "Total CBD:"
type input "10"
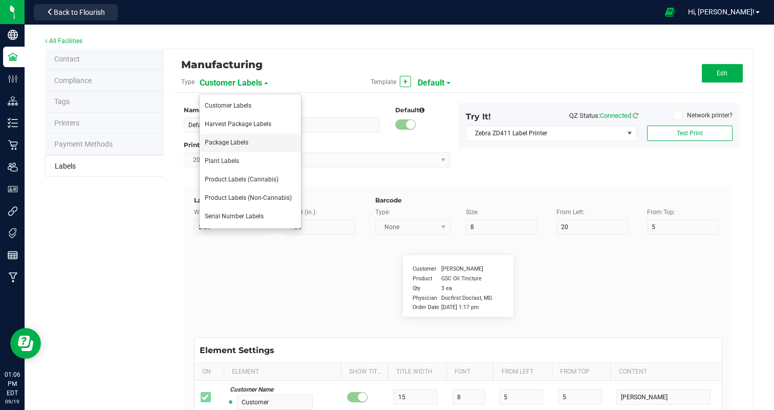
type input "6"
type input "30"
type input "17"
type input "0.05%"
type input "Total CBG:"
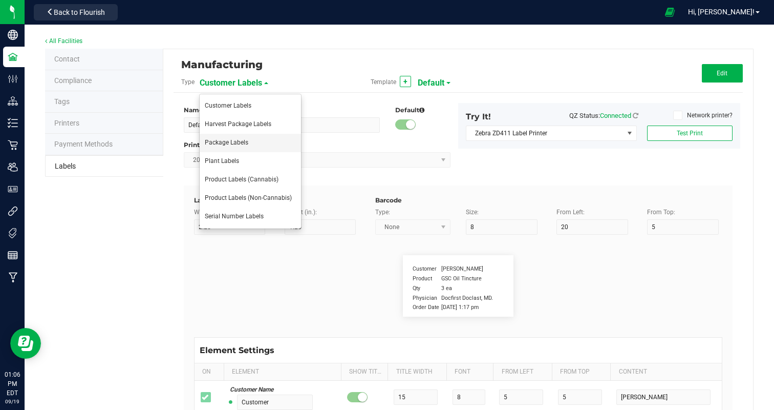
type input "10"
type input "6"
type input "4"
type input "17"
type input "0.32%"
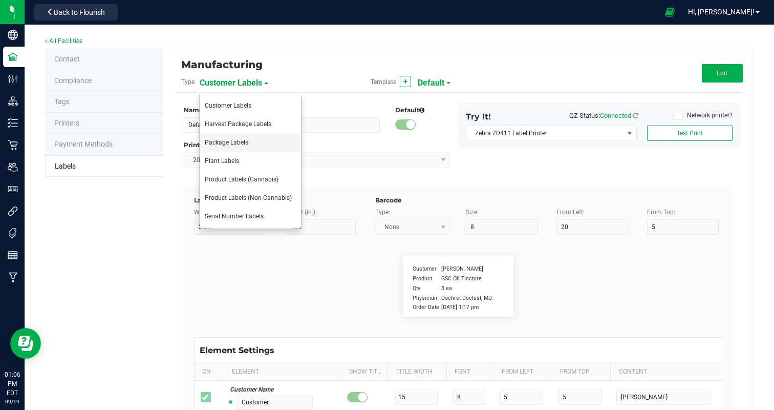
type input "Package Date"
type input "14"
type input "6"
type input "4"
type input "52"
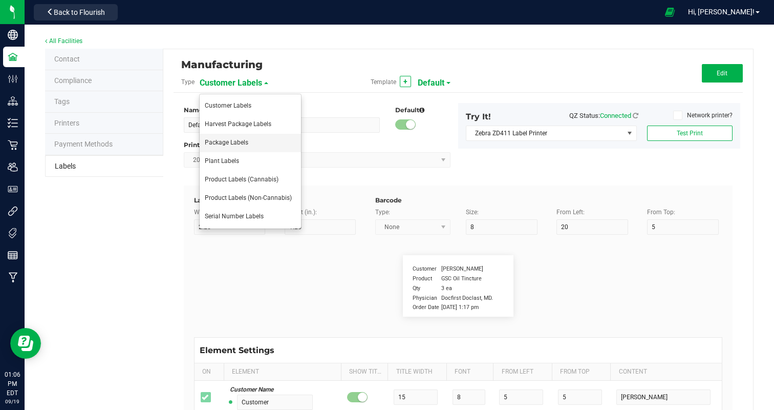
type input "[DATE]"
type input "Use By Date:"
type input "13"
type input "6"
type input "28"
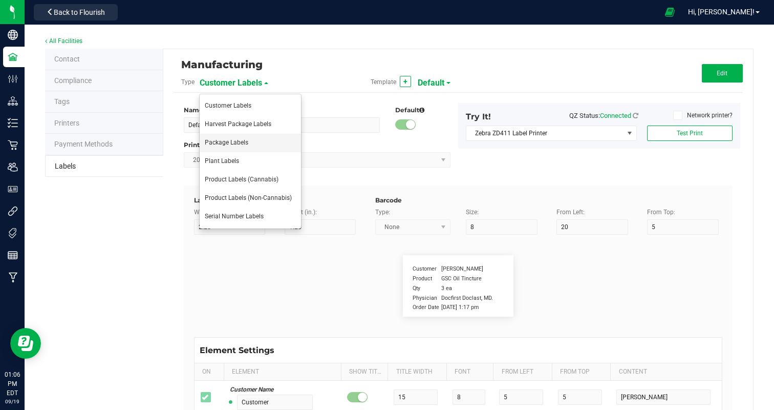
type input "52"
type input "[DATE]"
type input "Phone Number:"
type input "10"
type input "6"
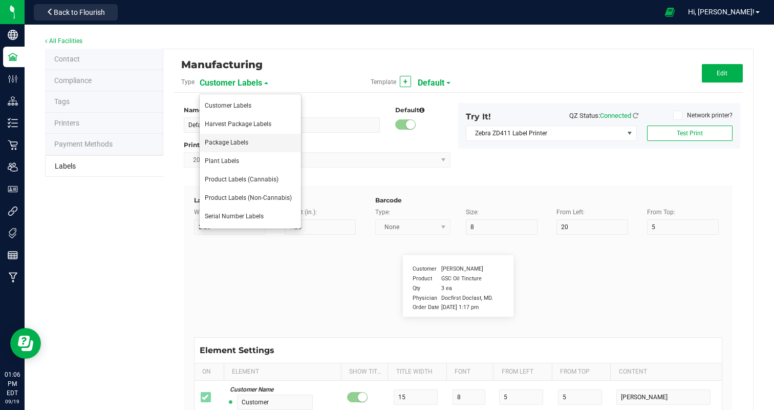
type input "4"
type input "50"
type input "[PHONE_NUMBER] License Number M000047"
type input "100 Milligrams"
type input "6"
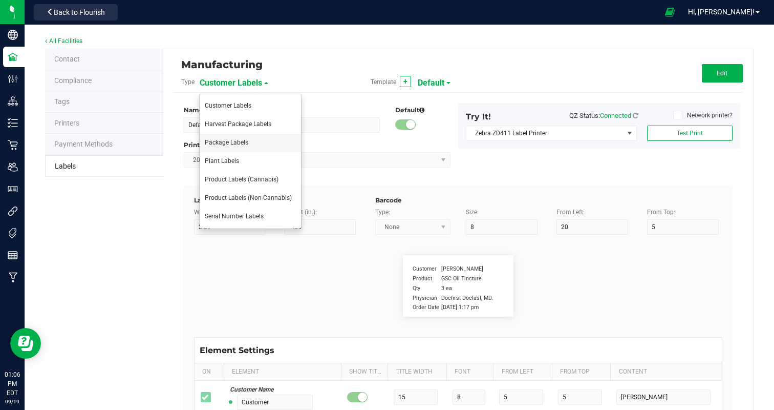
type input "4"
type input "8"
type input "Black Cherry Punch Hash Rosin"
type input "Number of Serving:"
type input "20"
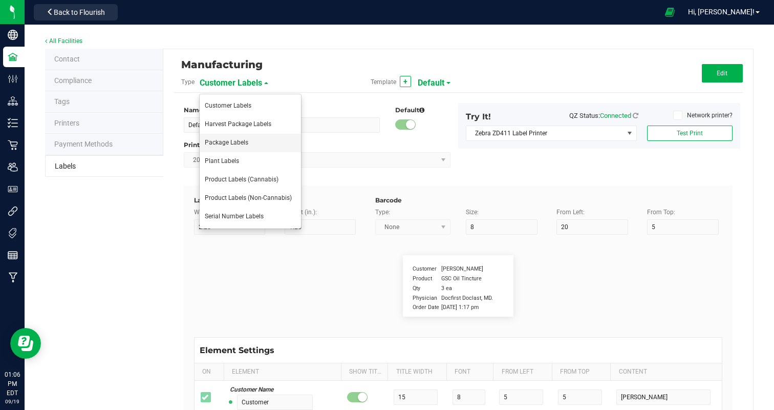
type input "6"
type input "4"
type input "21"
type input "10"
type input "Packaging"
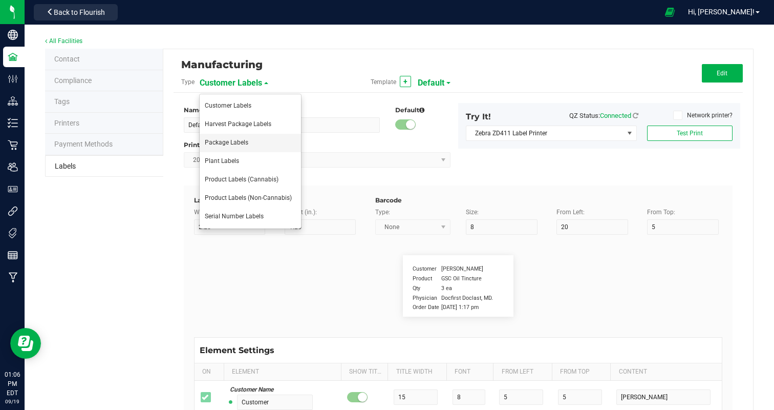
type input "10"
type input "6"
type input "4"
type input "48"
type input "Produced and Packaged By FullTilt Labs LLC"
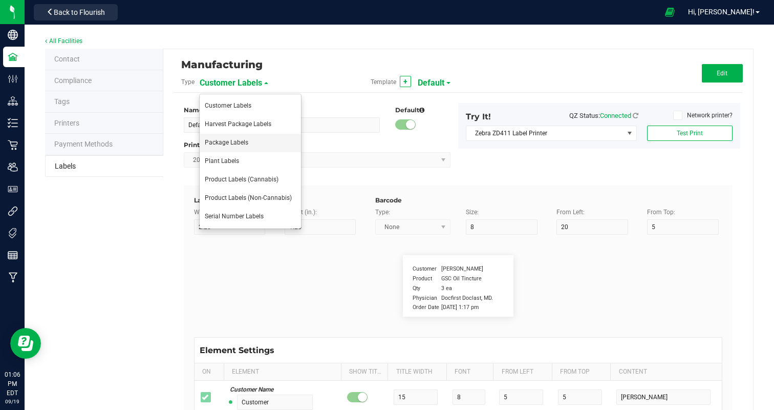
type input "Storage:"
type input "9"
type input "6"
type input "4"
type input "41"
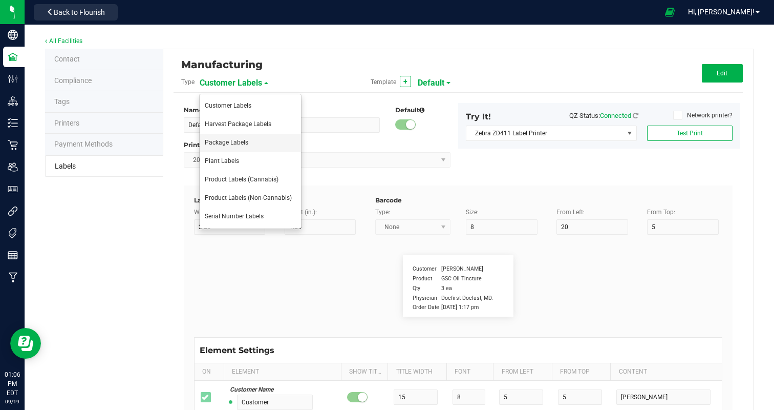
type input "Store in a cool, dry place."
type input "Instructions:"
type input "13"
type input "6"
type input "4"
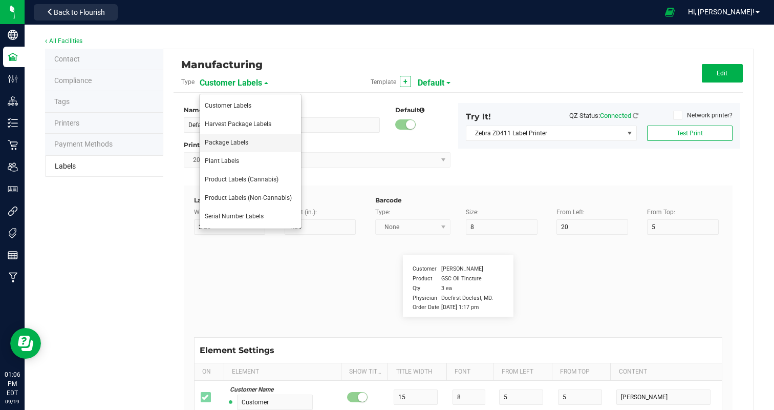
type input "39"
type input "Ingest orally"
type input "Instructions cont."
type input "18"
type input "6"
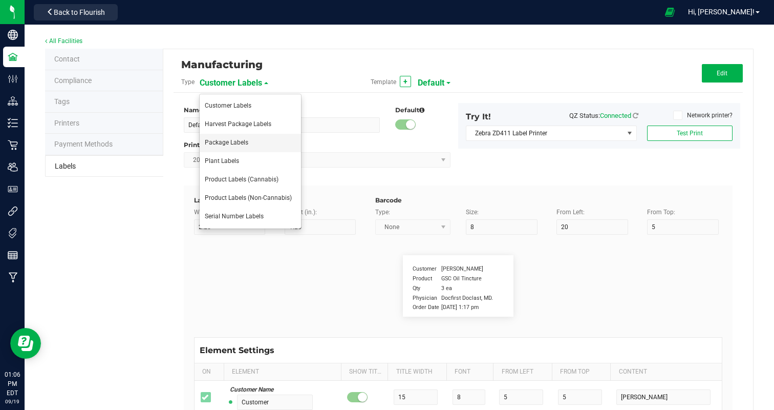
type input "4"
type input "43"
type input "Refrigeration not required."
type input "Active Ingredients:"
type input "18"
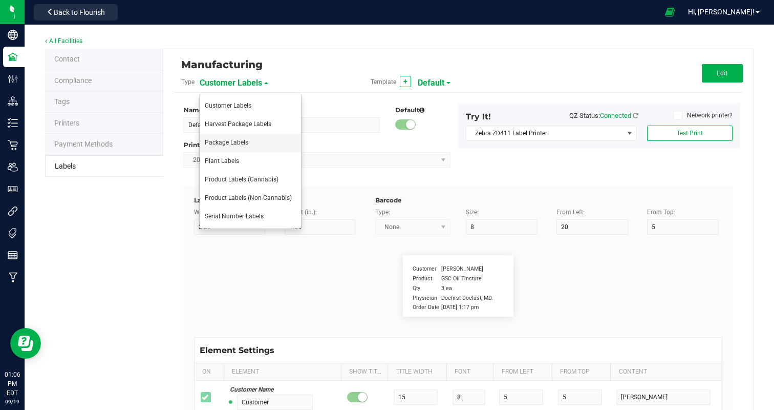
type input "6"
type input "4"
type input "23"
type input "Cannabis Hash Rosin"
type input "Active Ingregients cont:L"
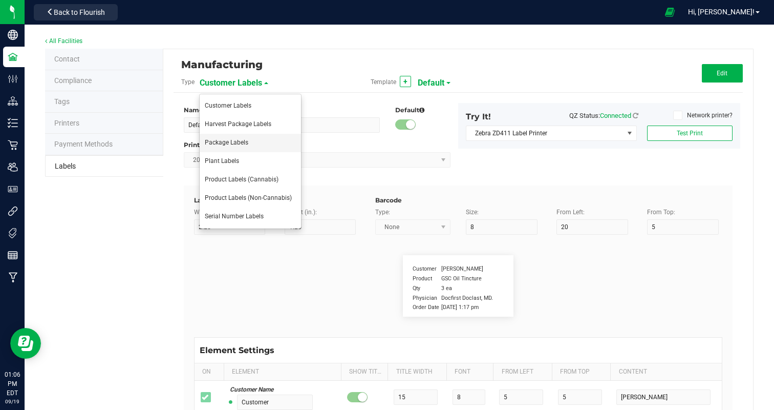
type input "10"
type input "6"
type input "4"
type input "25"
type input "Cane Sugar, Glucose (Corn), Water, Gelatin"
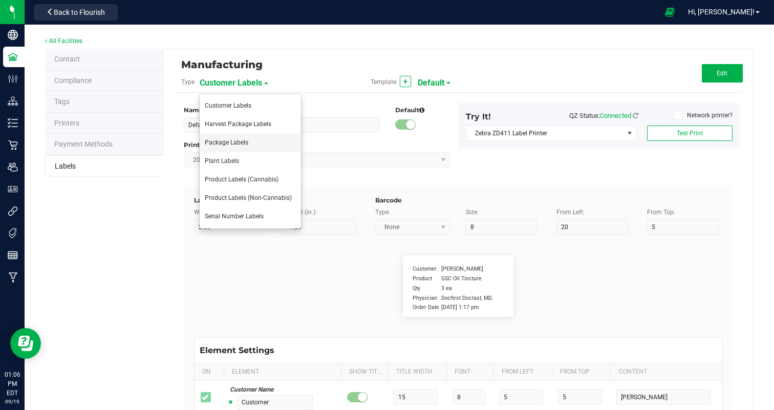
type input "Active Ingredients pt3"
type input "10"
type input "6"
type input "4"
type input "27"
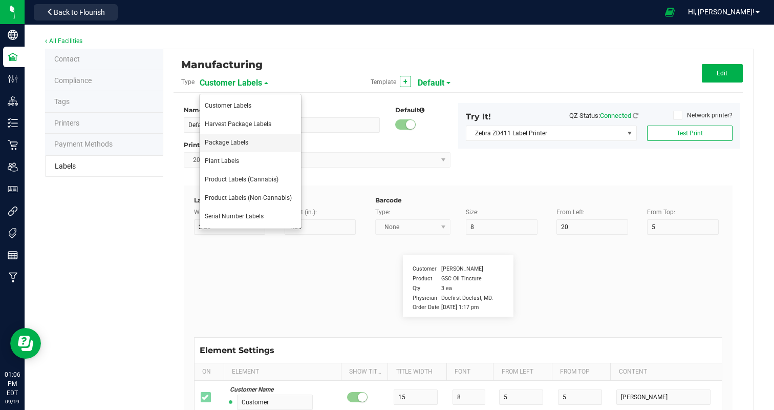
type input "Less than 2% of: [MEDICAL_DATA], Natural Flavor"
type input "Active Ingredients pt 4"
type input "10"
type input "6"
type input "4"
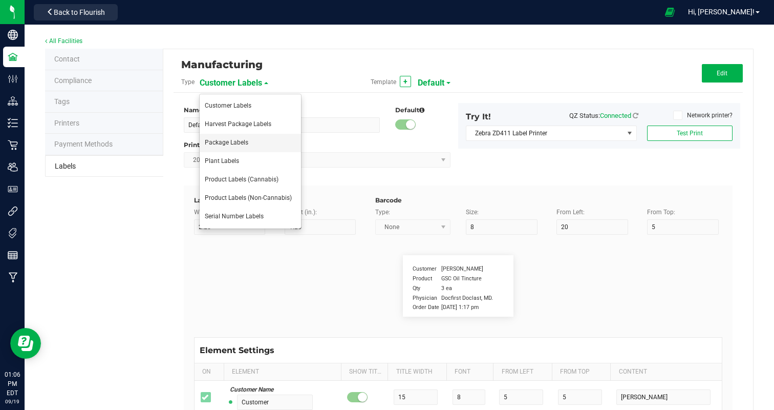
type input "29"
type input "Natural Flavor, Color (Spirulina, Turmeric)"
type input "Active Ingredients pt 5"
type input "10"
type input "6"
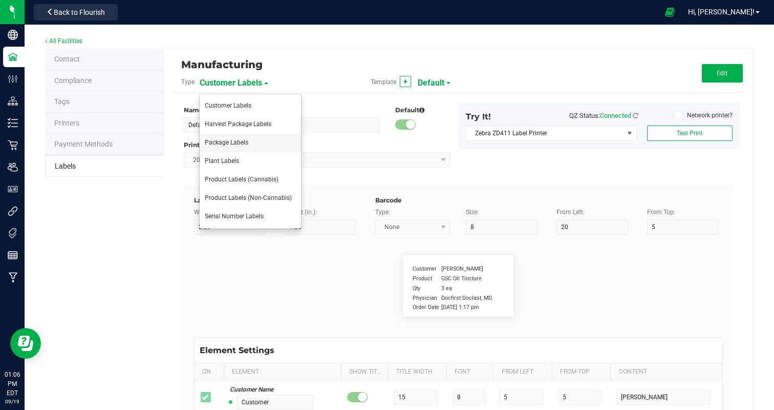
type input "4"
type input "31"
type input "CONTAINS: COCONUT"
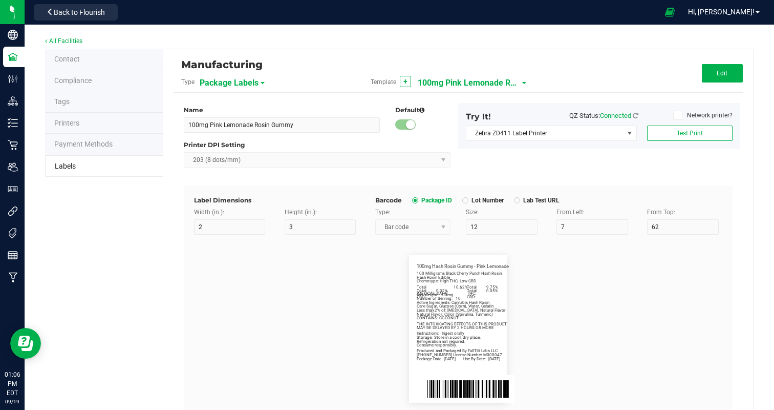
click at [479, 83] on span "100mg Pink Lemonade Rosin Gummy" at bounding box center [469, 82] width 102 height 17
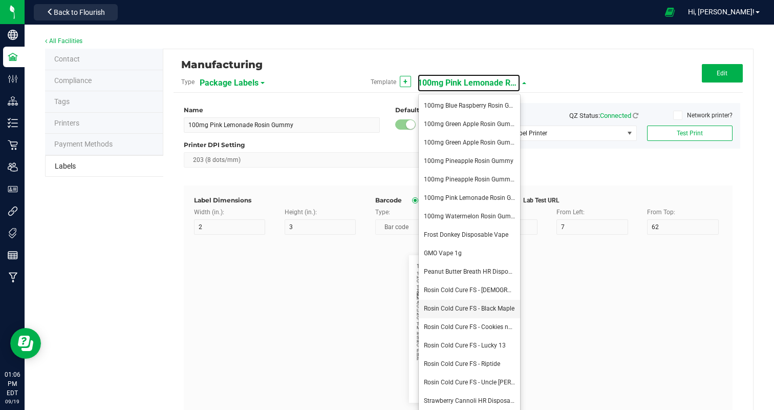
scroll to position [59, 0]
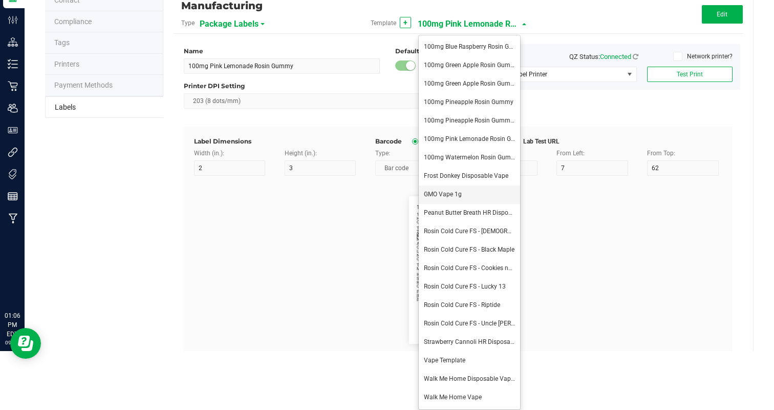
click at [469, 191] on li "GMO Vape 1g" at bounding box center [469, 194] width 101 height 18
type input "GMO Vape 1g"
type input "8"
type input "68"
type input "GMO Distillate Vape 1g"
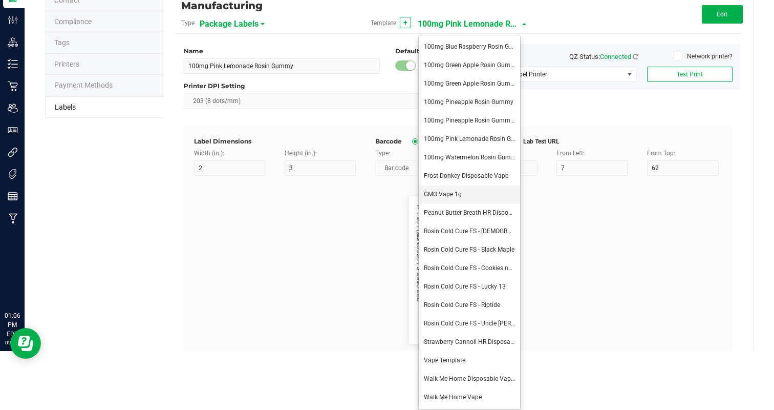
type input "26"
type input "1g"
type input "Balanced-Hybrid"
type input "Total Cannabinoids:"
type input "87.75%"
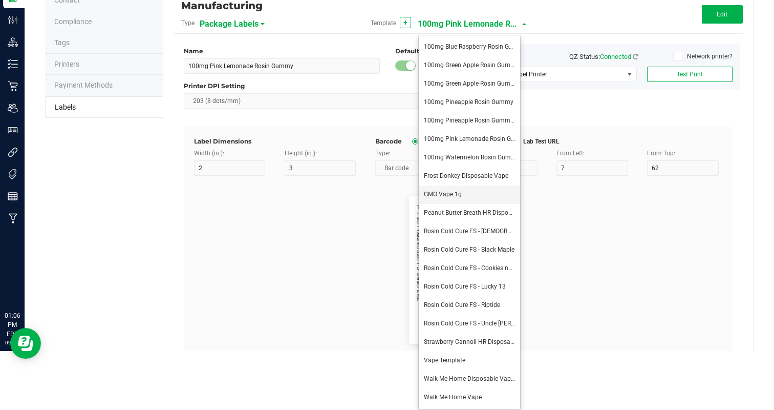
type input "Total Terpenes:"
type input "15"
type input "3.30%"
type input "1 Gram"
type input "25"
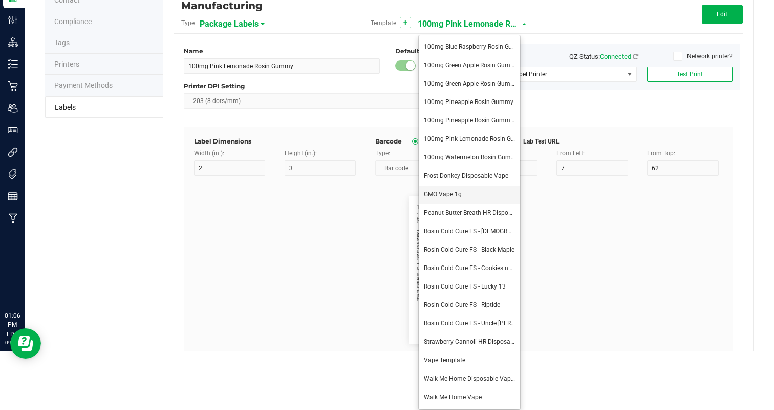
type input "4"
type input "8"
type input "Number of Servings:"
type input "20"
type input "30"
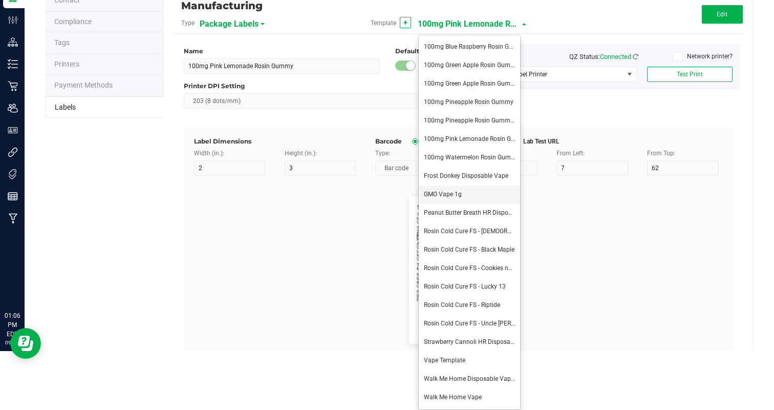
type input "70"
type input "Serving Size:"
type input "28"
type input "8.2 mg"
type input "Packaging"
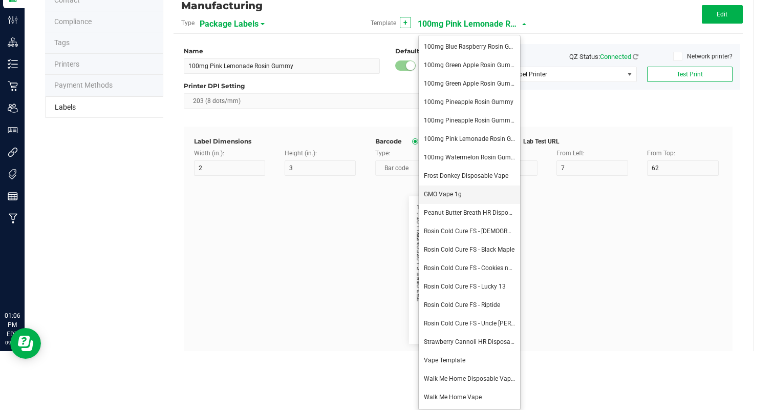
type input "10"
type input "4"
type input "45"
type input "Produced and packaged by FullTilt Labs LLC"
type input "Storage:"
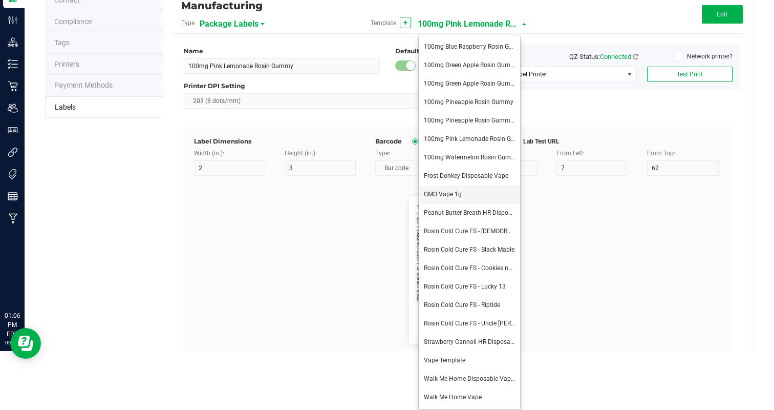
type input "9"
type input "40"
type input "Store in a cool, dry place."
type input "Instructions:"
type input "13"
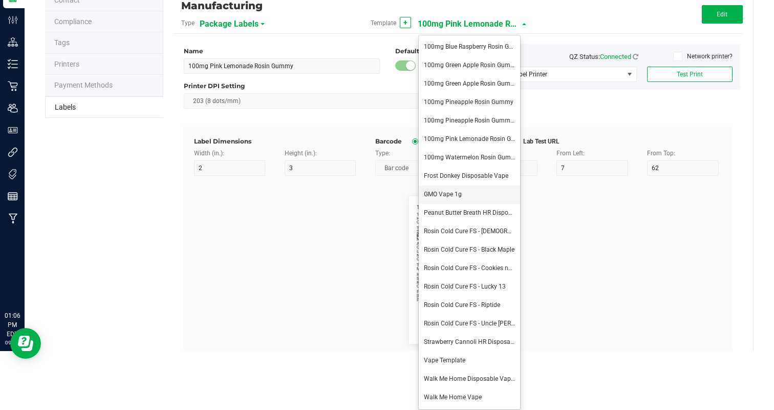
type input "38"
type input "Inhale, exhale for desired effect."
type input "Instructions Cont."
type input "10"
type input "42"
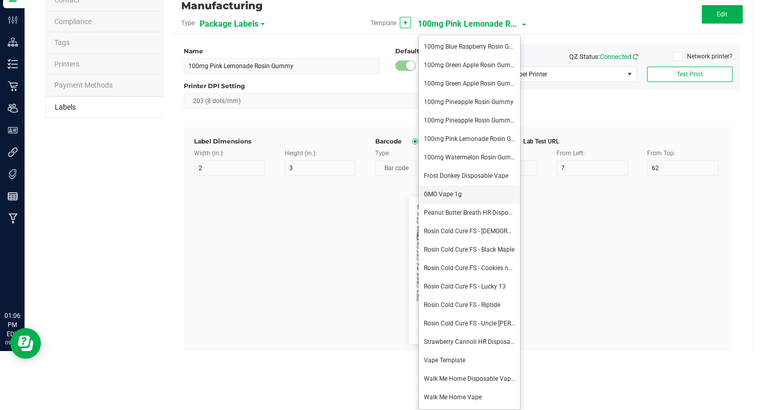
type input "Refrigeration not required."
type input "Package Date:"
type input "14"
type input "49"
type input "09/19/25"
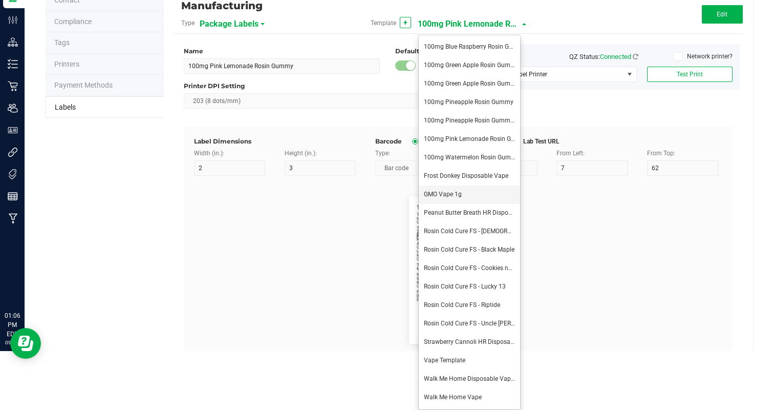
type input "ExpirationDate:"
type input "14"
type input "27"
type input "49"
type input "03/19/26"
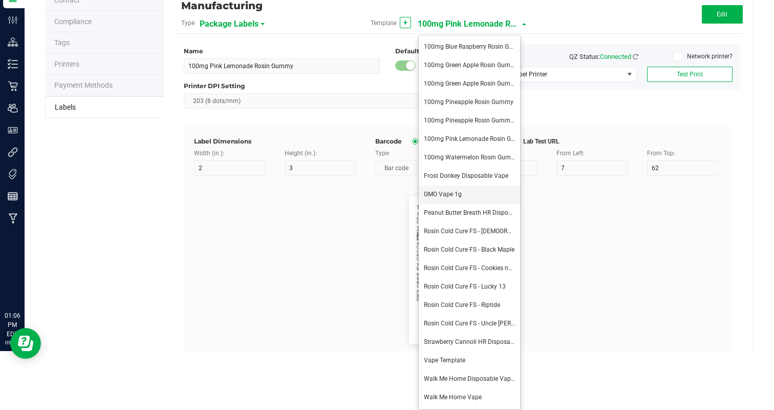
type input "Total THC:"
type input "10"
type input "17"
type input "83.39%"
type input "Total CBD:"
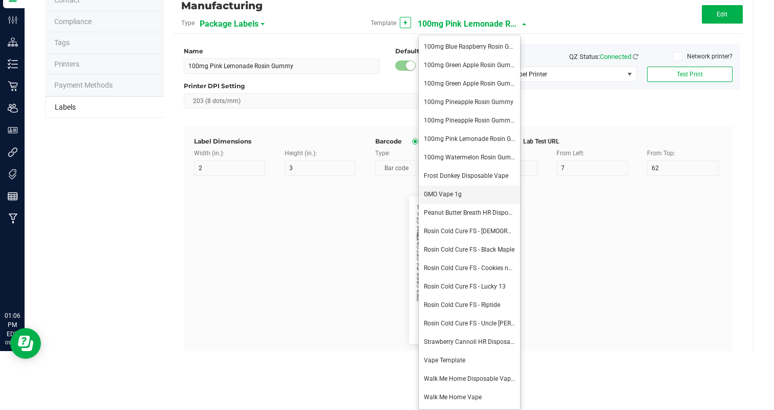
type input "10"
type input "19"
type input "2.60%"
type input "Phone Number"
type input "10"
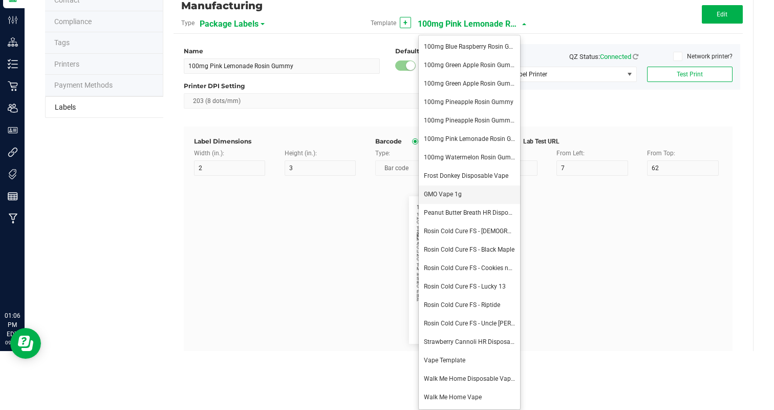
type input "51"
type input "(609) 895-6678 (M000047)"
type input "Total CBG:"
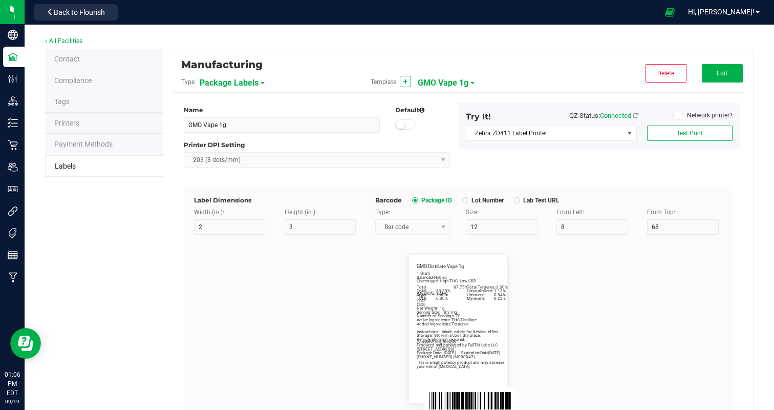
scroll to position [0, 0]
click at [729, 72] on button "Edit" at bounding box center [722, 73] width 41 height 18
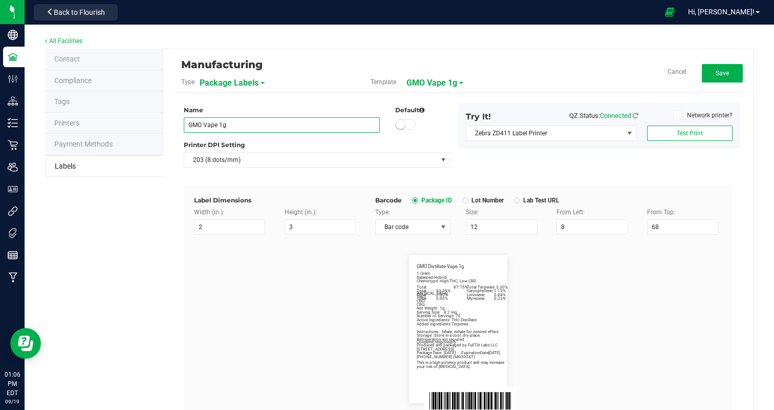
drag, startPoint x: 201, startPoint y: 123, endPoint x: 106, endPoint y: 123, distance: 94.7
click at [106, 123] on div "Contact Compliance Tags Printers Payment Methods Labels Manufacturing Type Pack…" at bounding box center [399, 347] width 708 height 597
click at [289, 340] on flourish-label-viewer "GMO Distillate Vape 1g Net Weight: 1g Balanced-Hybrid Chemotype: High THC, Low …" at bounding box center [458, 328] width 528 height 147
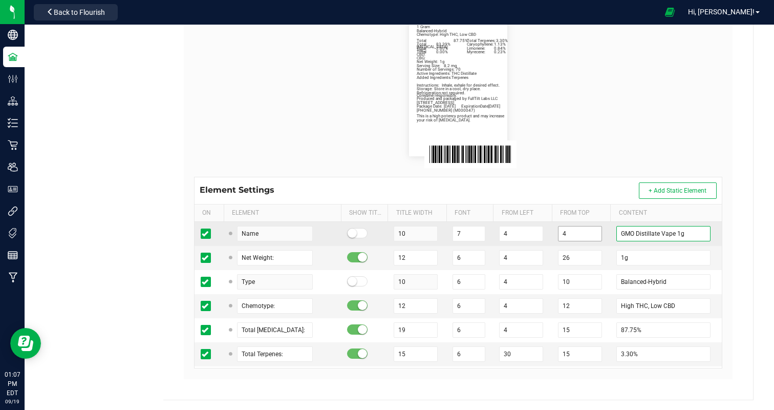
drag, startPoint x: 635, startPoint y: 233, endPoint x: 591, endPoint y: 233, distance: 44.0
click at [591, 233] on tr "Name 10 7 4 4 GMO Distillate Vape 1g" at bounding box center [458, 234] width 527 height 24
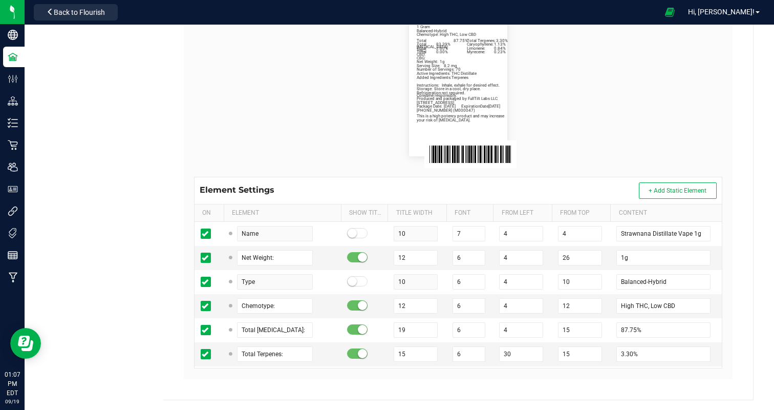
click at [699, 138] on flourish-label-viewer "Strawnana Distillate Vape 1g Net Weight: 1g Balanced-Hybrid Chemotype: High THC…" at bounding box center [458, 82] width 528 height 147
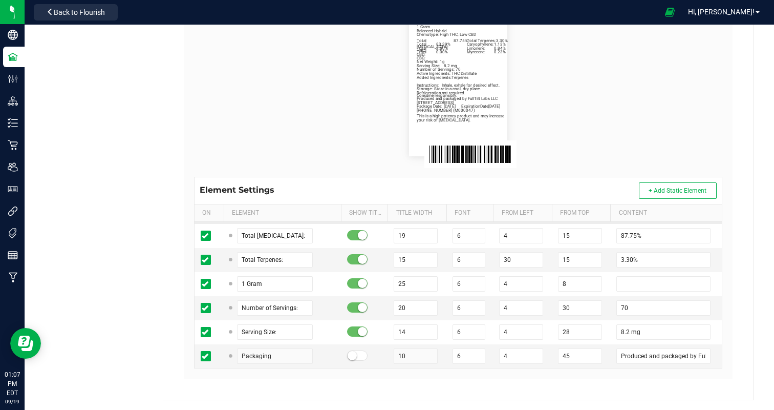
scroll to position [100, 0]
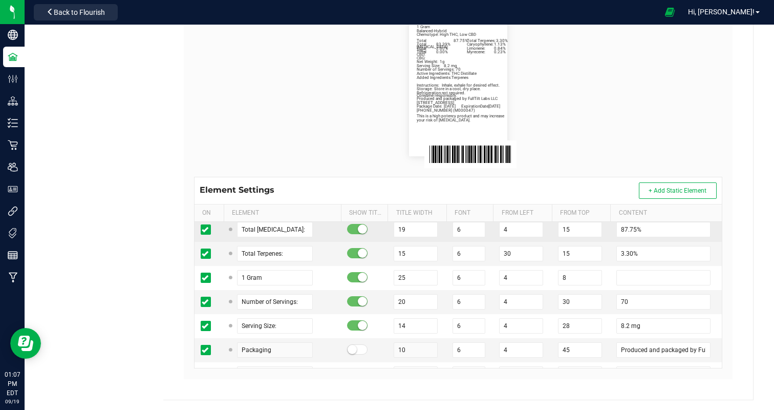
click at [616, 228] on td "87.75%" at bounding box center [666, 230] width 112 height 24
click at [625, 228] on input "87.75%" at bounding box center [663, 229] width 94 height 15
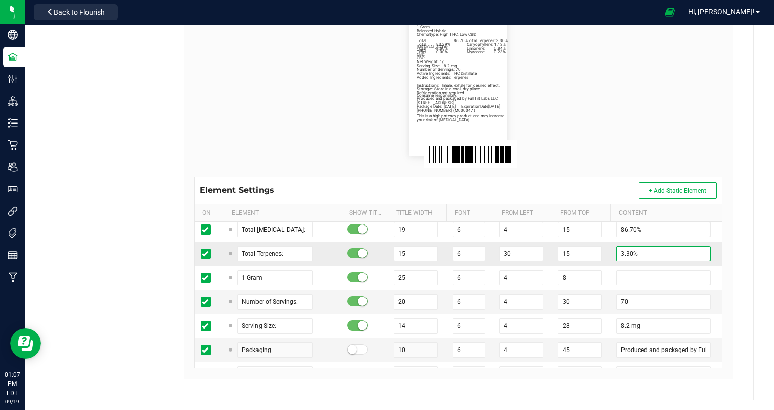
click at [620, 254] on input "3.30%" at bounding box center [663, 253] width 94 height 15
click at [626, 137] on flourish-label-viewer "Strawnana Distillate Vape 1g Net Weight: 1g Balanced-Hybrid Chemotype: High THC…" at bounding box center [458, 82] width 528 height 147
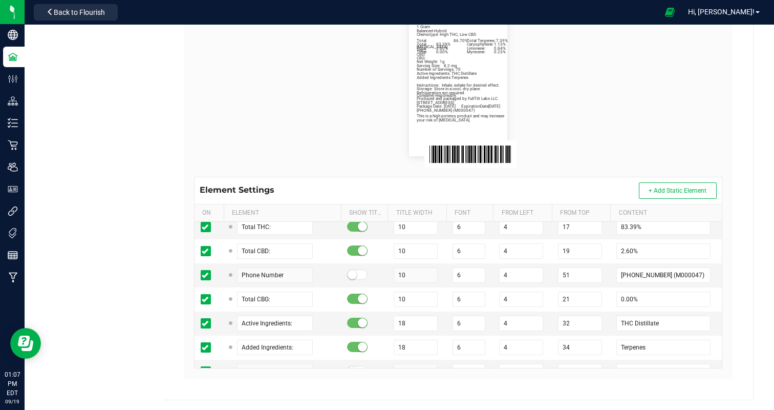
scroll to position [366, 0]
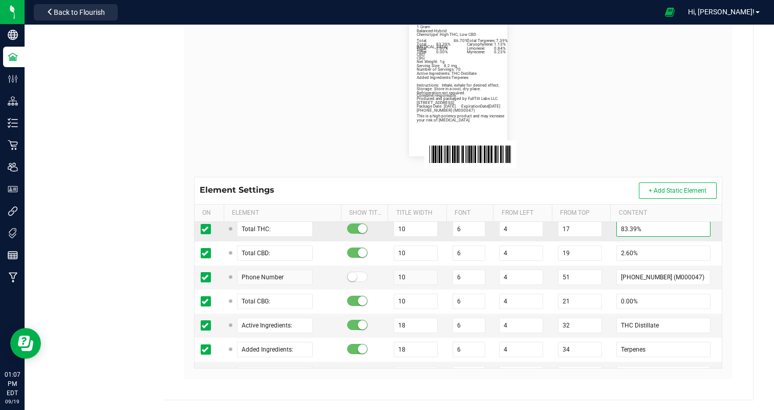
click at [626, 228] on input "83.39%" at bounding box center [663, 228] width 94 height 15
click at [654, 92] on flourish-label-viewer "Strawnana Distillate Vape 1g Net Weight: 1g Balanced-Hybrid Chemotype: High THC…" at bounding box center [458, 82] width 528 height 147
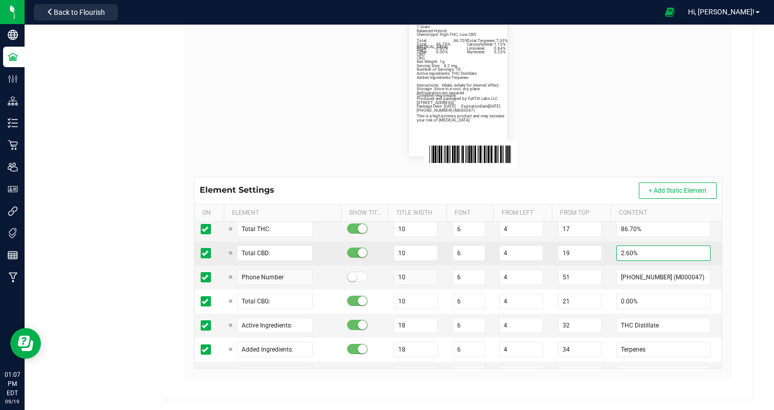
click at [626, 249] on input "2.60%" at bounding box center [663, 252] width 94 height 15
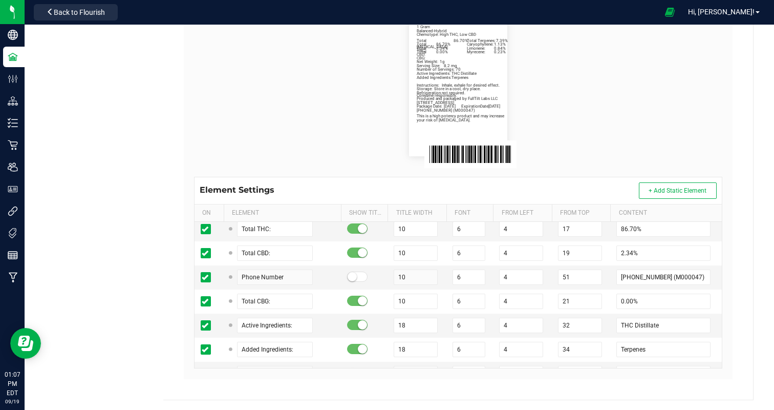
click at [680, 59] on flourish-label-viewer "Strawnana Distillate Vape 1g Net Weight: 1g Balanced-Hybrid Chemotype: High THC…" at bounding box center [458, 82] width 528 height 147
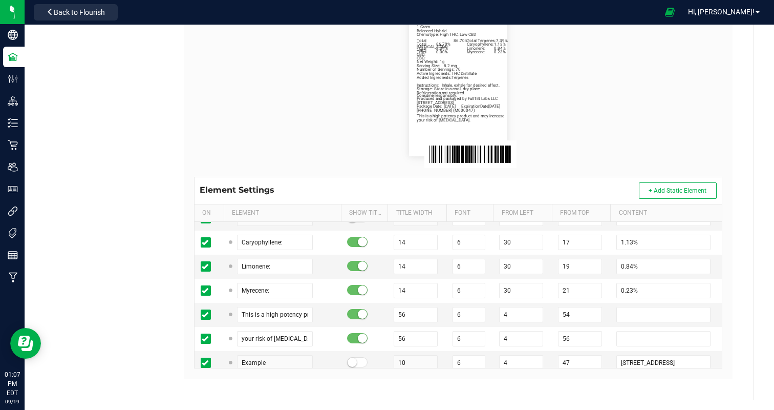
scroll to position [522, 0]
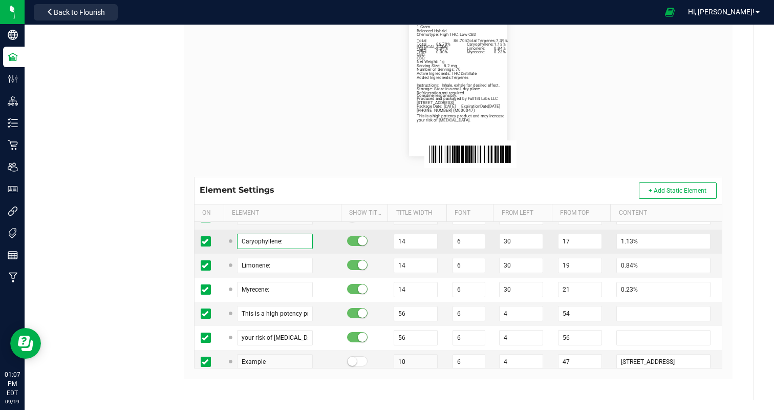
click at [255, 239] on input "Caryophyllene:" at bounding box center [275, 240] width 76 height 15
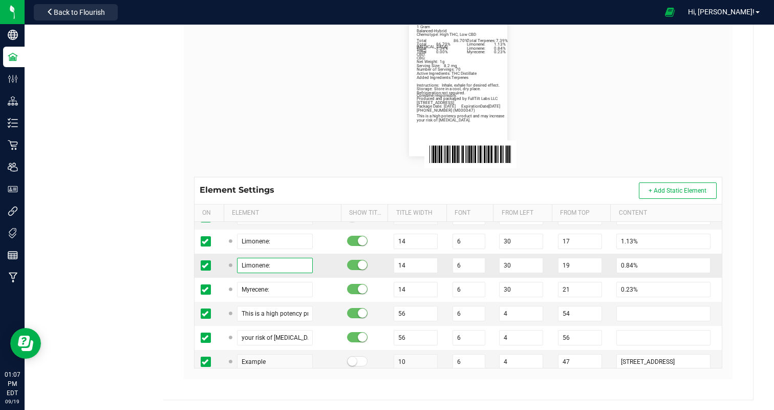
click at [244, 263] on input "Limonene:" at bounding box center [275, 264] width 76 height 15
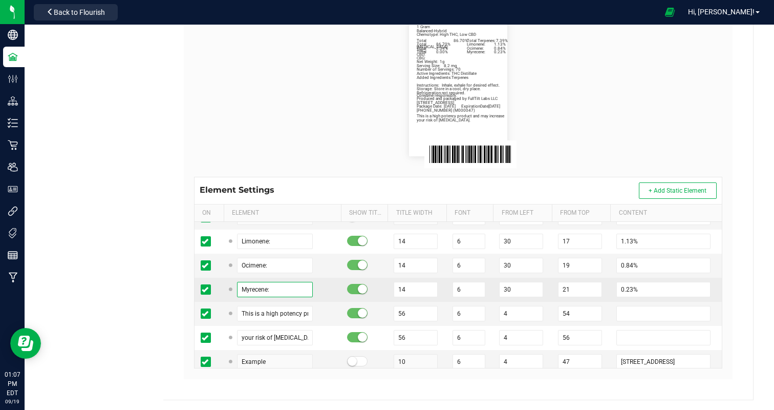
click at [245, 285] on input "Myrecene:" at bounding box center [275, 289] width 76 height 15
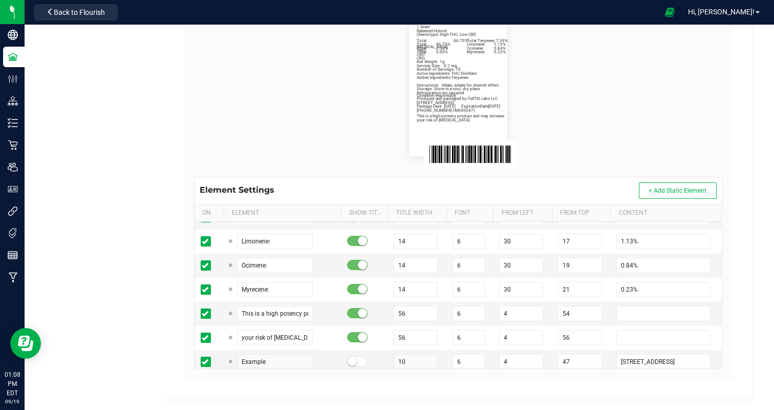
click at [324, 144] on flourish-label-viewer "Strawnana Distillate Vape 1g Net Weight: 1g Balanced-Hybrid Chemotype: High THC…" at bounding box center [458, 82] width 528 height 147
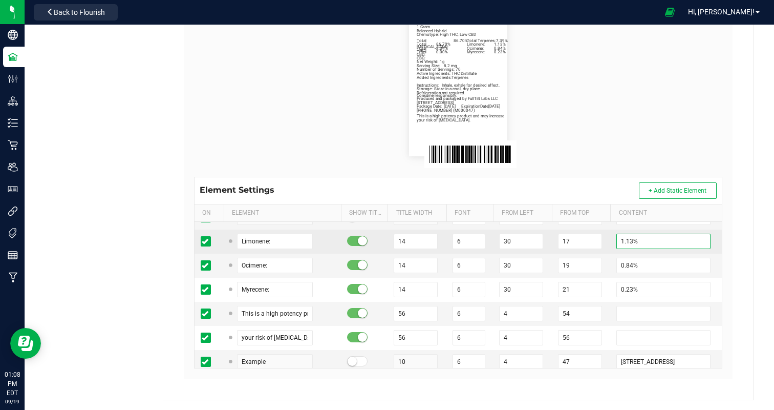
click at [628, 236] on input "1.13%" at bounding box center [663, 240] width 94 height 15
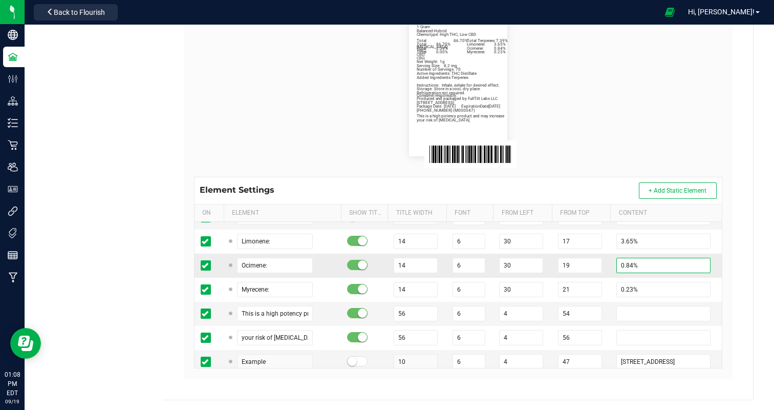
click at [620, 263] on input "0.84%" at bounding box center [663, 264] width 94 height 15
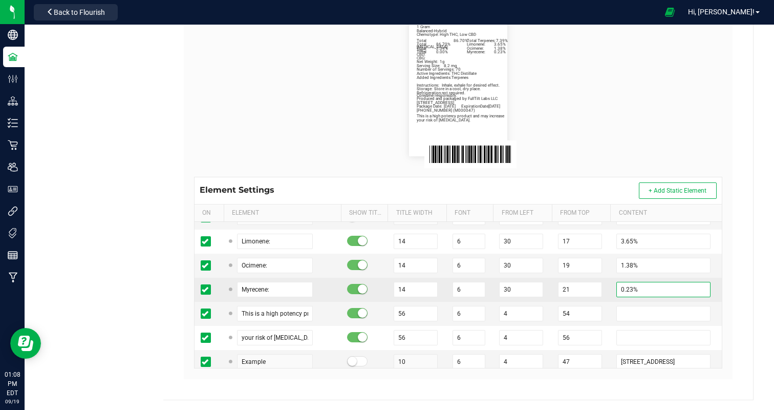
click at [624, 290] on input "0.23%" at bounding box center [663, 289] width 94 height 15
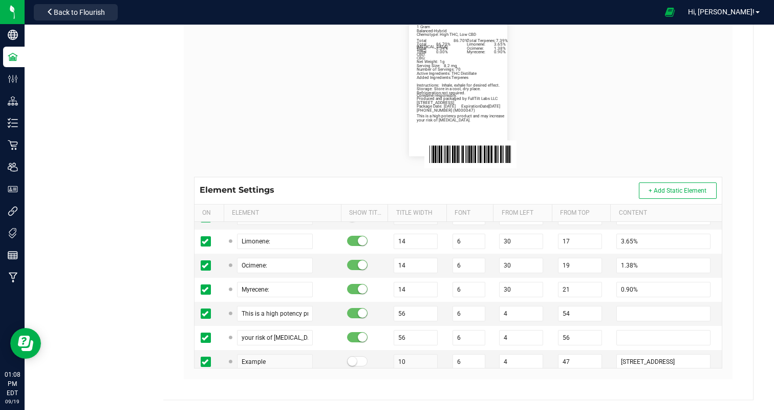
click at [671, 126] on flourish-label-viewer "Strawnana Distillate Vape 1g Net Weight: 1g Balanced-Hybrid Chemotype: High THC…" at bounding box center [458, 82] width 528 height 147
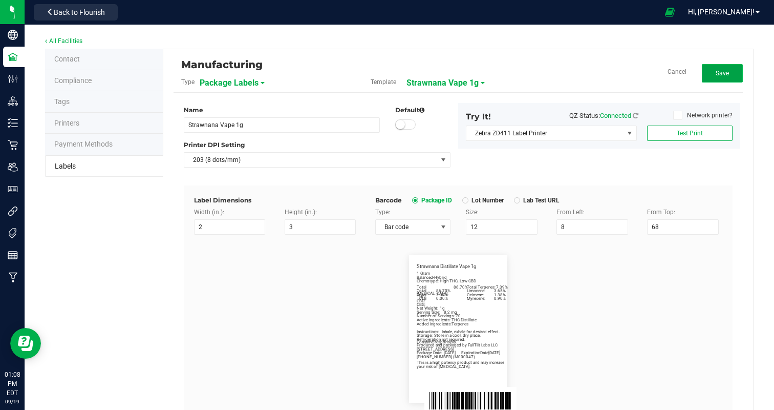
click at [712, 69] on button "Save" at bounding box center [722, 73] width 41 height 18
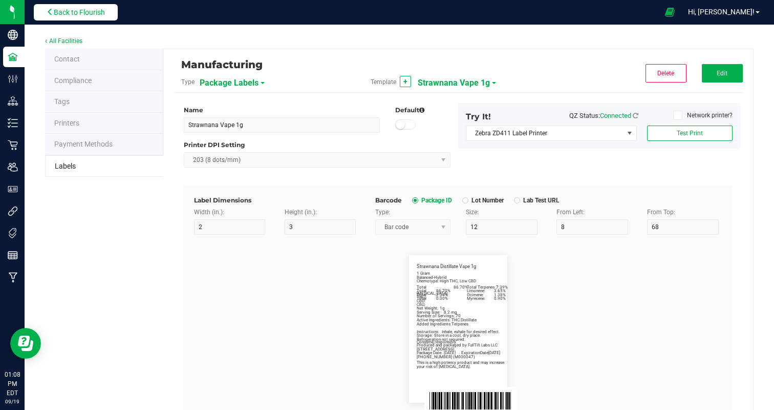
click at [72, 17] on button "Back to Flourish" at bounding box center [76, 12] width 84 height 16
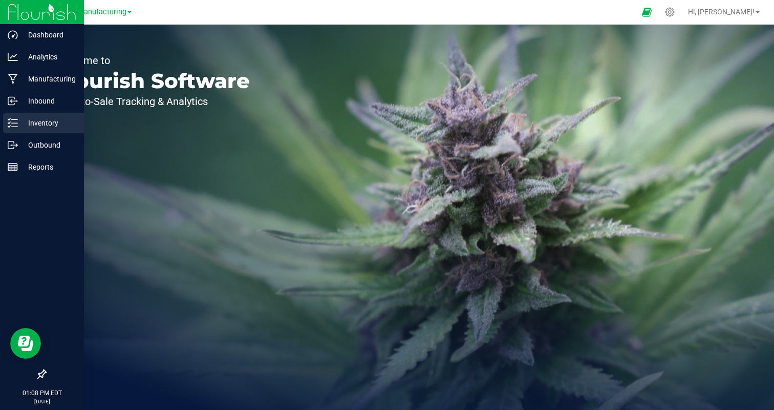
click at [20, 120] on p "Inventory" at bounding box center [48, 123] width 61 height 12
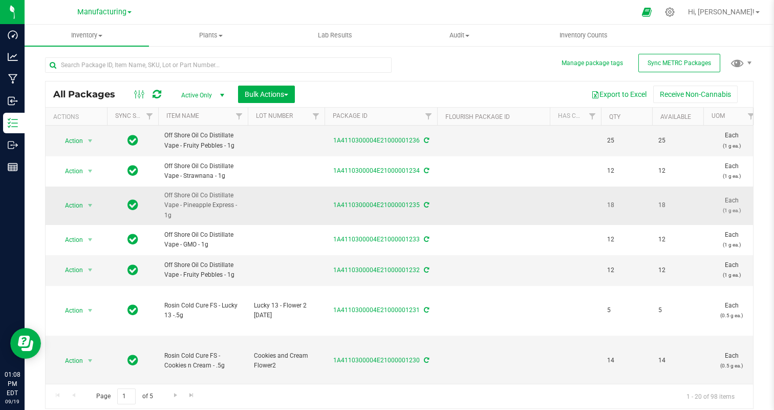
scroll to position [29, 0]
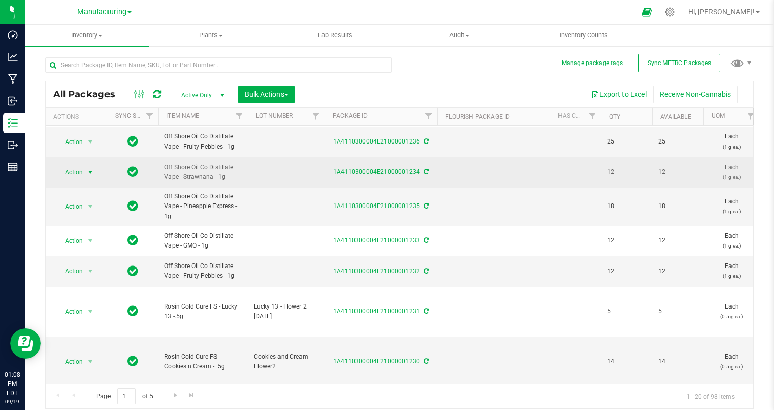
click at [74, 174] on span "Action" at bounding box center [70, 172] width 28 height 14
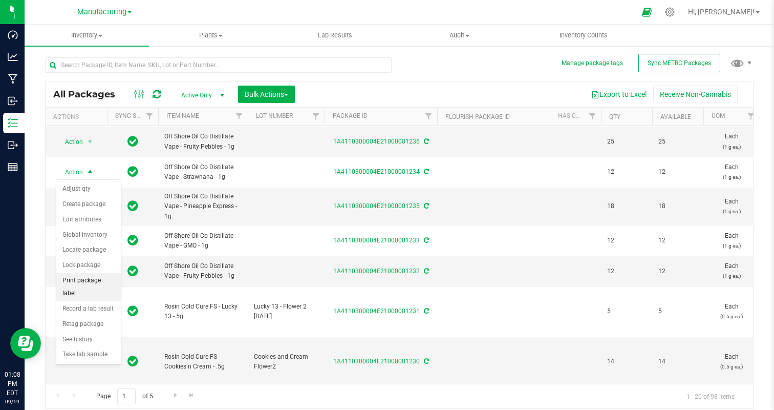
click at [104, 284] on li "Print package label" at bounding box center [88, 287] width 65 height 28
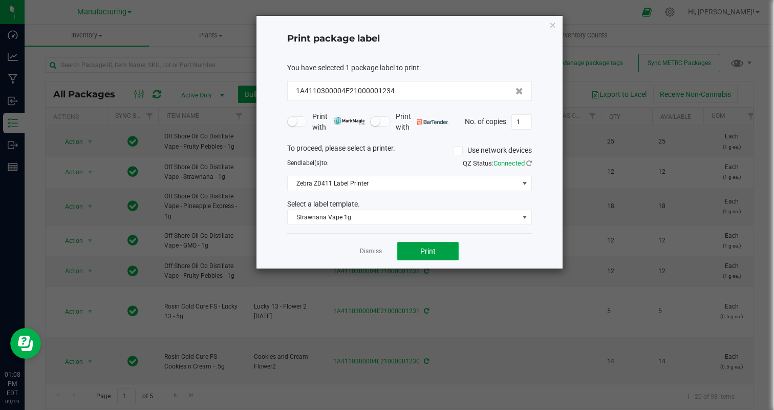
click at [437, 247] on button "Print" at bounding box center [427, 251] width 61 height 18
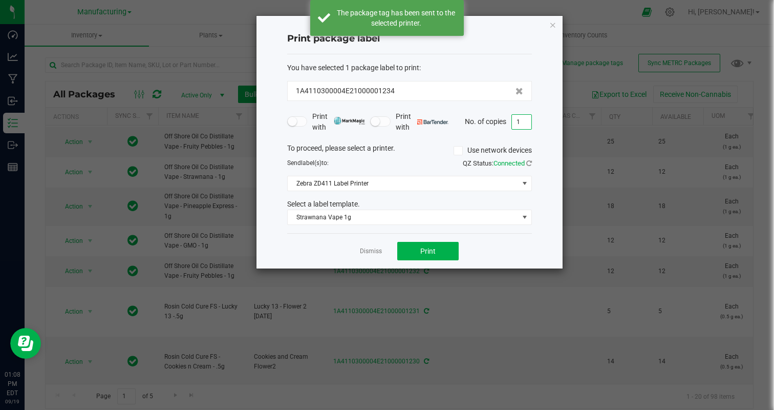
click at [519, 124] on input "1" at bounding box center [521, 122] width 19 height 14
click at [480, 257] on div "Dismiss Print" at bounding box center [409, 250] width 245 height 35
click at [426, 255] on button "Print" at bounding box center [427, 251] width 61 height 18
click at [365, 253] on link "Dismiss" at bounding box center [371, 251] width 22 height 9
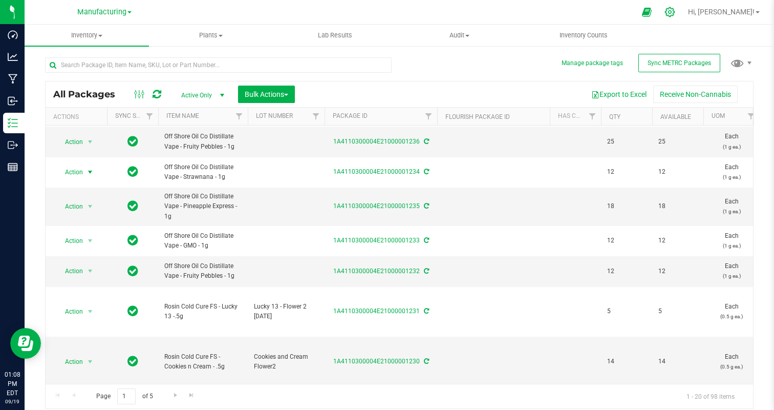
click at [675, 8] on icon at bounding box center [669, 12] width 11 height 11
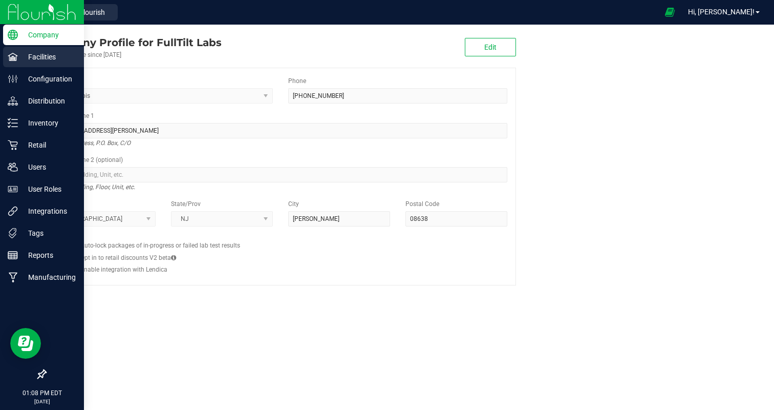
click at [27, 55] on p "Facilities" at bounding box center [48, 57] width 61 height 12
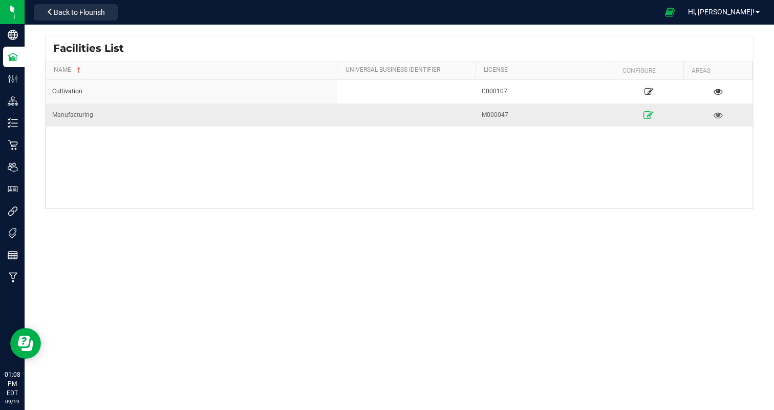
click at [648, 111] on icon at bounding box center [649, 114] width 10 height 7
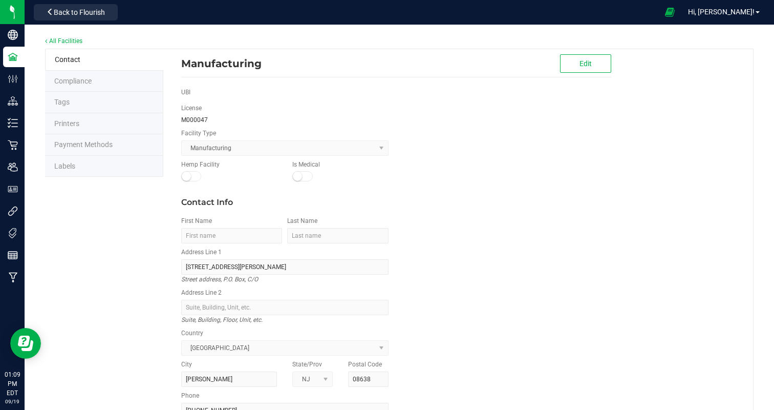
click at [73, 169] on li "Labels" at bounding box center [104, 167] width 118 height 22
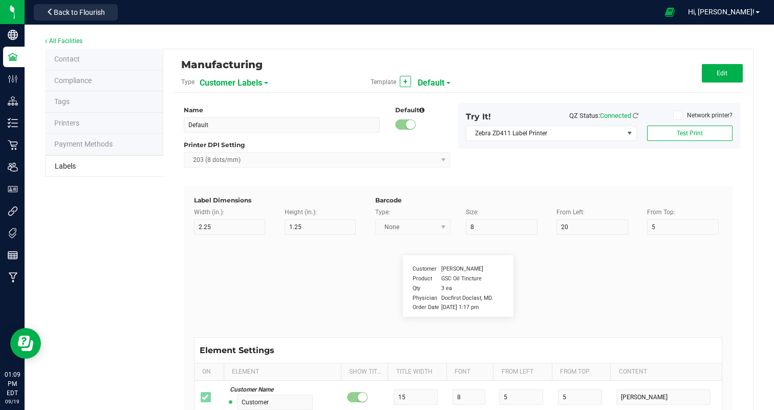
click at [261, 86] on span "Customer Labels" at bounding box center [231, 82] width 62 height 17
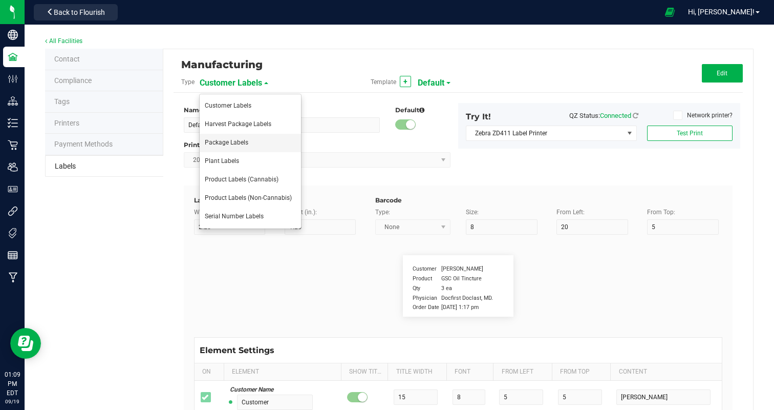
click at [228, 143] on span "Package Labels" at bounding box center [227, 142] width 44 height 7
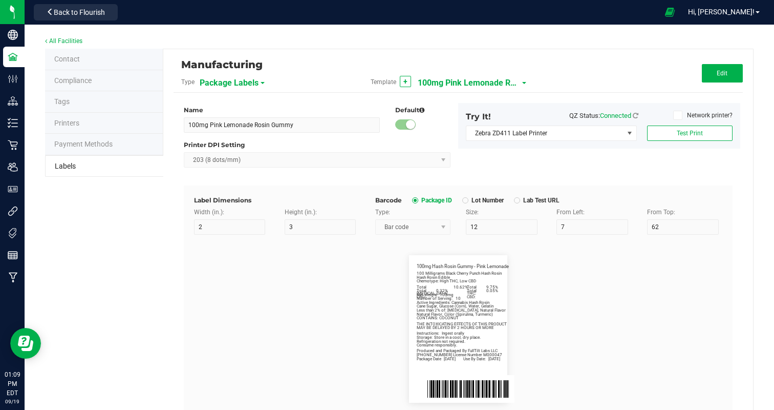
click at [473, 86] on span "100mg Pink Lemonade Rosin Gummy" at bounding box center [469, 82] width 102 height 17
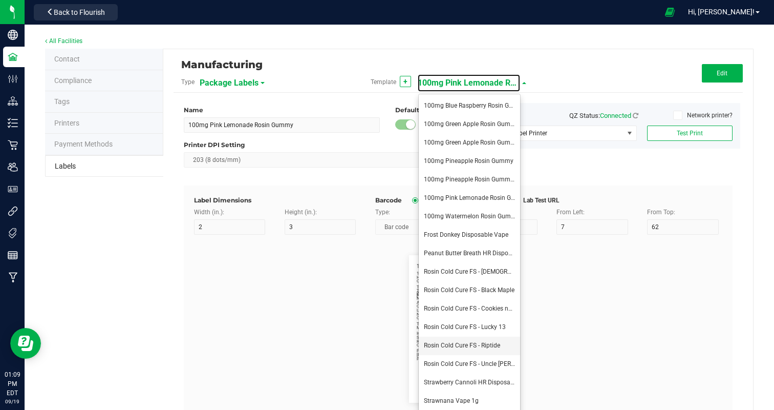
scroll to position [59, 0]
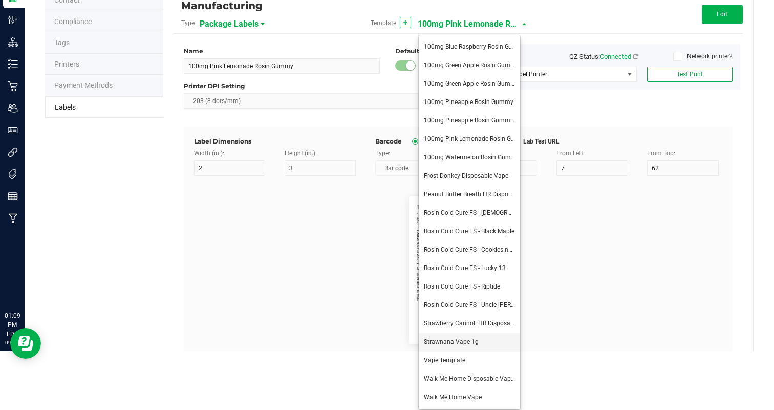
click at [463, 342] on span "Strawnana Vape 1g" at bounding box center [451, 341] width 55 height 7
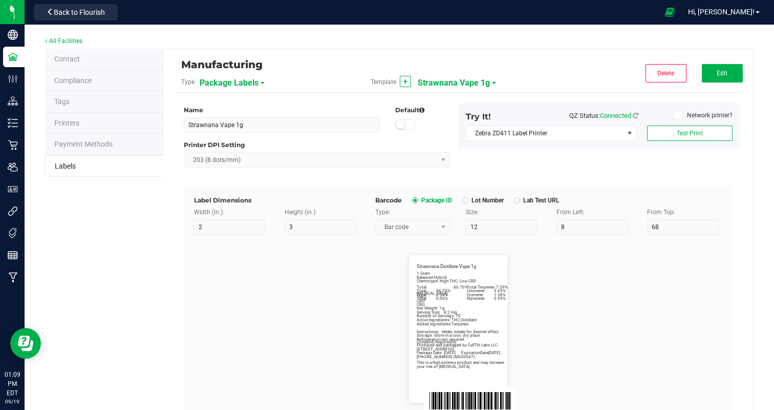
scroll to position [0, 0]
click at [725, 71] on span "Edit" at bounding box center [722, 73] width 11 height 7
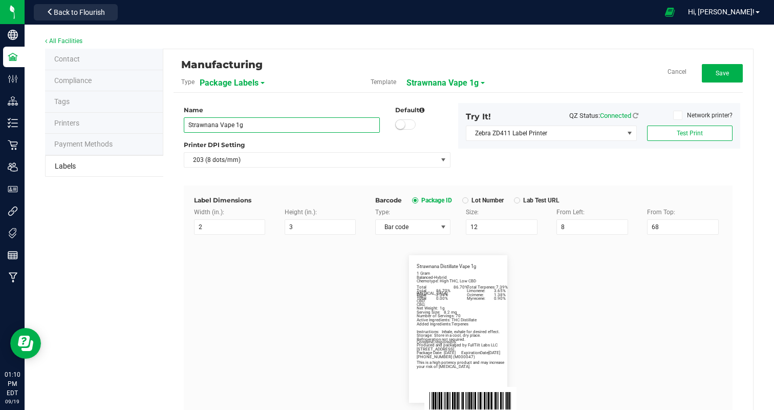
drag, startPoint x: 217, startPoint y: 124, endPoint x: 183, endPoint y: 122, distance: 33.3
click at [183, 122] on div "Name Strawnana Vape 1g" at bounding box center [281, 118] width 211 height 27
click at [222, 335] on flourish-label-viewer "Strawnana Distillate Vape 1g Net Weight: 1g Balanced-Hybrid Chemotype: High THC…" at bounding box center [458, 328] width 528 height 147
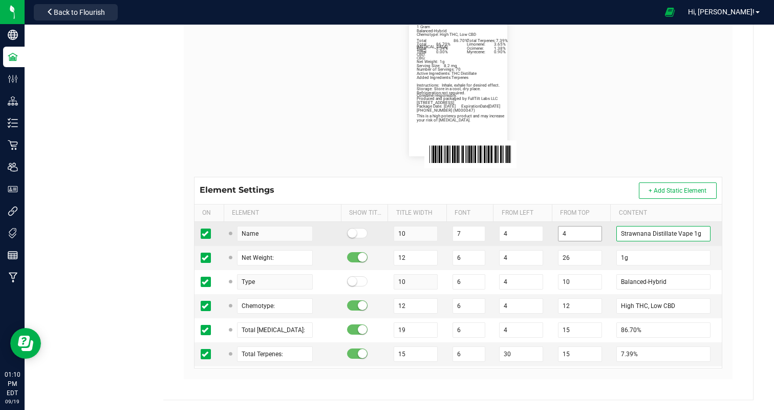
drag, startPoint x: 649, startPoint y: 234, endPoint x: 564, endPoint y: 236, distance: 85.0
click at [564, 236] on tr "Name 10 7 4 4 Strawnana Distillate Vape 1g" at bounding box center [458, 234] width 527 height 24
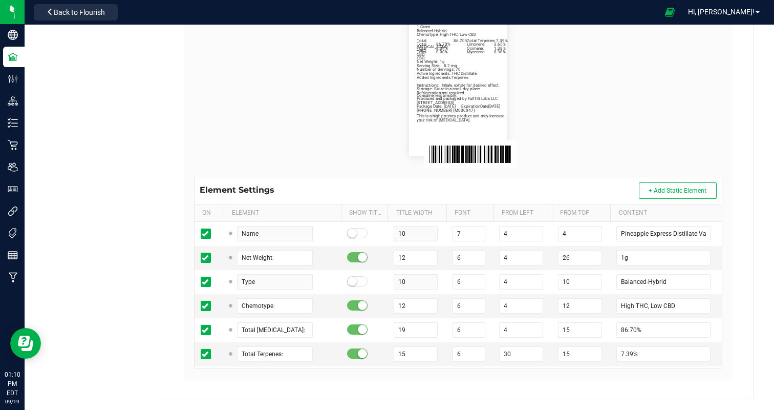
click at [619, 148] on flourish-label-viewer "Pineapple Express Distillate Vape 1g Net Weight: 1g Balanced-Hybrid Chemotype: …" at bounding box center [458, 82] width 528 height 147
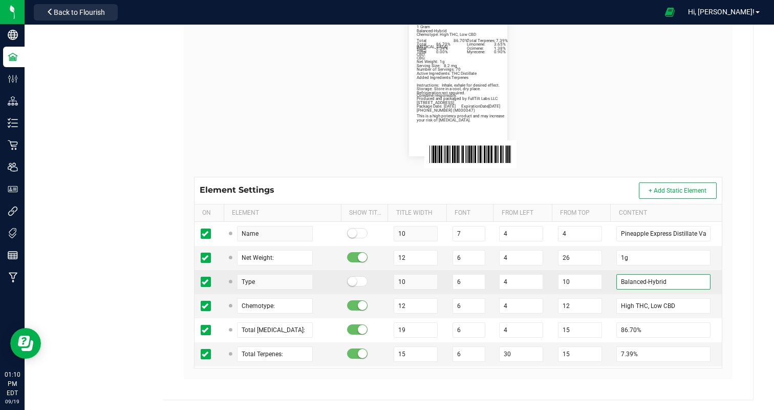
click at [671, 281] on input "Balanced-Hybrid" at bounding box center [663, 281] width 94 height 15
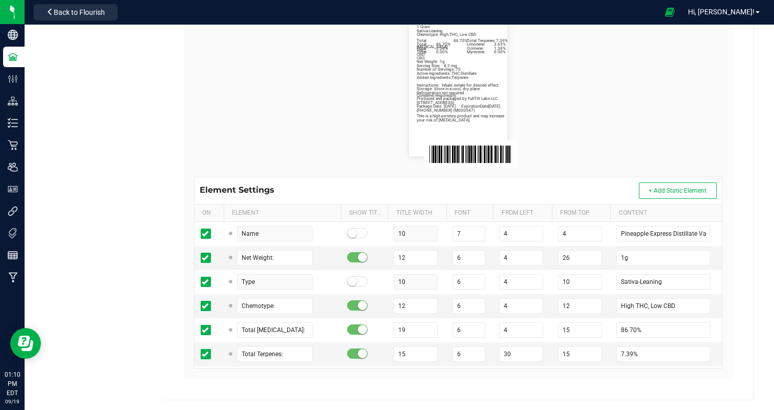
click at [671, 121] on flourish-label-viewer "Pineapple Express Distillate Vape 1g Net Weight: 1g Sativa-Leaning Chemotype: H…" at bounding box center [458, 82] width 528 height 147
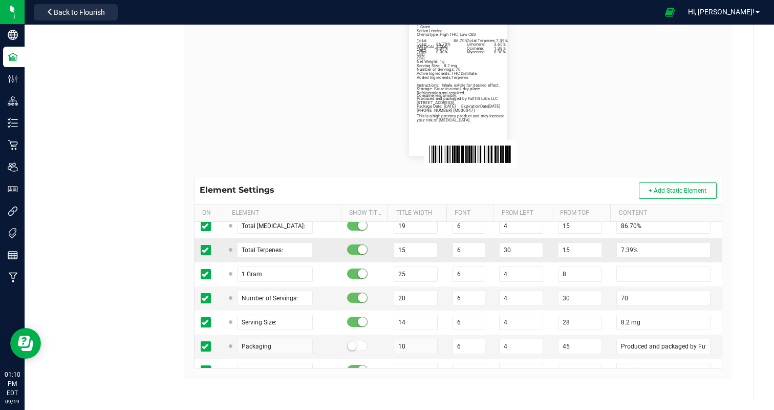
scroll to position [101, 0]
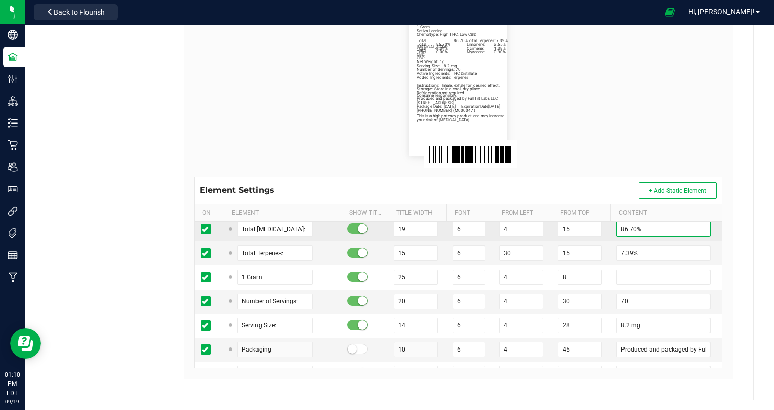
click at [638, 230] on input "86.70%" at bounding box center [663, 228] width 94 height 15
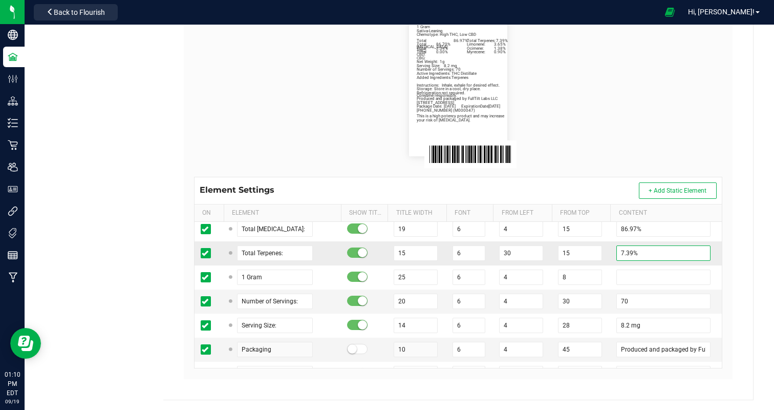
click at [620, 253] on input "7.39%" at bounding box center [663, 252] width 94 height 15
click at [631, 117] on flourish-label-viewer "Pineapple Express Distillate Vape 1g Net Weight: 1g Sativa-Leaning Chemotype: H…" at bounding box center [458, 82] width 528 height 147
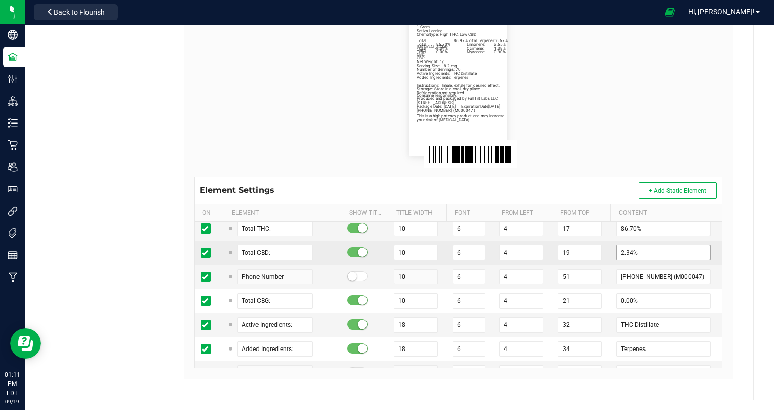
scroll to position [355, 0]
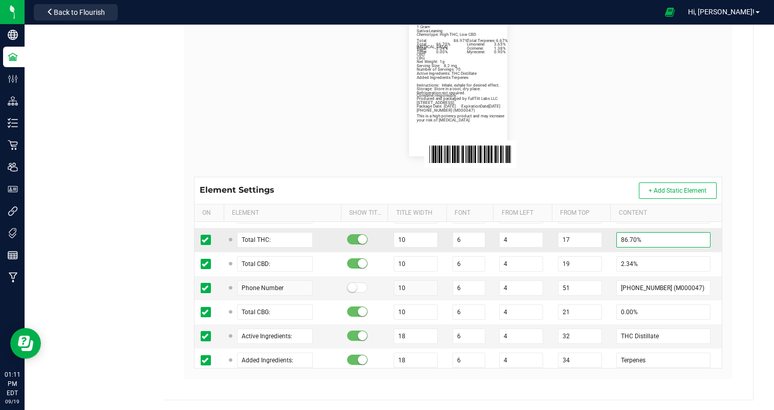
click at [629, 239] on input "86.70%" at bounding box center [663, 239] width 94 height 15
click at [645, 126] on flourish-label-viewer "Pineapple Express Distillate Vape 1g Net Weight: 1g Sativa-Leaning Chemotype: H…" at bounding box center [458, 82] width 528 height 147
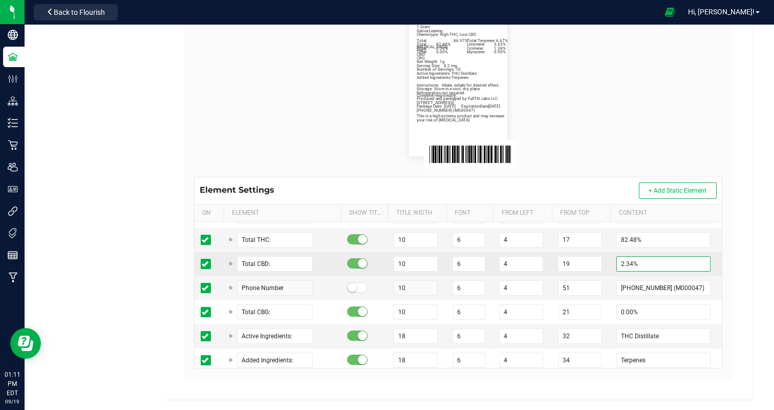
click at [624, 268] on input "2.34%" at bounding box center [663, 263] width 94 height 15
click at [624, 267] on input "2.34%" at bounding box center [663, 263] width 94 height 15
click at [619, 261] on input "2.34%" at bounding box center [663, 263] width 94 height 15
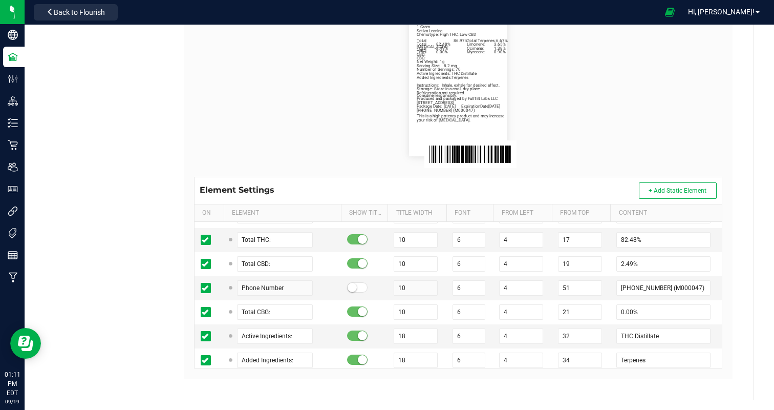
click at [658, 147] on flourish-label-viewer "Pineapple Express Distillate Vape 1g Net Weight: 1g Sativa-Leaning Chemotype: H…" at bounding box center [458, 82] width 528 height 147
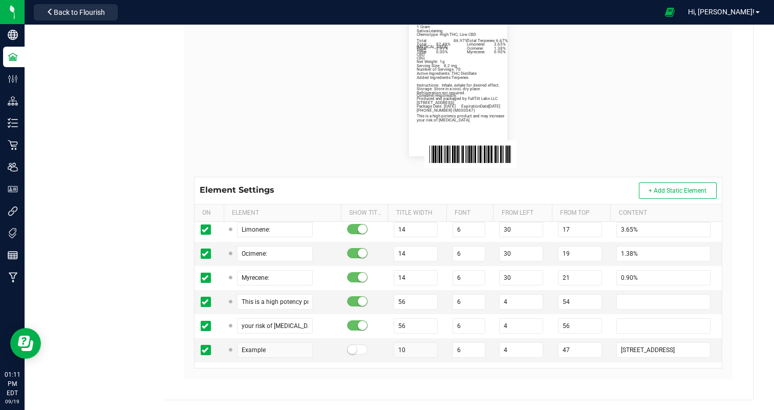
scroll to position [534, 0]
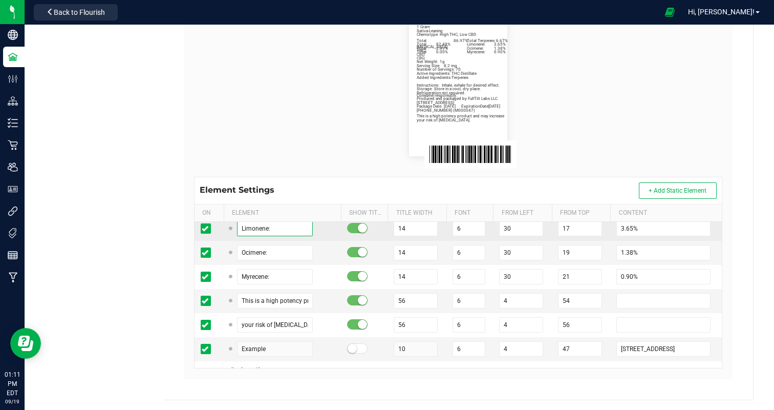
click at [247, 226] on input "Limonene:" at bounding box center [275, 228] width 76 height 15
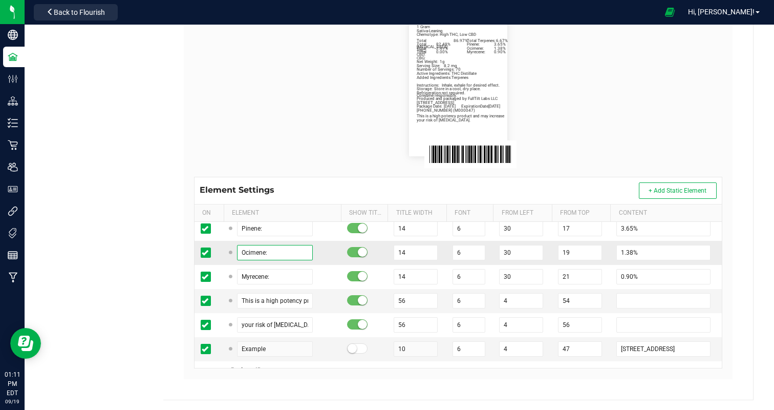
click at [241, 250] on input "Ocimene:" at bounding box center [275, 252] width 76 height 15
click at [251, 250] on input "Myrcene:" at bounding box center [275, 252] width 76 height 15
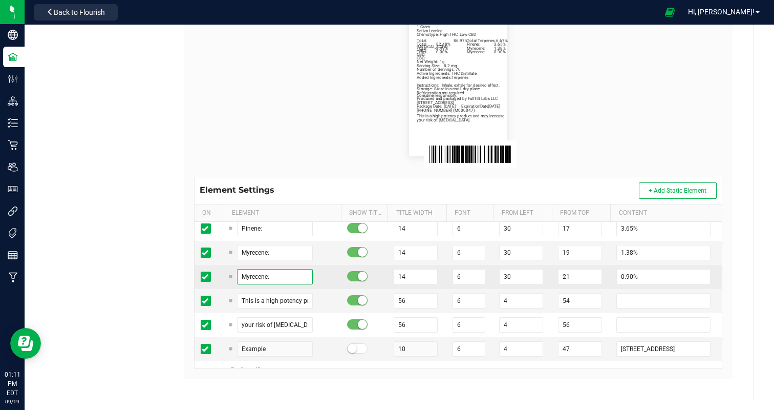
click at [248, 274] on input "Myrecene:" at bounding box center [275, 276] width 76 height 15
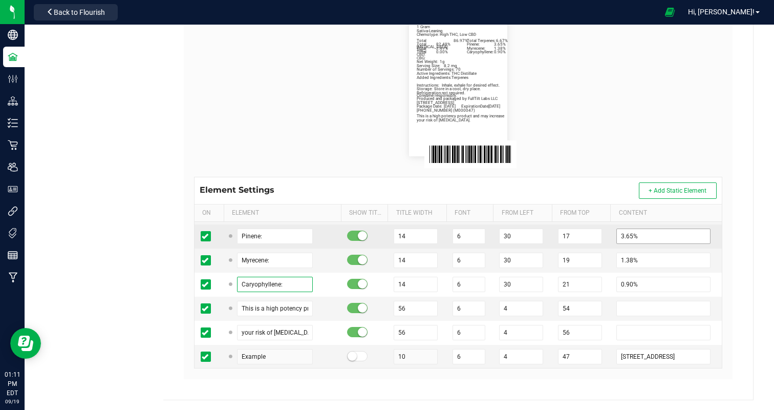
scroll to position [525, 0]
click at [624, 233] on input "3.65%" at bounding box center [663, 237] width 94 height 15
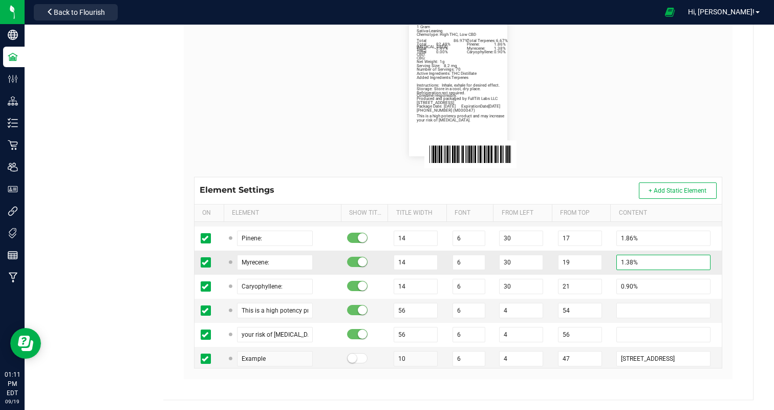
click at [621, 259] on input "1.38%" at bounding box center [663, 261] width 94 height 15
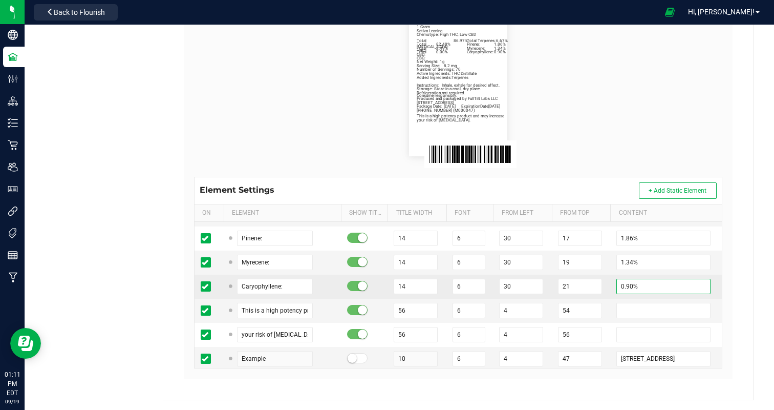
click at [621, 282] on input "0.90%" at bounding box center [663, 285] width 94 height 15
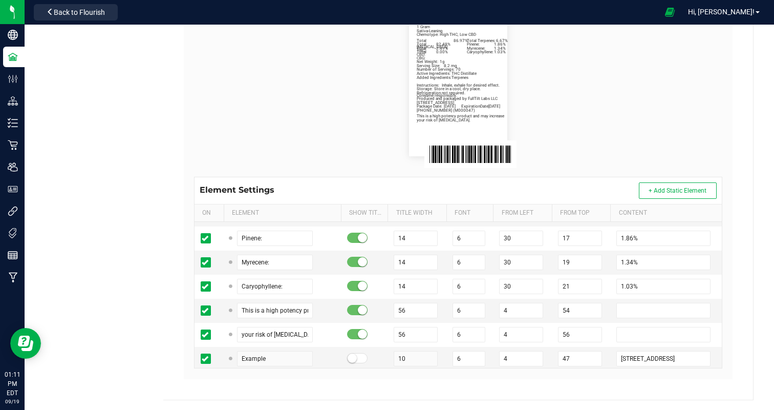
click at [668, 145] on flourish-label-viewer "Pineapple Express Distillate Vape 1g Net Weight: 1g Sativa-Leaning Chemotype: H…" at bounding box center [458, 82] width 528 height 147
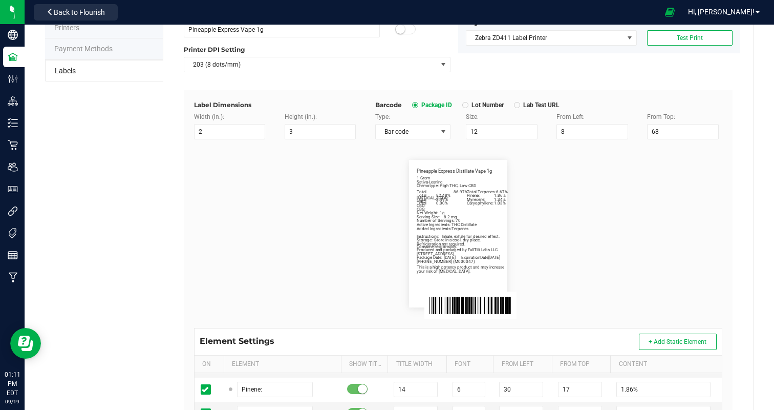
scroll to position [0, 0]
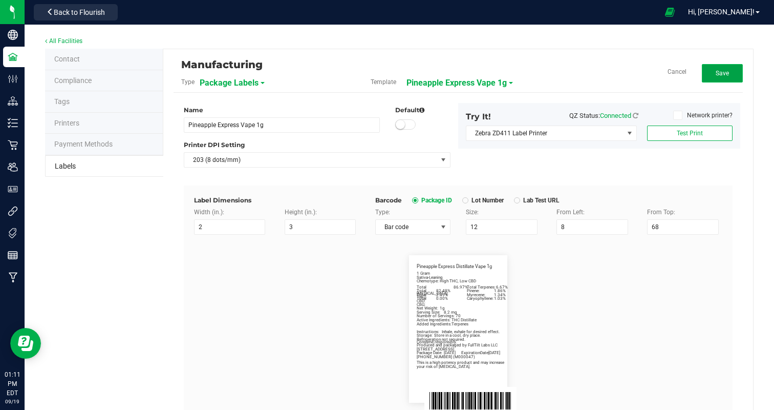
click at [724, 73] on span "Save" at bounding box center [722, 73] width 13 height 7
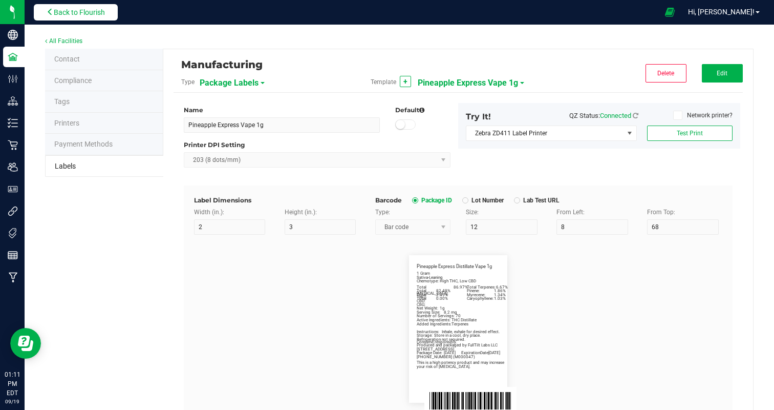
click at [69, 13] on span "Back to Flourish" at bounding box center [79, 12] width 51 height 8
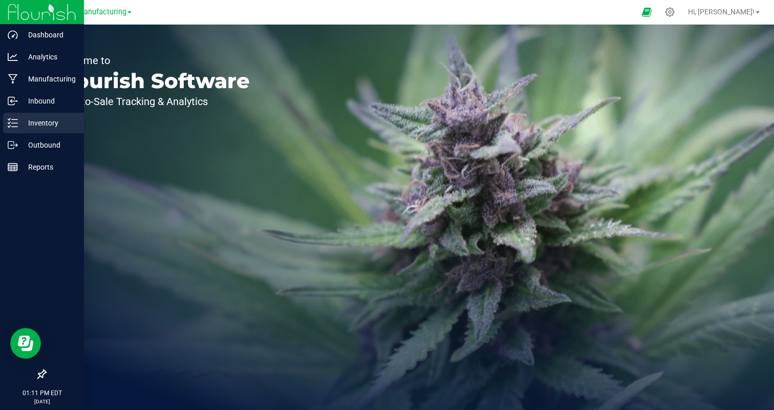
click at [25, 122] on p "Inventory" at bounding box center [48, 123] width 61 height 12
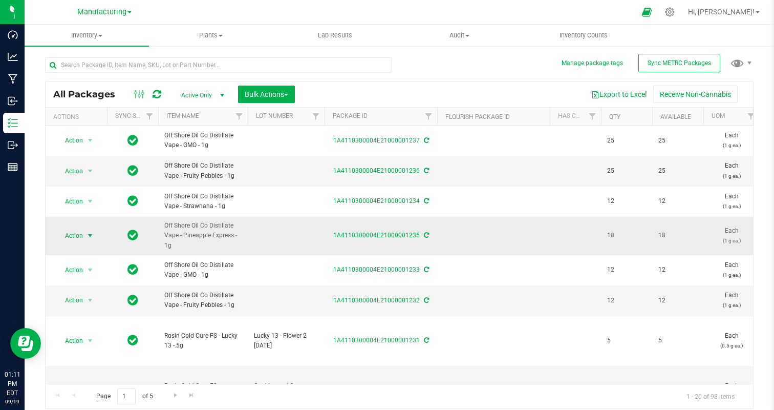
click at [73, 236] on span "Action" at bounding box center [70, 235] width 28 height 14
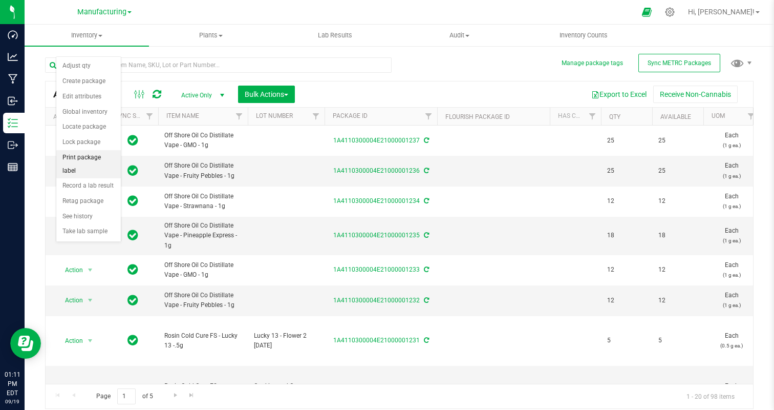
click at [96, 152] on li "Print package label" at bounding box center [88, 164] width 65 height 28
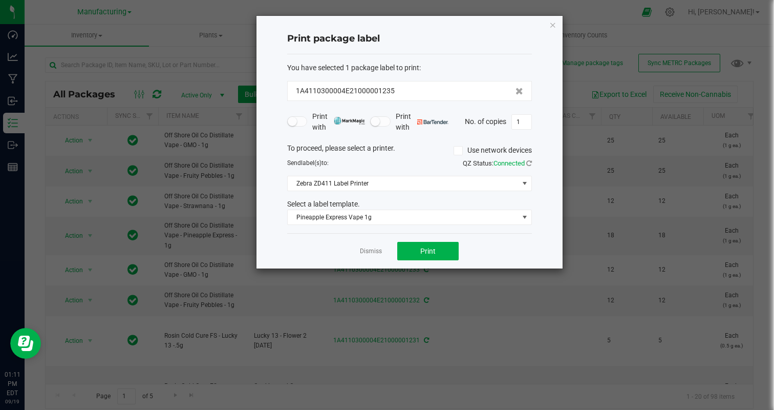
click at [421, 261] on div "Dismiss Print" at bounding box center [409, 250] width 245 height 35
click at [428, 248] on span "Print" at bounding box center [427, 251] width 15 height 8
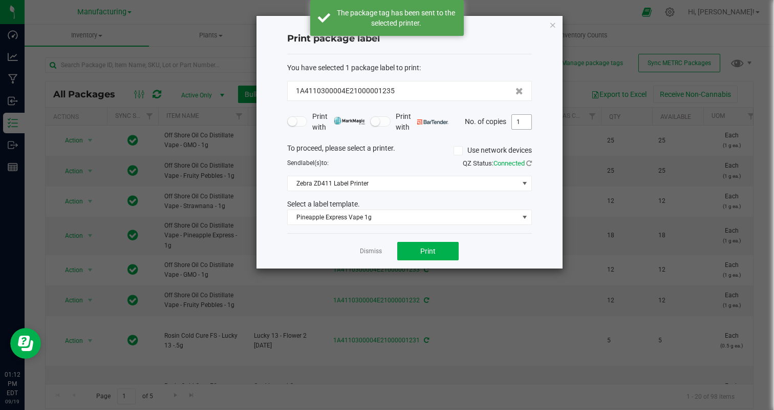
click at [516, 125] on input "1" at bounding box center [521, 122] width 19 height 14
click at [477, 247] on div "Dismiss Print" at bounding box center [409, 250] width 245 height 35
click at [444, 249] on button "Print" at bounding box center [427, 251] width 61 height 18
